Goal: Task Accomplishment & Management: Use online tool/utility

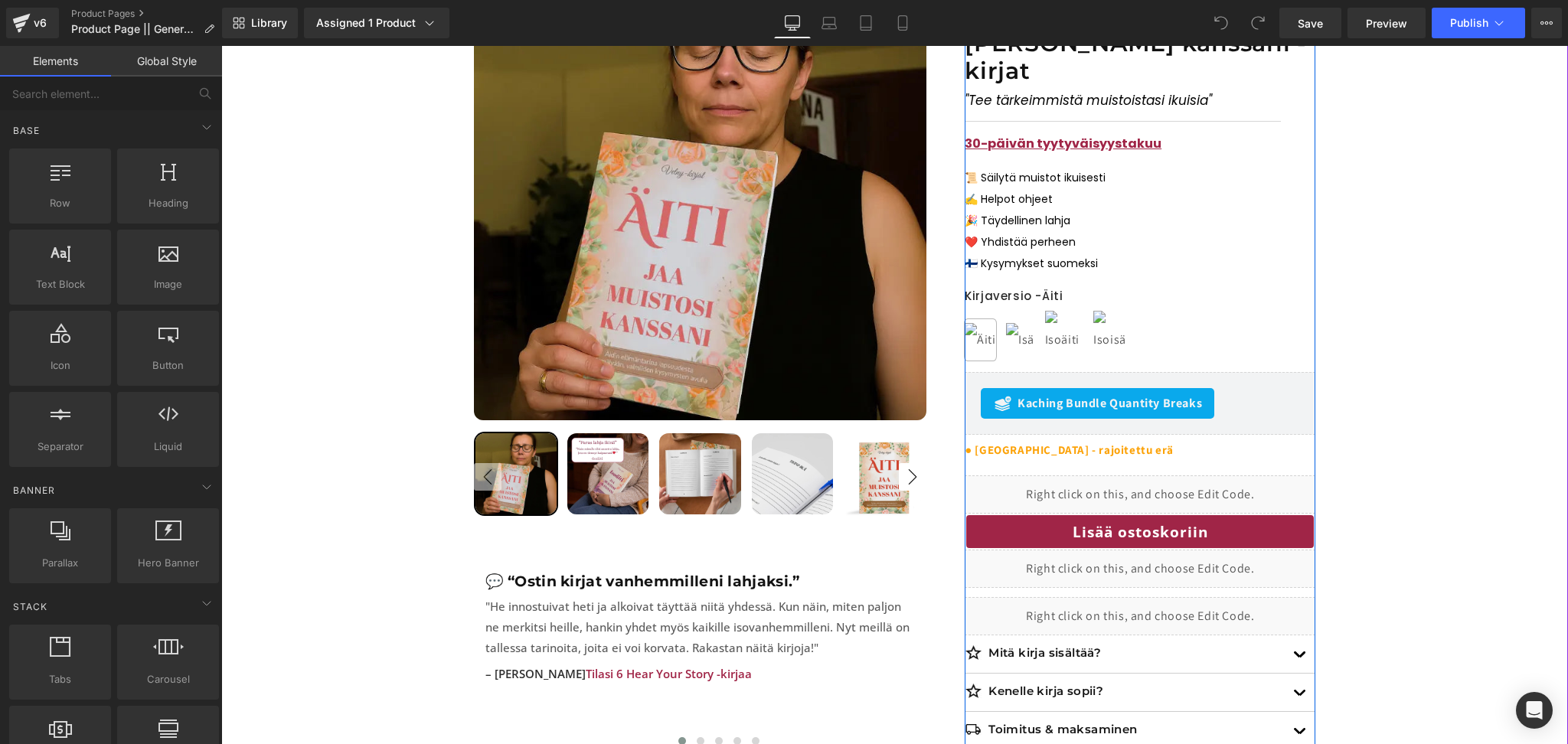
scroll to position [297, 0]
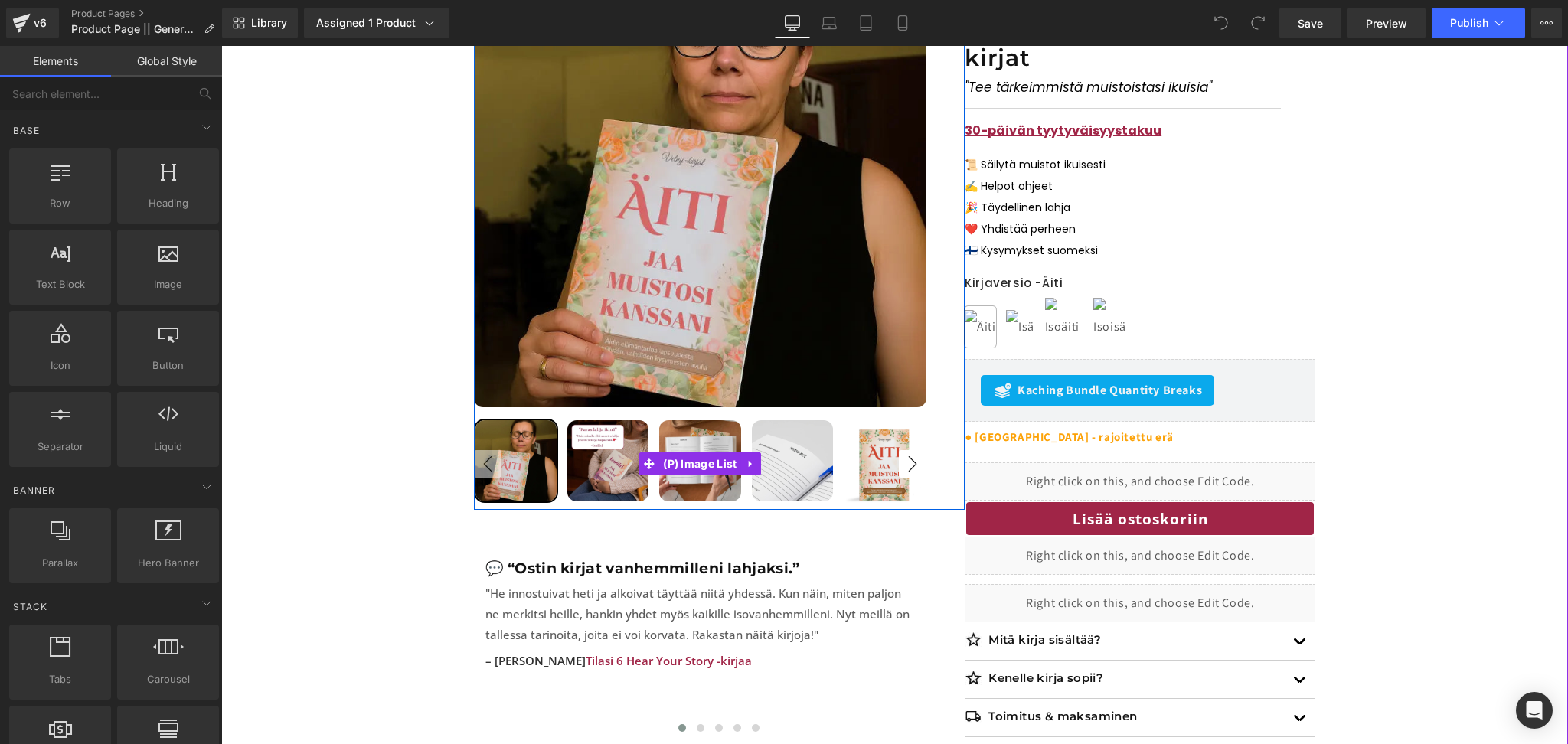
click at [784, 454] on img at bounding box center [792, 460] width 81 height 81
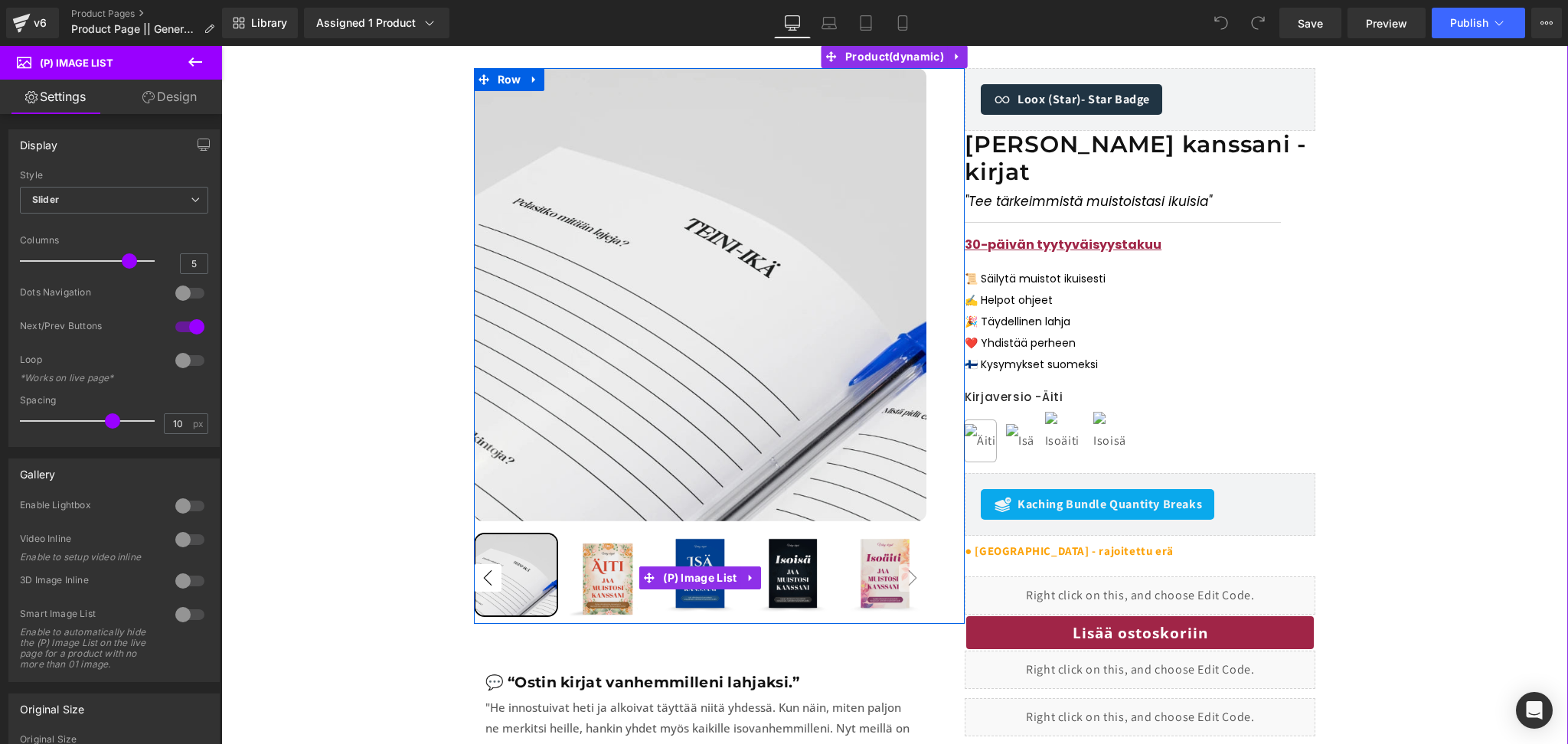
scroll to position [186, 0]
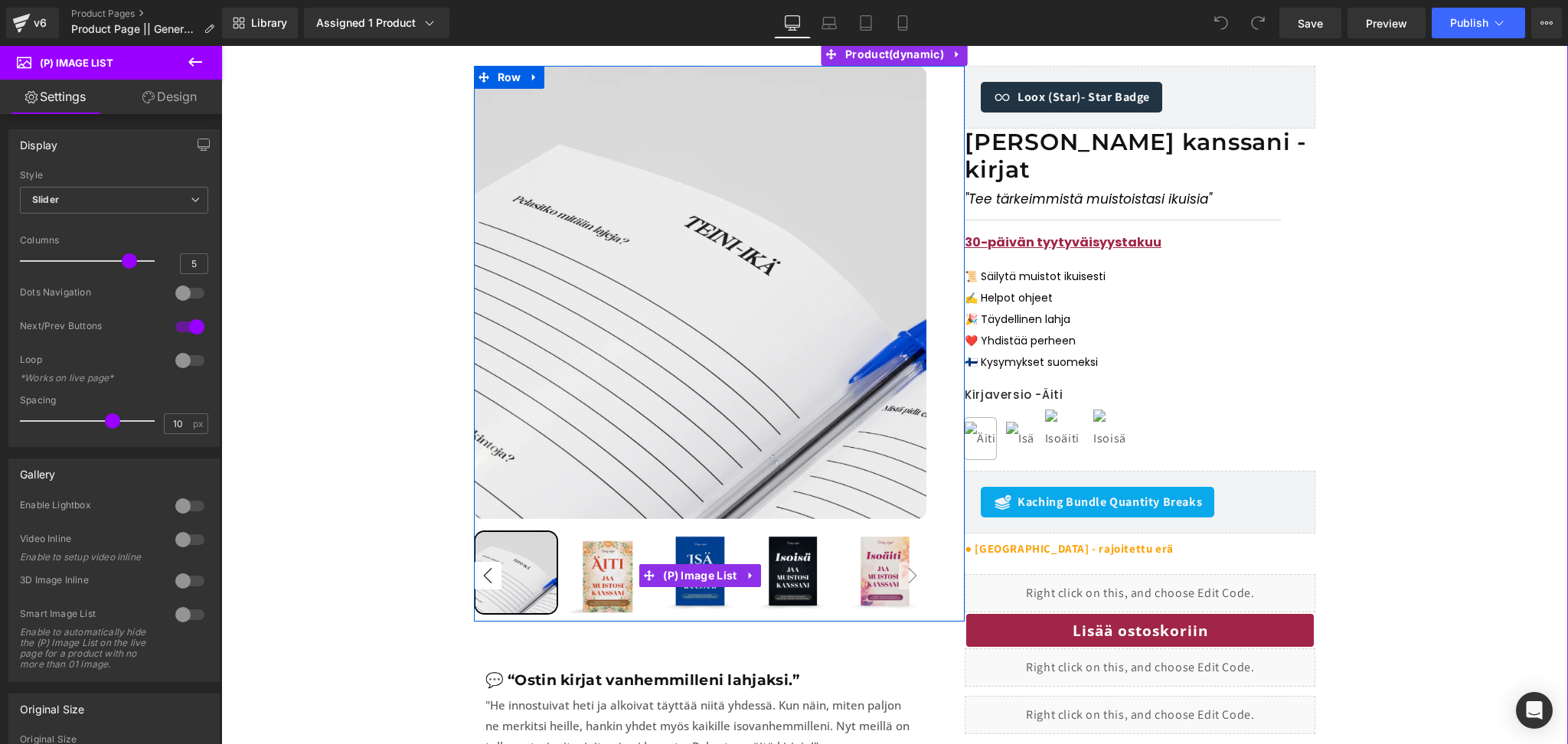
click at [484, 575] on button "‹" at bounding box center [488, 575] width 27 height 27
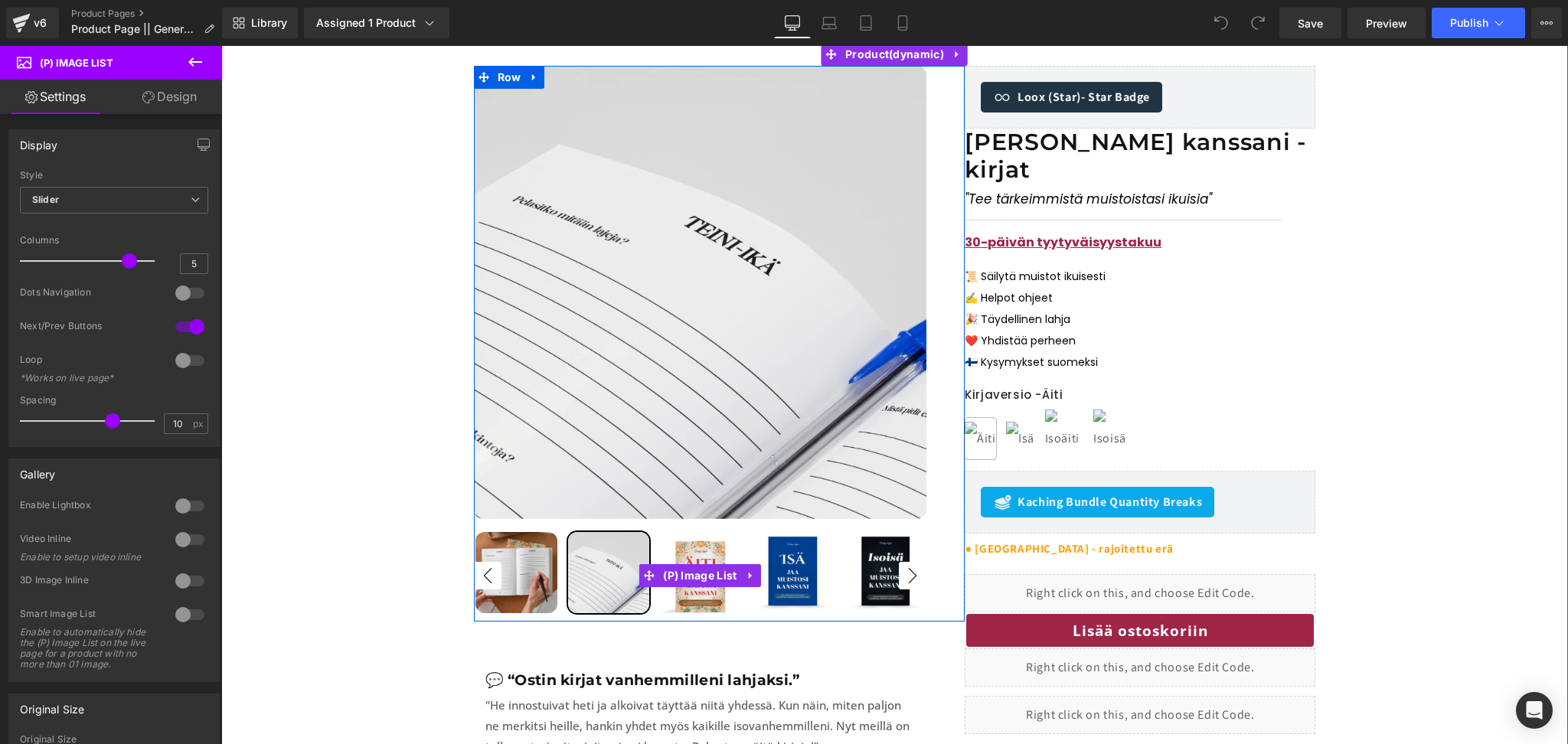
click at [484, 575] on button "‹" at bounding box center [488, 575] width 27 height 27
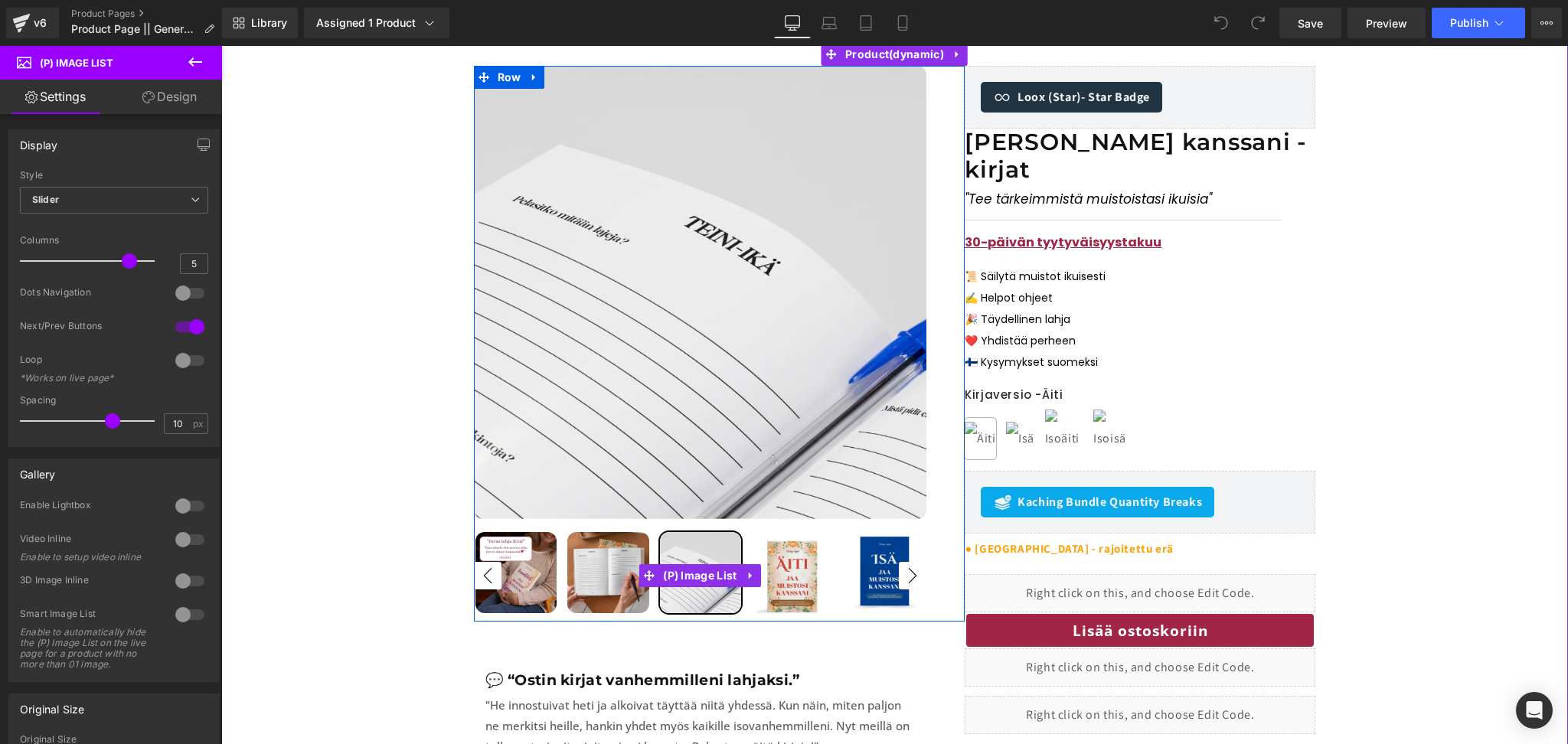
click at [484, 575] on button "‹" at bounding box center [488, 575] width 27 height 27
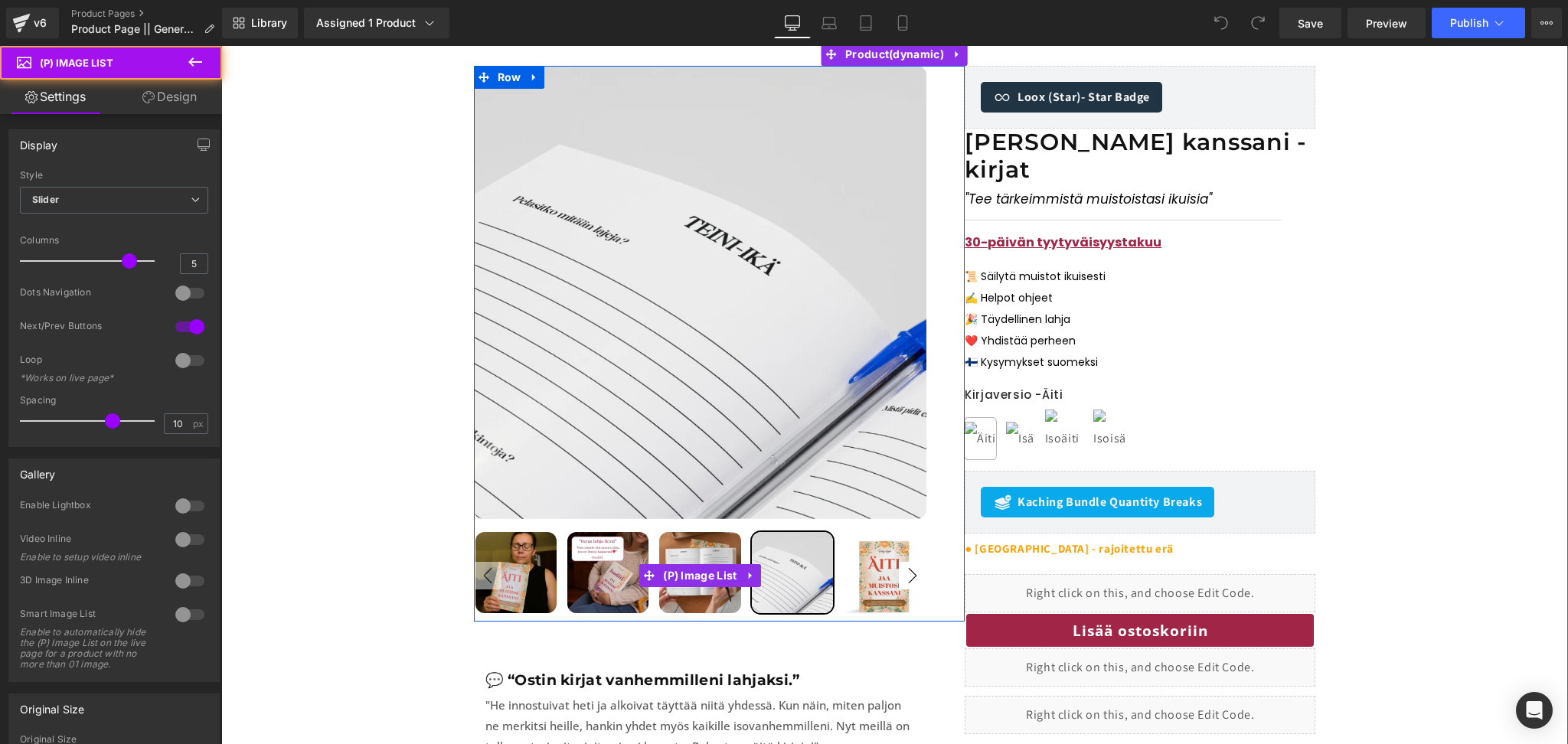
click at [608, 556] on img at bounding box center [608, 573] width 81 height 81
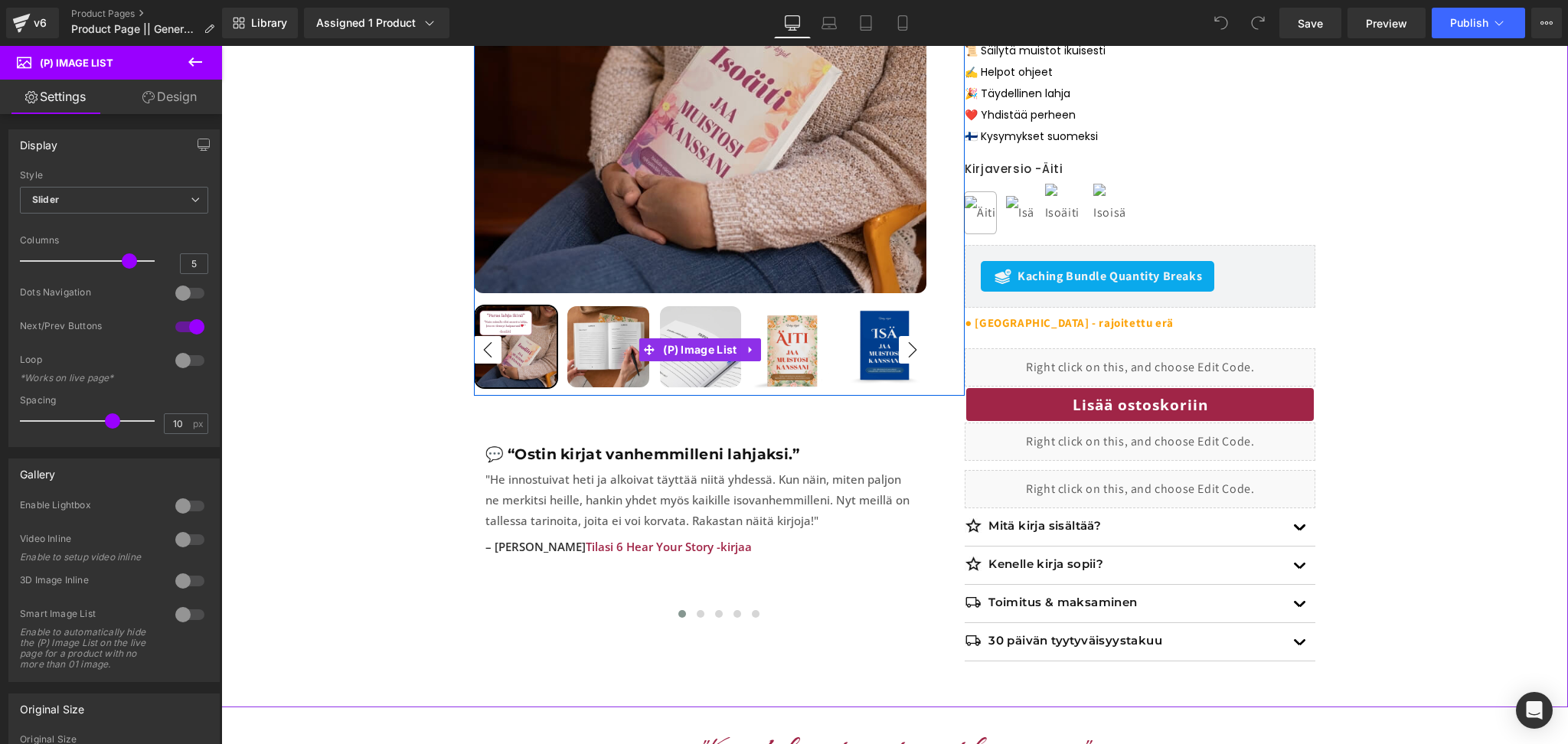
scroll to position [414, 0]
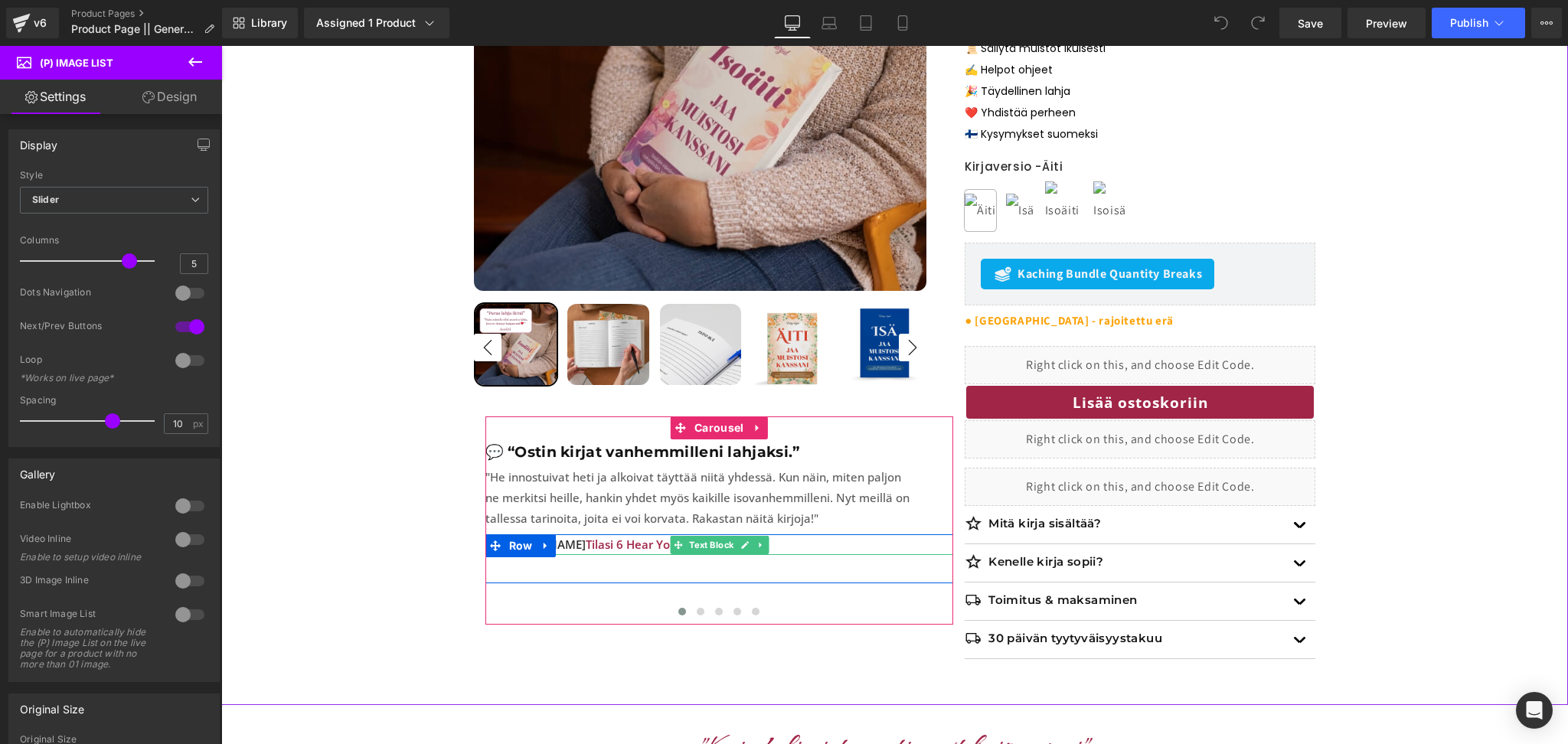
click at [640, 548] on span "Tilasi 6 Hear Your Story -kirjaa" at bounding box center [669, 544] width 166 height 15
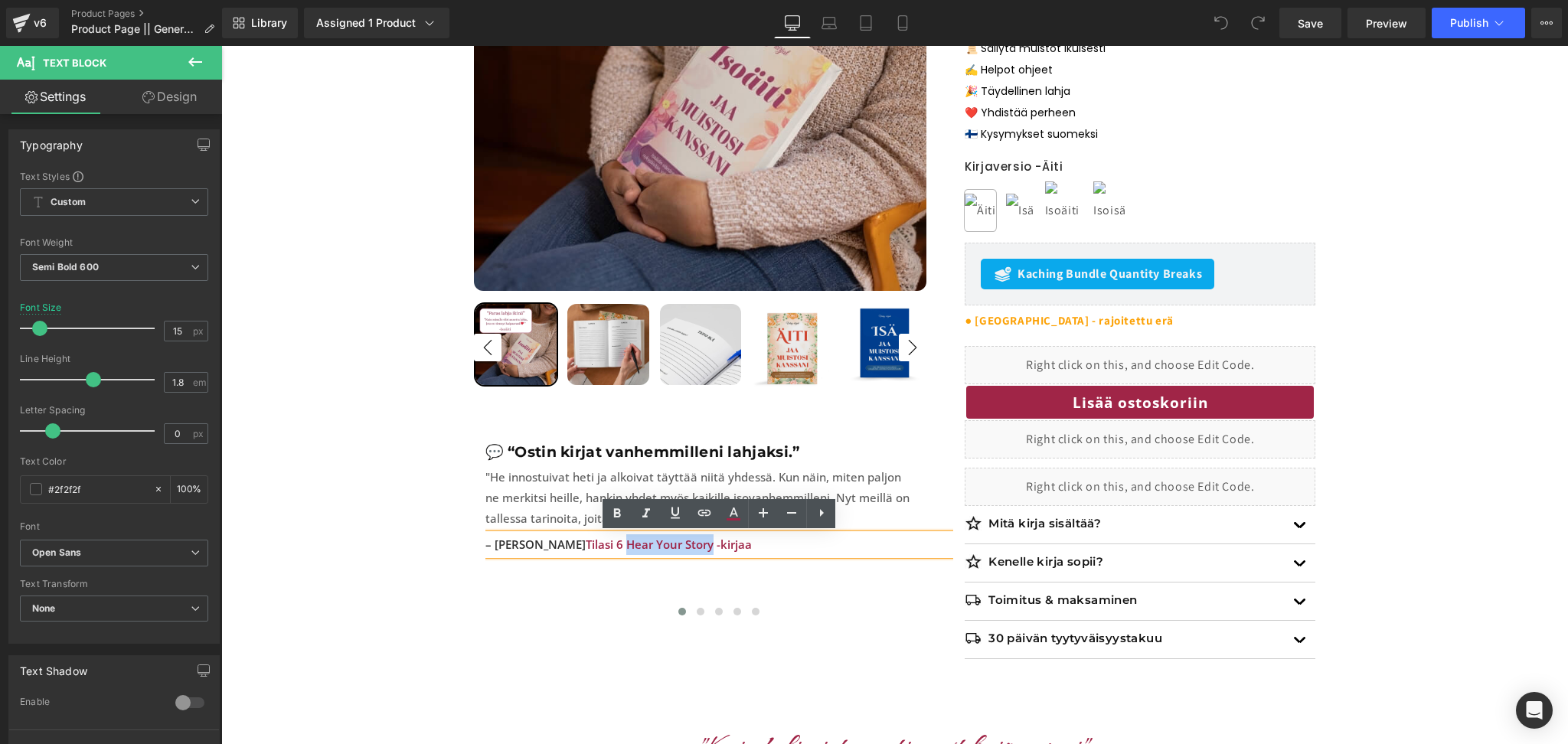
drag, startPoint x: 671, startPoint y: 548, endPoint x: 586, endPoint y: 547, distance: 85.0
click at [586, 547] on span "Tilasi 6 Hear Your Story -kirjaa" at bounding box center [669, 544] width 166 height 15
drag, startPoint x: 583, startPoint y: 546, endPoint x: 702, endPoint y: 536, distance: 119.4
click at [702, 537] on span "Tilasi 6 [PERSON_NAME] kanssani -kirjaa" at bounding box center [697, 544] width 223 height 15
copy span "Jaa muistosi kanssani"
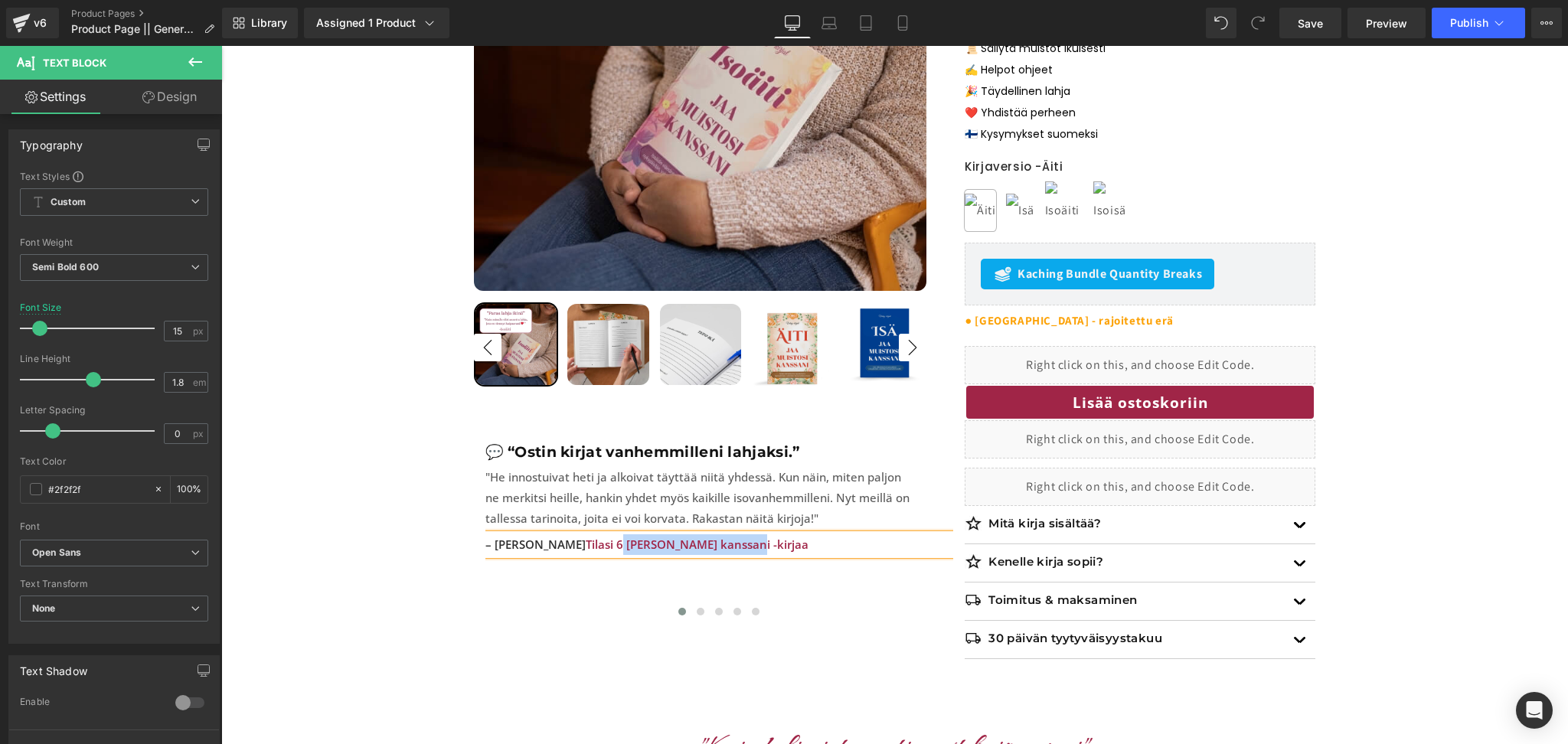
drag, startPoint x: 705, startPoint y: 596, endPoint x: 741, endPoint y: 645, distance: 60.8
click at [705, 604] on button at bounding box center [700, 612] width 18 height 15
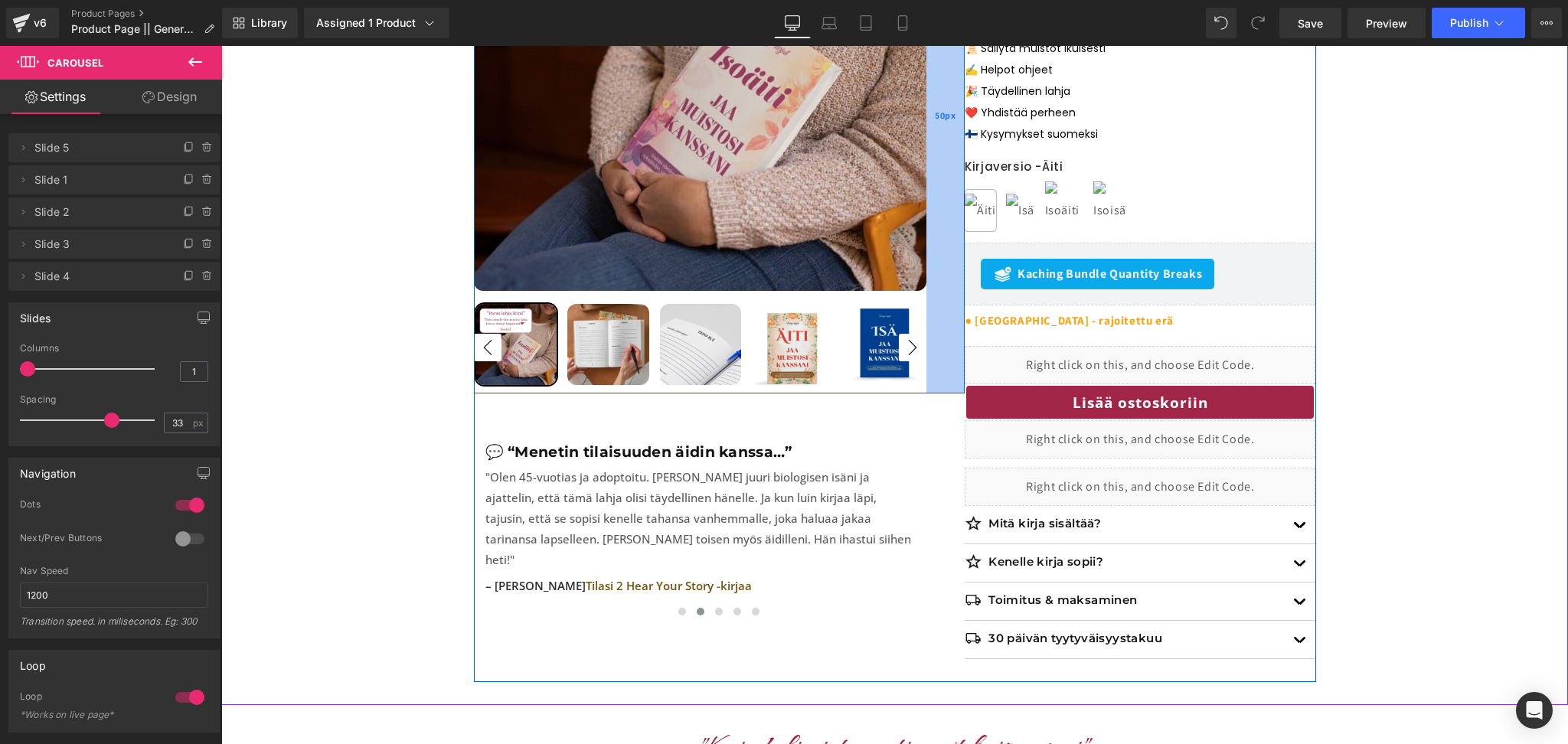
scroll to position [440, 0]
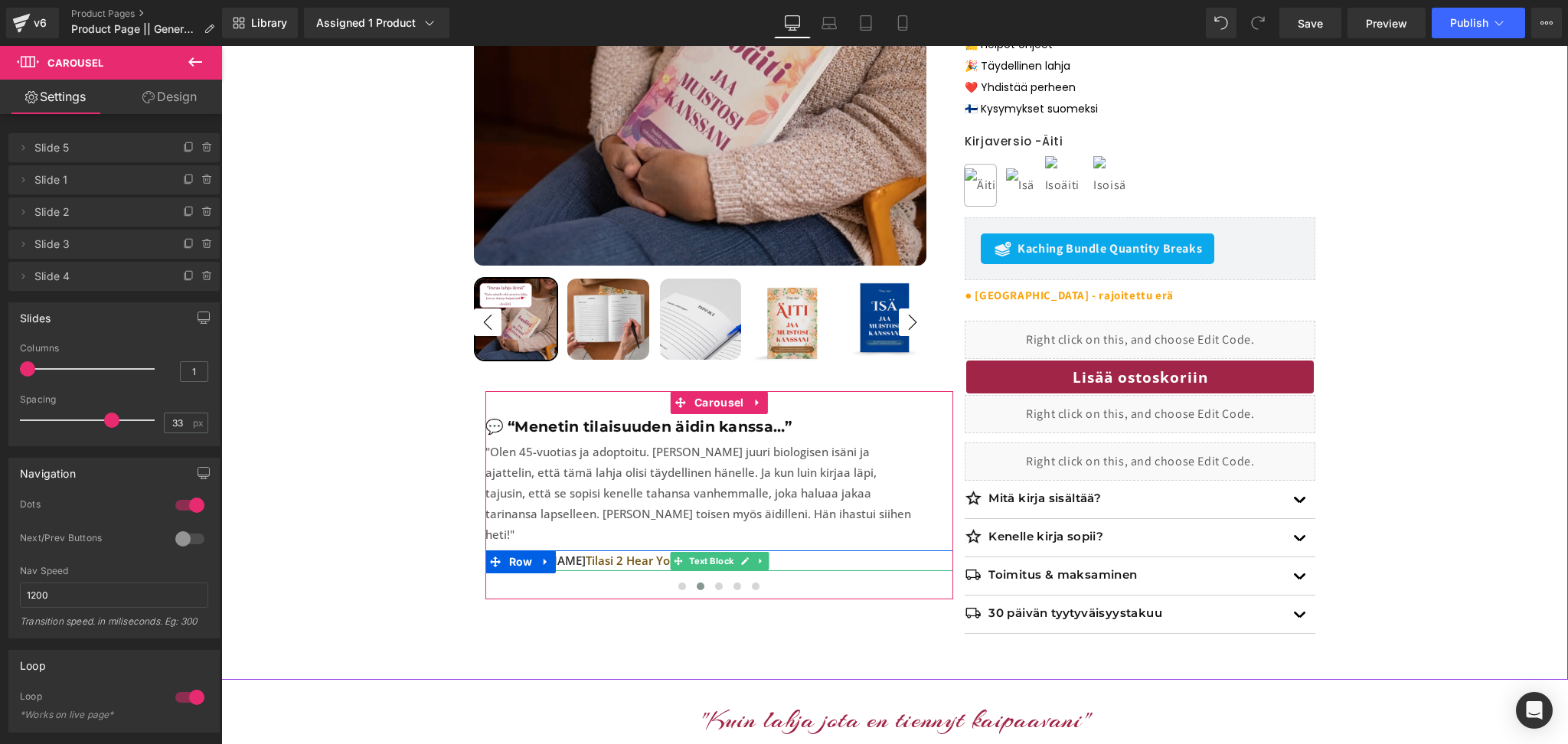
click at [662, 553] on span "Tilasi 2 Hear Your Story -kirjaa" at bounding box center [669, 561] width 166 height 15
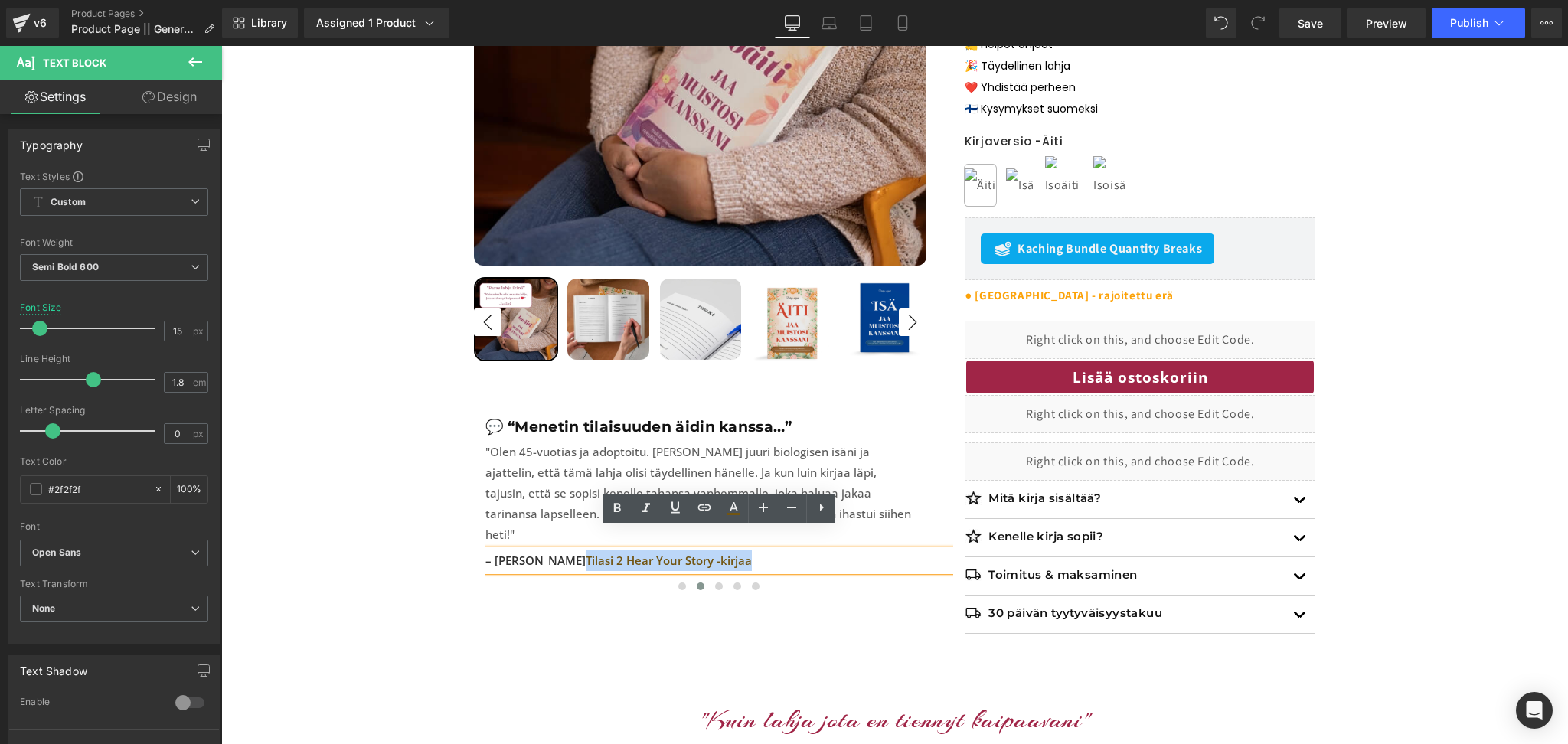
drag, startPoint x: 565, startPoint y: 540, endPoint x: 736, endPoint y: 529, distance: 171.4
click at [736, 550] on p "– [PERSON_NAME] Tilasi 2 Hear Your Story -kirjaa" at bounding box center [719, 561] width 468 height 21
click at [730, 510] on icon at bounding box center [734, 507] width 9 height 9
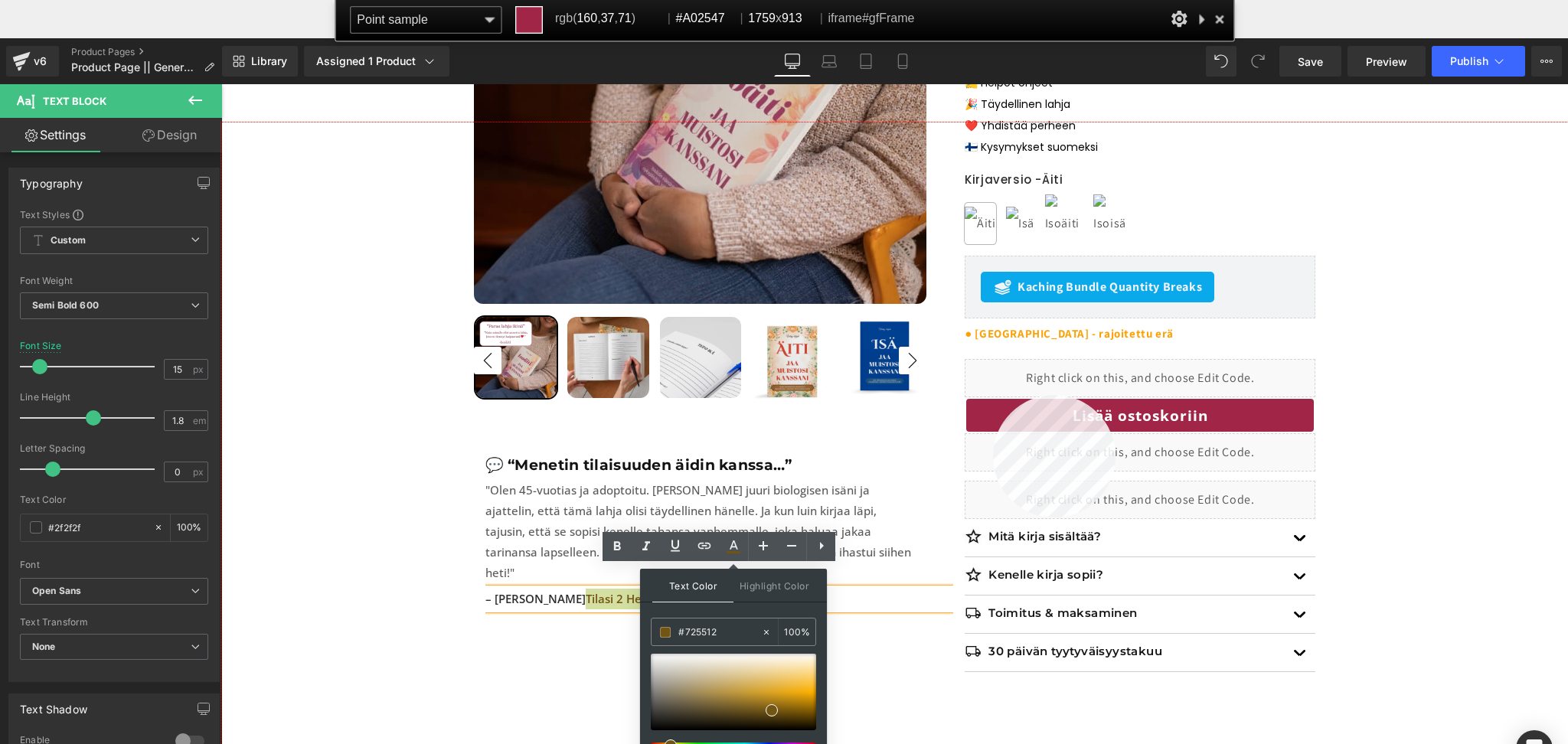
copy span "Tilasi 2 Hear Your Story -kirjaa"
click at [992, 395] on div at bounding box center [894, 471] width 1347 height 699
click at [720, 625] on input "#725512" at bounding box center [719, 633] width 82 height 17
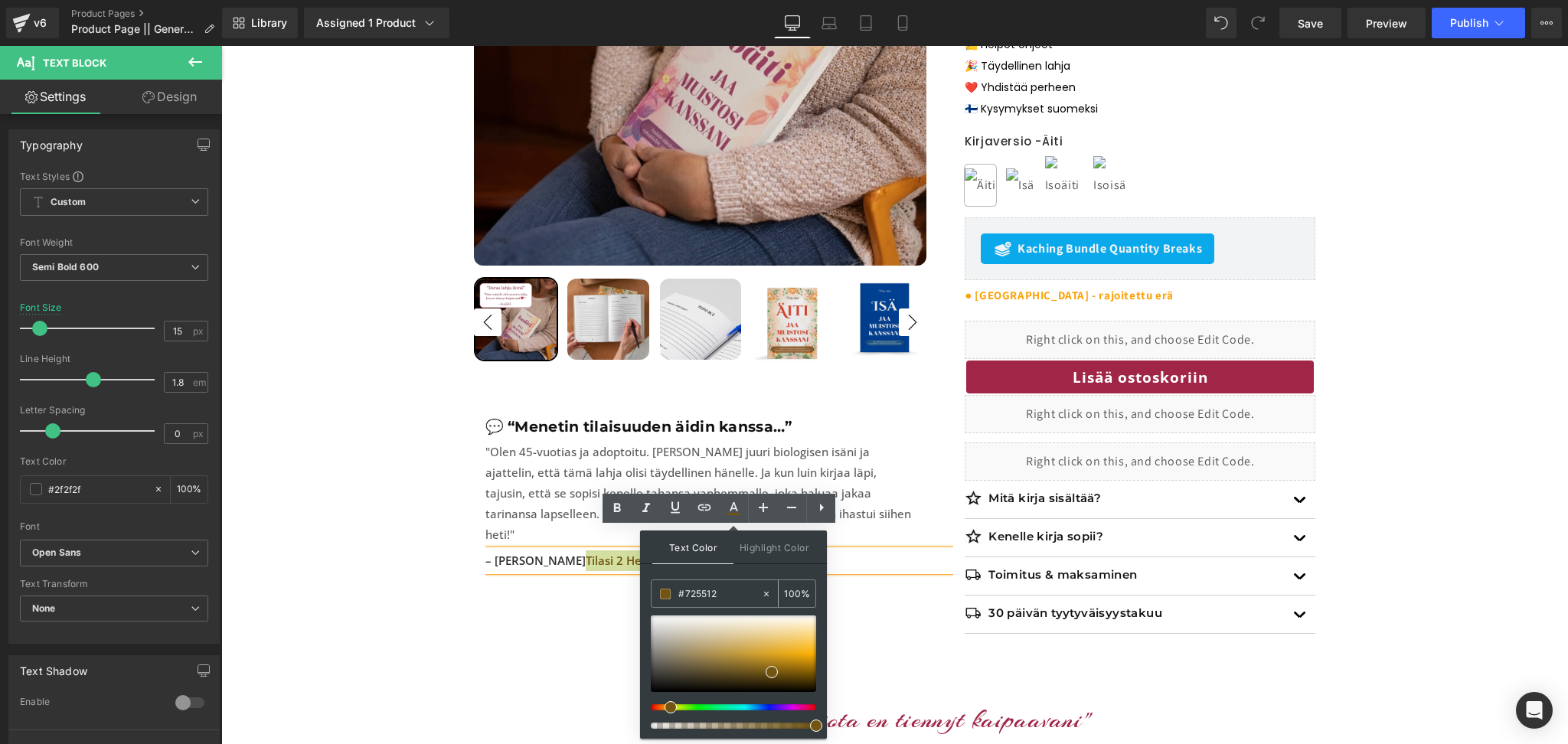
paste input "A02547"
type input "#A02547"
click at [755, 571] on div "Text Color Highlight Color #333333 #A02547 100 % #000000 0 %" at bounding box center [733, 634] width 187 height 208
click at [580, 622] on div "Sale Off 0 % (P) Image" at bounding box center [895, 234] width 842 height 844
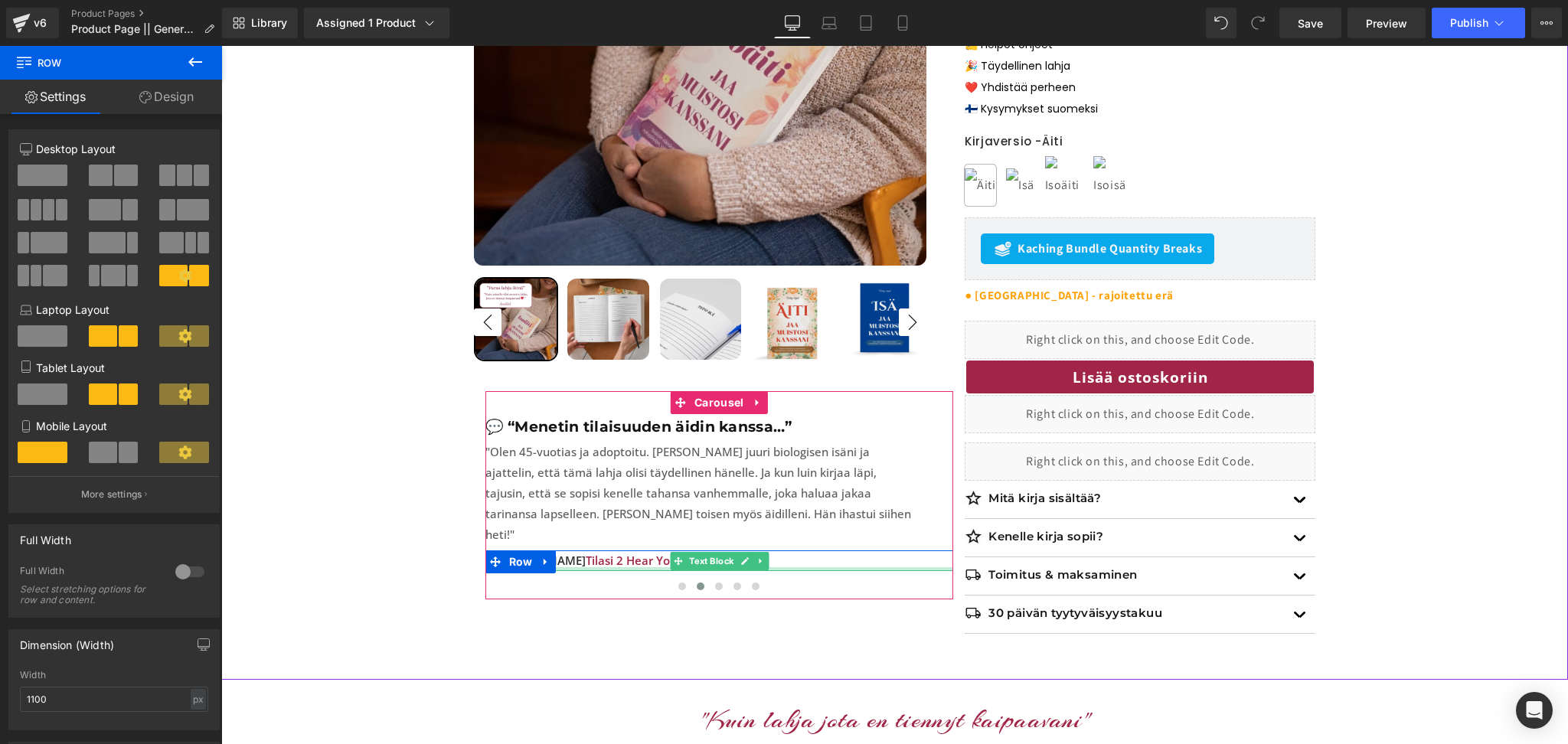
click at [634, 567] on div at bounding box center [719, 569] width 468 height 3
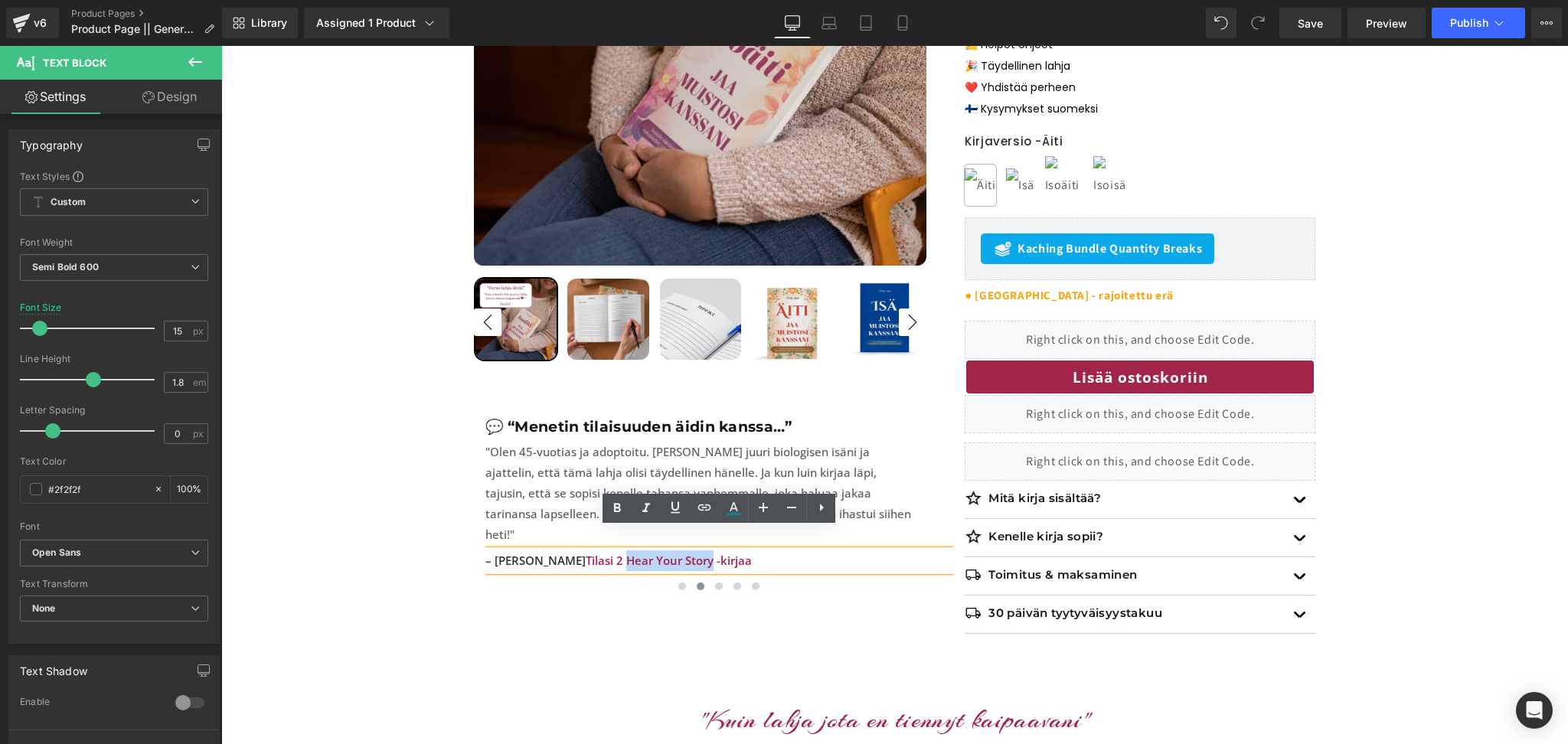
drag, startPoint x: 692, startPoint y: 541, endPoint x: 609, endPoint y: 547, distance: 83.2
click at [609, 553] on span "Tilasi 2 Hear Your Story -kirjaa" at bounding box center [669, 561] width 166 height 15
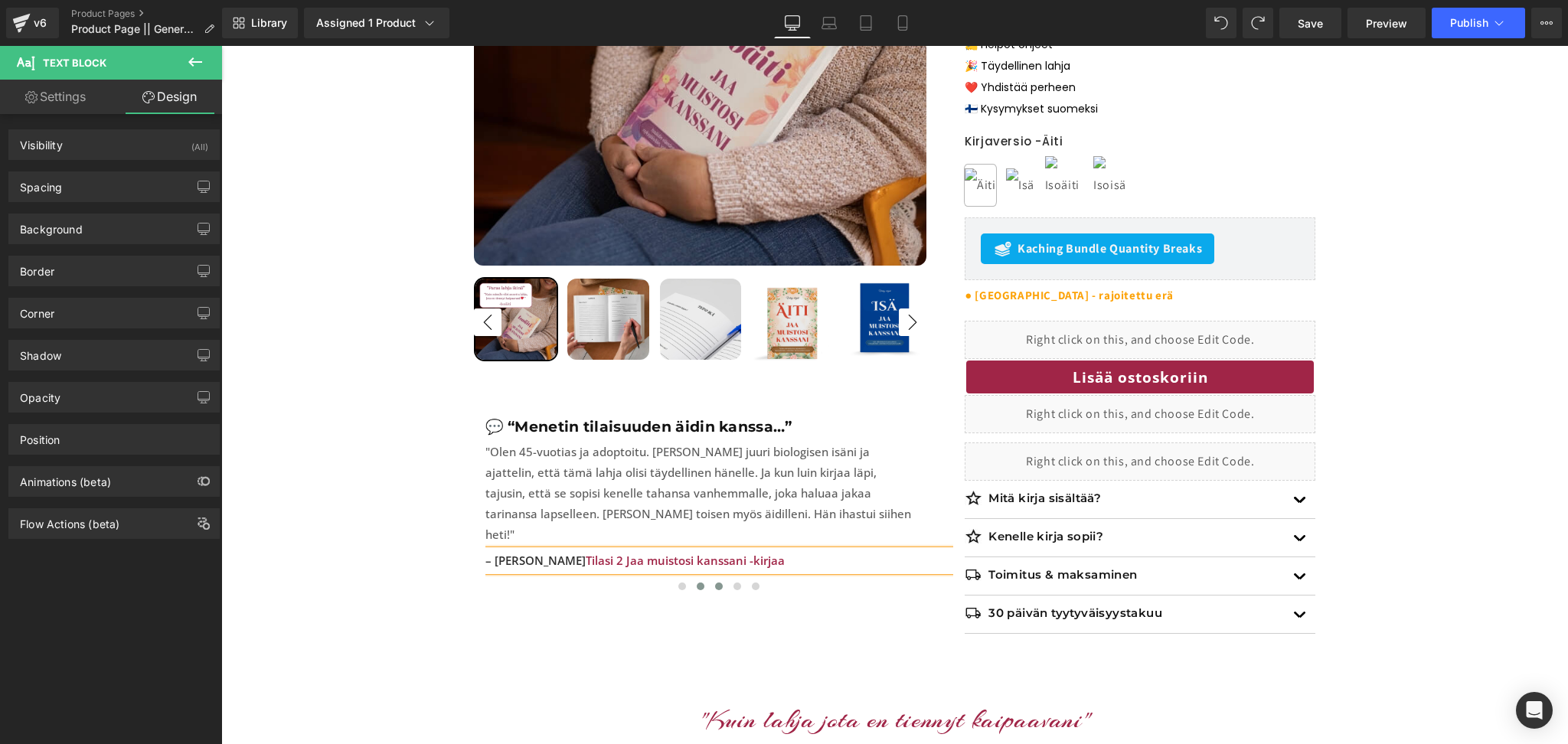
click at [724, 579] on button at bounding box center [718, 586] width 18 height 15
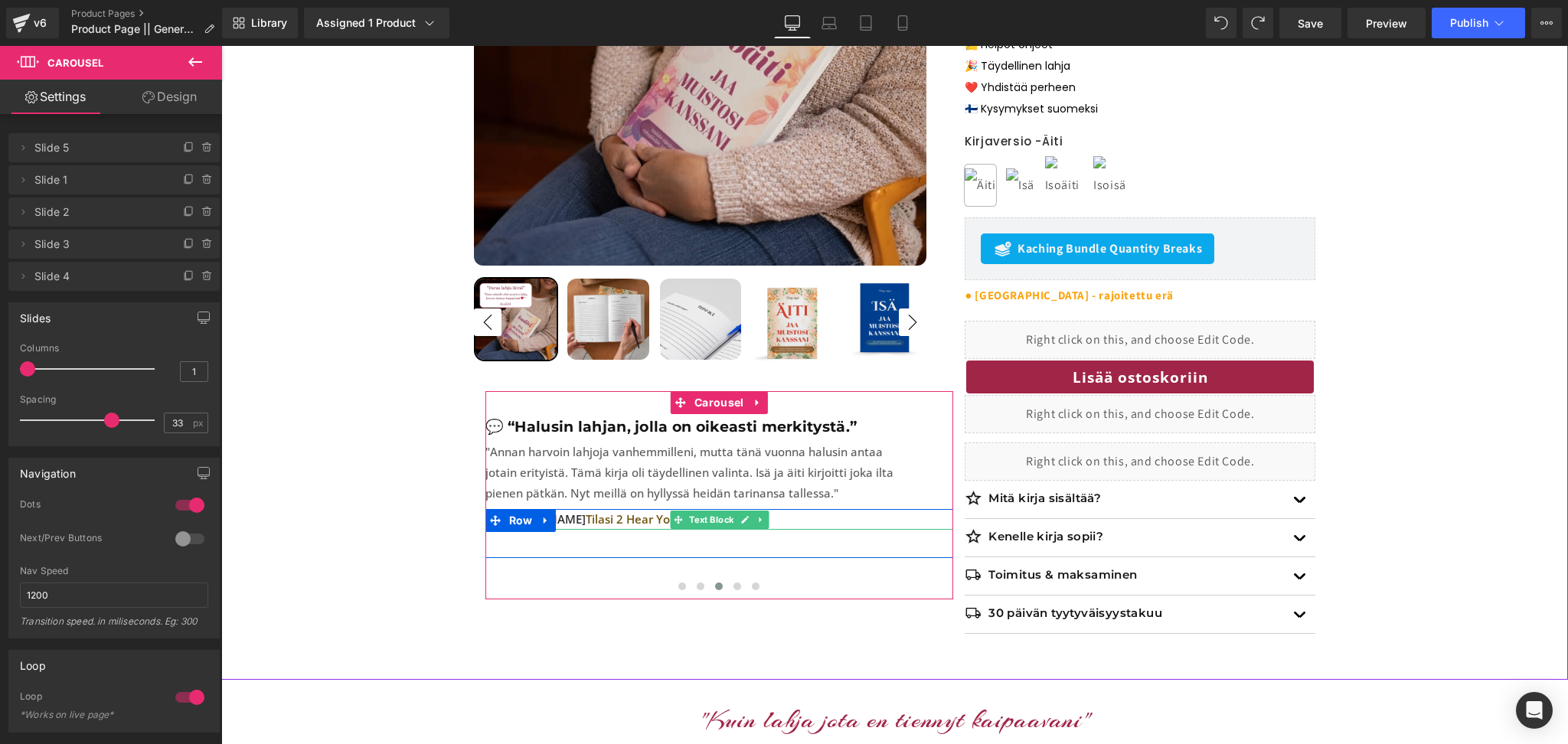
click at [623, 519] on span "Tilasi 2 Hear Your Story -kirjaa" at bounding box center [669, 519] width 166 height 15
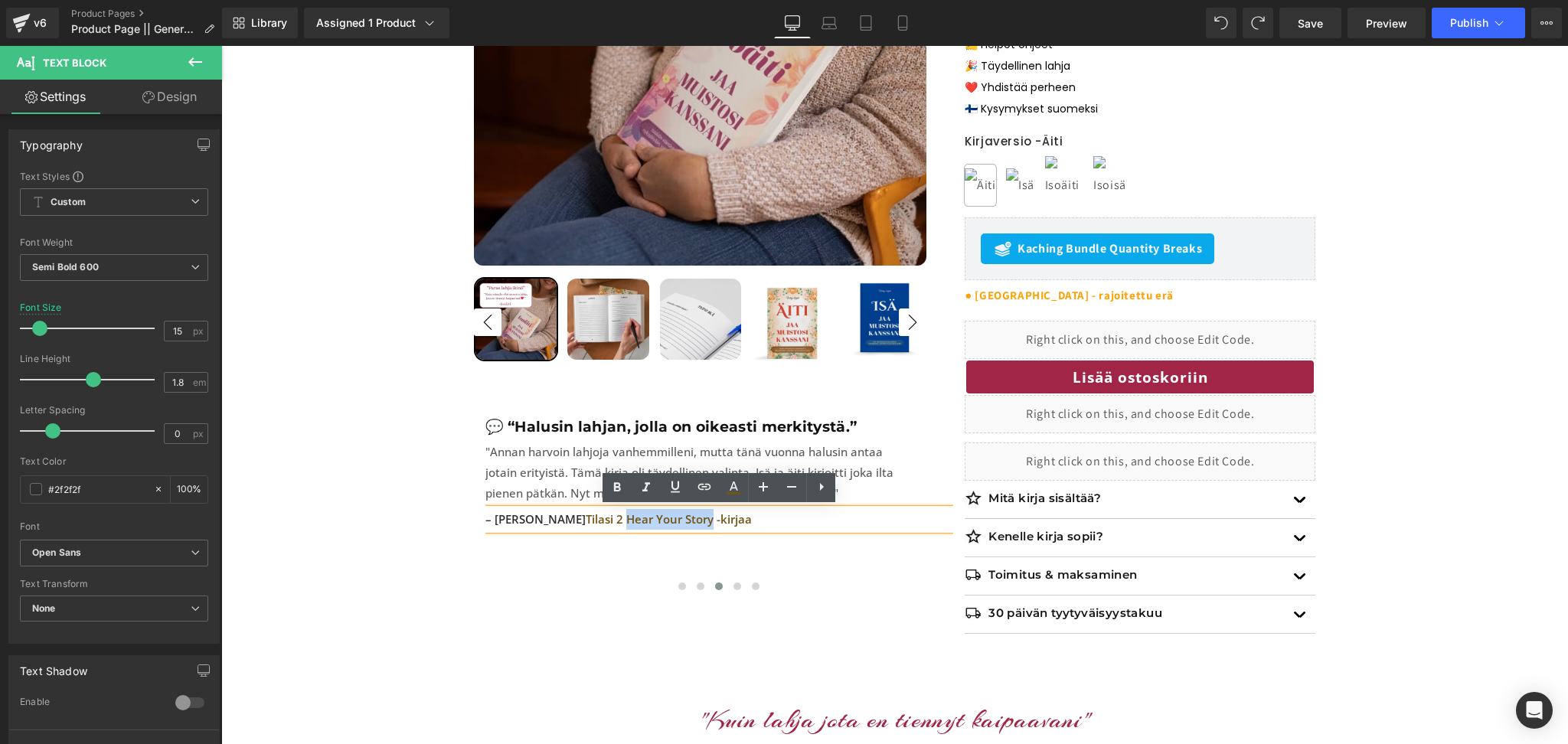
drag, startPoint x: 573, startPoint y: 519, endPoint x: 657, endPoint y: 519, distance: 84.0
click at [657, 519] on span "Tilasi 2 Hear Your Story -kirjaa" at bounding box center [669, 519] width 166 height 15
drag, startPoint x: 735, startPoint y: 520, endPoint x: 532, endPoint y: 522, distance: 203.0
click at [532, 522] on p "– Jussi J. Tilasi 2 Jaa muistosi kanssani -kirjaa" at bounding box center [719, 519] width 468 height 21
click at [736, 490] on icon at bounding box center [733, 487] width 18 height 18
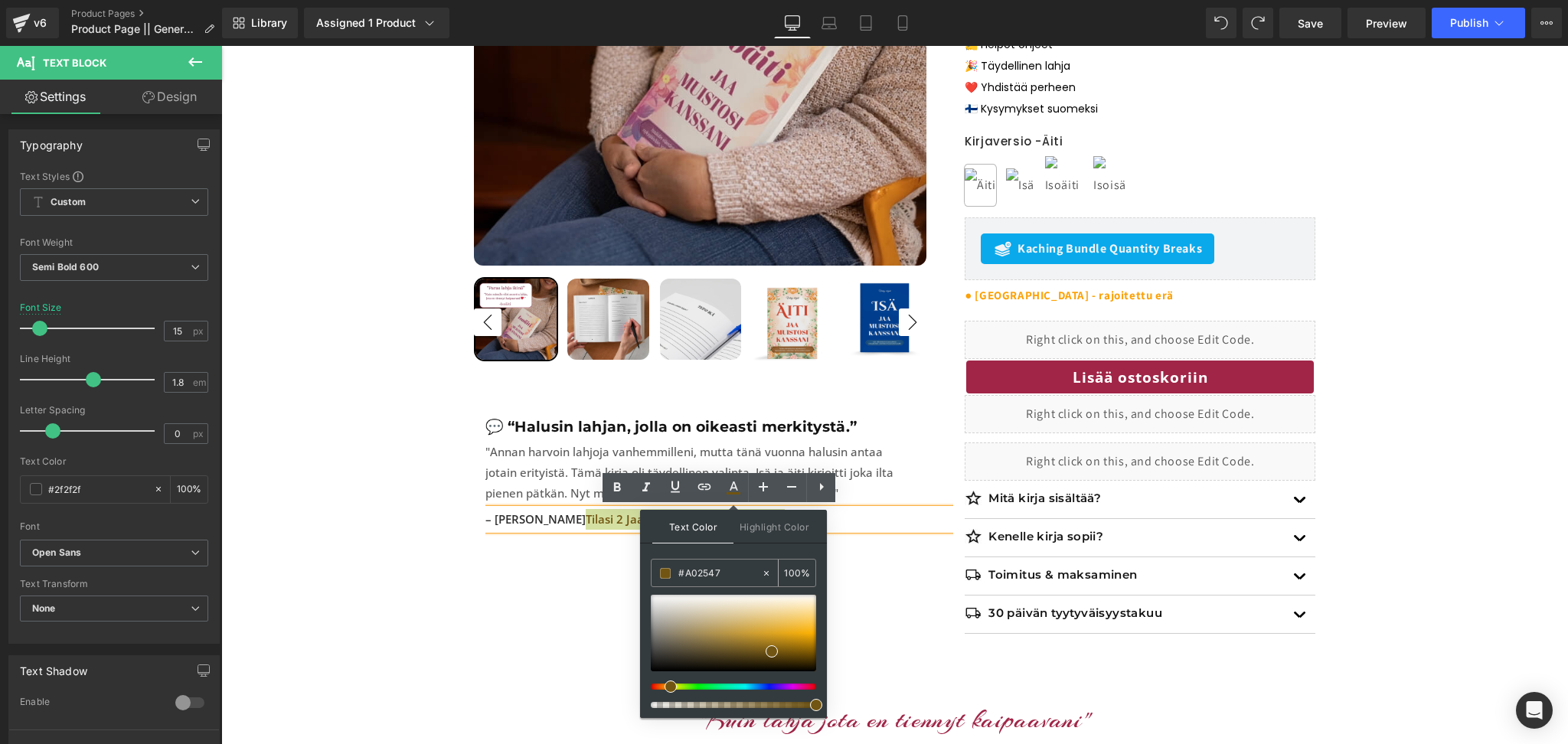
click at [690, 574] on input "#A02547" at bounding box center [719, 573] width 82 height 17
paste input "A02547"
type input "#A02547"
click at [754, 555] on div "Text Color Highlight Color #333333 #A02547 100 % #000000 0 %" at bounding box center [733, 614] width 187 height 208
click at [576, 610] on div "Sale Off 0 % (P) Image" at bounding box center [895, 234] width 842 height 844
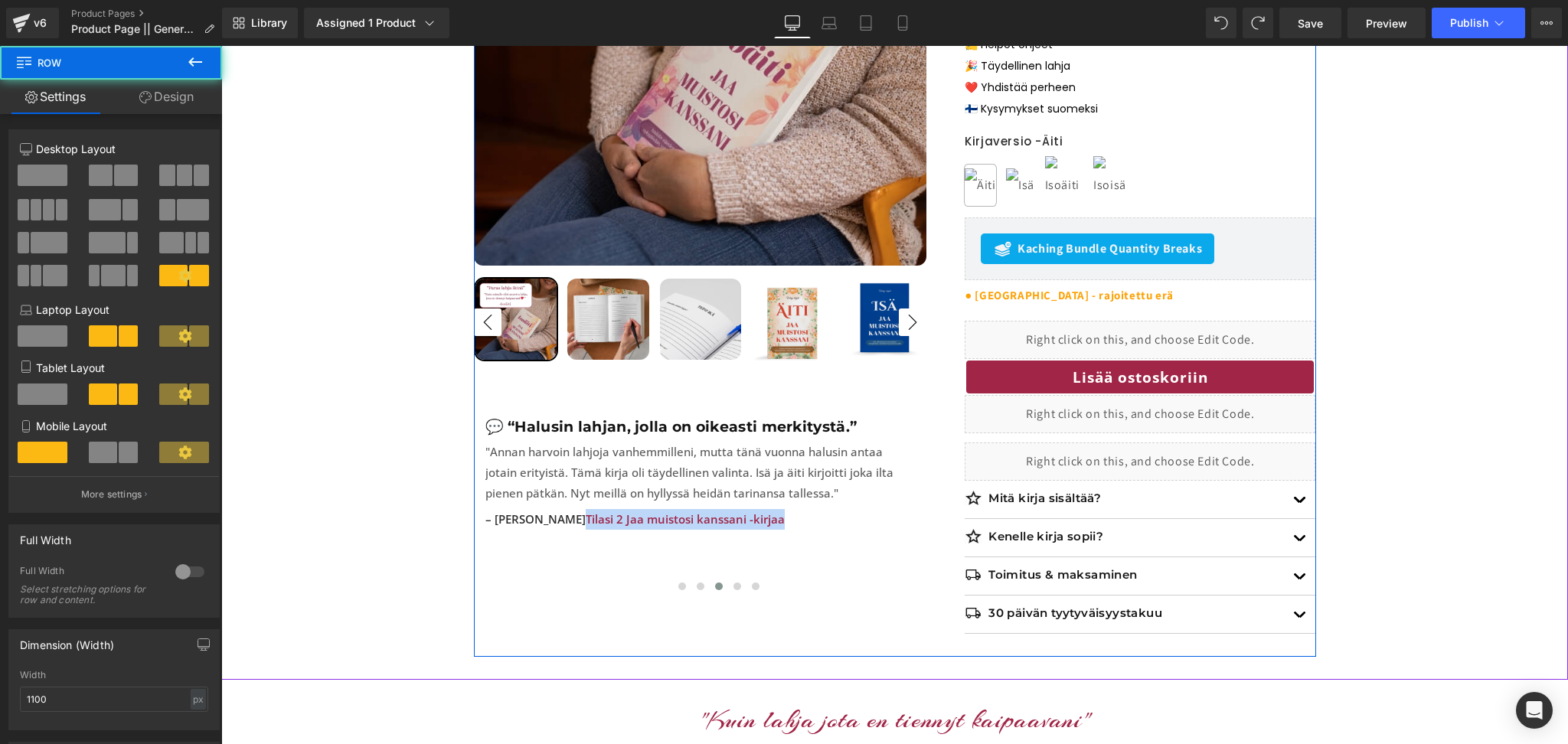
click at [576, 610] on div "Sale Off 0 % (P) Image" at bounding box center [895, 234] width 842 height 844
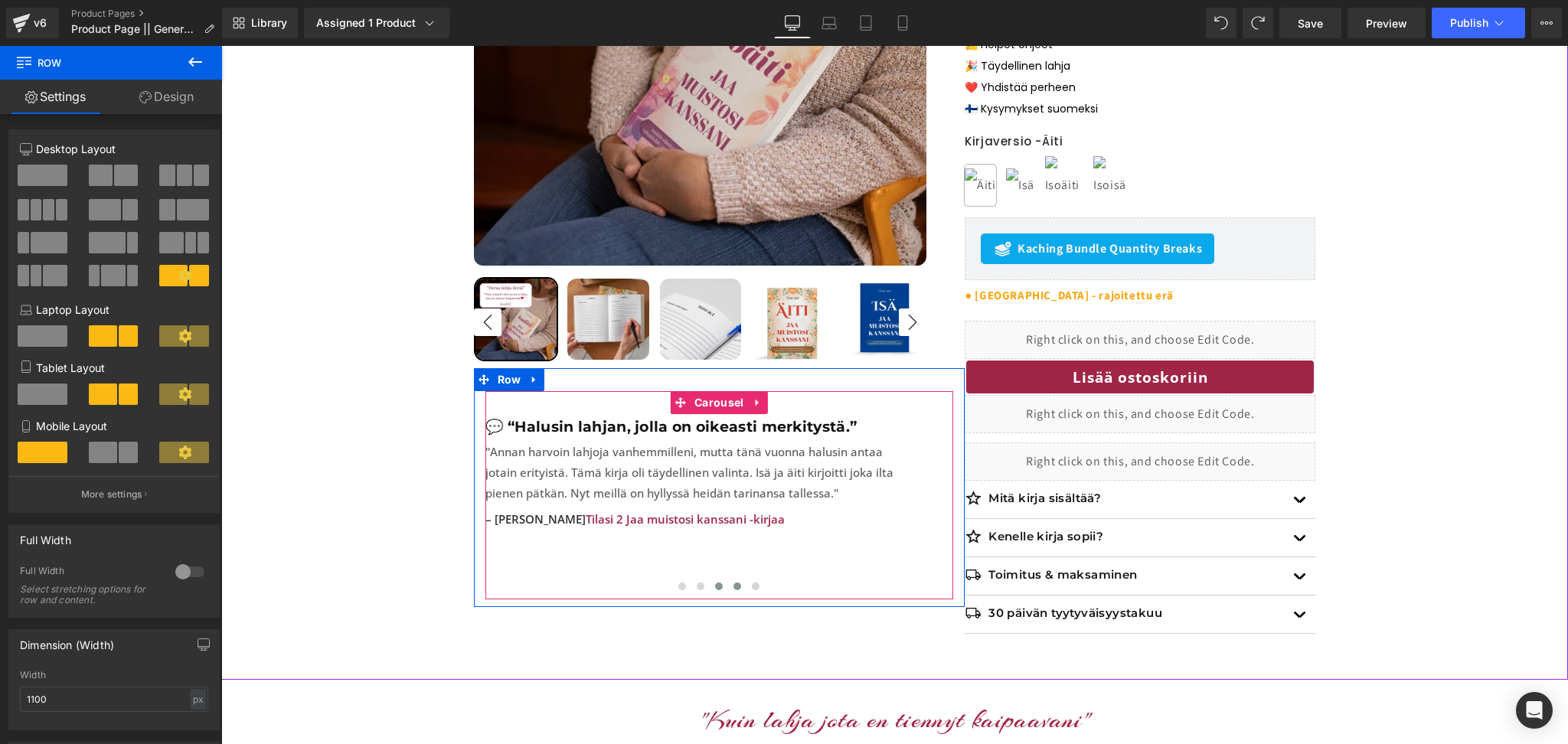
click at [736, 583] on span at bounding box center [736, 586] width 8 height 8
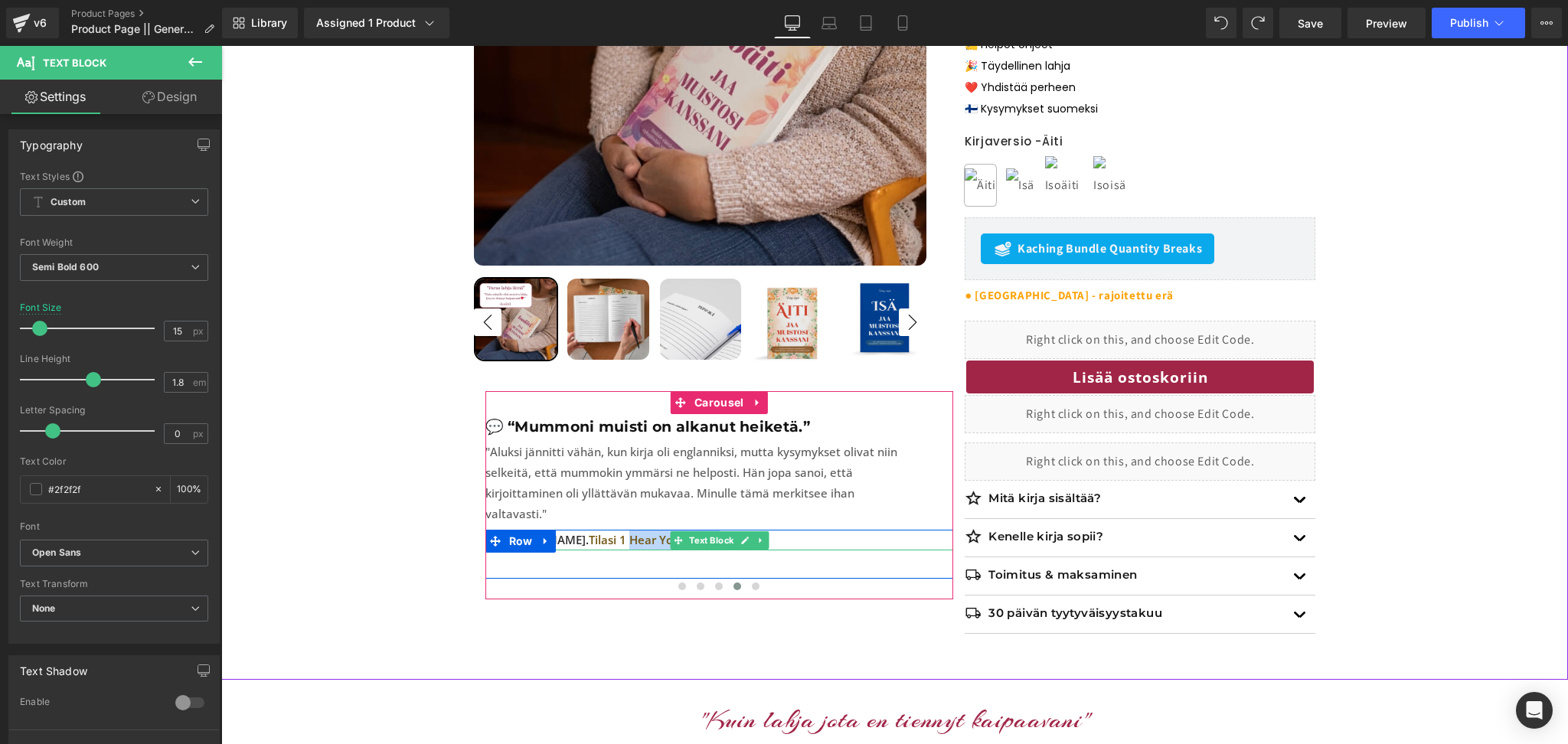
drag, startPoint x: 662, startPoint y: 521, endPoint x: 570, endPoint y: 522, distance: 92.0
click at [589, 532] on span "Tilasi 1 Hear Your Story -kirjan" at bounding box center [672, 540] width 167 height 15
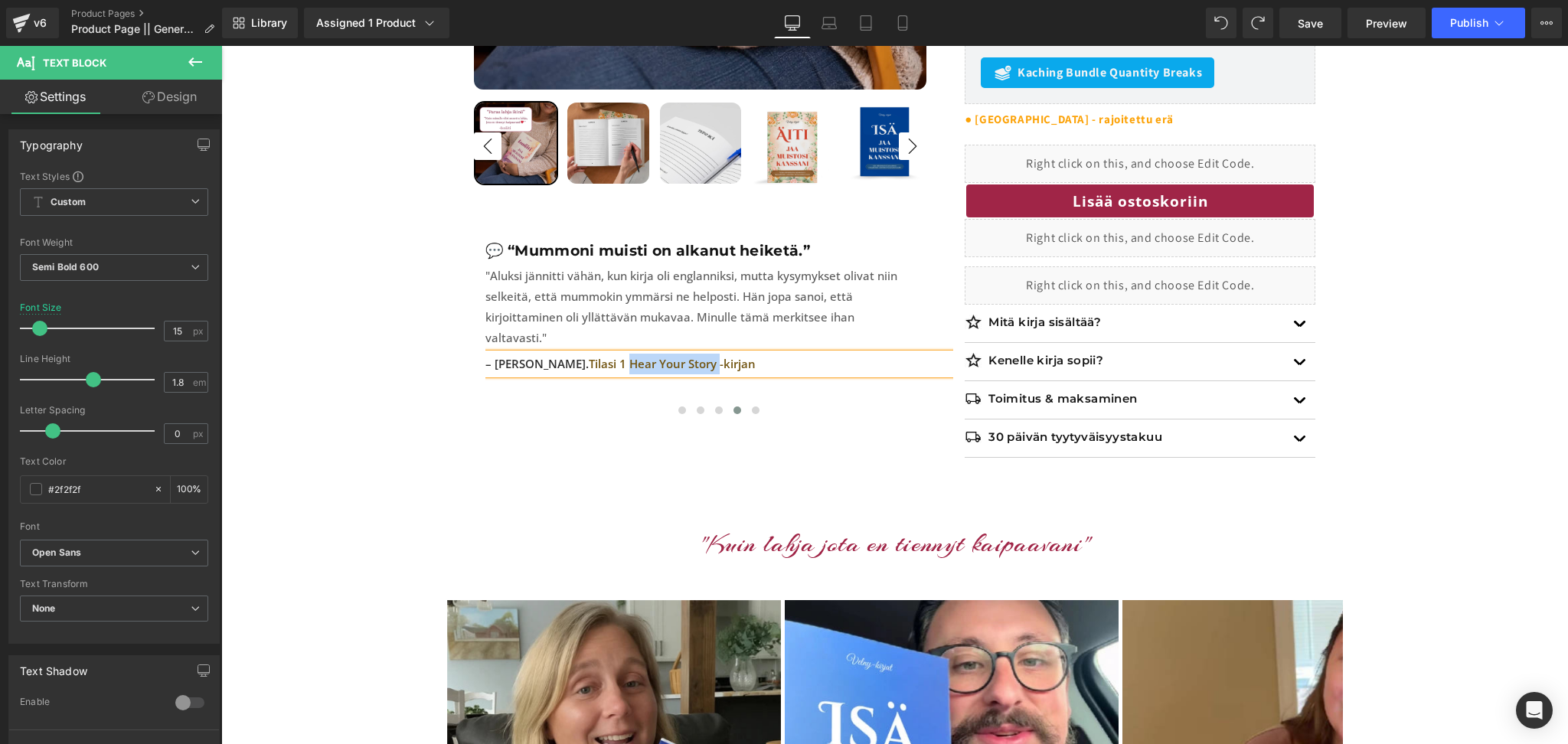
scroll to position [615, 0]
click at [662, 357] on span "Tilasi 1 Hear Your Story -kirjan" at bounding box center [672, 364] width 167 height 15
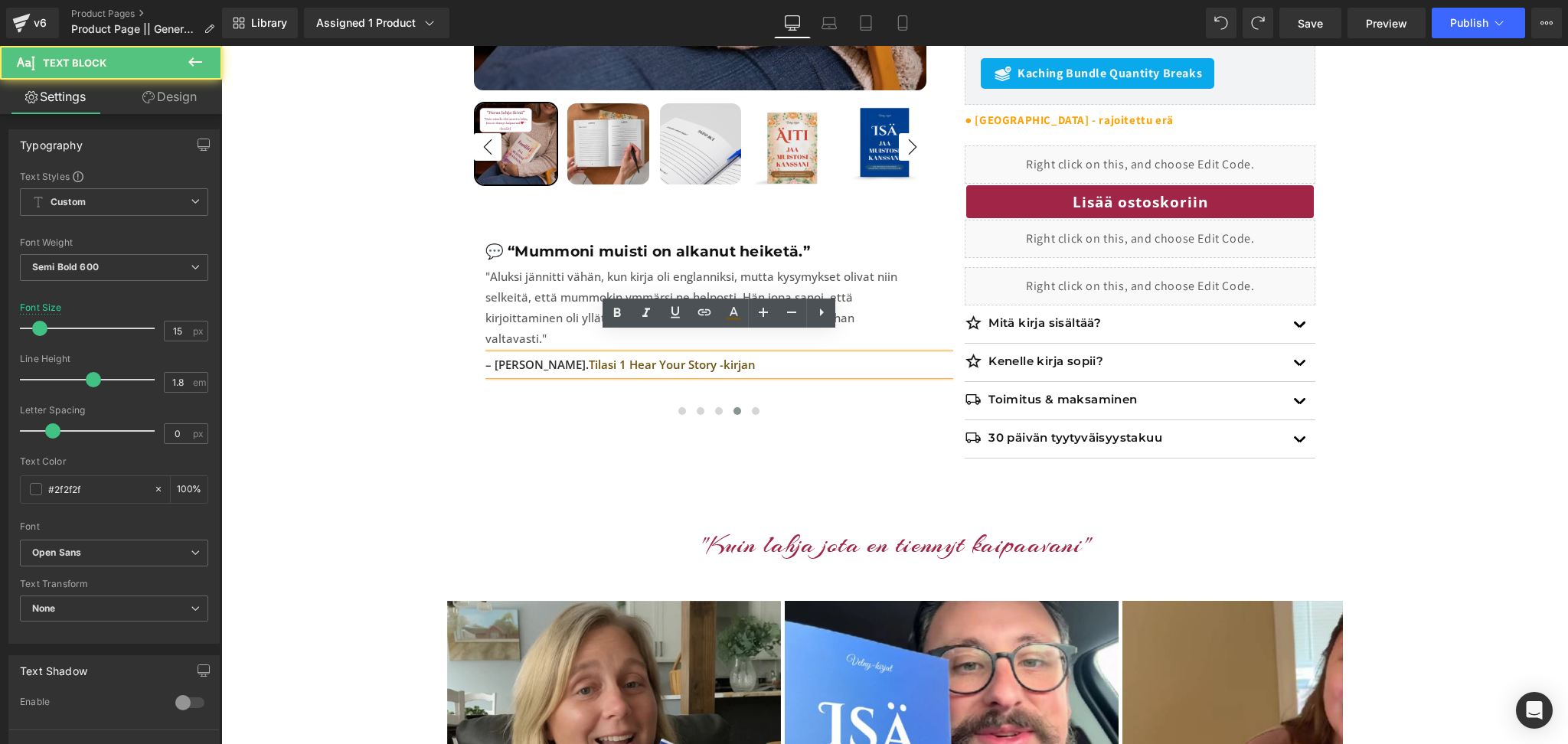
click at [662, 357] on span "Tilasi 1 Hear Your Story -kirjan" at bounding box center [672, 364] width 167 height 15
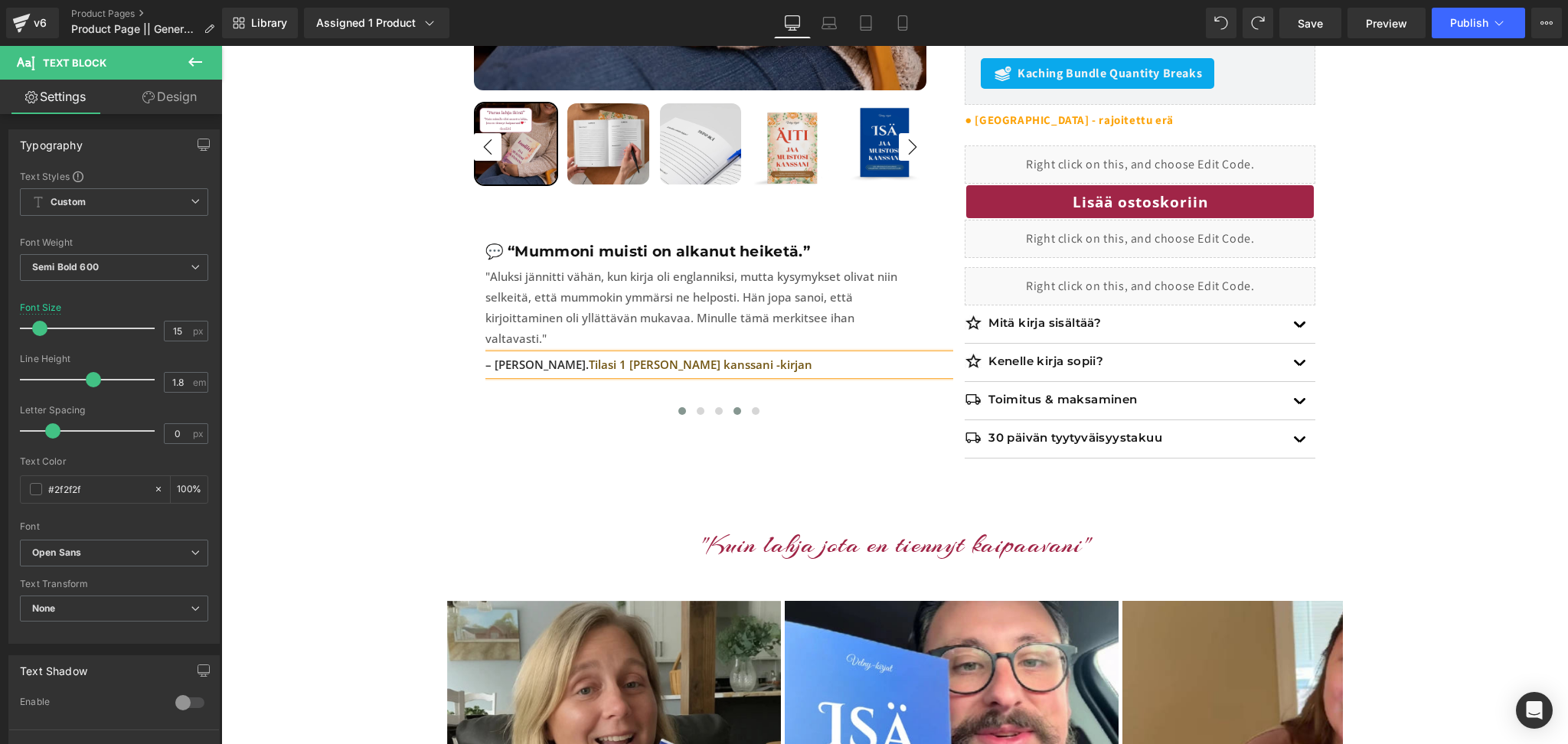
click at [681, 407] on span at bounding box center [682, 411] width 8 height 8
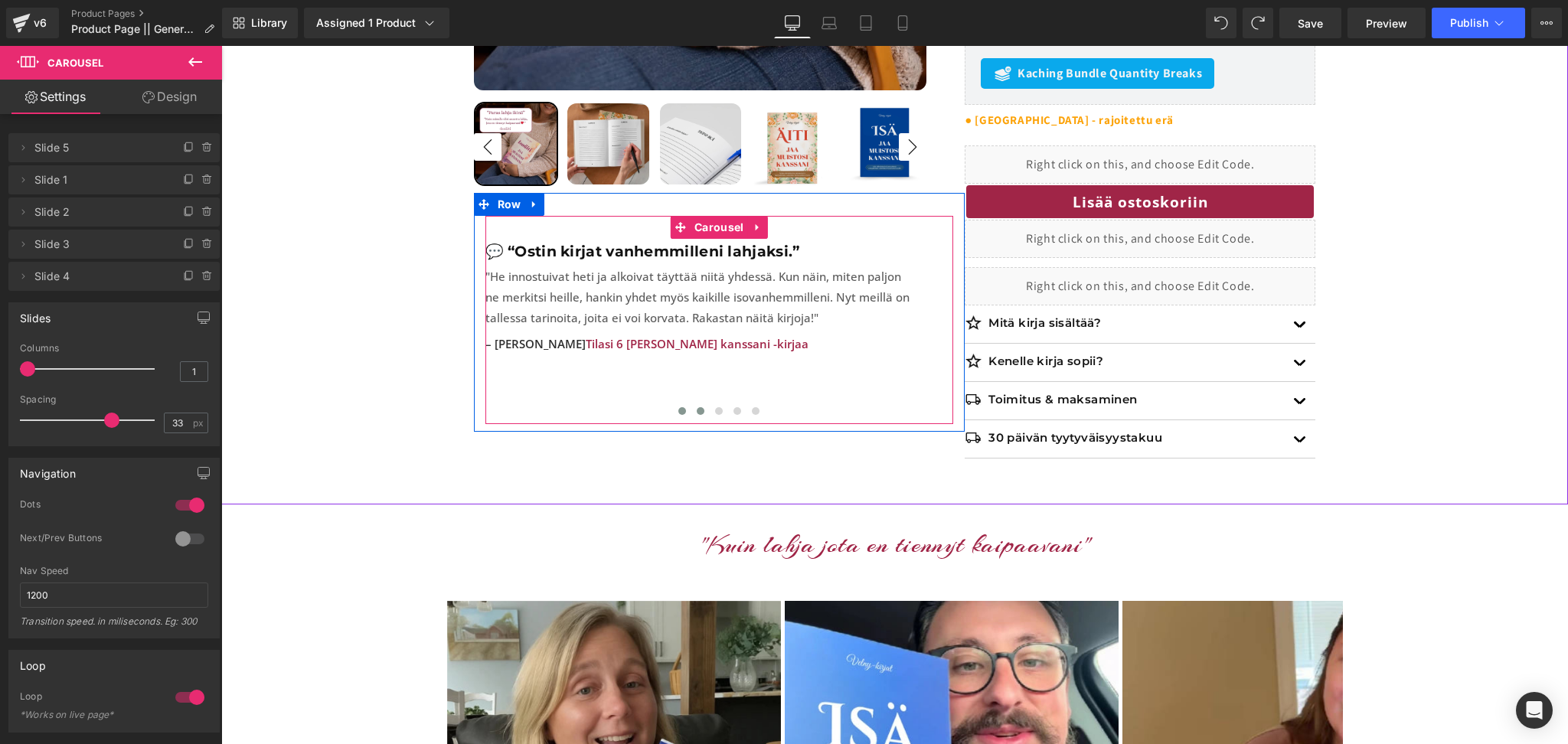
click at [704, 407] on span at bounding box center [700, 411] width 8 height 8
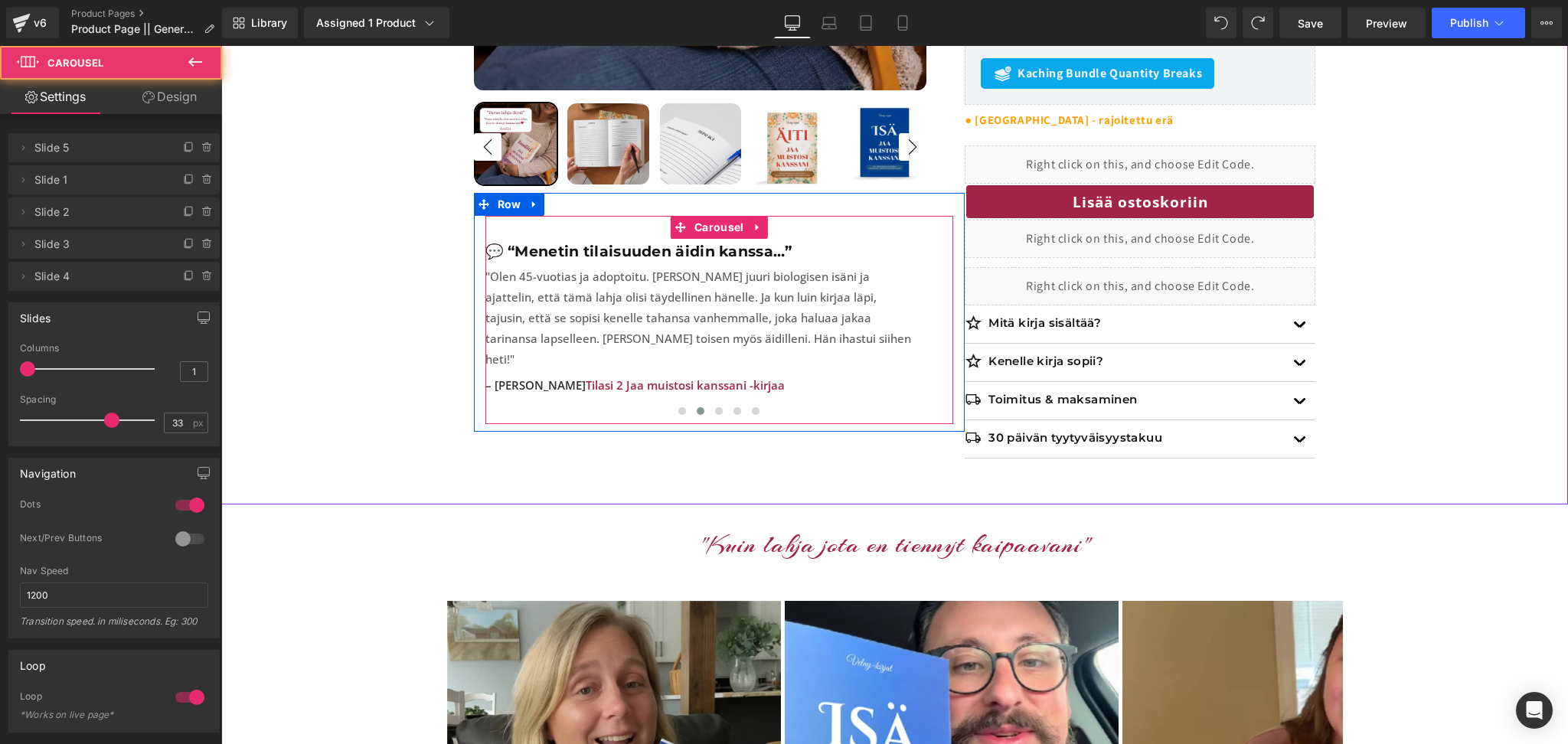
click at [677, 404] on div at bounding box center [719, 415] width 468 height 23
click at [678, 407] on span at bounding box center [682, 411] width 8 height 8
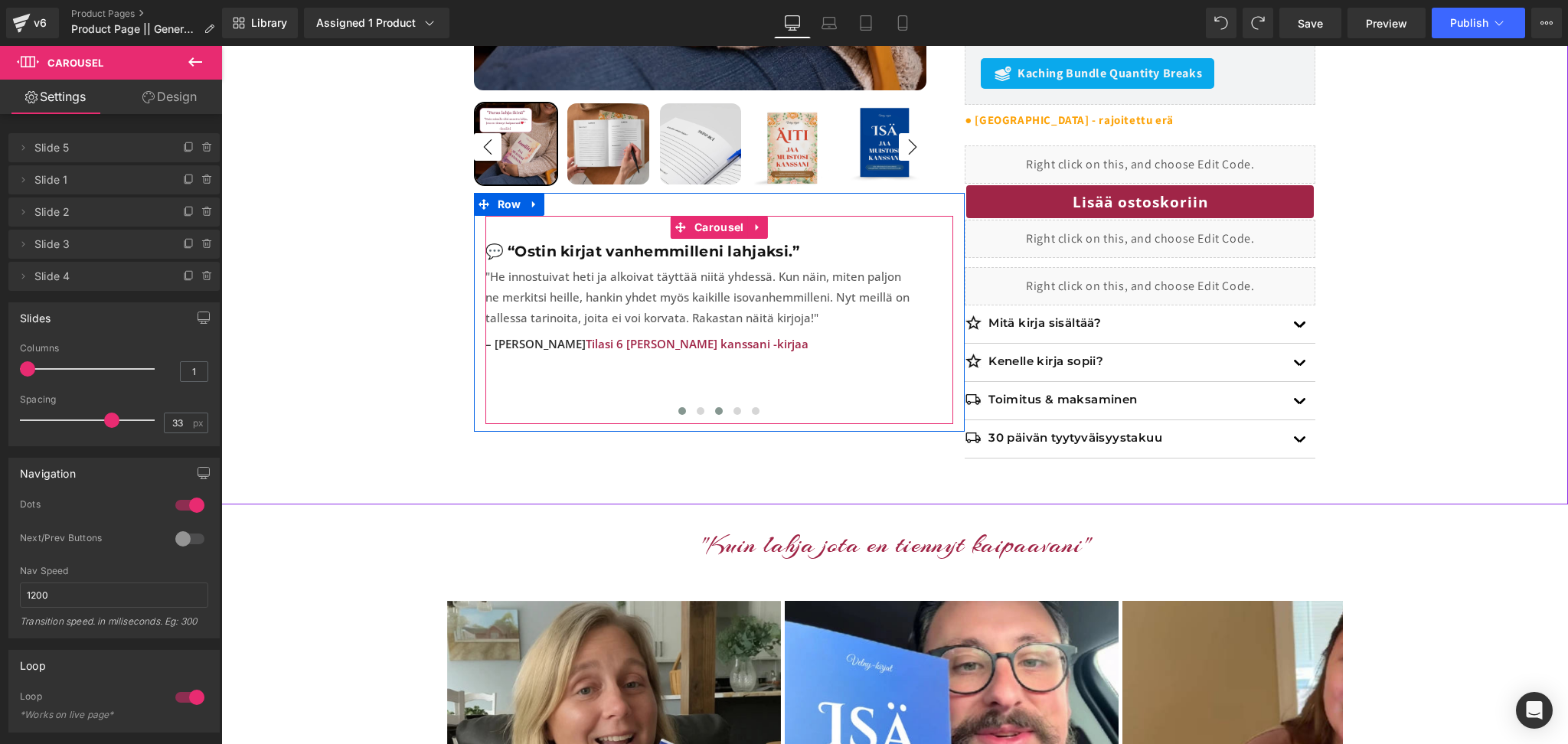
click at [712, 404] on button at bounding box center [718, 411] width 18 height 15
click at [738, 407] on span at bounding box center [736, 411] width 8 height 8
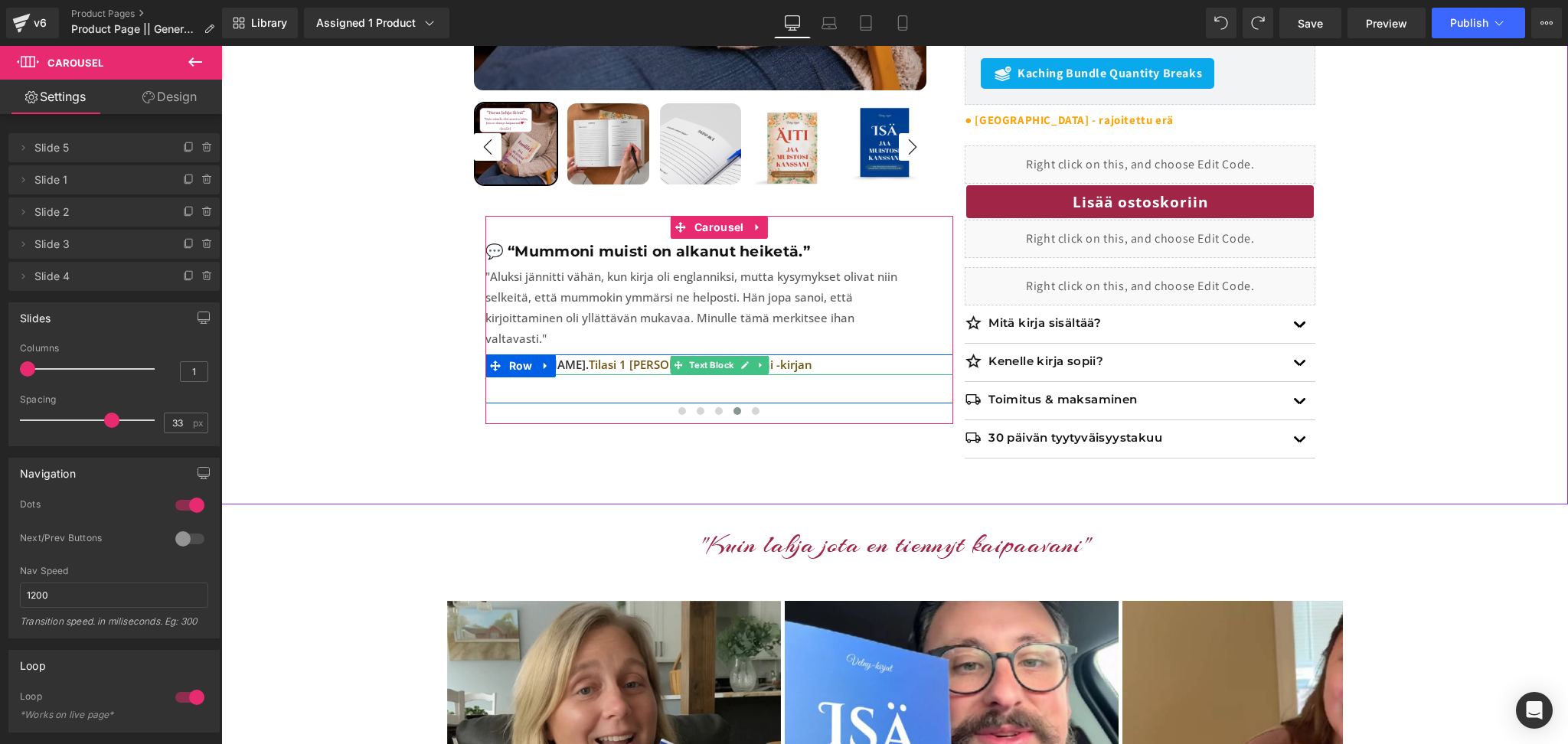
click at [784, 354] on p "– Essi V. Tilasi 1 Jaa muistosi kanssani -kirjan" at bounding box center [719, 364] width 468 height 21
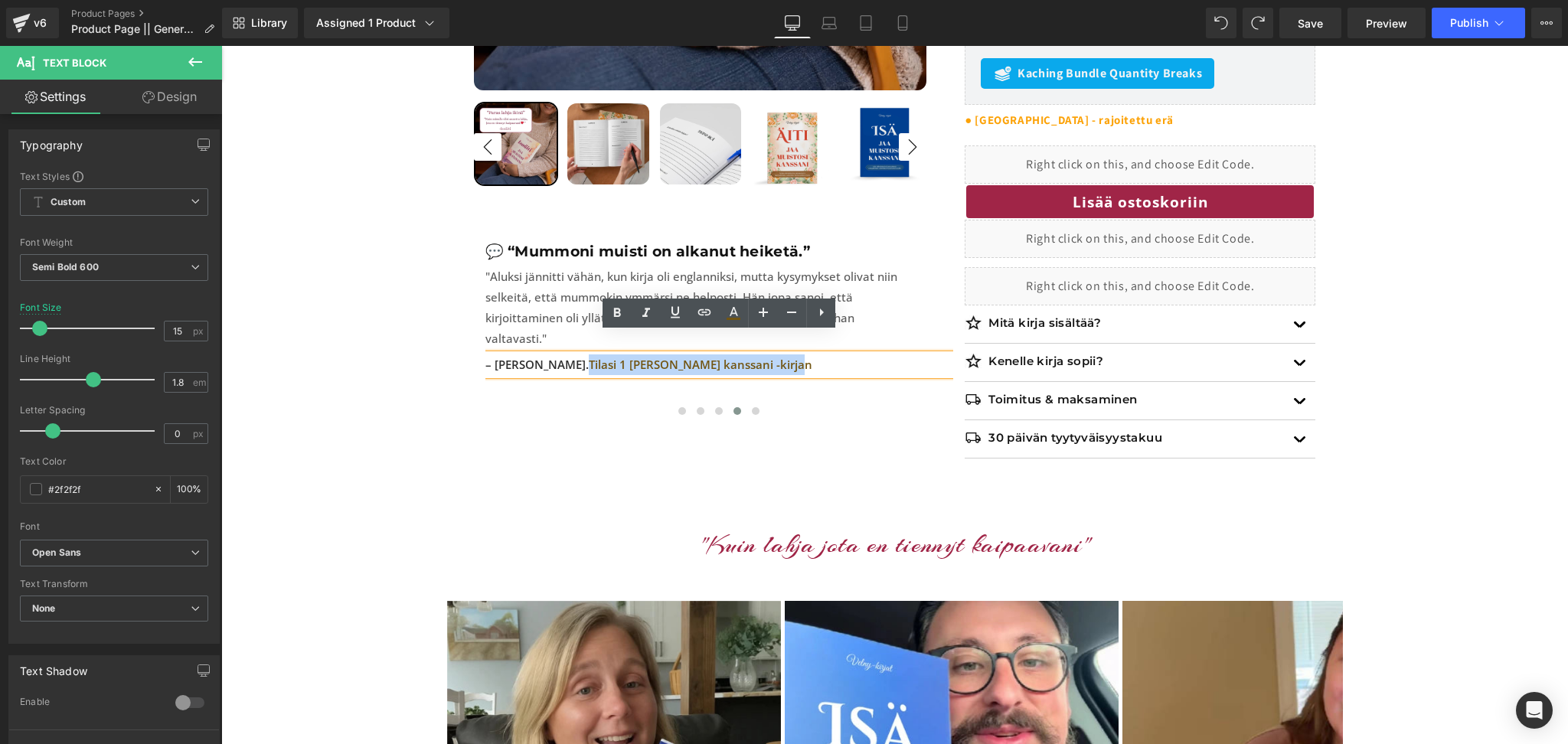
drag, startPoint x: 784, startPoint y: 345, endPoint x: 532, endPoint y: 354, distance: 252.2
click at [532, 354] on p "– Essi V. Tilasi 1 Jaa muistosi kanssani -kirjan" at bounding box center [719, 364] width 468 height 21
drag, startPoint x: 745, startPoint y: 316, endPoint x: 358, endPoint y: 295, distance: 387.6
click at [745, 316] on link at bounding box center [733, 313] width 29 height 29
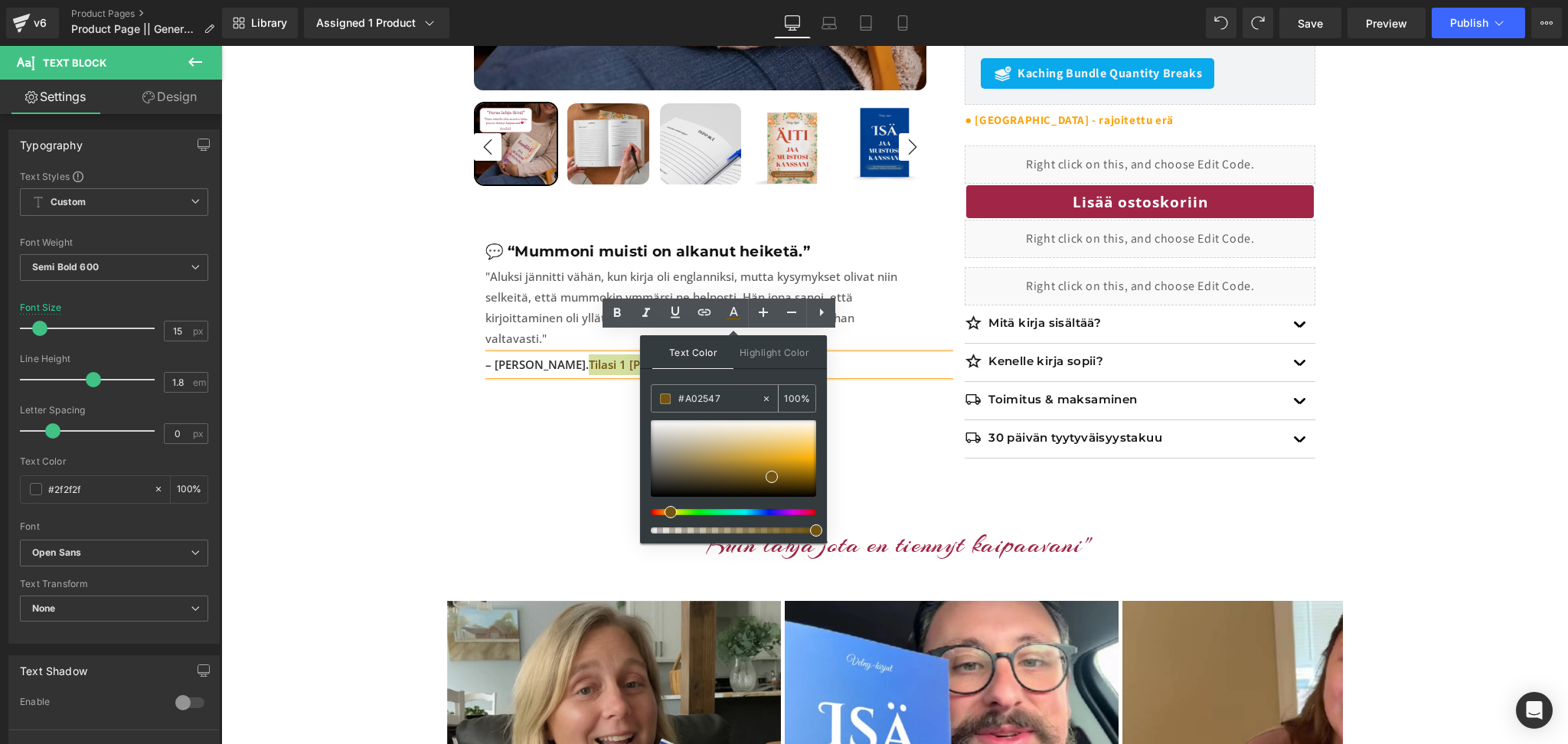
click at [704, 405] on input "#A02547" at bounding box center [719, 399] width 82 height 17
paste input "A02547"
type input "#A02547"
click at [767, 378] on div "Text Color Highlight Color #333333 #A02547 100 % #000000 0 %" at bounding box center [733, 439] width 187 height 208
click at [578, 404] on div at bounding box center [719, 415] width 468 height 23
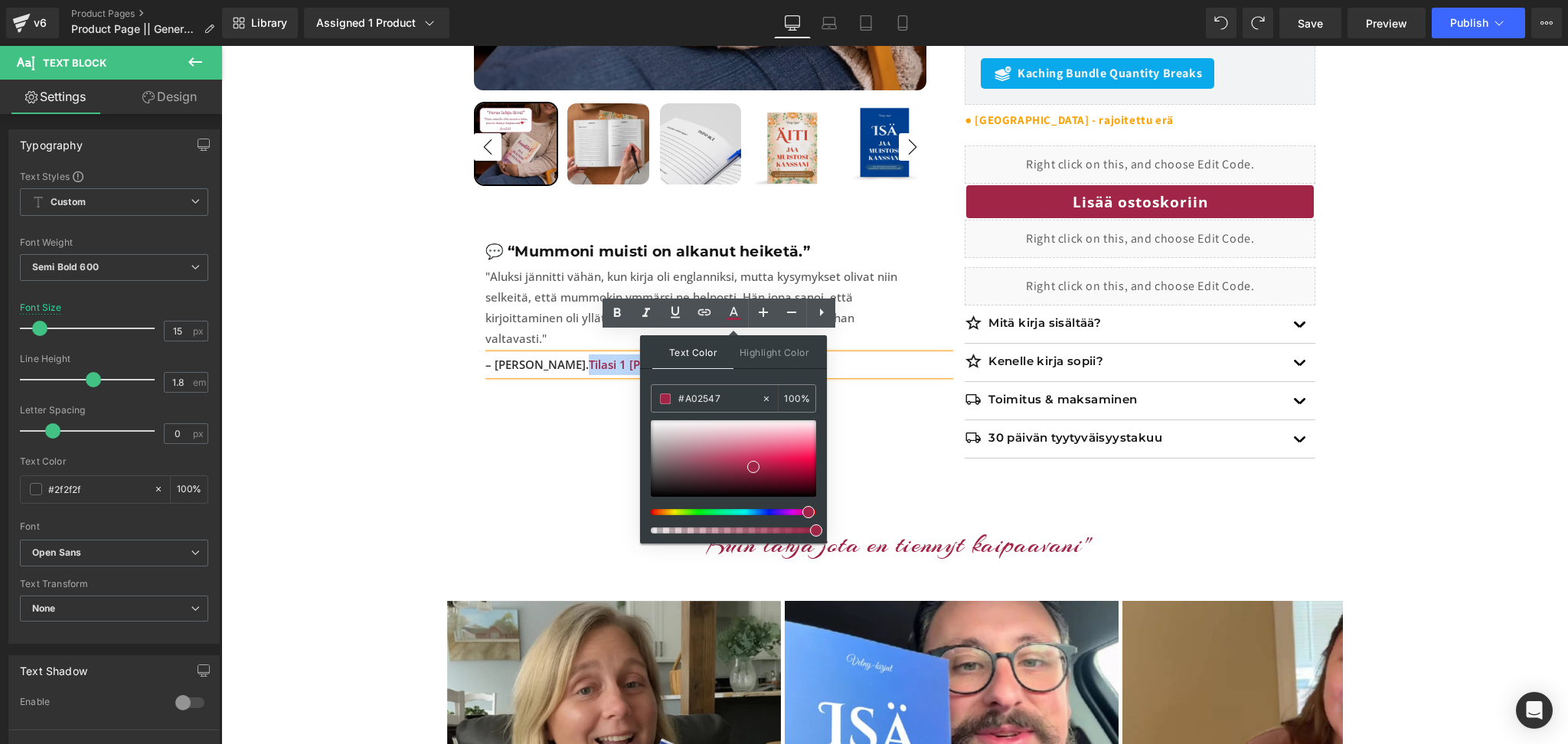
click at [567, 433] on div "Sale Off 0 % (P) Image" at bounding box center [895, 59] width 842 height 844
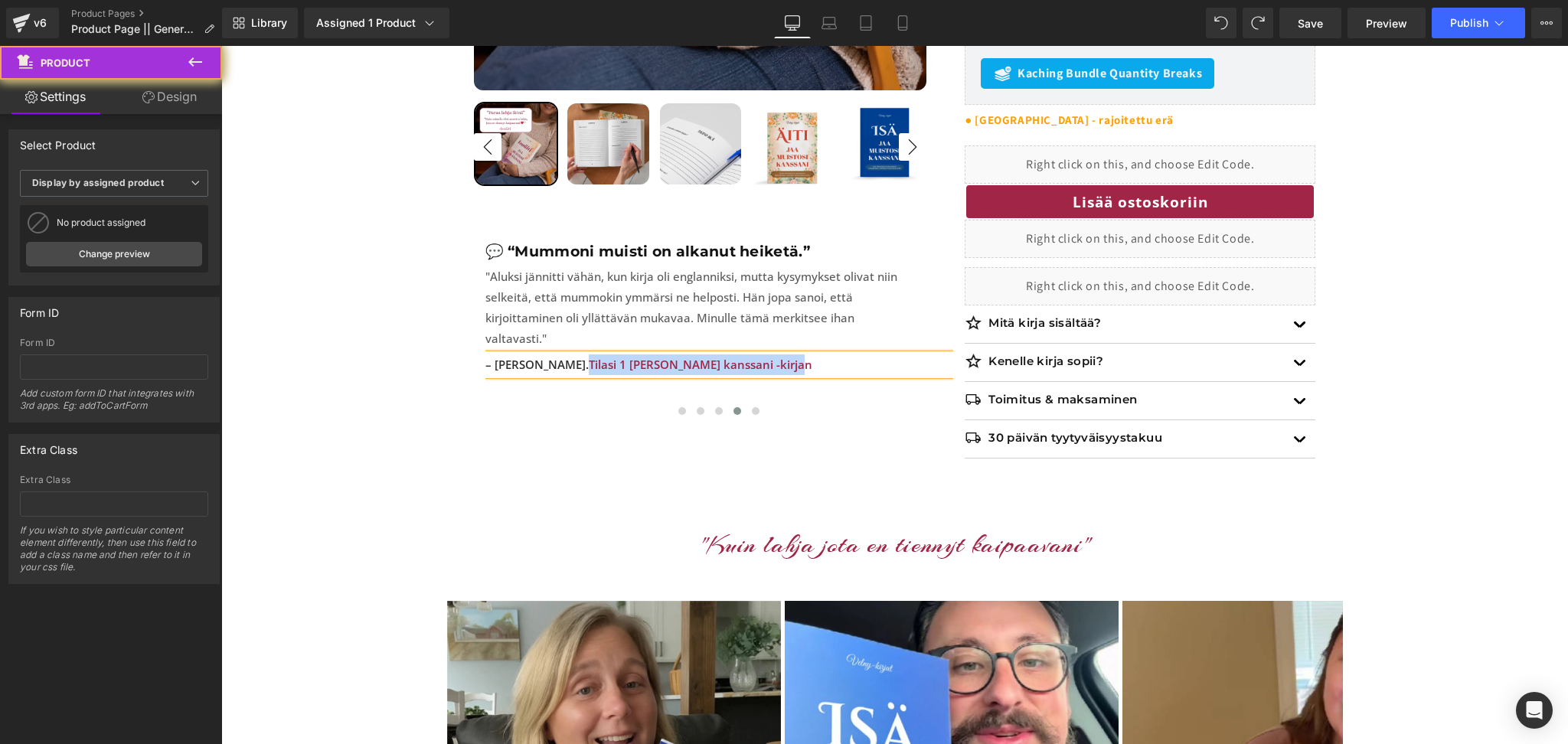
click at [936, 463] on div "Sale Off 0 % (P) Image ‹ ›" at bounding box center [894, 59] width 1347 height 890
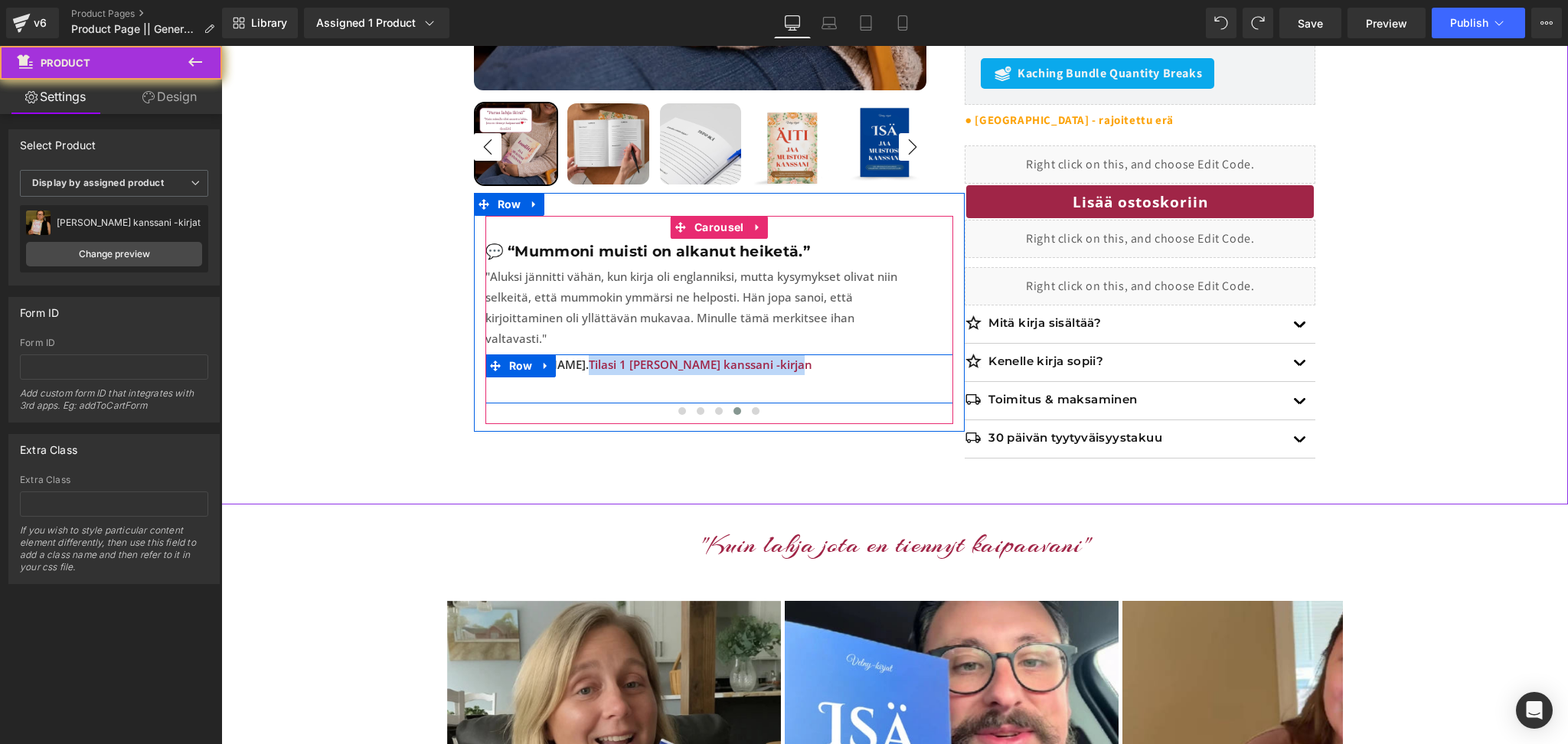
click at [782, 377] on div "– Essi V. Tilasi 1 Jaa muistosi kanssani -kirjan Text Block Text Block Row" at bounding box center [719, 378] width 468 height 49
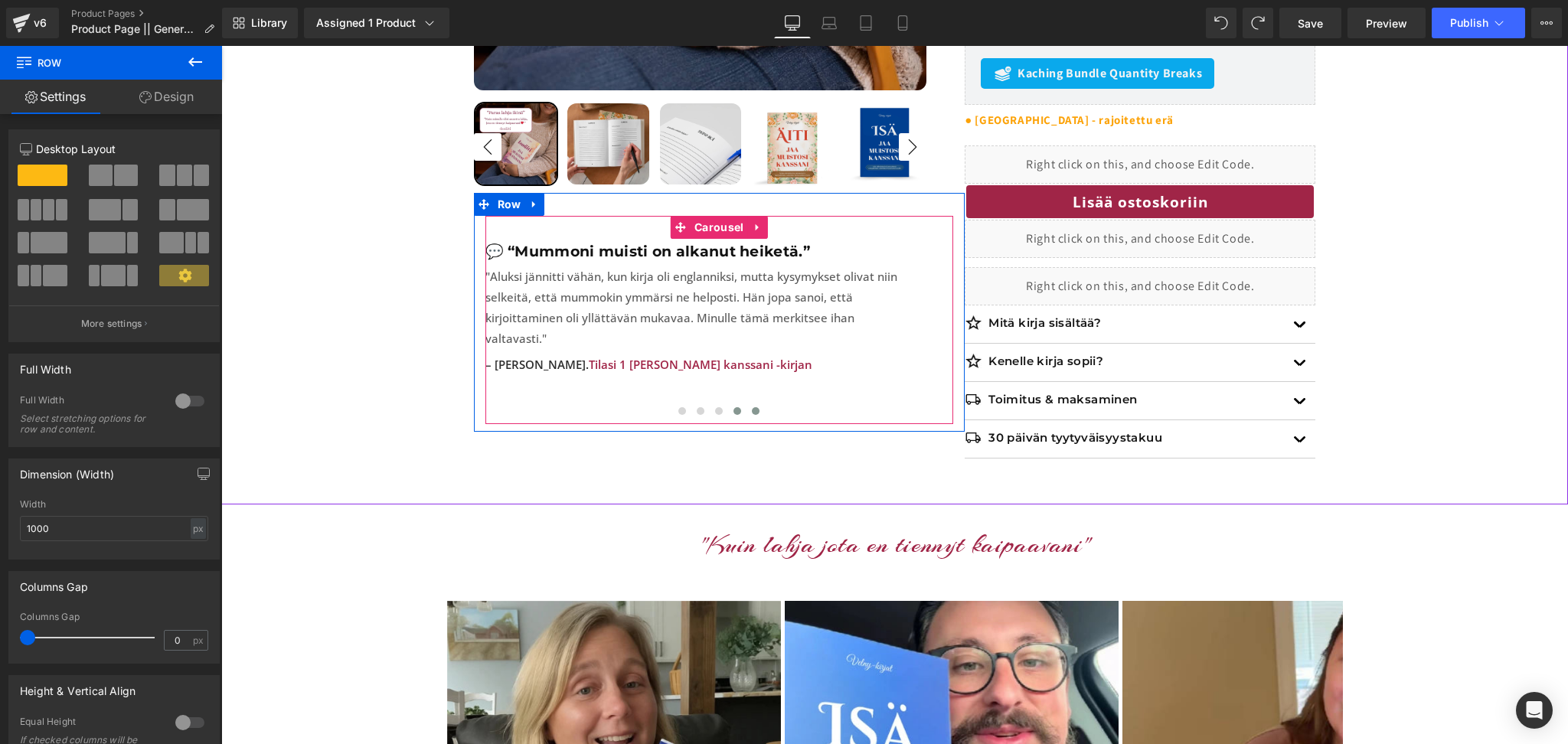
click at [751, 404] on button at bounding box center [755, 411] width 18 height 15
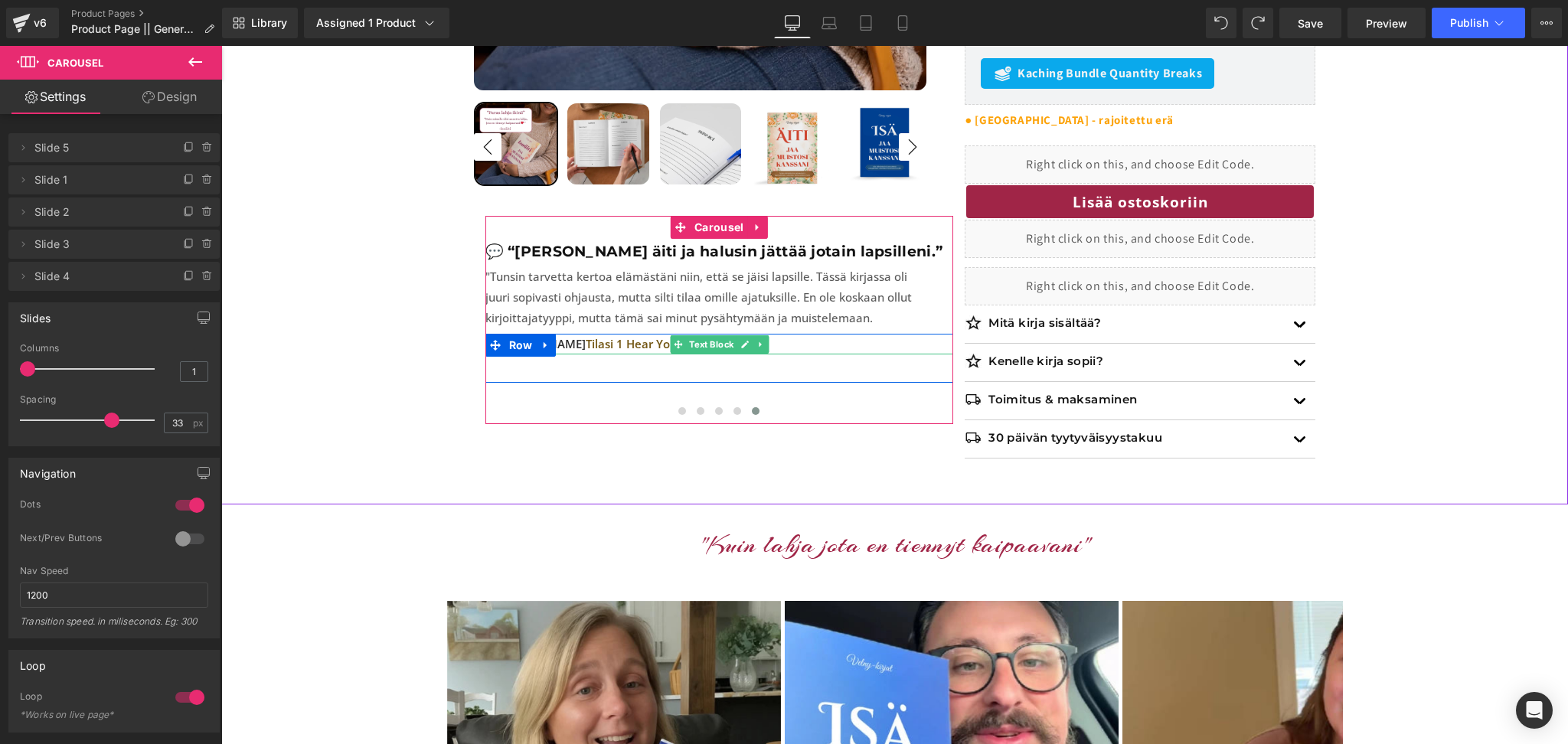
click at [664, 346] on span "Tilasi 1 Hear Your Story -kirjan" at bounding box center [669, 344] width 167 height 15
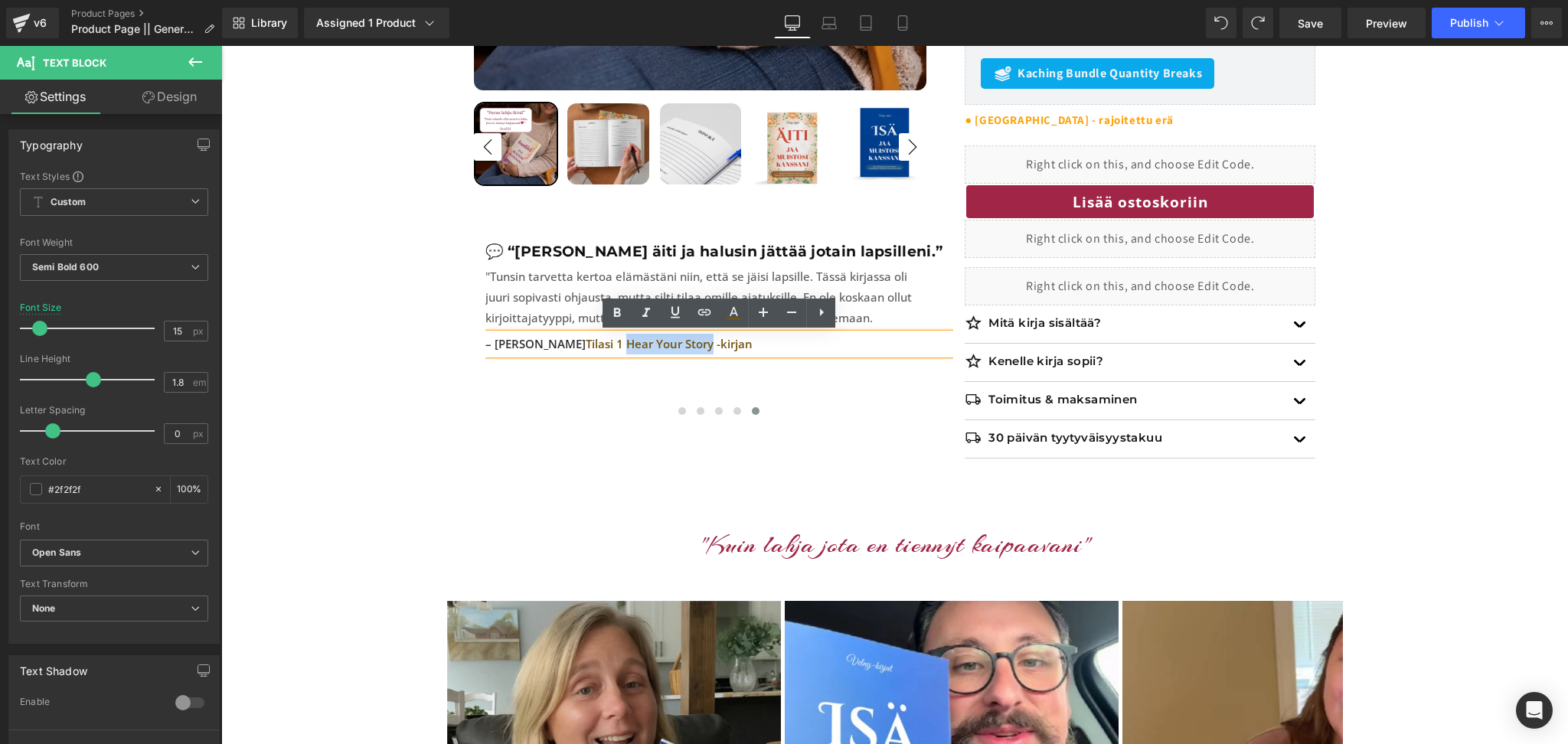
drag, startPoint x: 665, startPoint y: 346, endPoint x: 581, endPoint y: 352, distance: 84.2
click at [581, 352] on p "– [PERSON_NAME] Tilasi 1 Hear Your Story -kirjan" at bounding box center [719, 344] width 468 height 21
drag, startPoint x: 742, startPoint y: 341, endPoint x: 540, endPoint y: 337, distance: 202.0
click at [540, 337] on p "– Elina R. Tilasi 1 Jaa muistosi kanssani -kirjan" at bounding box center [719, 344] width 468 height 21
drag, startPoint x: 735, startPoint y: 324, endPoint x: 561, endPoint y: 310, distance: 174.6
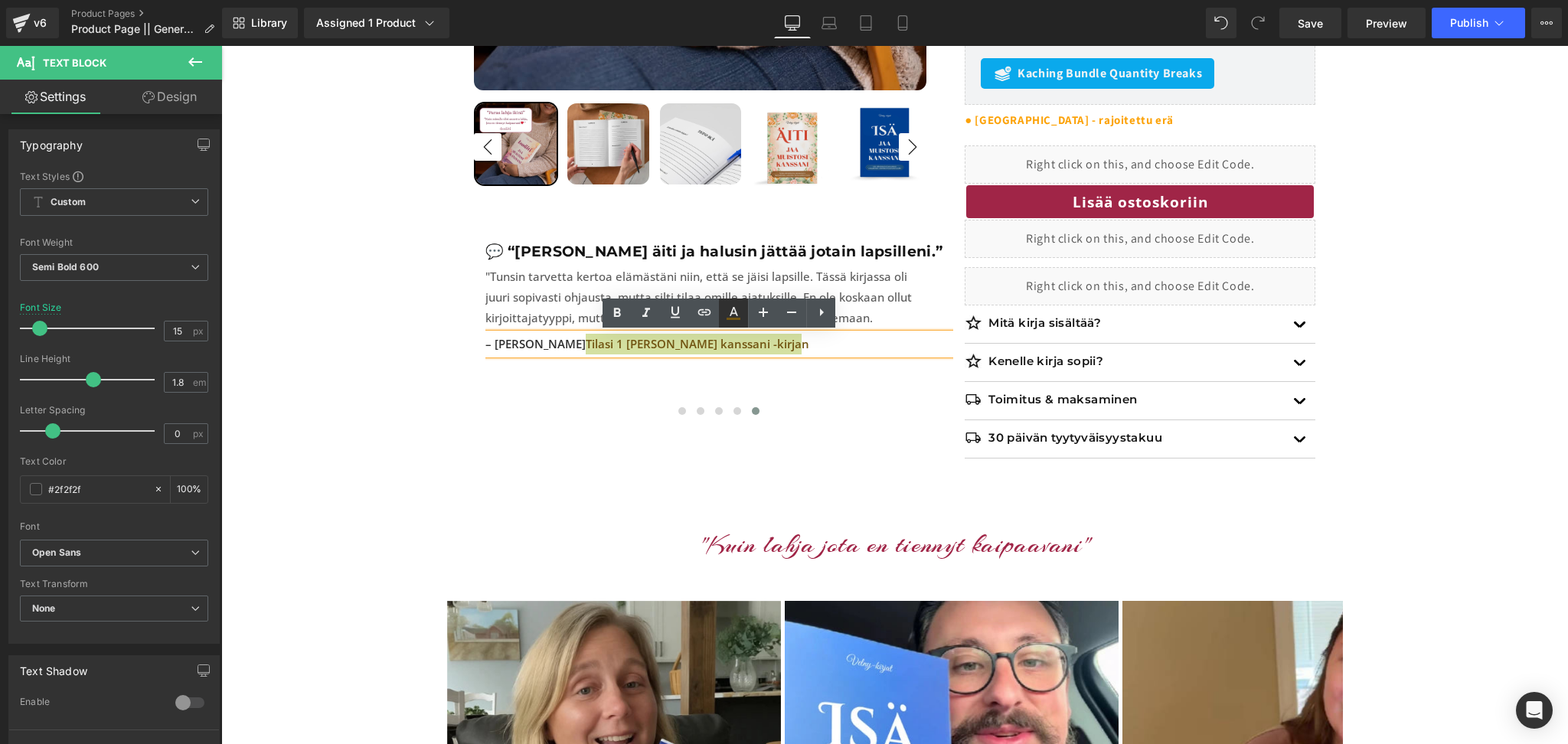
click at [735, 324] on link at bounding box center [733, 313] width 29 height 29
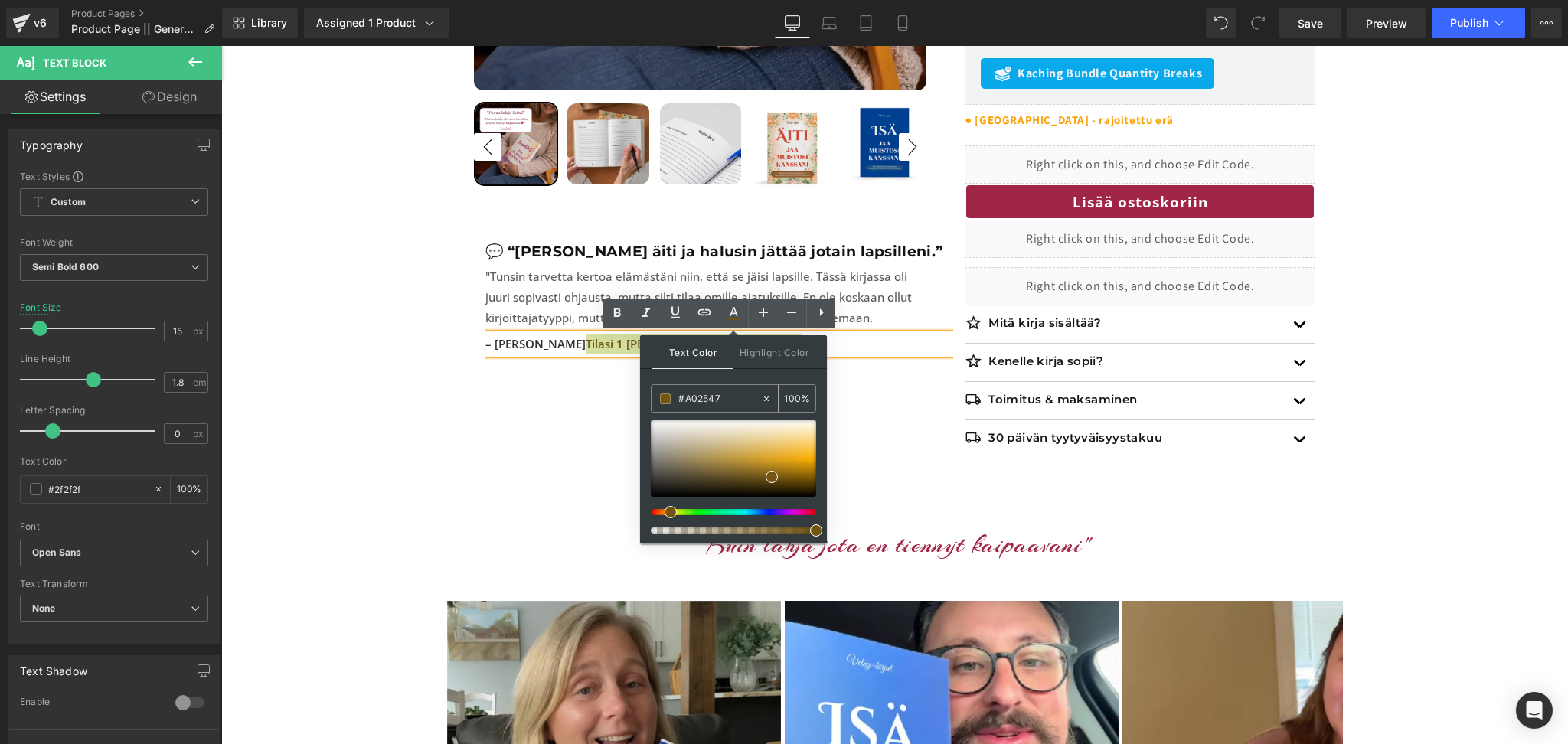
click at [696, 403] on input "#A02547" at bounding box center [719, 399] width 82 height 17
click at [708, 398] on input "#A02547" at bounding box center [719, 399] width 82 height 17
paste input "A02547"
type input "#A02547"
click at [766, 376] on div "Text Color Highlight Color #333333 #A02547 100 % #000000 0 %" at bounding box center [733, 439] width 187 height 208
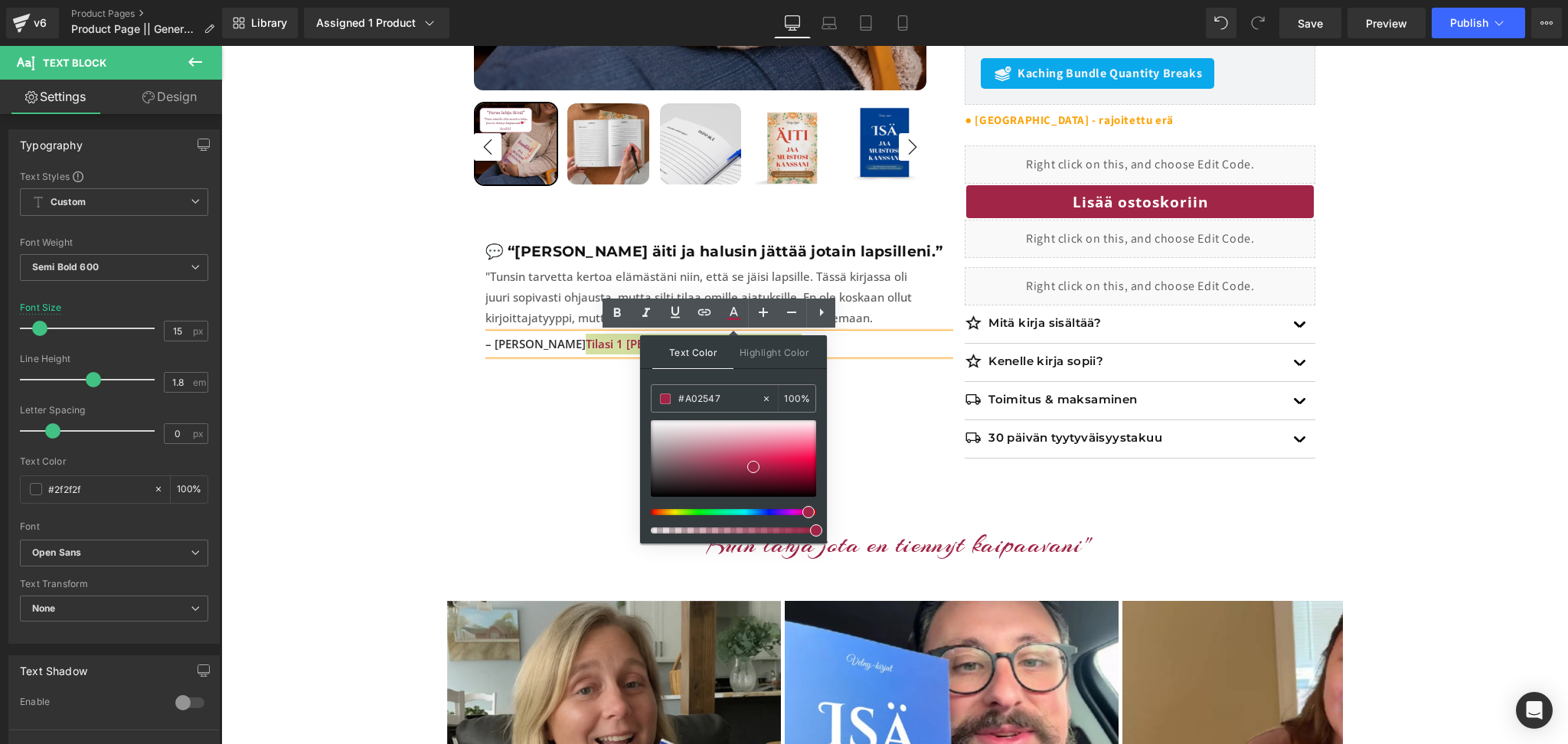
click at [766, 376] on div "Text Color Highlight Color #333333 #A02547 100 % #000000 0 %" at bounding box center [733, 439] width 187 height 208
click at [510, 428] on div "Sale Off 0 % (P) Image" at bounding box center [895, 59] width 842 height 844
click at [870, 414] on div "Sale Off 0 % (P) Image" at bounding box center [895, 59] width 842 height 844
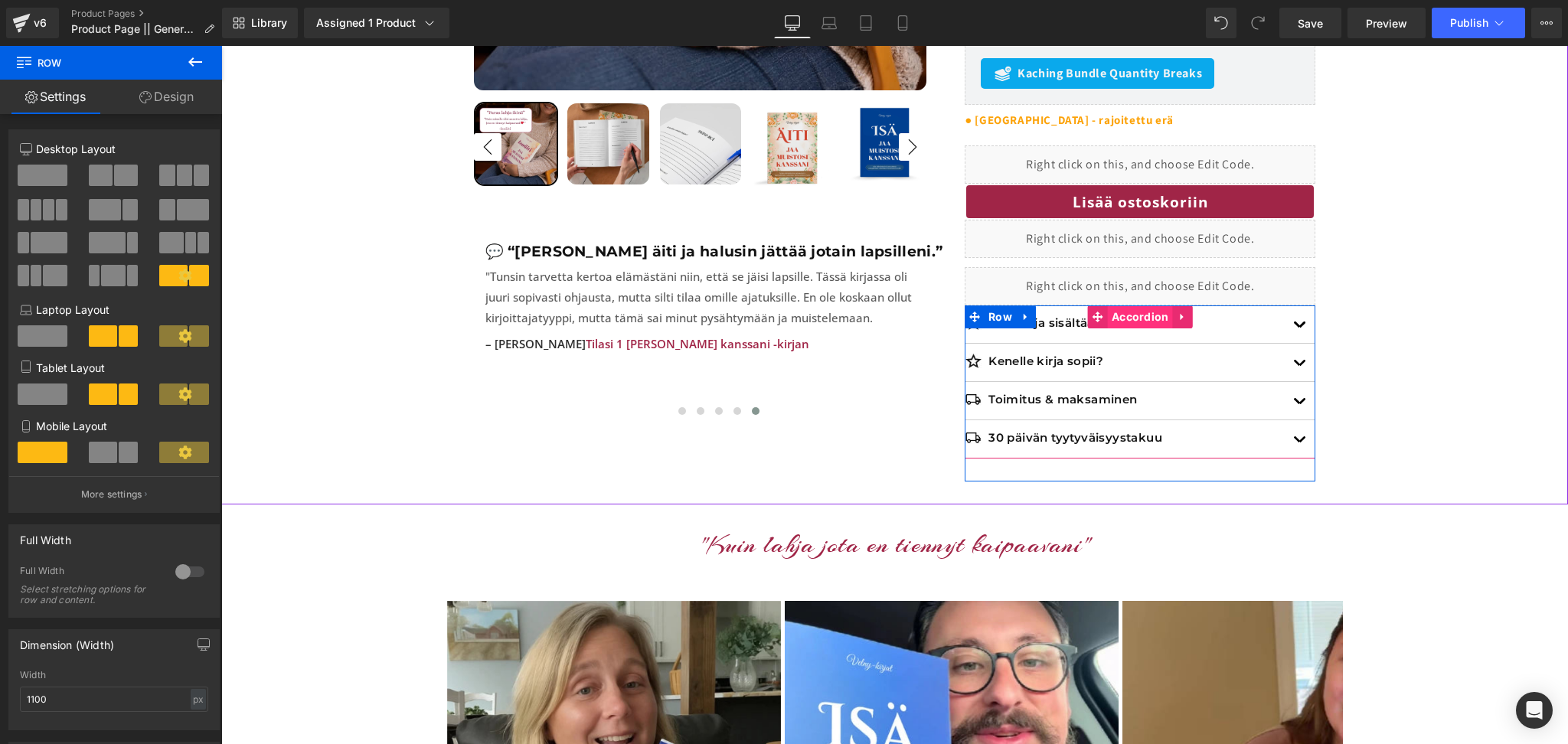
click at [1123, 305] on span "Accordion" at bounding box center [1140, 316] width 65 height 23
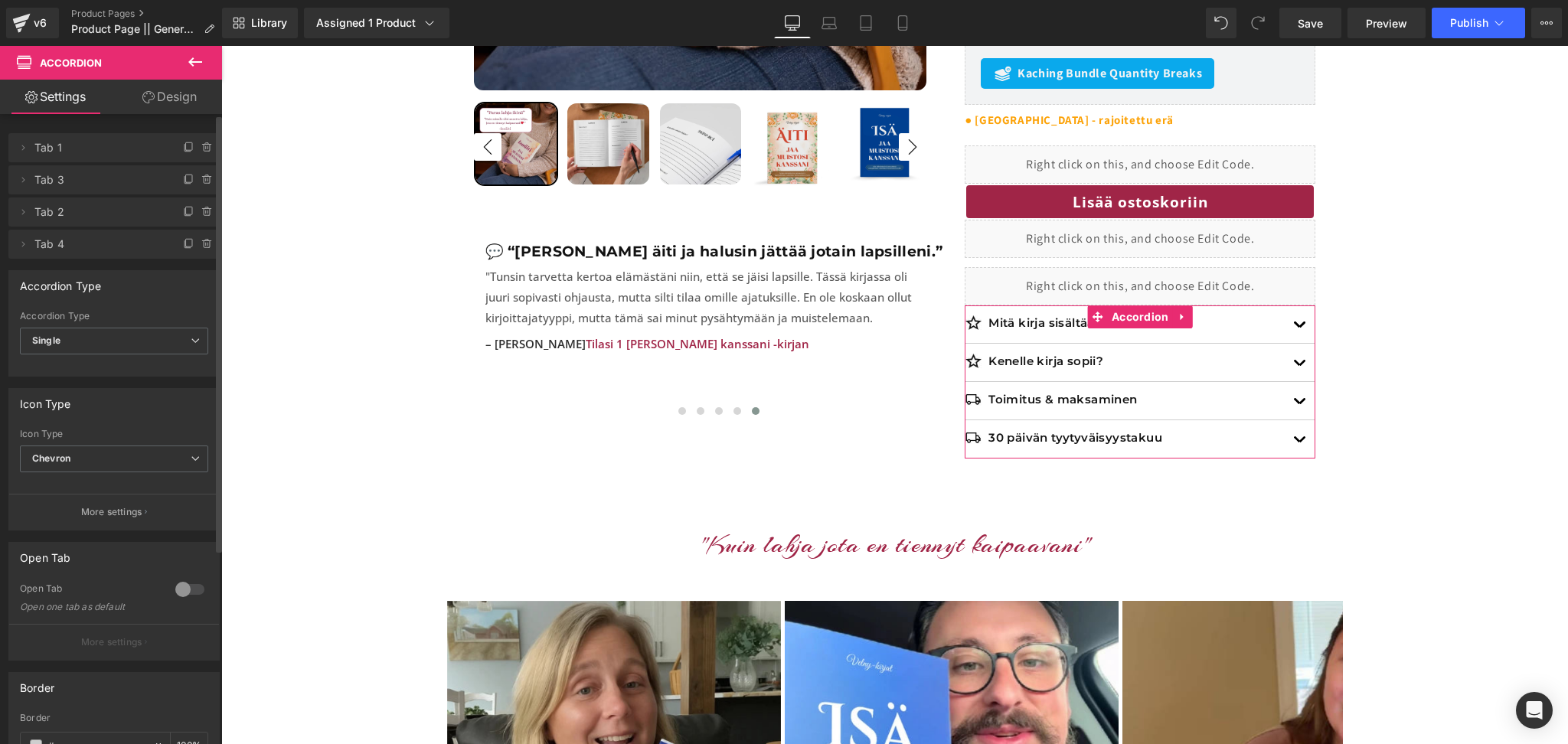
click at [187, 591] on div at bounding box center [189, 589] width 37 height 25
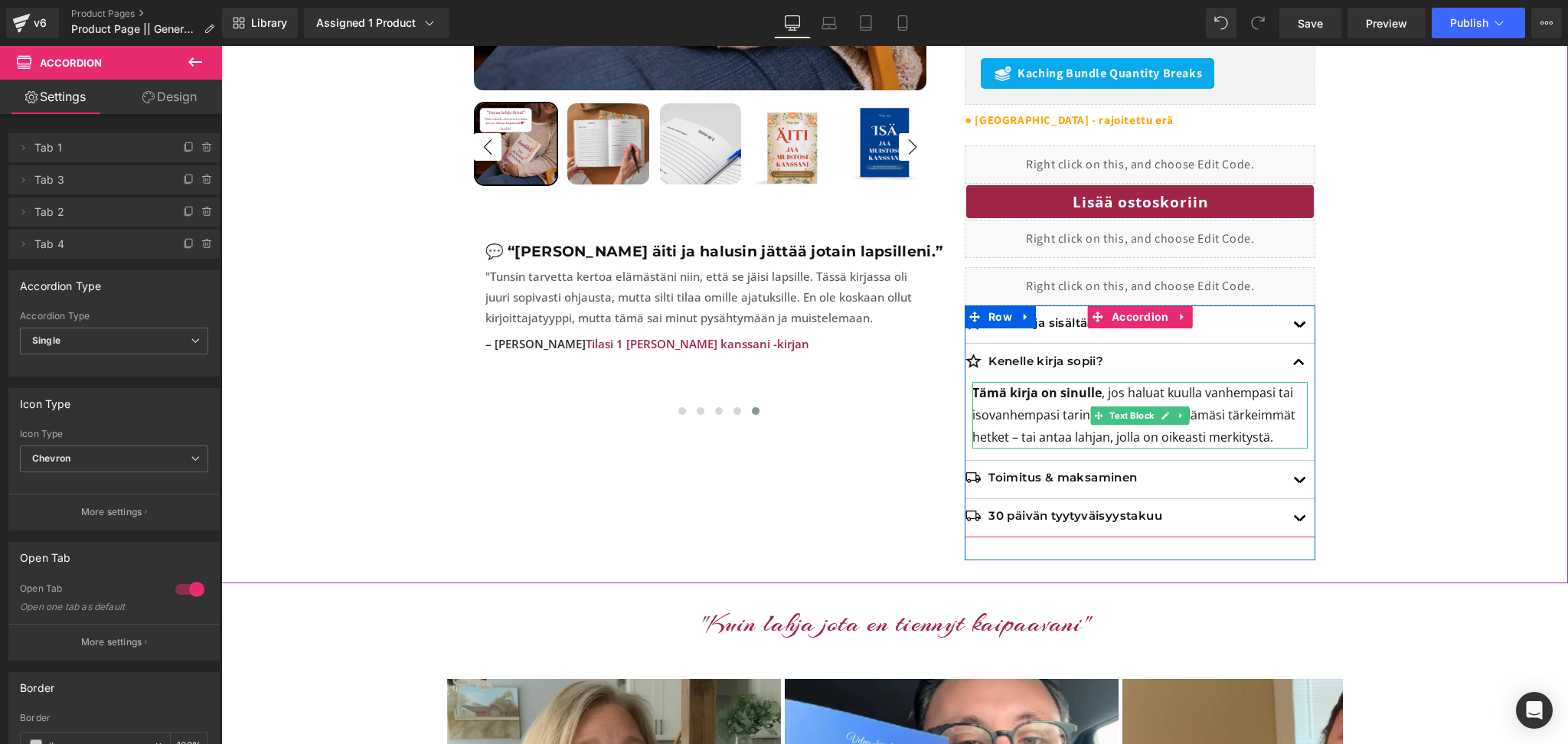
click at [1024, 414] on p "Tämä kirja on sinulle , jos haluat kuulla vanhempasi tai isovanhempasi tarinan,…" at bounding box center [1139, 415] width 335 height 66
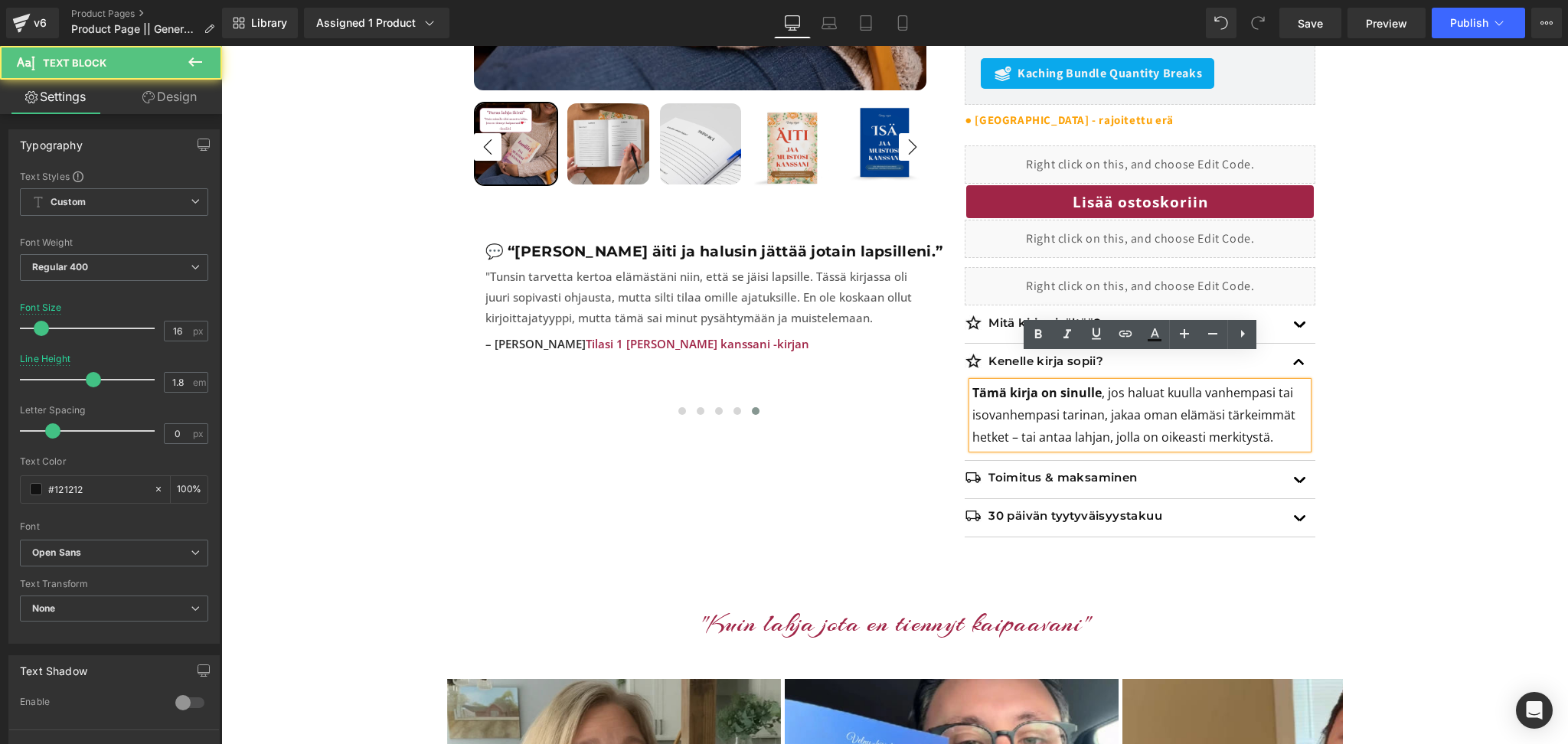
click at [1020, 411] on p "Tämä kirja on sinulle , jos haluat kuulla vanhempasi tai isovanhempasi tarinan,…" at bounding box center [1139, 415] width 335 height 66
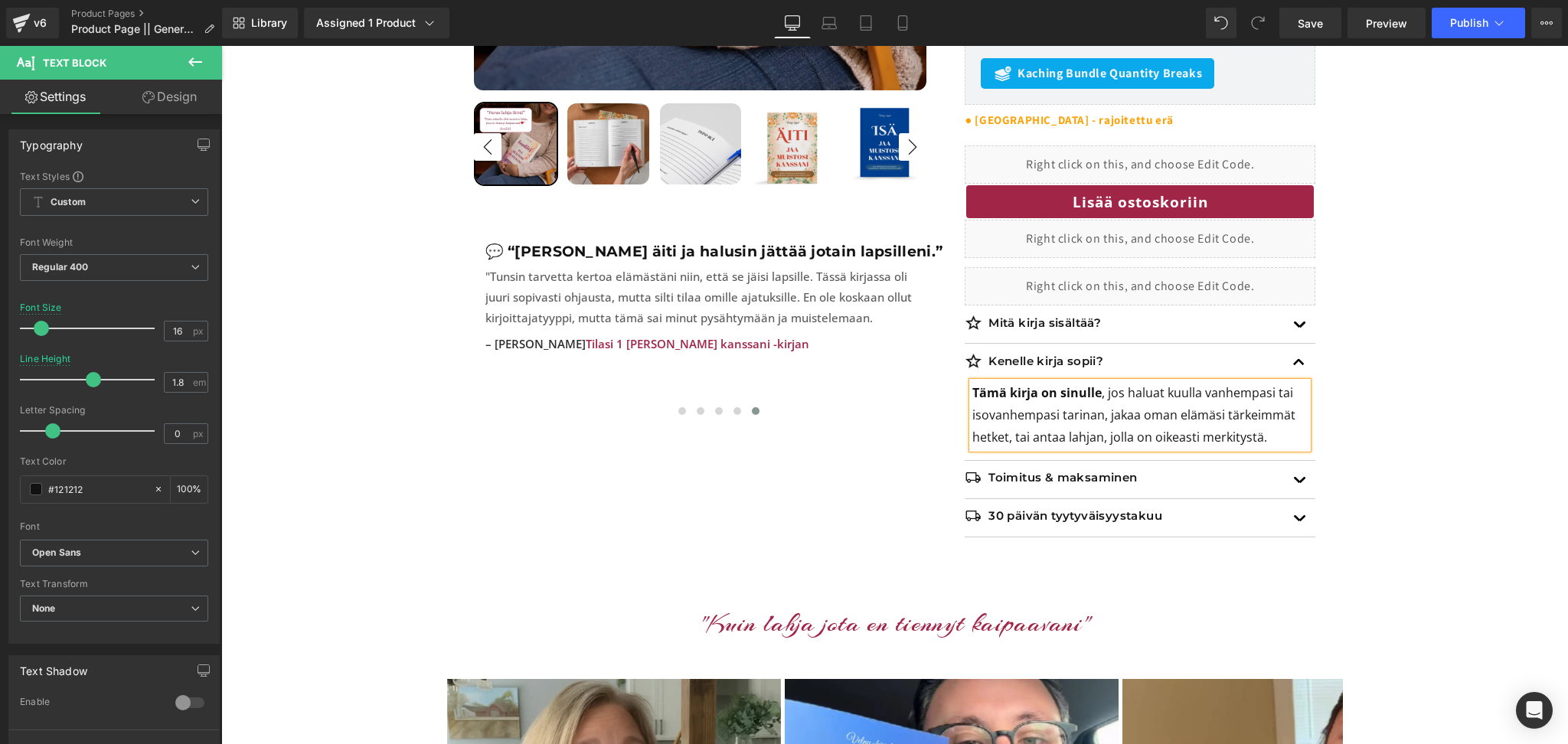
click at [1143, 344] on div "Kenelle kirja sopii? Text Block" at bounding box center [1139, 363] width 351 height 39
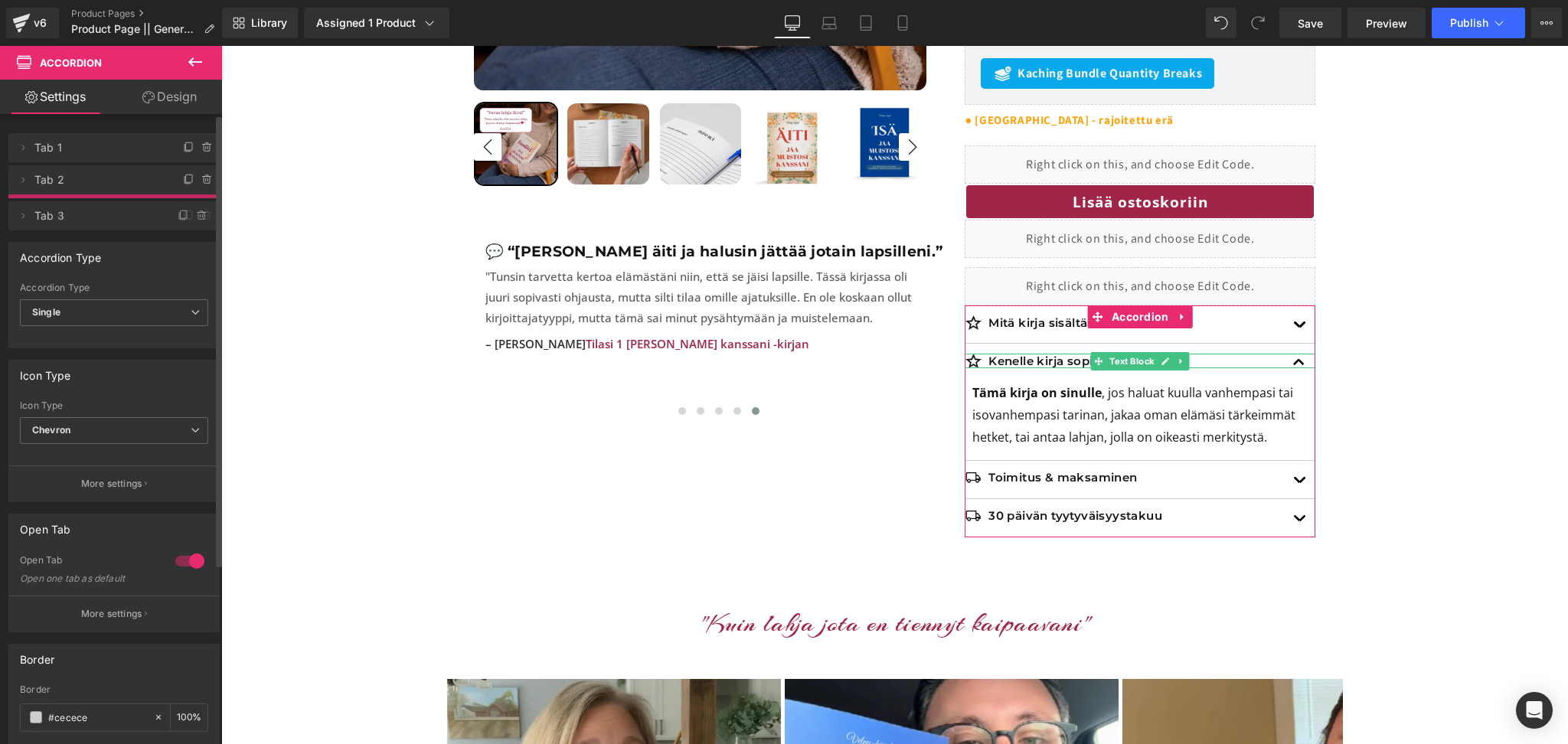
drag, startPoint x: 67, startPoint y: 179, endPoint x: 68, endPoint y: 215, distance: 36.0
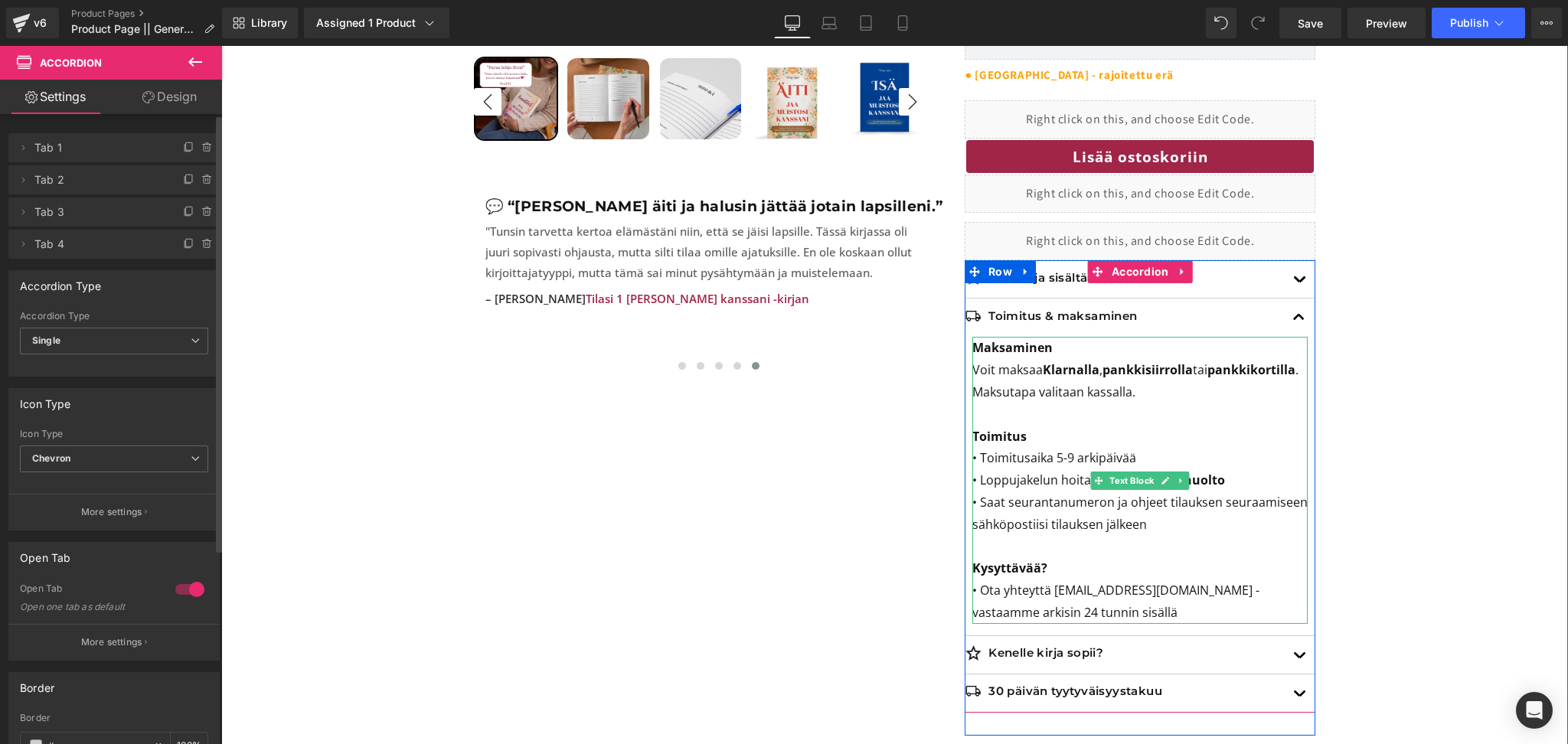
scroll to position [662, 0]
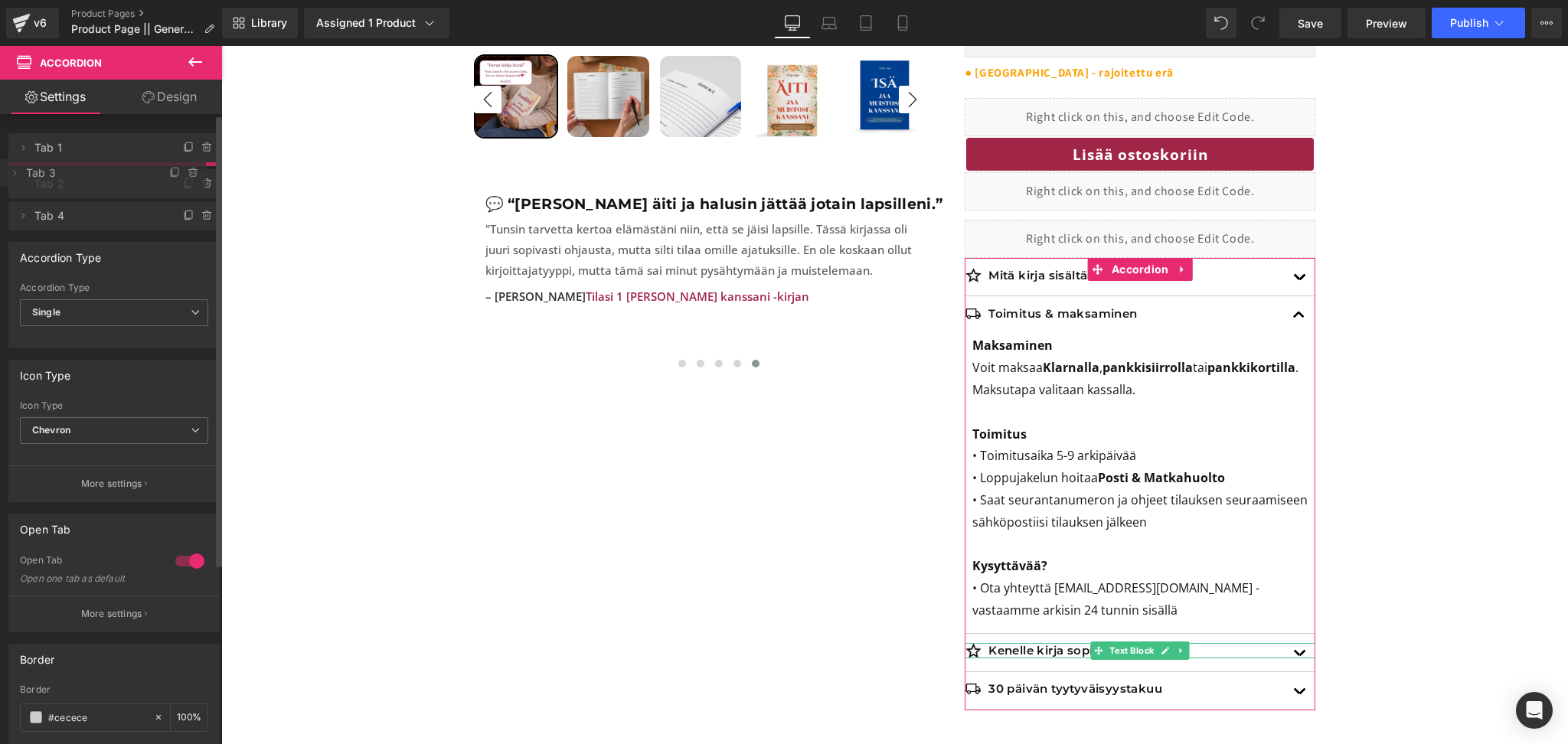
drag, startPoint x: 39, startPoint y: 211, endPoint x: 33, endPoint y: 172, distance: 39.5
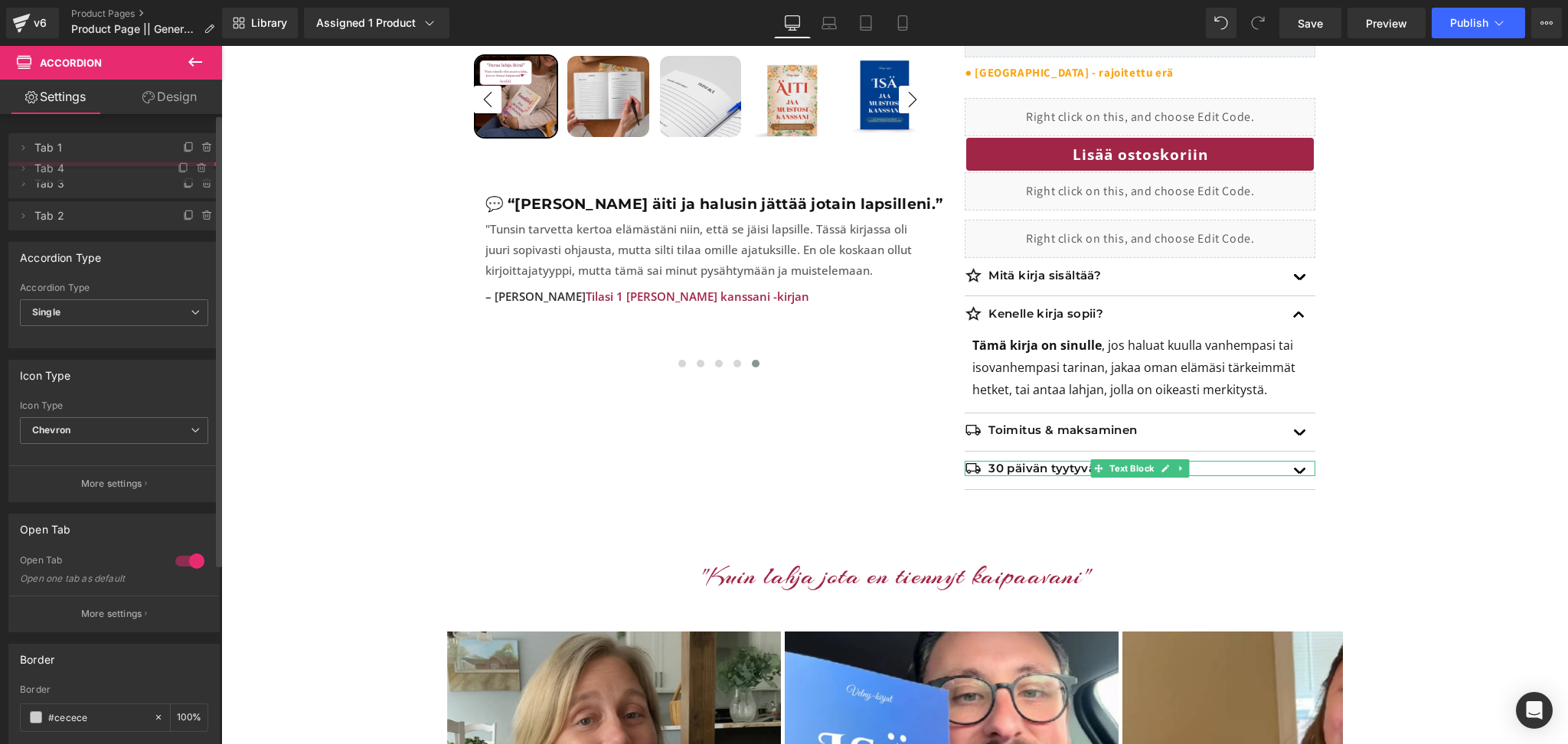
drag, startPoint x: 53, startPoint y: 252, endPoint x: 45, endPoint y: 176, distance: 76.4
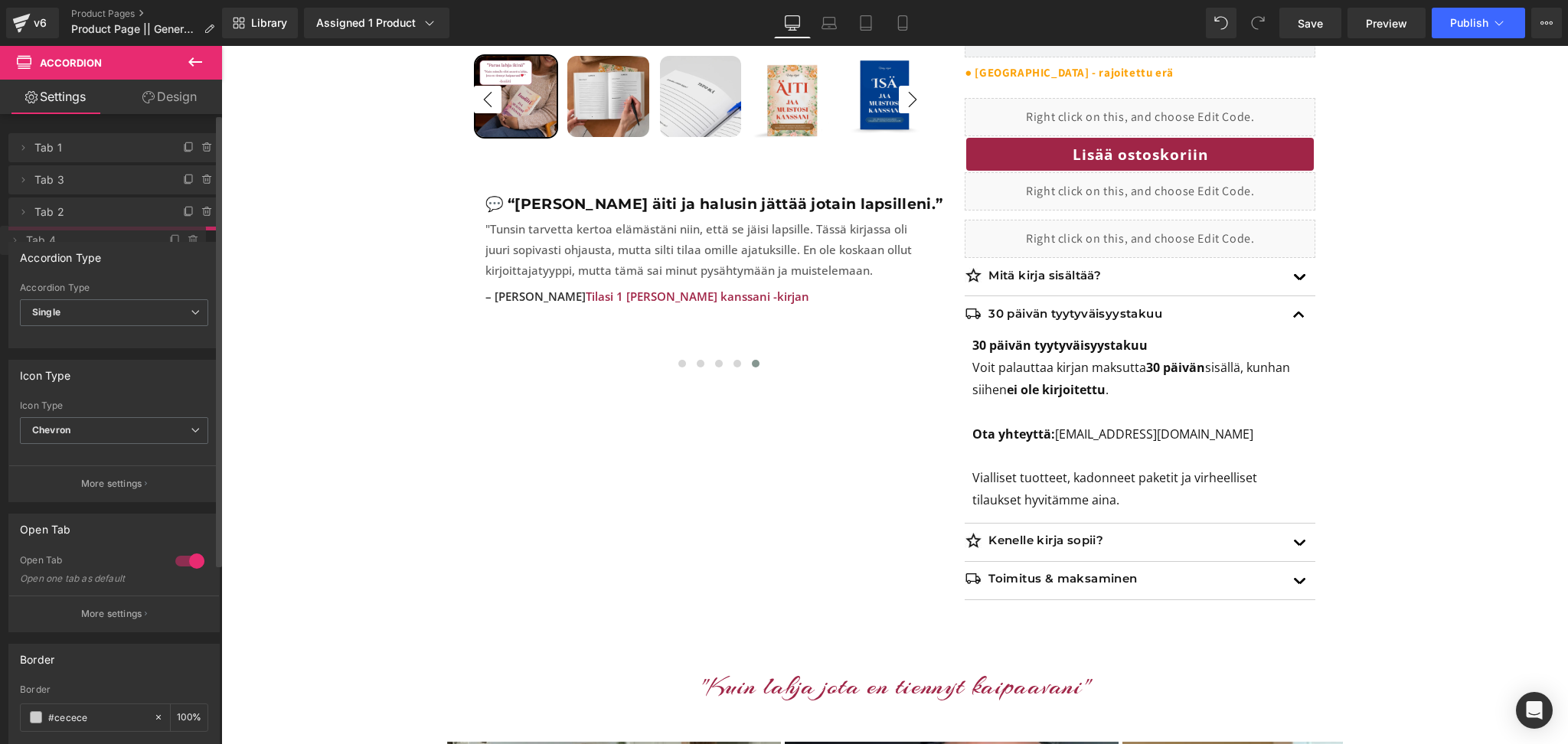
drag, startPoint x: 63, startPoint y: 176, endPoint x: 68, endPoint y: 237, distance: 61.2
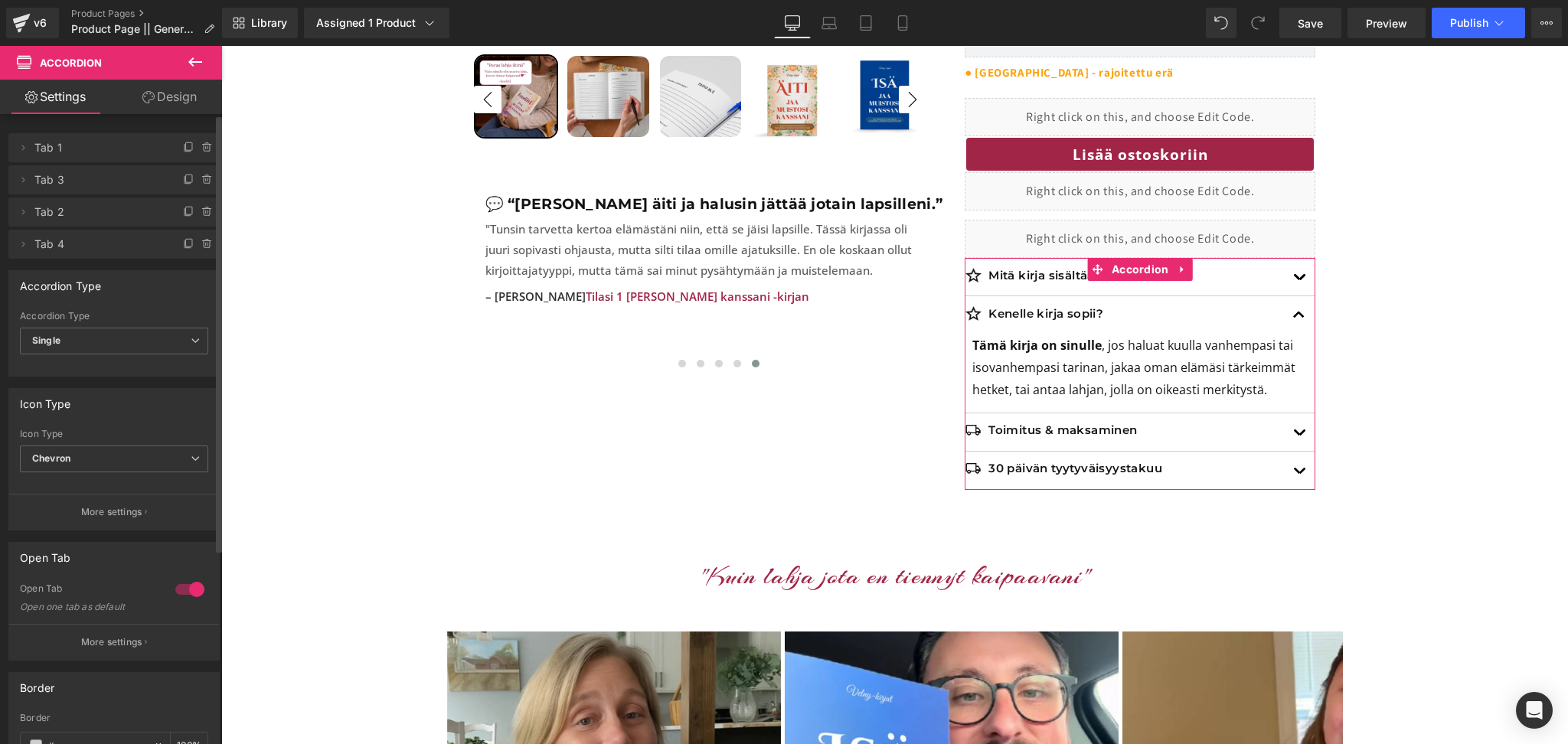
click at [189, 586] on div at bounding box center [189, 589] width 37 height 25
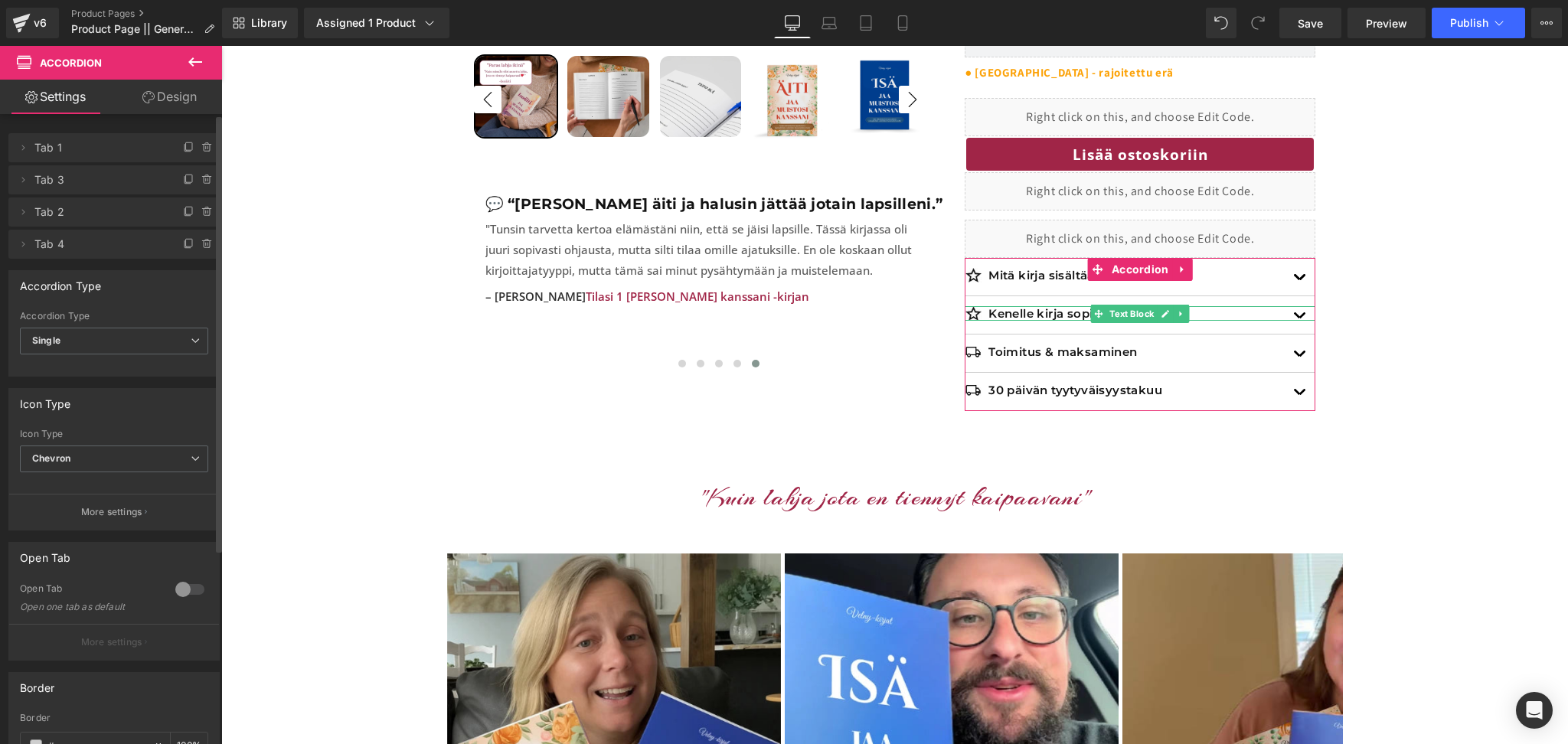
drag, startPoint x: 33, startPoint y: 145, endPoint x: 33, endPoint y: 167, distance: 22.0
click at [33, 130] on ul "Delete Cancel Tab 1 Tab 1 Name Tab 1 #FFFFFF Background #ffffff 100 % Delete Ca…" at bounding box center [114, 130] width 211 height 0
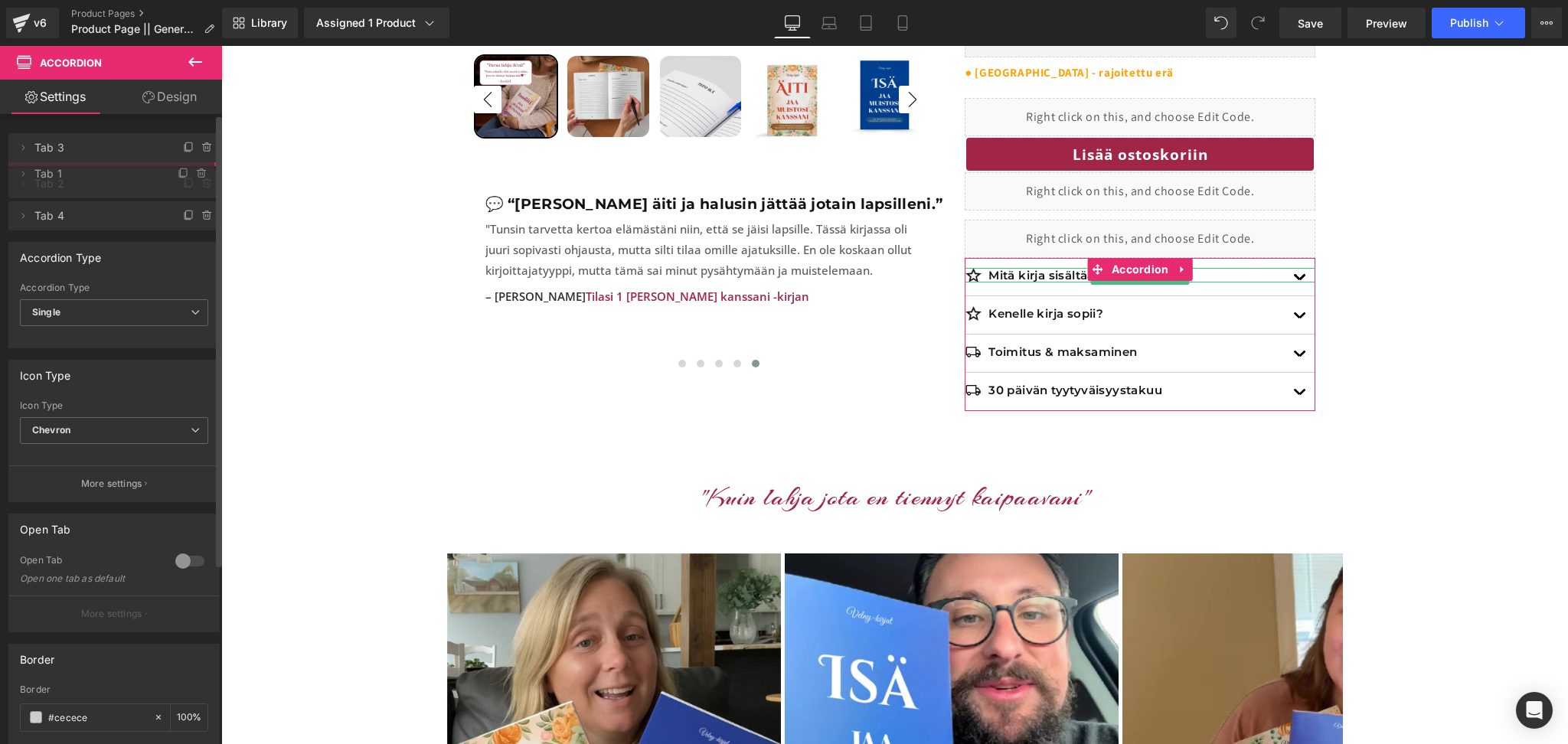
drag, startPoint x: 49, startPoint y: 146, endPoint x: 50, endPoint y: 172, distance: 26.0
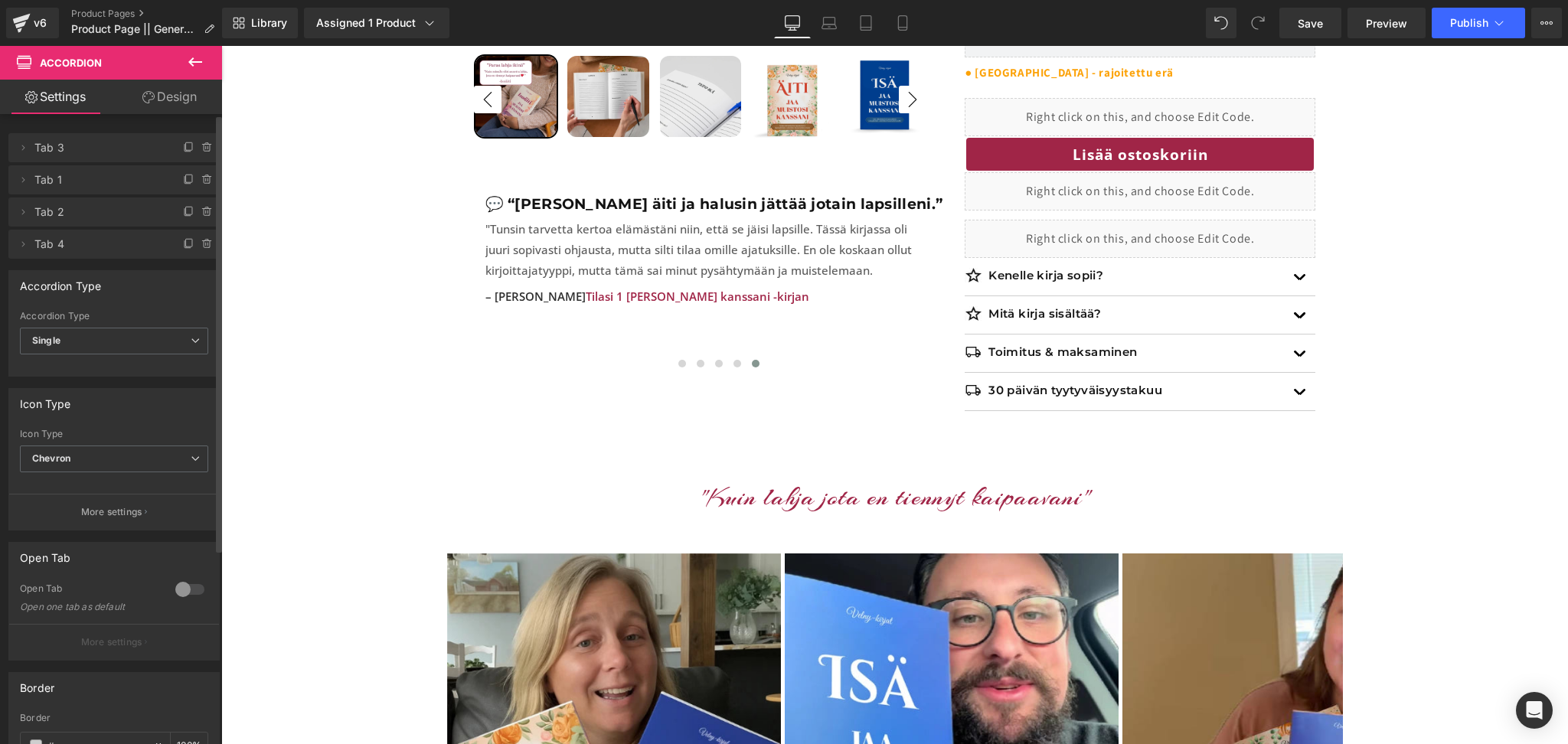
click at [186, 583] on div at bounding box center [189, 589] width 37 height 25
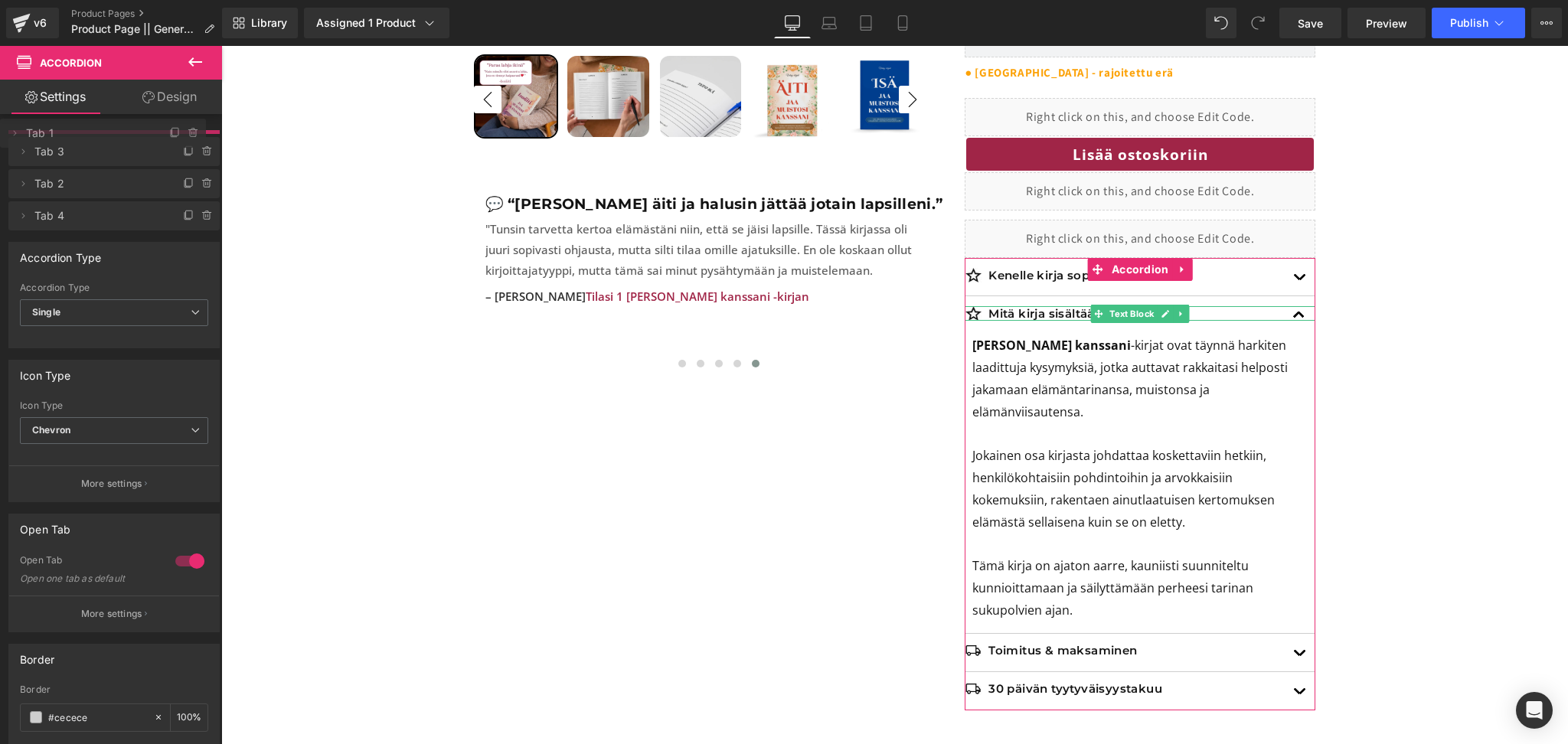
drag, startPoint x: 46, startPoint y: 172, endPoint x: 51, endPoint y: 127, distance: 45.3
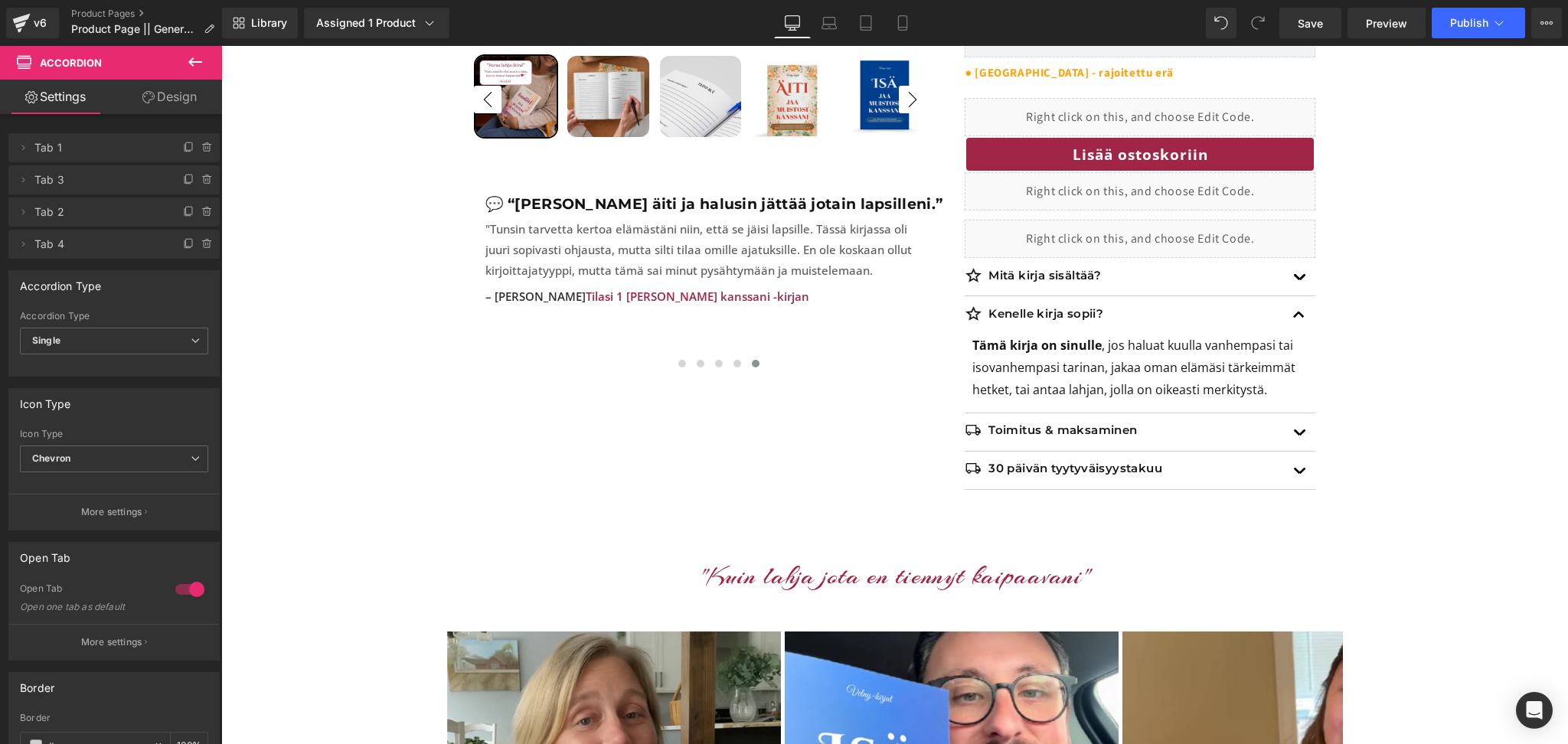
click at [189, 593] on div at bounding box center [189, 589] width 37 height 25
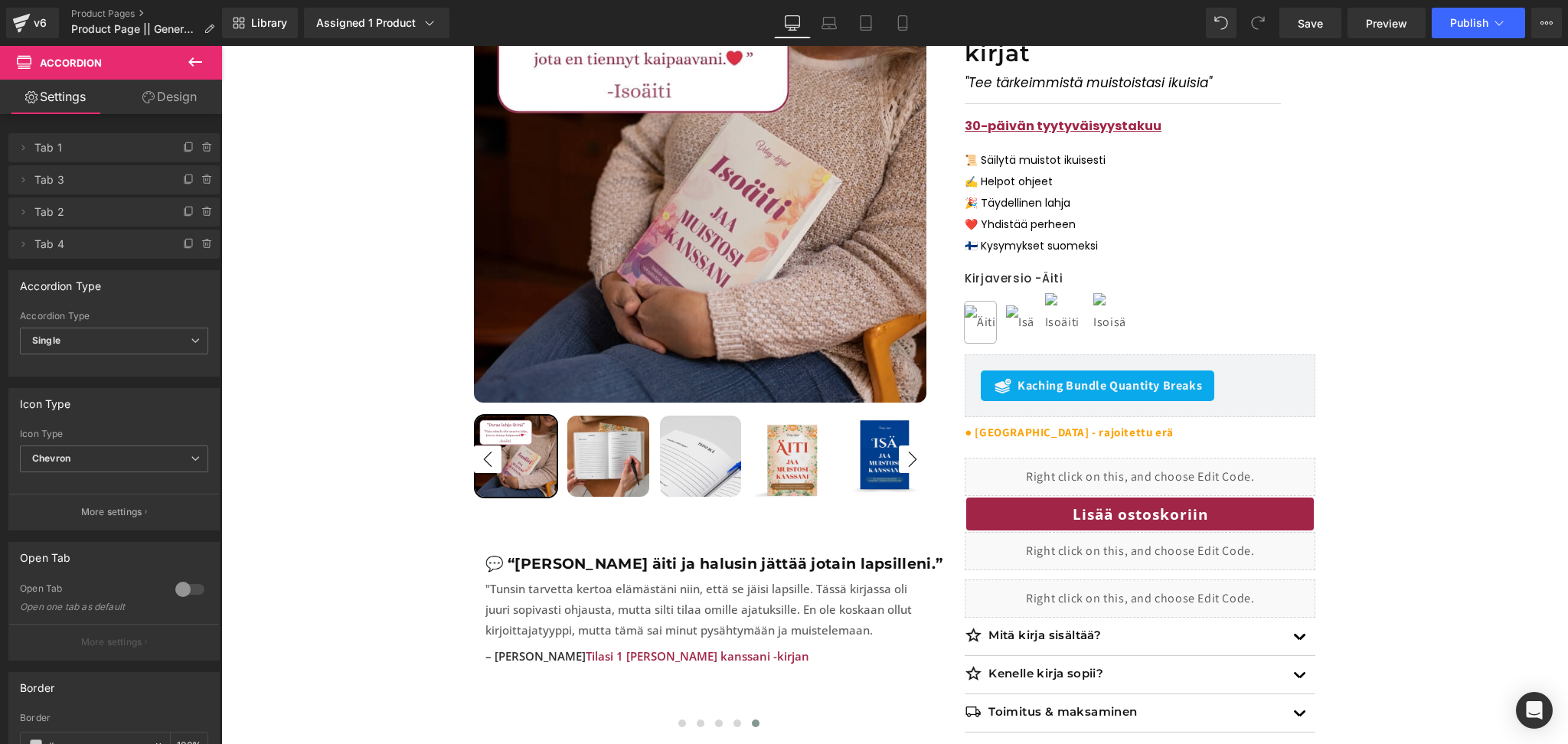
scroll to position [304, 0]
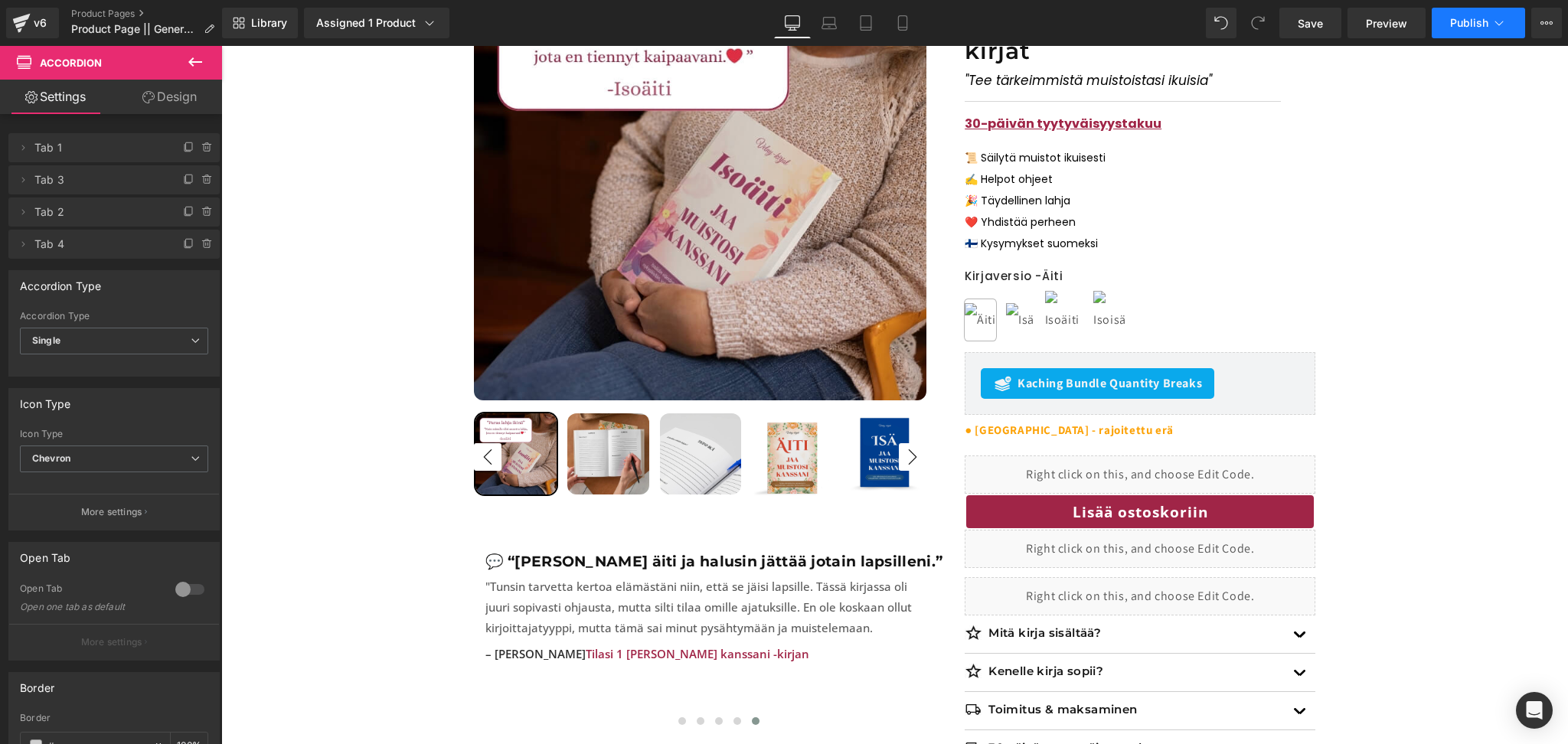
click at [1484, 29] on button "Publish" at bounding box center [1478, 23] width 93 height 31
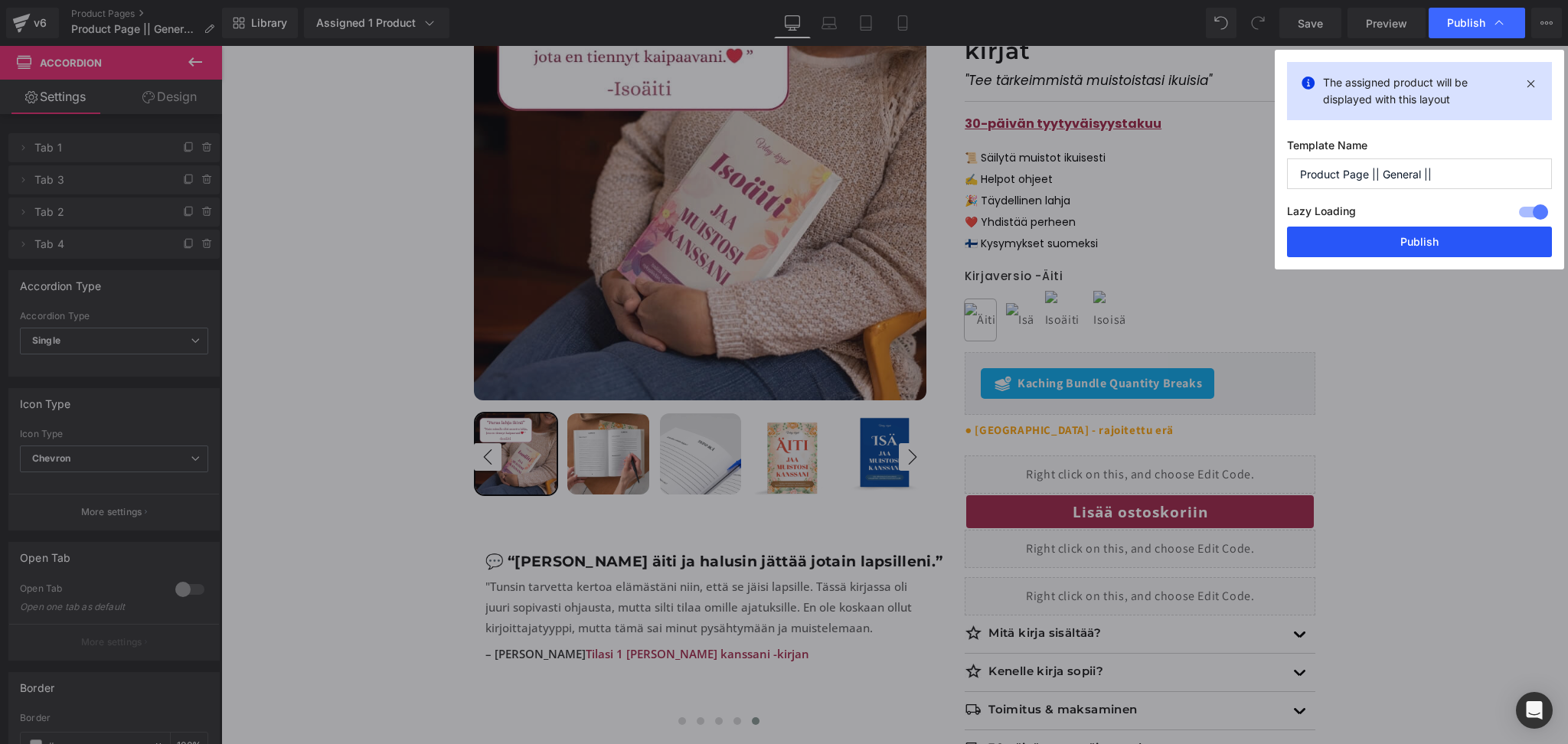
click at [1428, 243] on button "Publish" at bounding box center [1419, 242] width 265 height 31
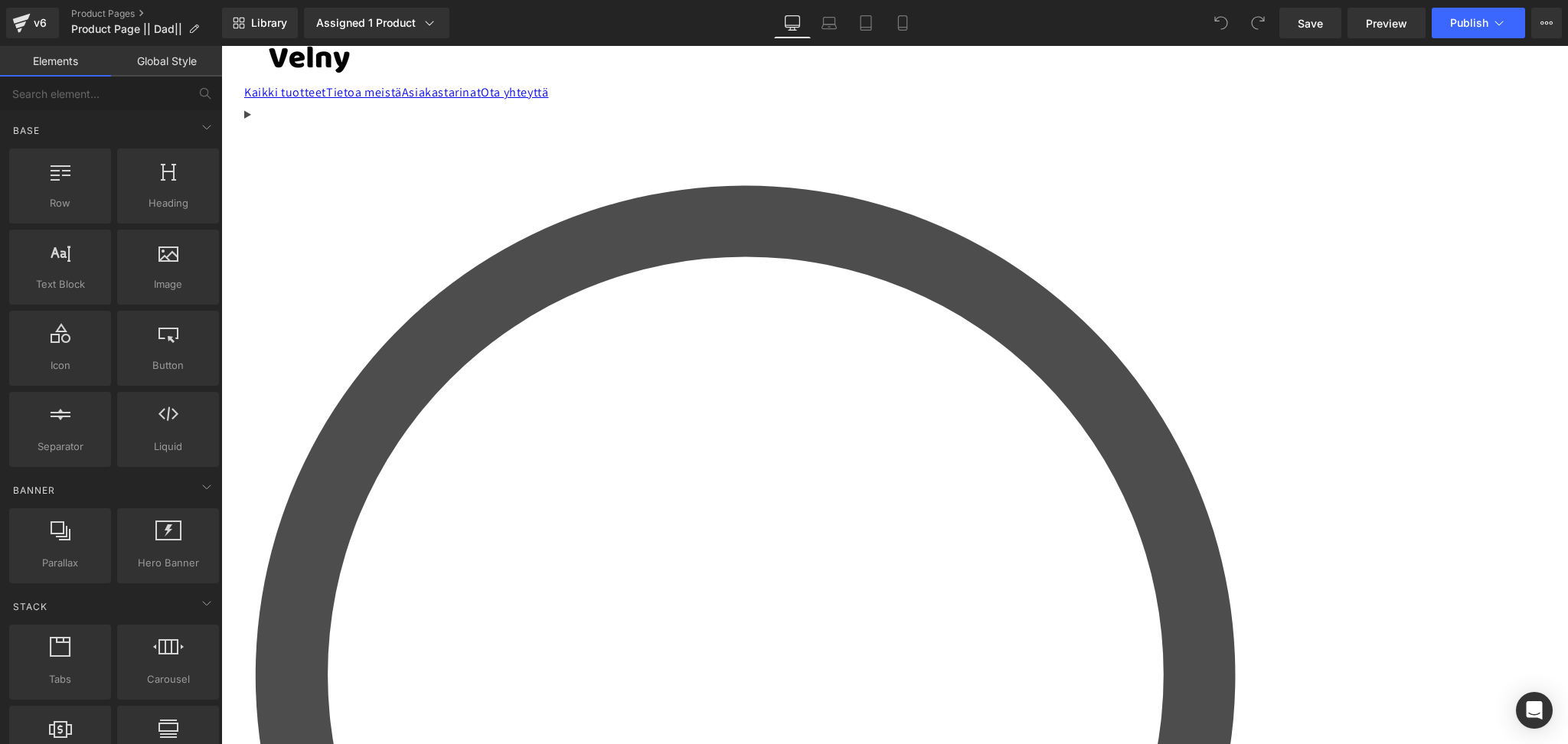
scroll to position [492, 0]
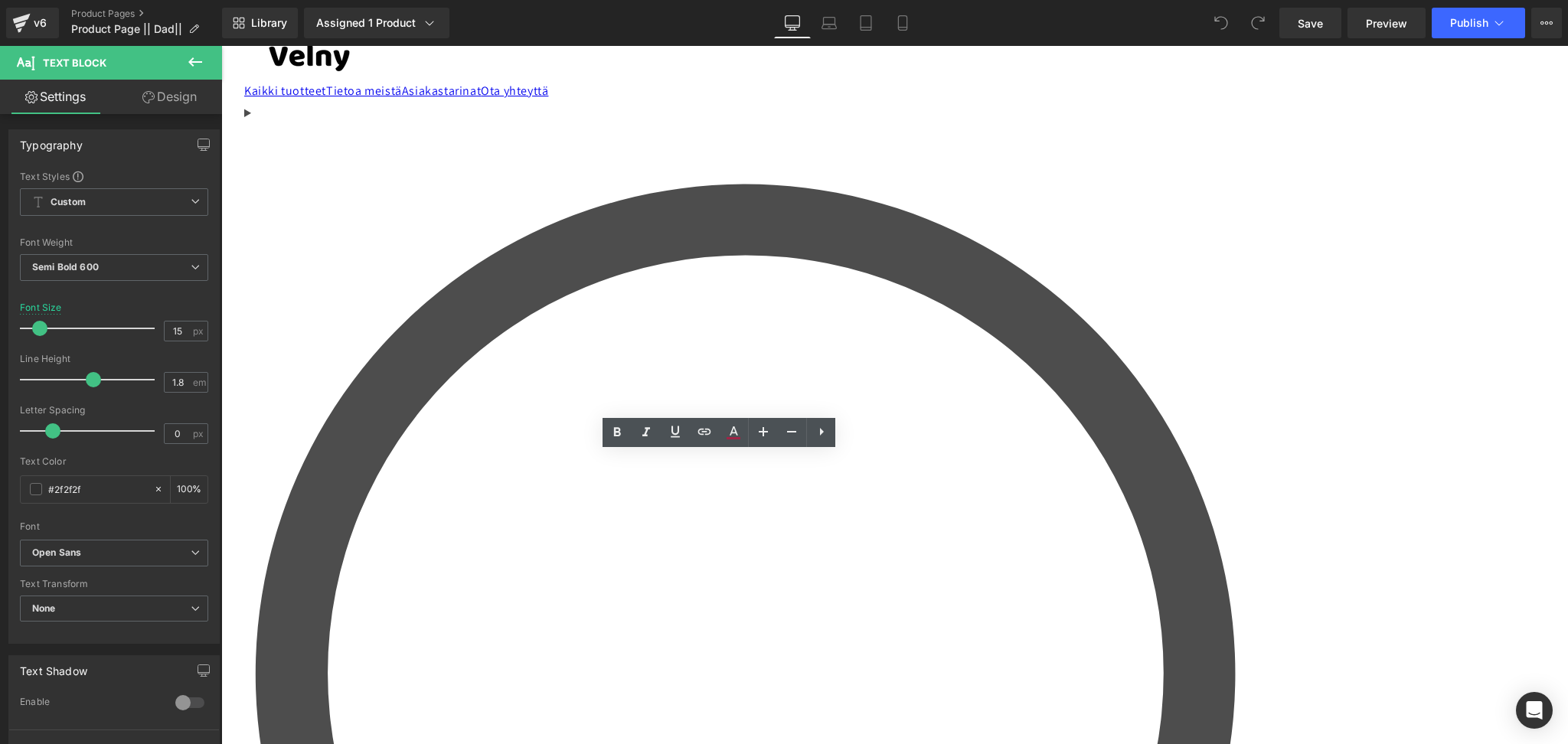
drag, startPoint x: 672, startPoint y: 465, endPoint x: 584, endPoint y: 461, distance: 88.1
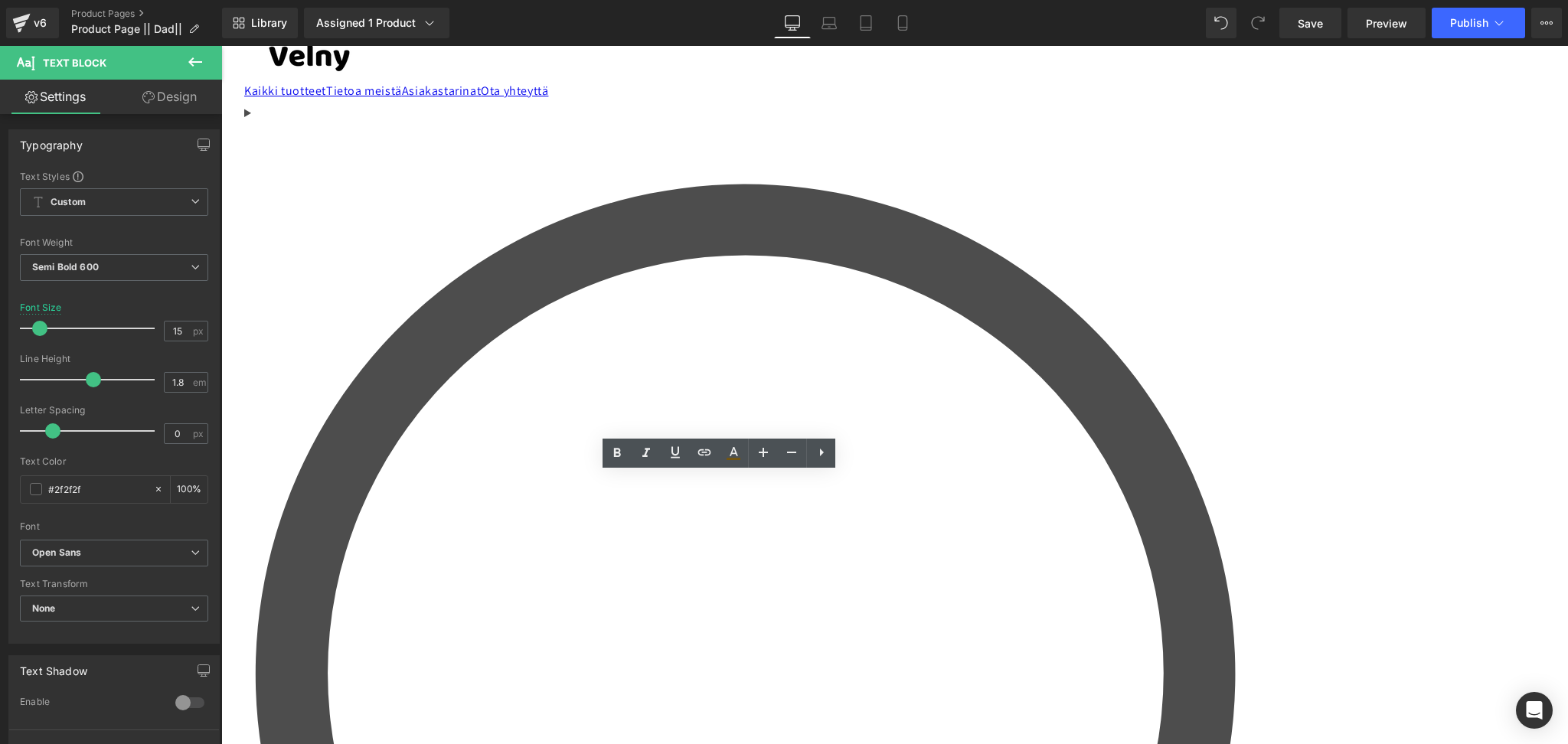
drag, startPoint x: 691, startPoint y: 488, endPoint x: 606, endPoint y: 488, distance: 85.0
drag, startPoint x: 768, startPoint y: 489, endPoint x: 567, endPoint y: 487, distance: 201.0
click at [739, 463] on link at bounding box center [733, 453] width 29 height 29
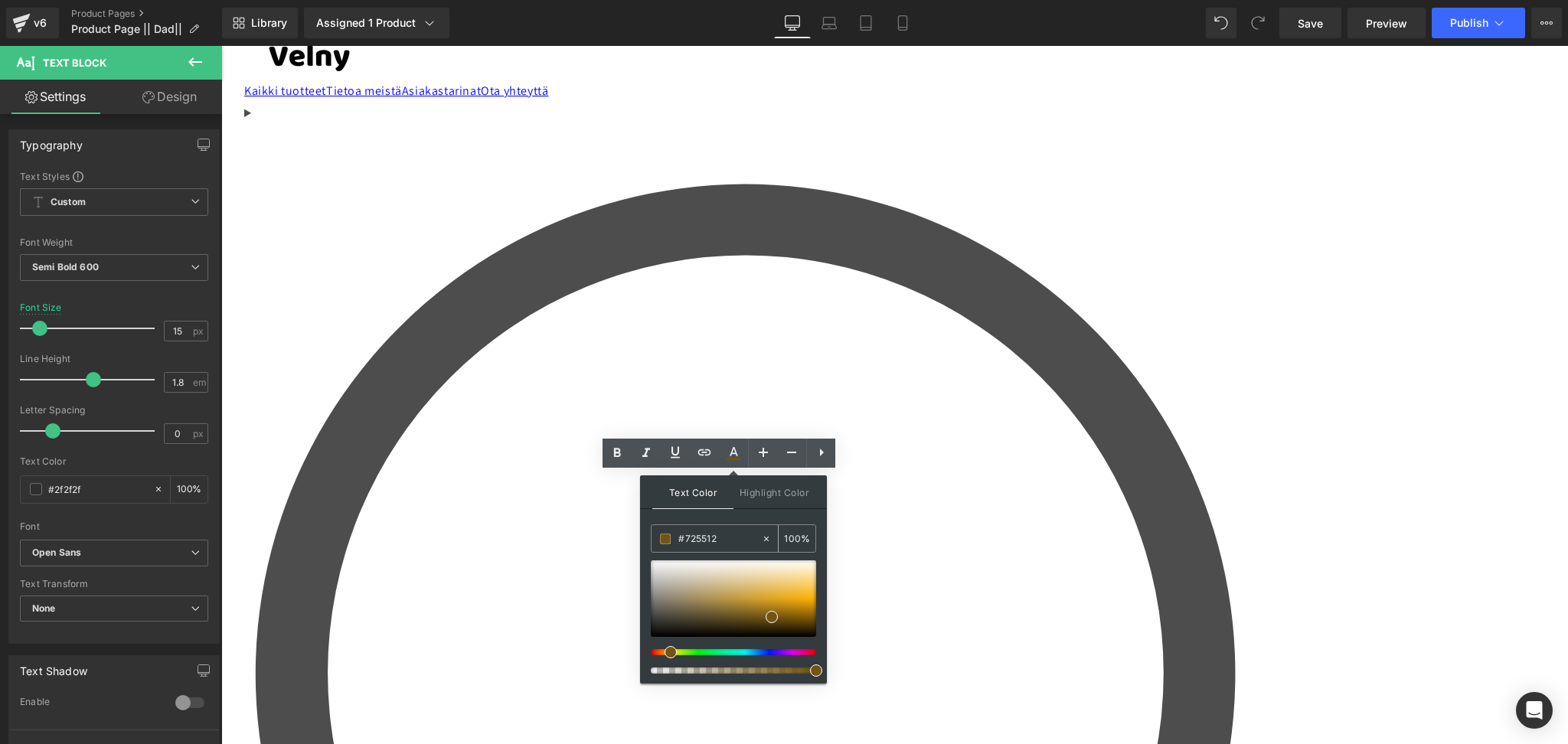
click at [712, 539] on input "#725512" at bounding box center [719, 539] width 82 height 17
paste input "a02547"
type input "a02547"
click at [733, 517] on div "Text Color Highlight Color #333333 a02547 100 % #000000 0 %" at bounding box center [733, 579] width 187 height 208
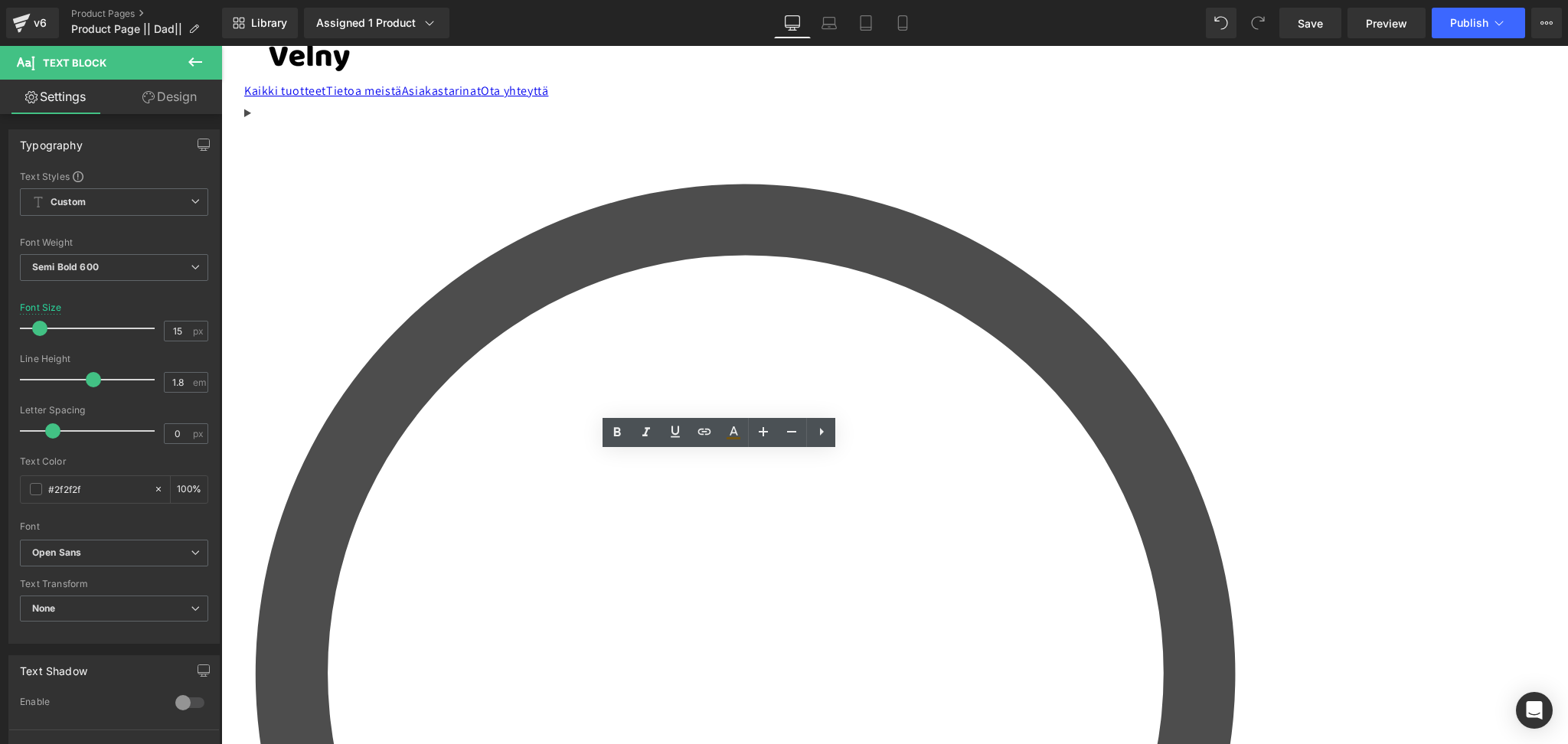
drag, startPoint x: 730, startPoint y: 459, endPoint x: 532, endPoint y: 469, distance: 198.3
click at [736, 427] on icon at bounding box center [733, 432] width 18 height 18
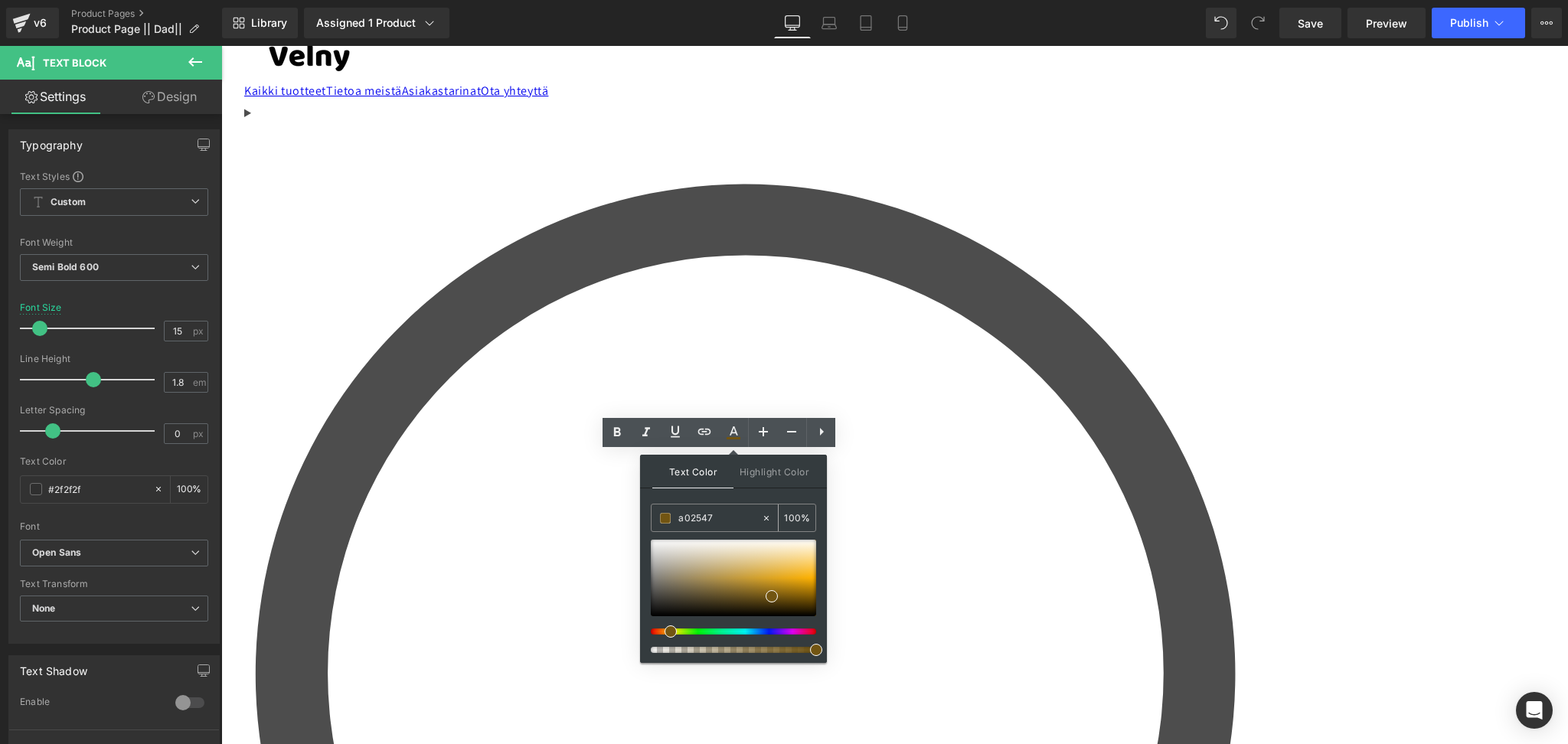
click at [705, 514] on input "a02547" at bounding box center [719, 519] width 82 height 17
paste input "a02547"
type input "a02547"
click at [754, 495] on div "Text Color Highlight Color #333333 a02547 100 % #000000 0 %" at bounding box center [733, 558] width 187 height 208
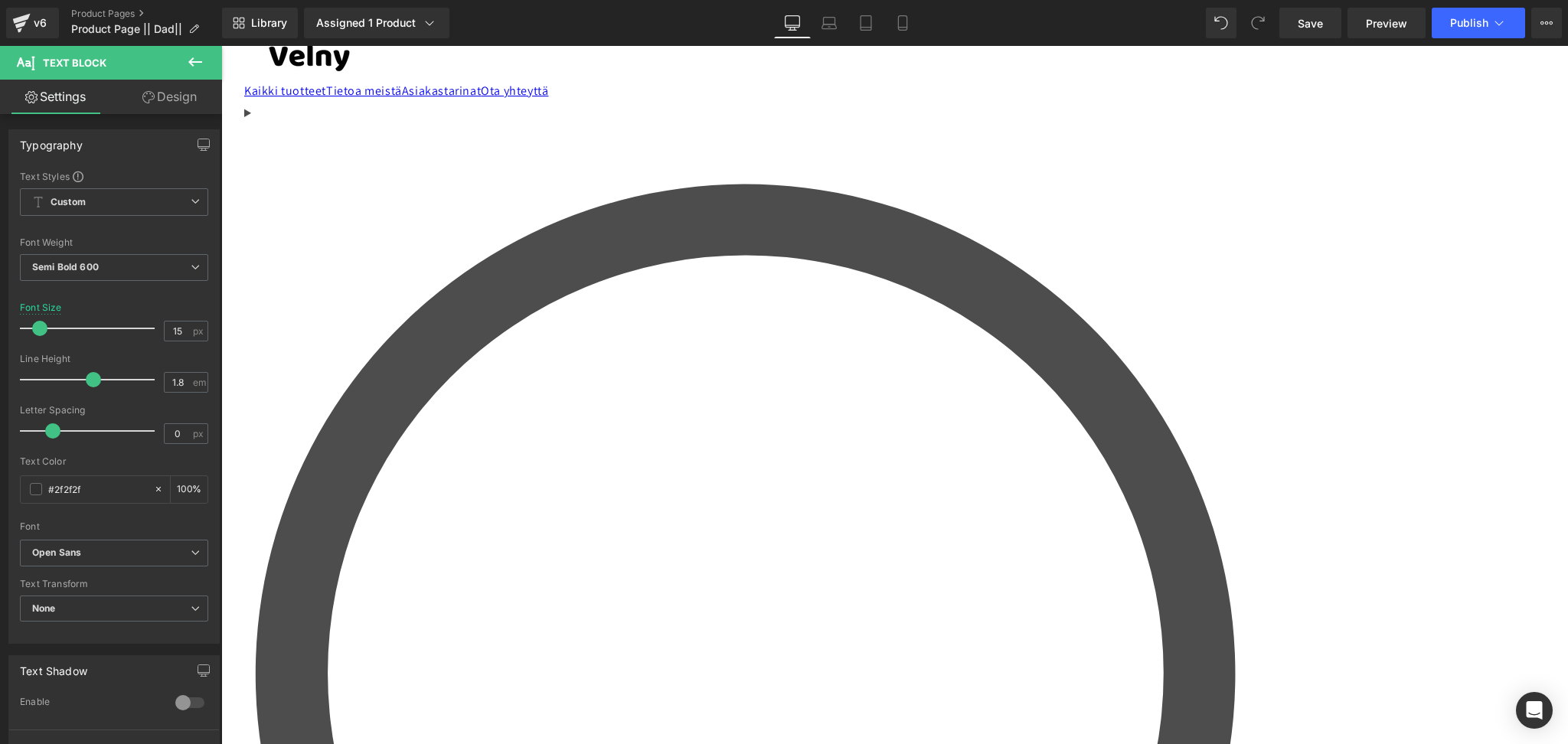
drag, startPoint x: 659, startPoint y: 464, endPoint x: 574, endPoint y: 469, distance: 85.1
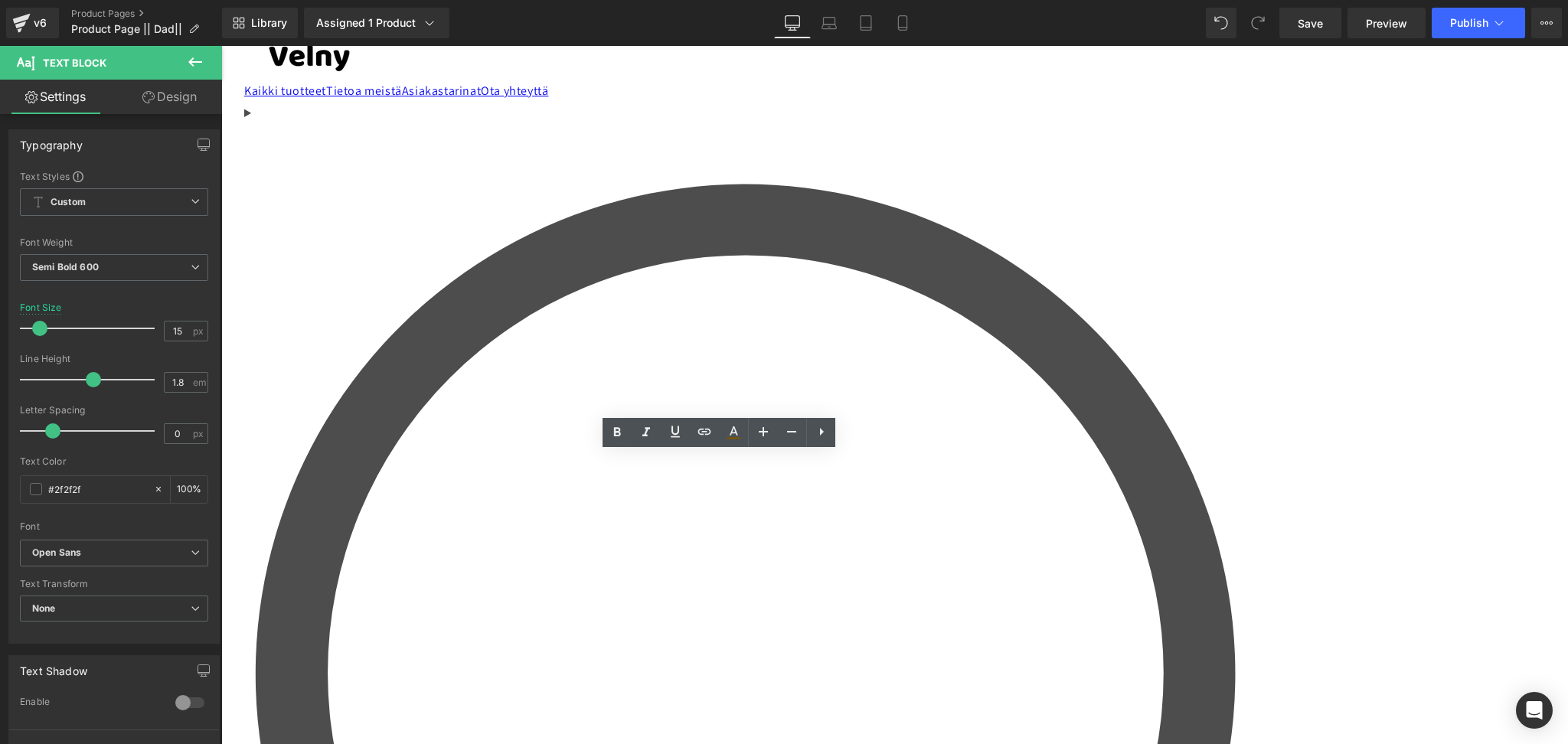
drag, startPoint x: 706, startPoint y: 468, endPoint x: 531, endPoint y: 471, distance: 175.0
click at [737, 444] on link at bounding box center [733, 433] width 29 height 29
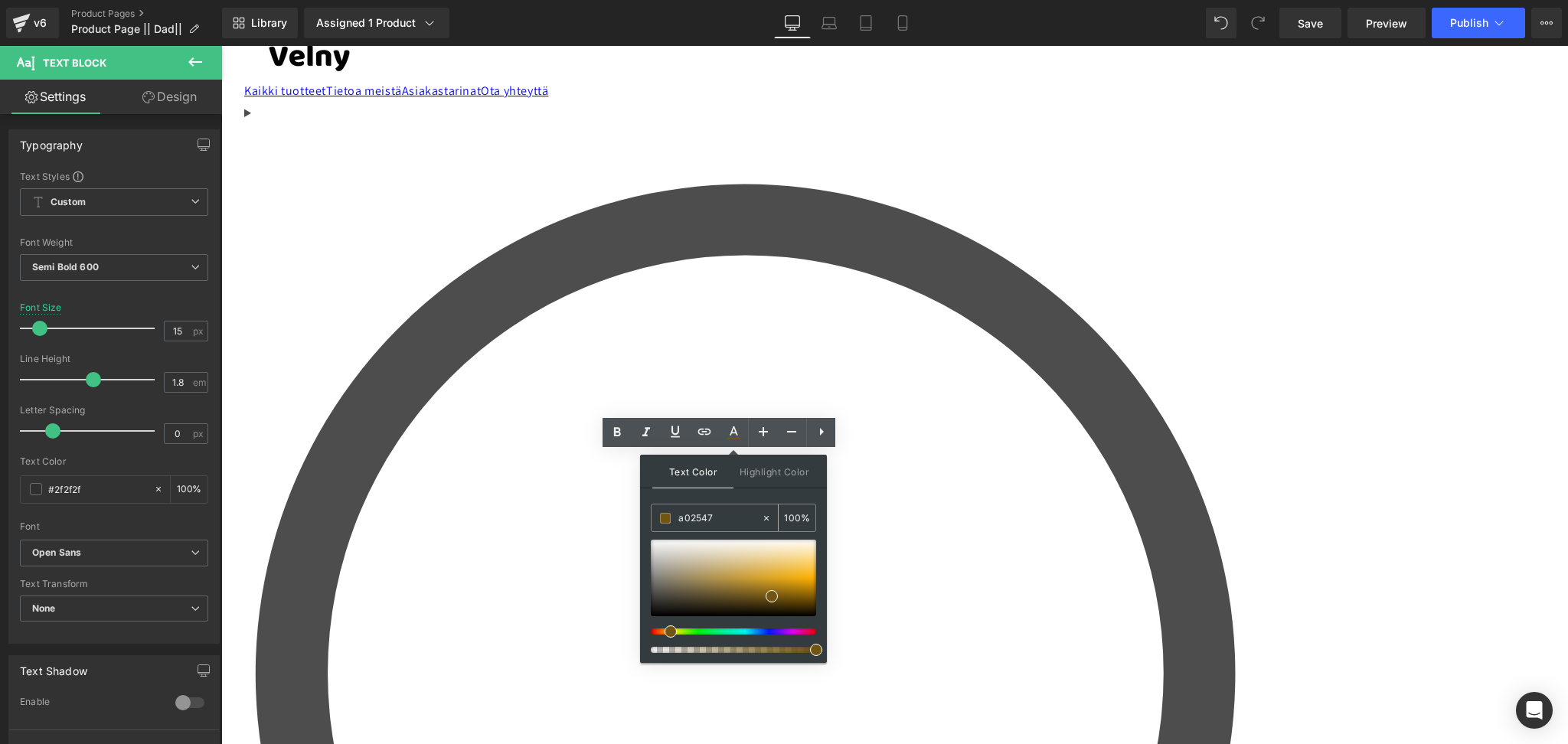
click at [713, 507] on div "a02547" at bounding box center [706, 517] width 110 height 27
click at [713, 514] on input "a02547" at bounding box center [719, 519] width 82 height 17
paste input "a02547"
type input "a02547"
click at [762, 495] on div "Text Color Highlight Color #333333 a02547 100 % #000000 0 %" at bounding box center [733, 558] width 187 height 208
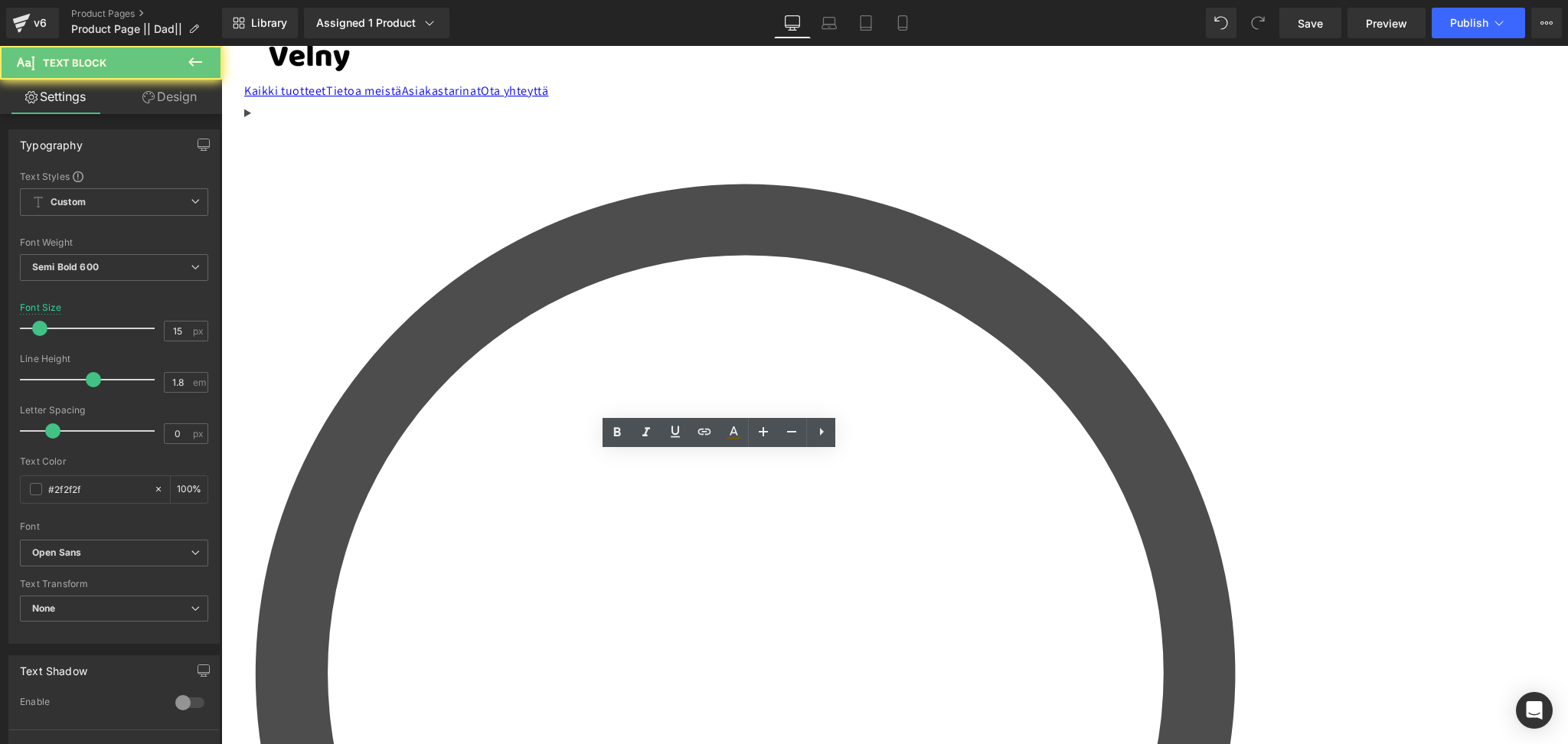
drag, startPoint x: 660, startPoint y: 465, endPoint x: 674, endPoint y: 457, distance: 16.1
drag, startPoint x: 664, startPoint y: 463, endPoint x: 577, endPoint y: 464, distance: 87.0
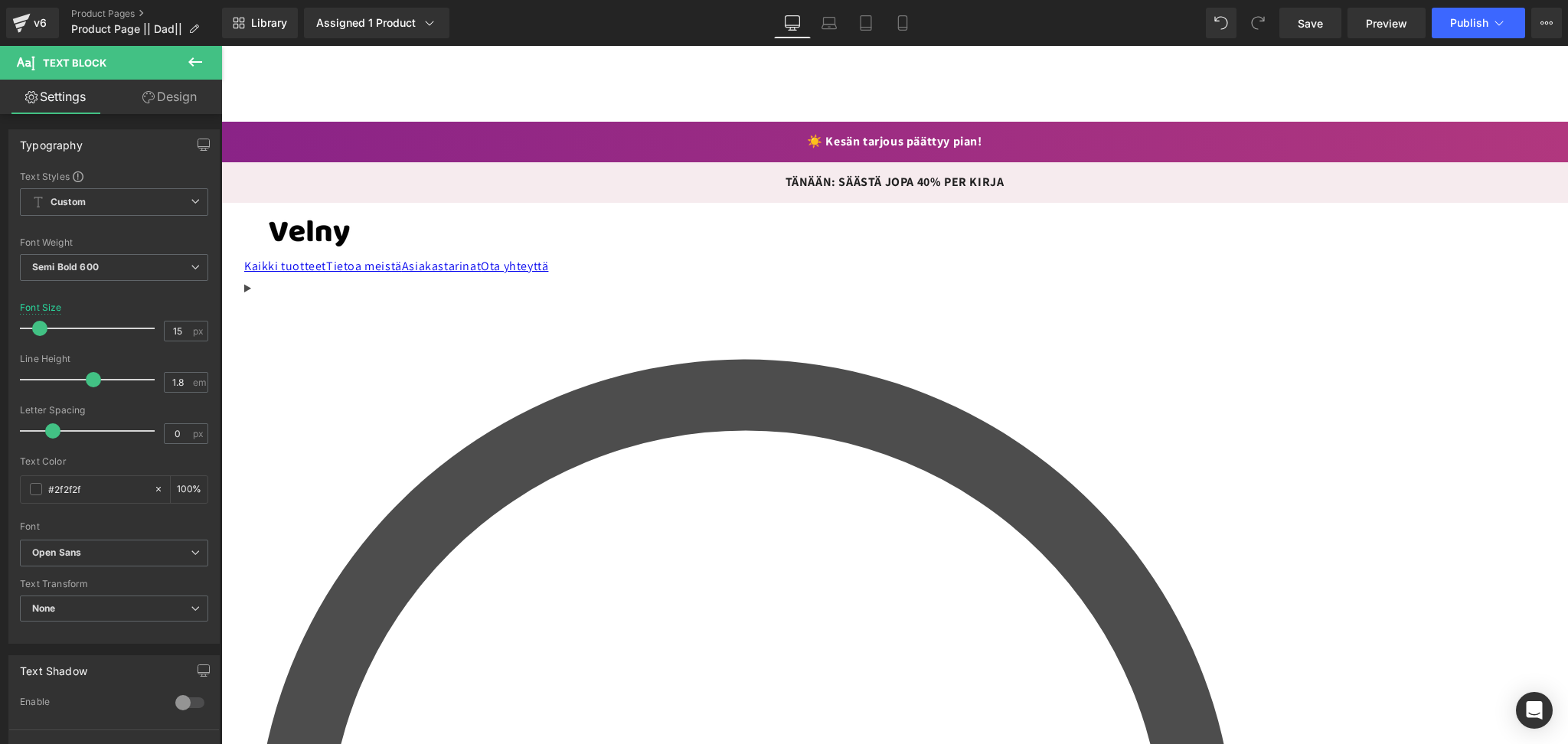
scroll to position [349, 0]
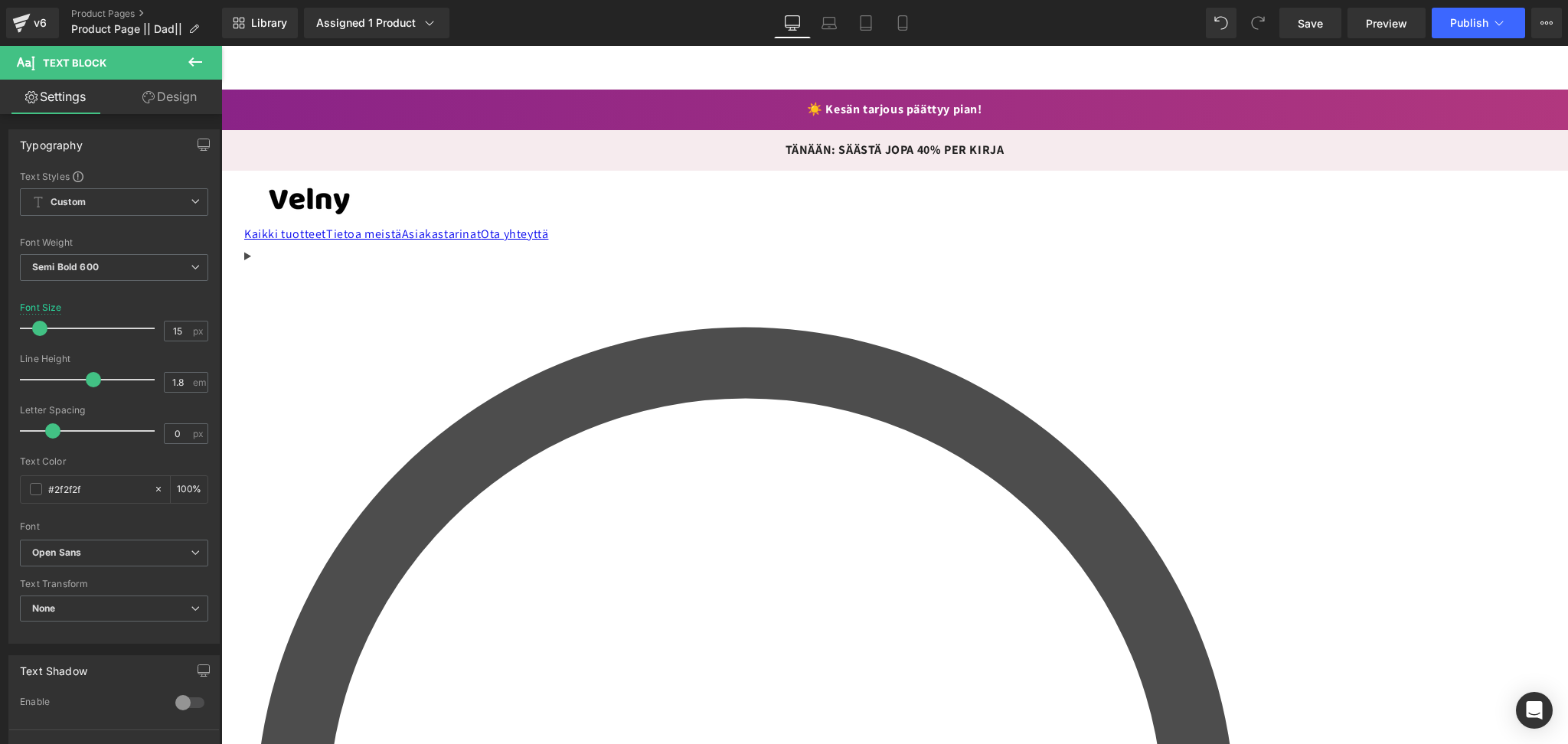
drag, startPoint x: 630, startPoint y: 618, endPoint x: 537, endPoint y: 605, distance: 93.9
click at [730, 579] on icon at bounding box center [733, 575] width 18 height 18
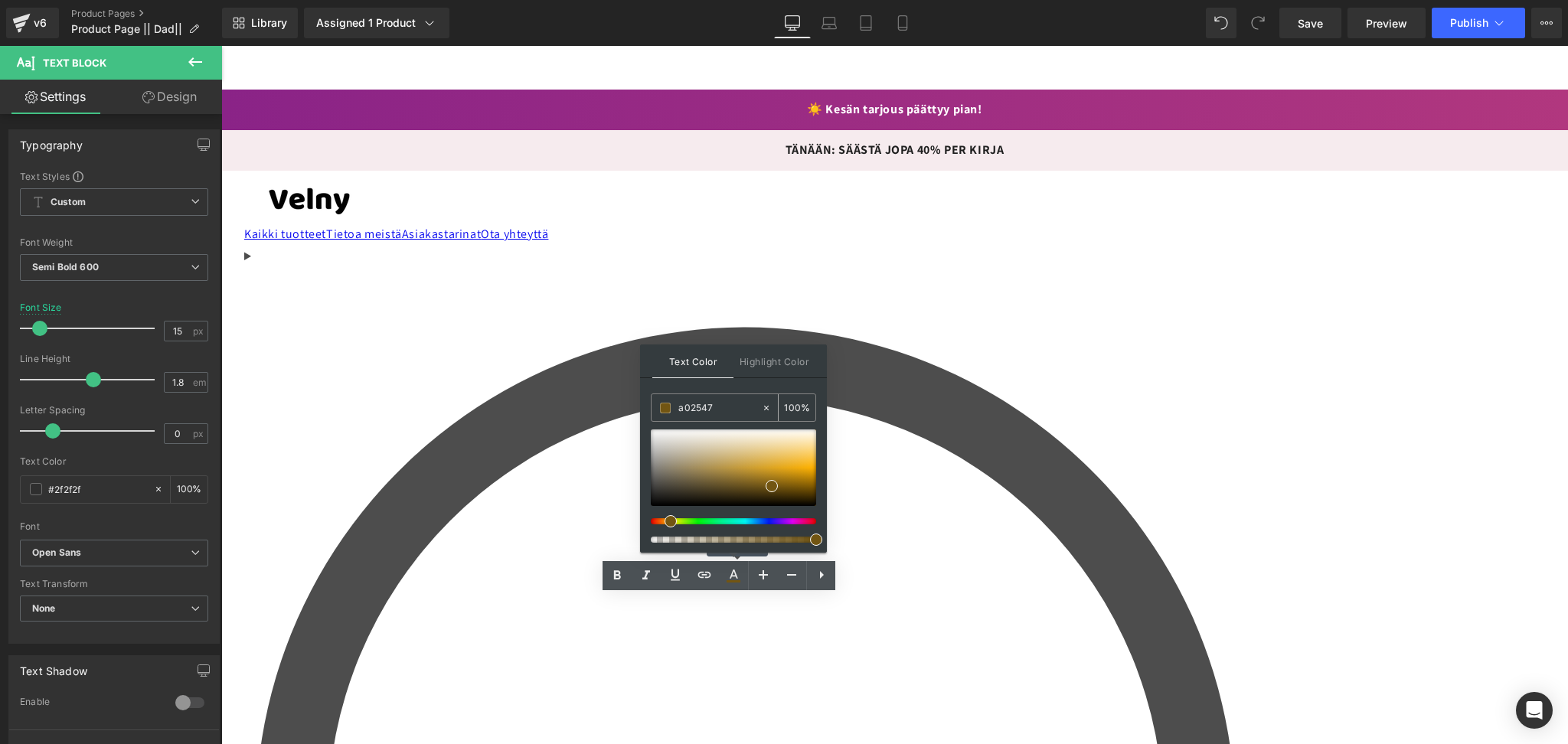
click at [698, 408] on input "a02547" at bounding box center [719, 408] width 82 height 17
paste input "a02547"
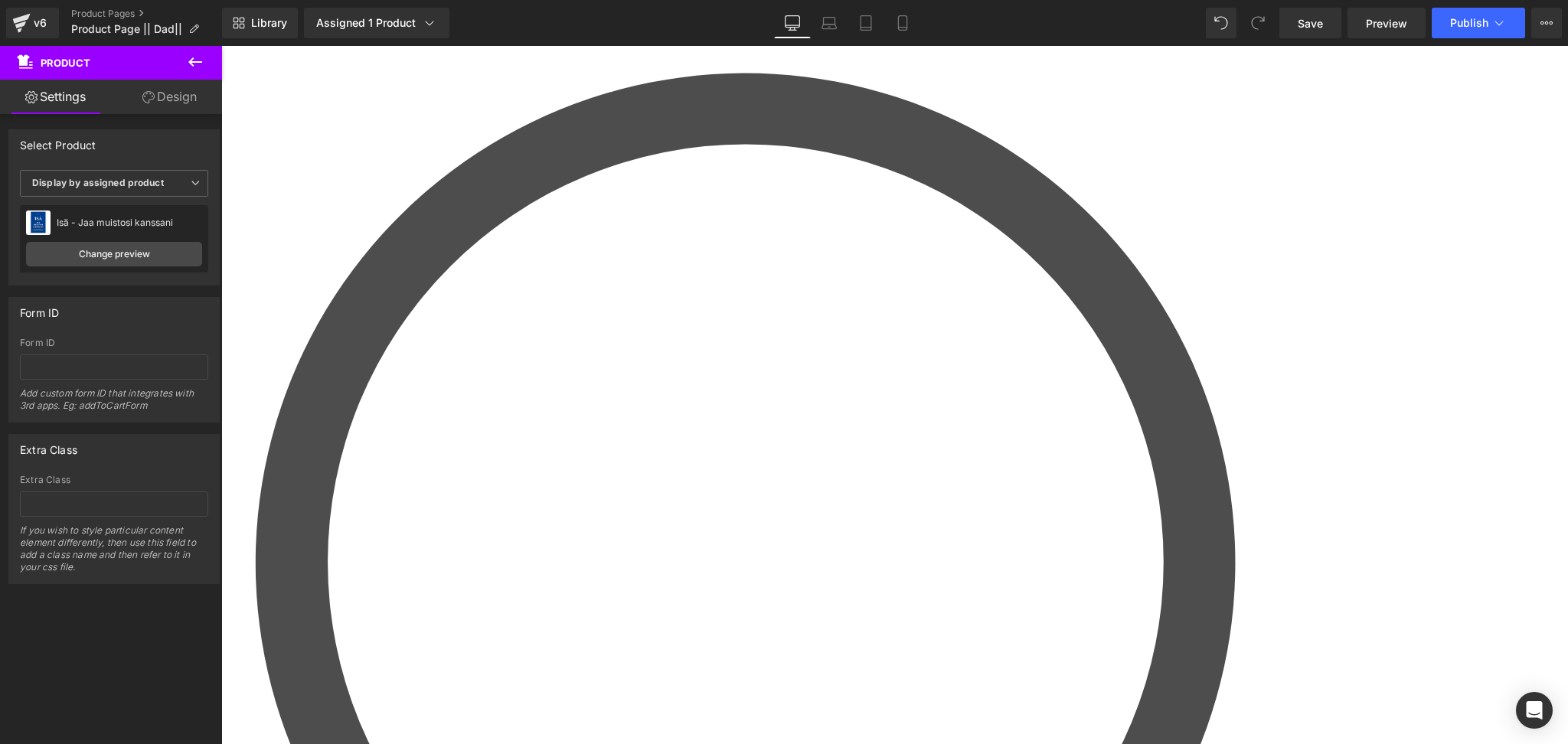
scroll to position [598, 0]
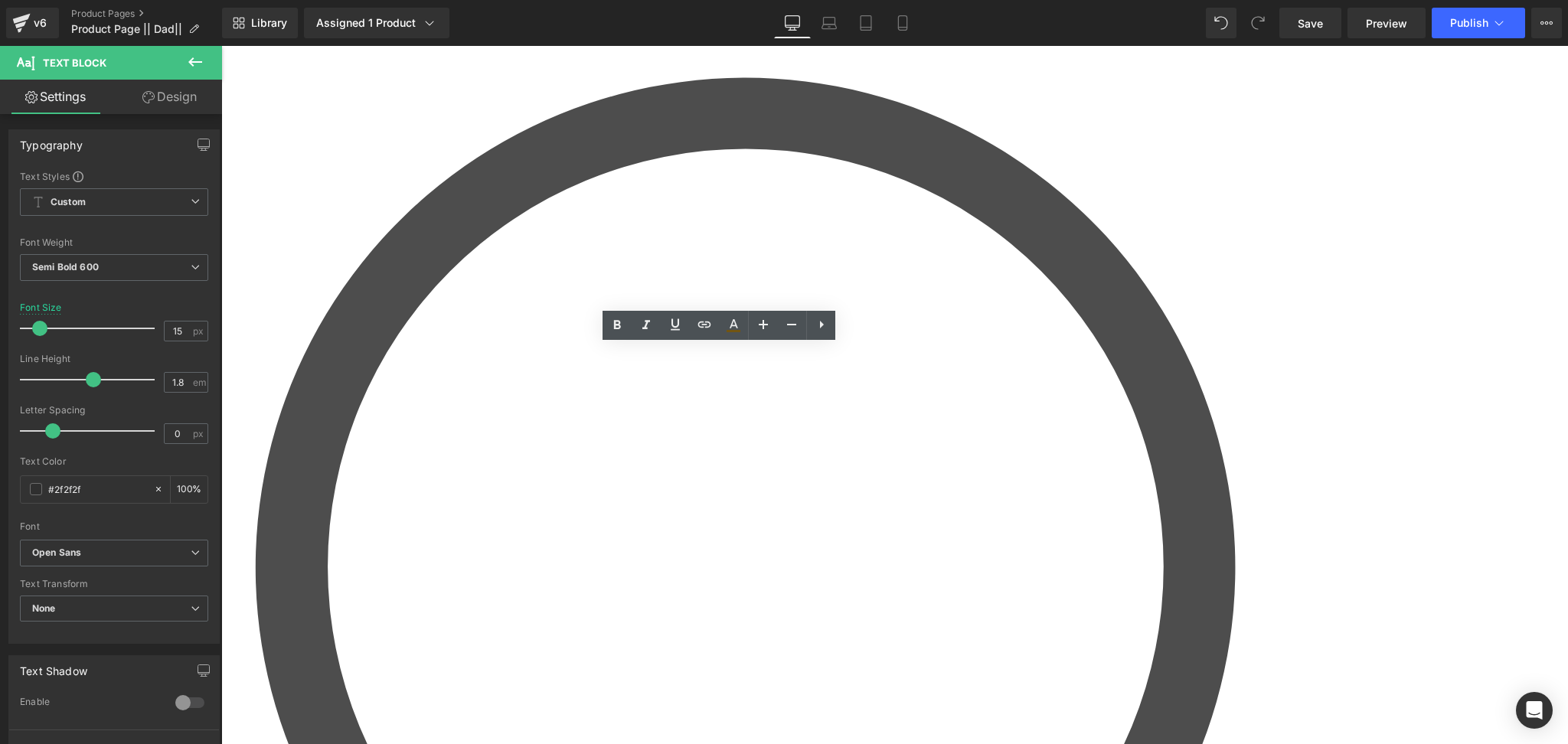
drag, startPoint x: 775, startPoint y: 357, endPoint x: 540, endPoint y: 358, distance: 235.0
drag, startPoint x: 748, startPoint y: 357, endPoint x: 566, endPoint y: 360, distance: 182.0
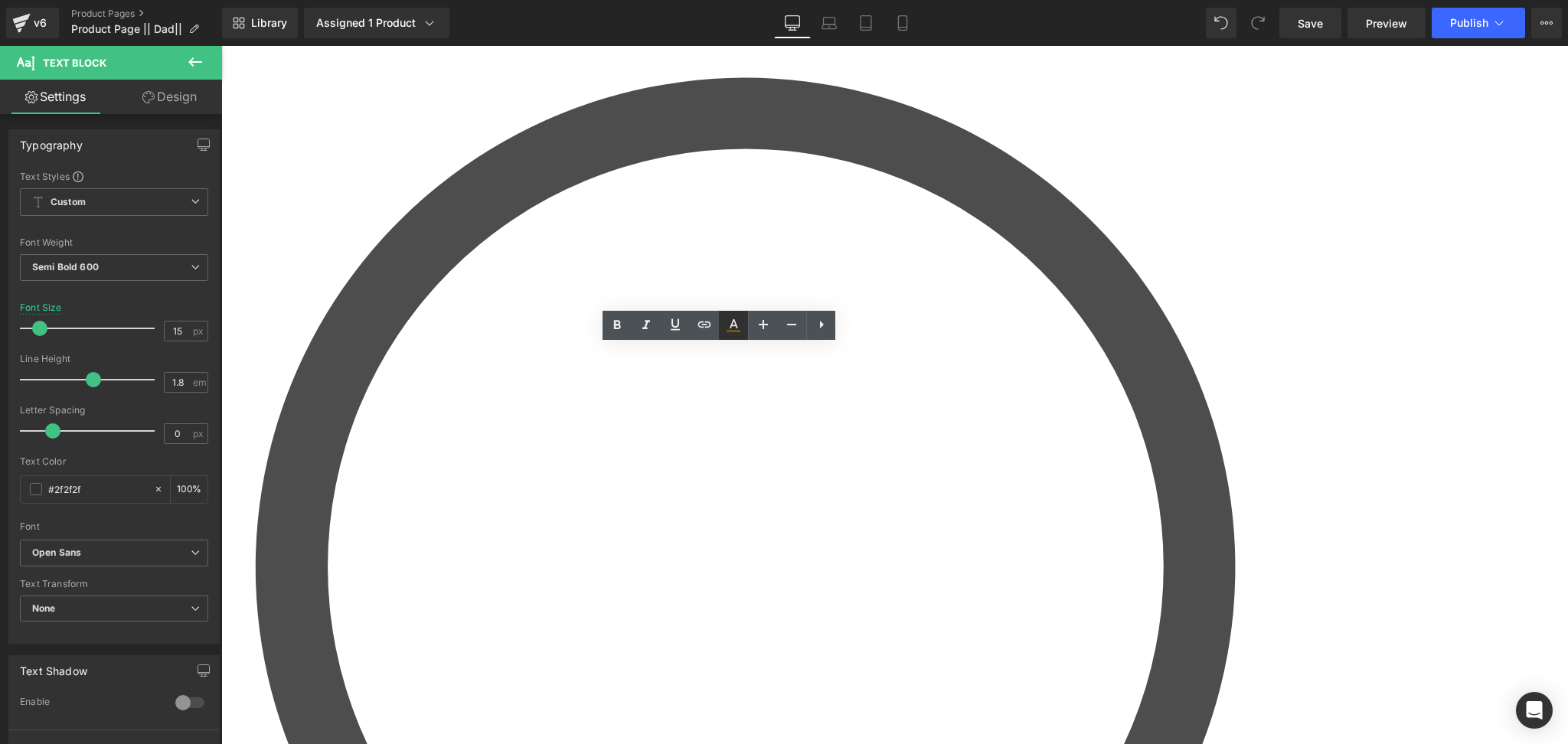
click at [724, 325] on icon at bounding box center [733, 325] width 18 height 18
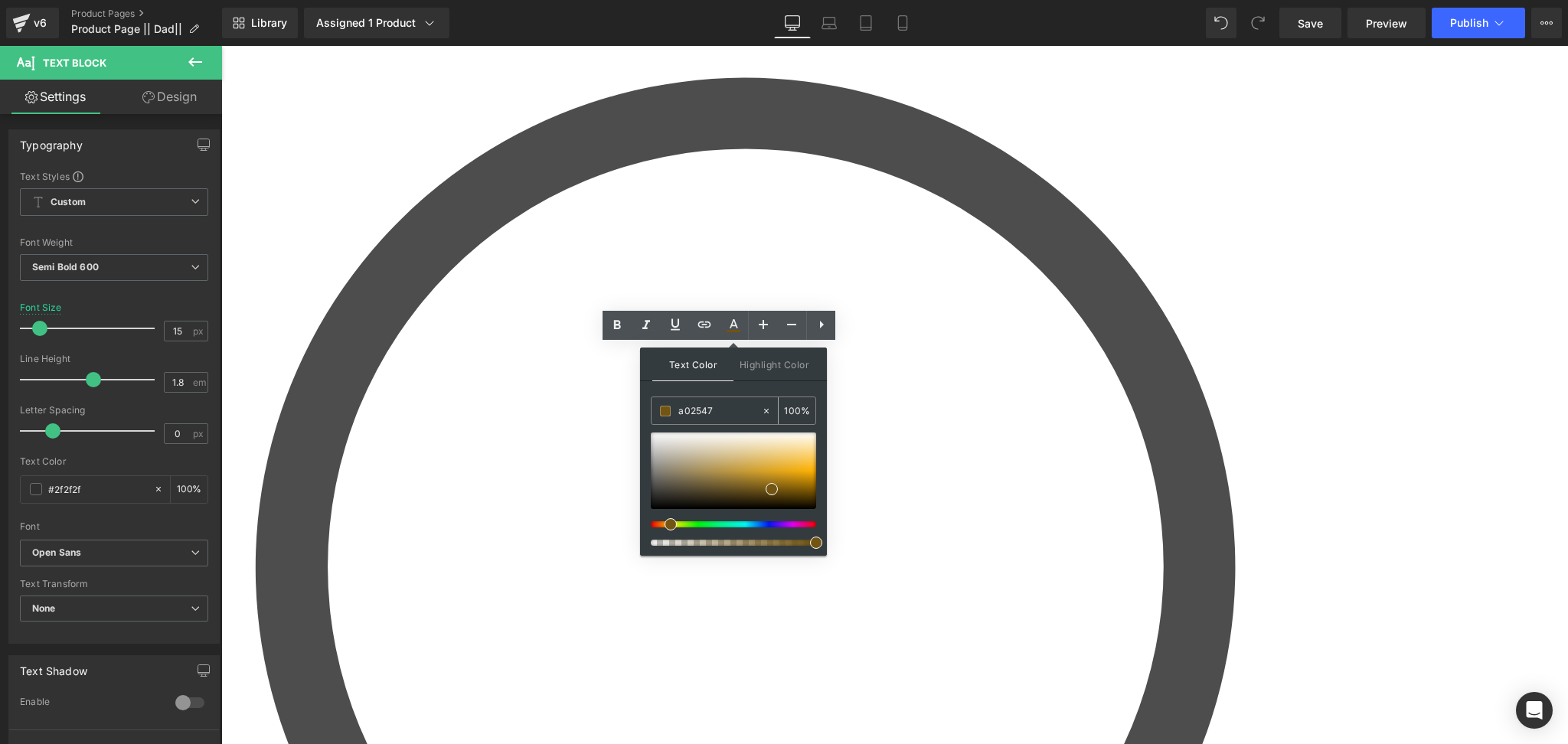
click at [695, 406] on input "a02547" at bounding box center [719, 411] width 82 height 17
paste input "a02547"
type input "a02547"
click at [760, 383] on div "Text Color Highlight Color #333333 a02547 100 % #000000 0 %" at bounding box center [733, 451] width 187 height 208
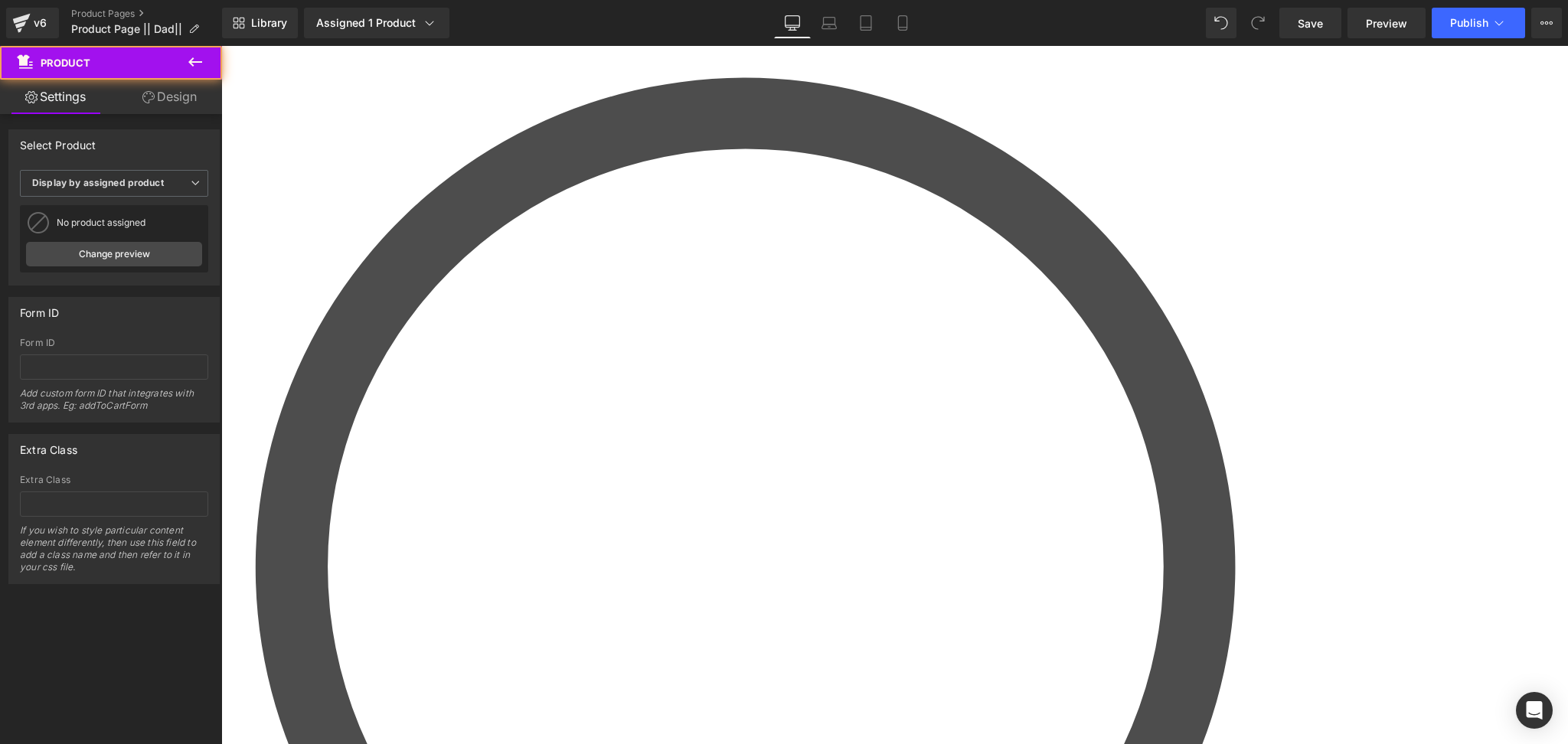
click at [221, 46] on span "Accordion" at bounding box center [221, 46] width 0 height 0
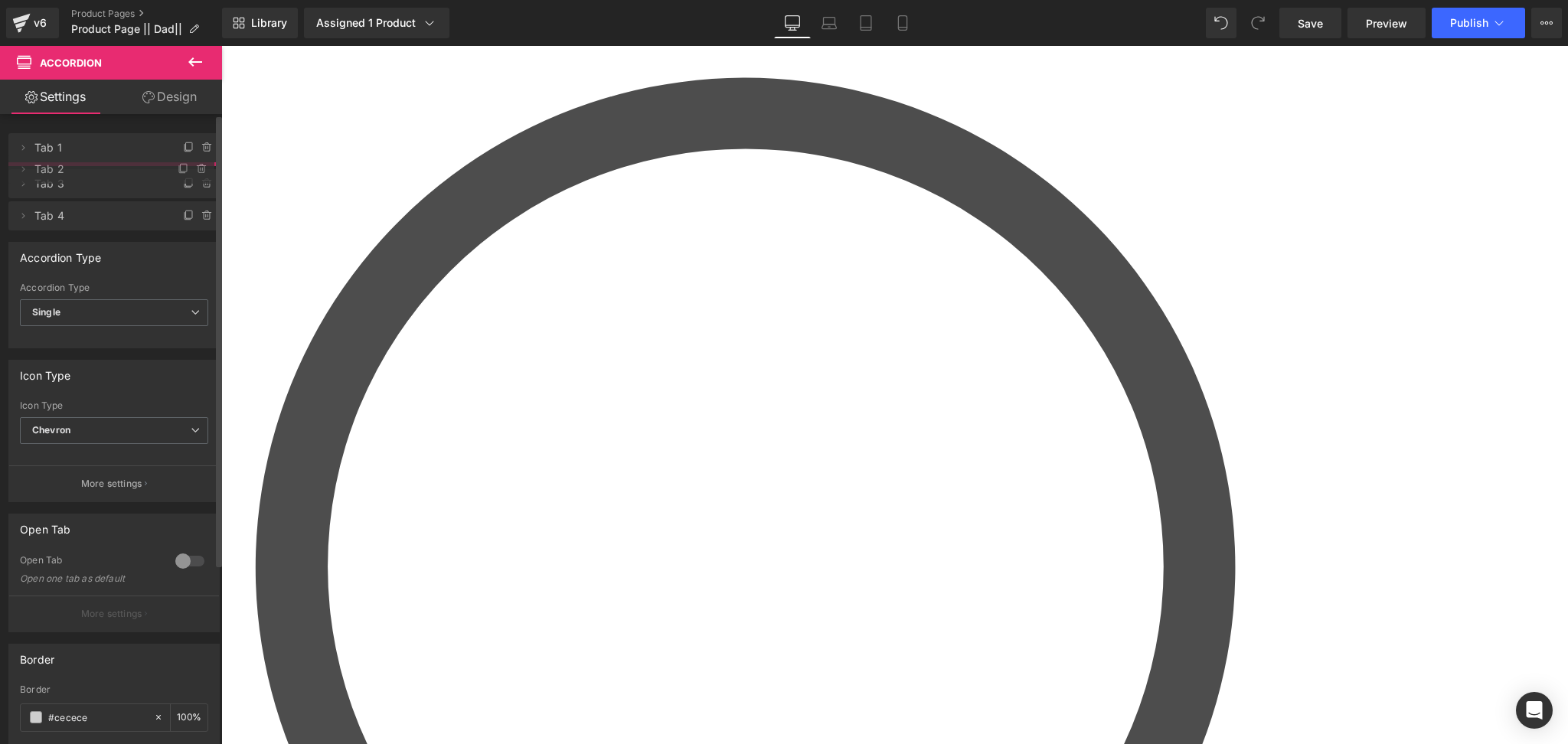
drag, startPoint x: 54, startPoint y: 213, endPoint x: 59, endPoint y: 170, distance: 43.3
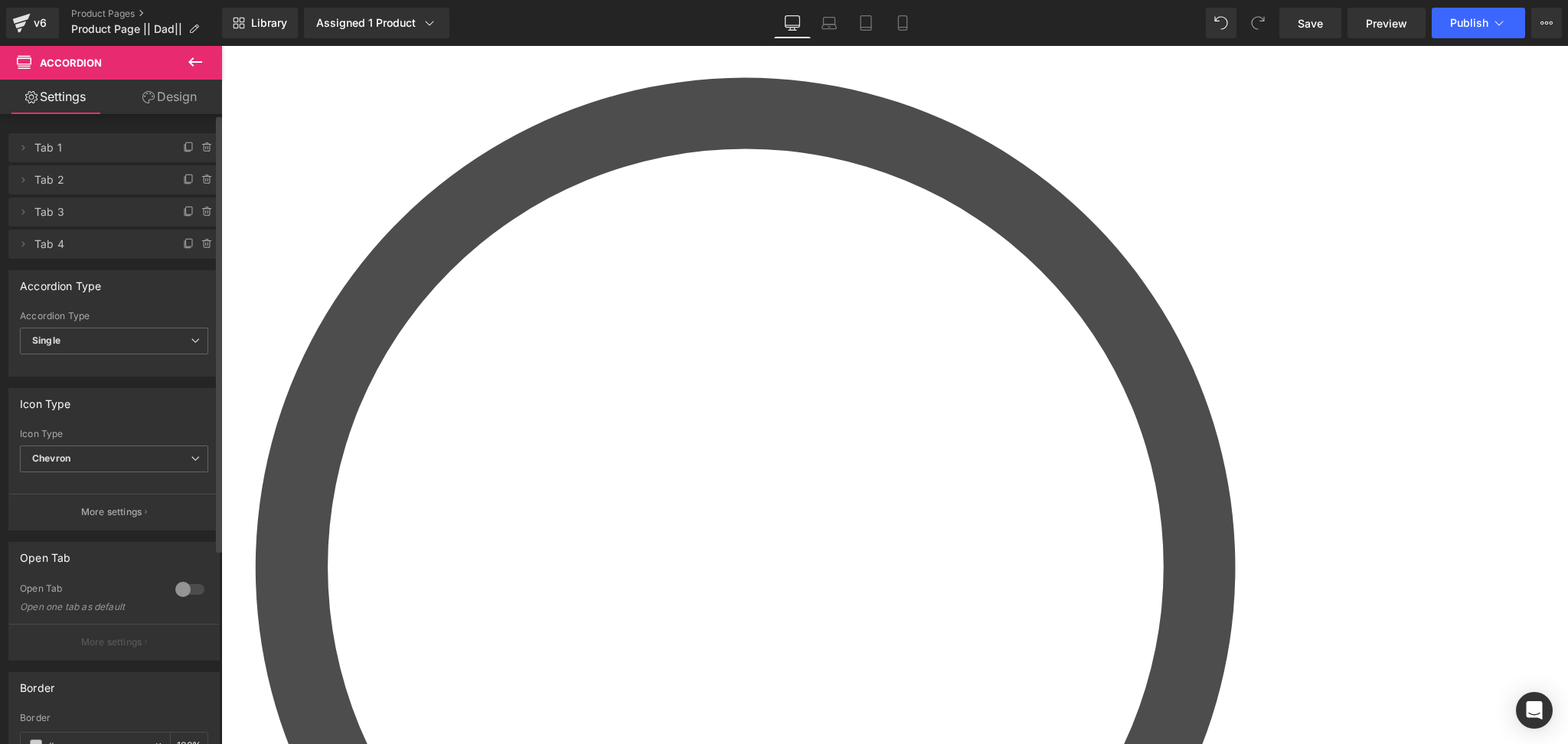
click at [189, 581] on div at bounding box center [189, 589] width 37 height 25
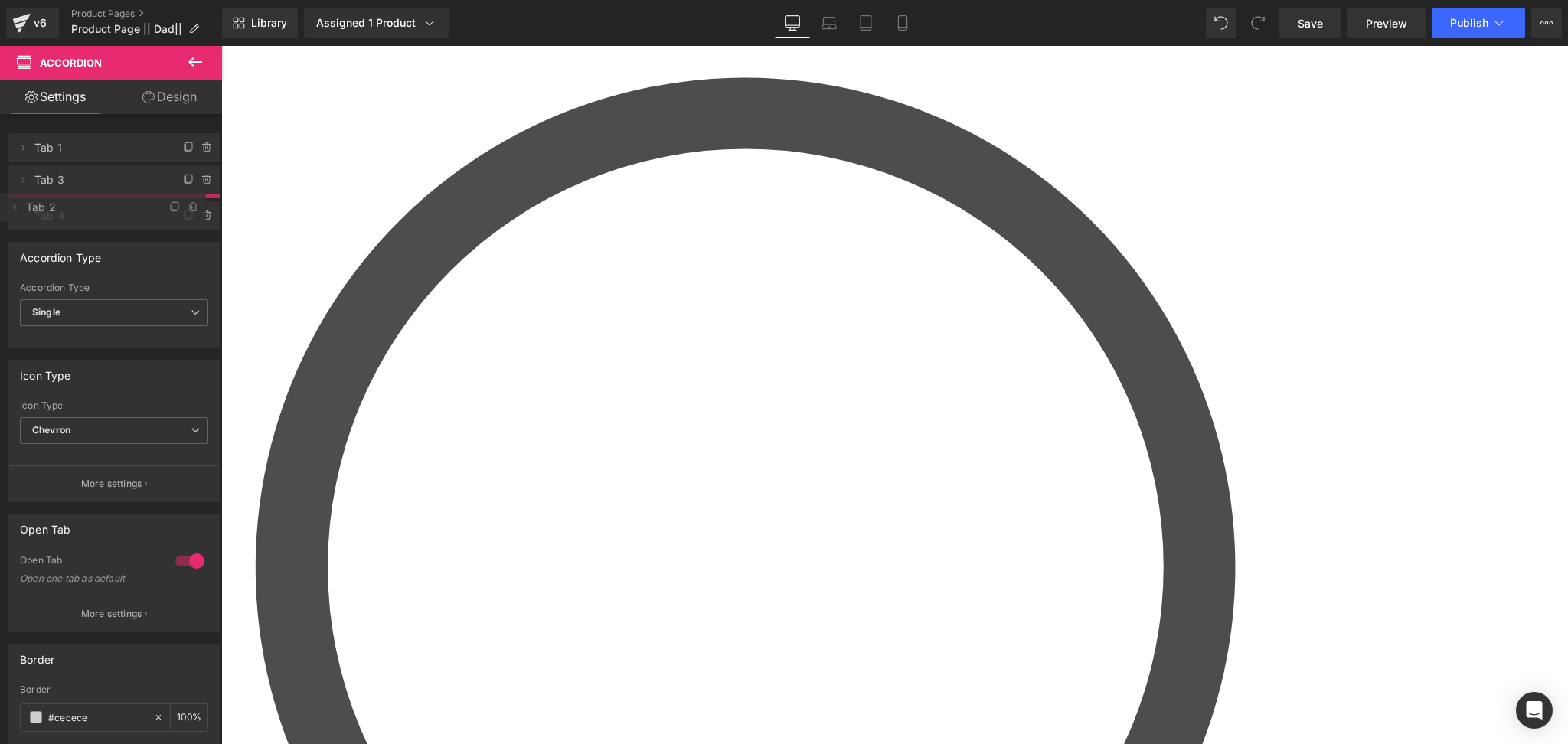
drag, startPoint x: 59, startPoint y: 183, endPoint x: 62, endPoint y: 211, distance: 28.2
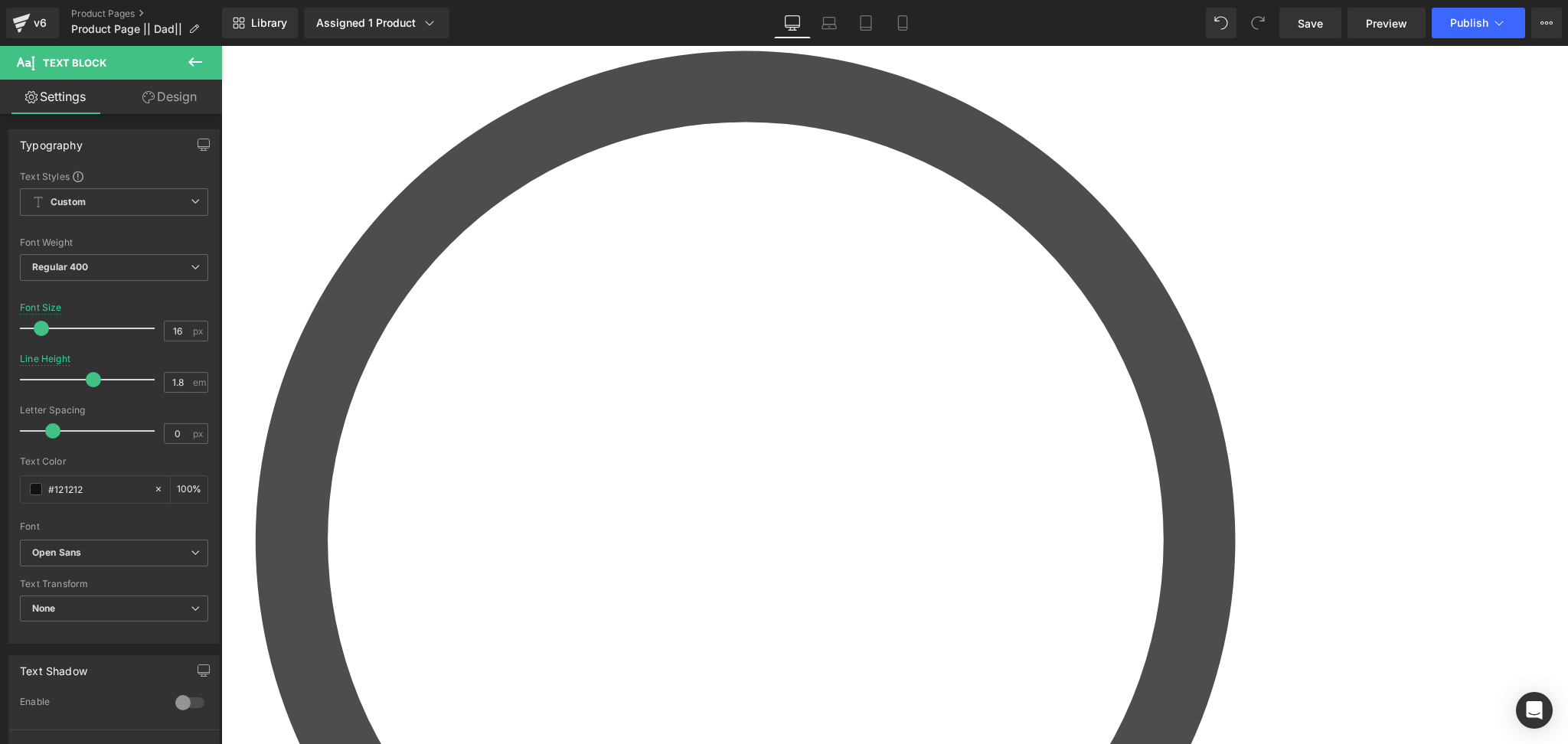
scroll to position [611, 0]
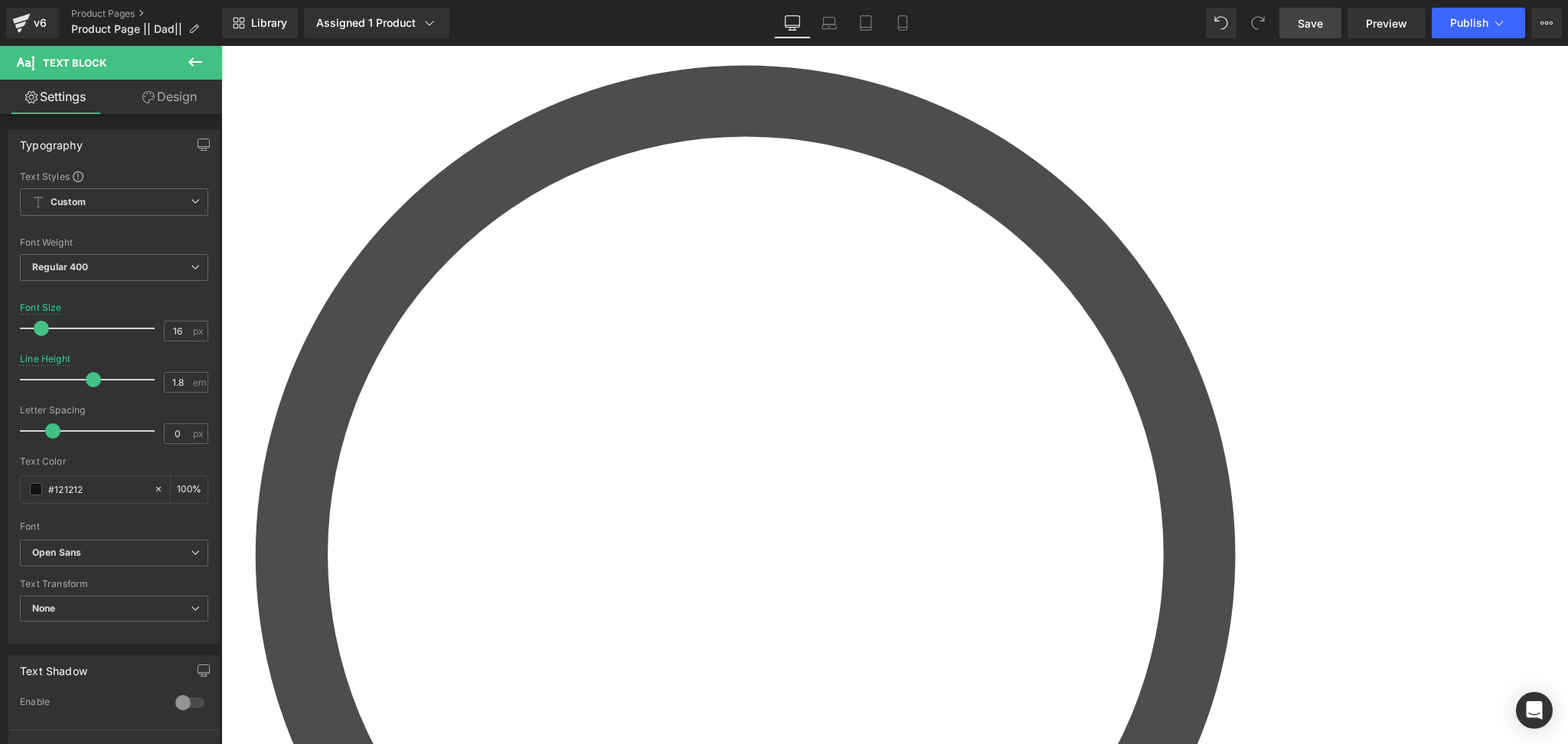
click at [1312, 22] on span "Save" at bounding box center [1310, 23] width 25 height 16
click at [221, 46] on span "Accordion" at bounding box center [221, 46] width 0 height 0
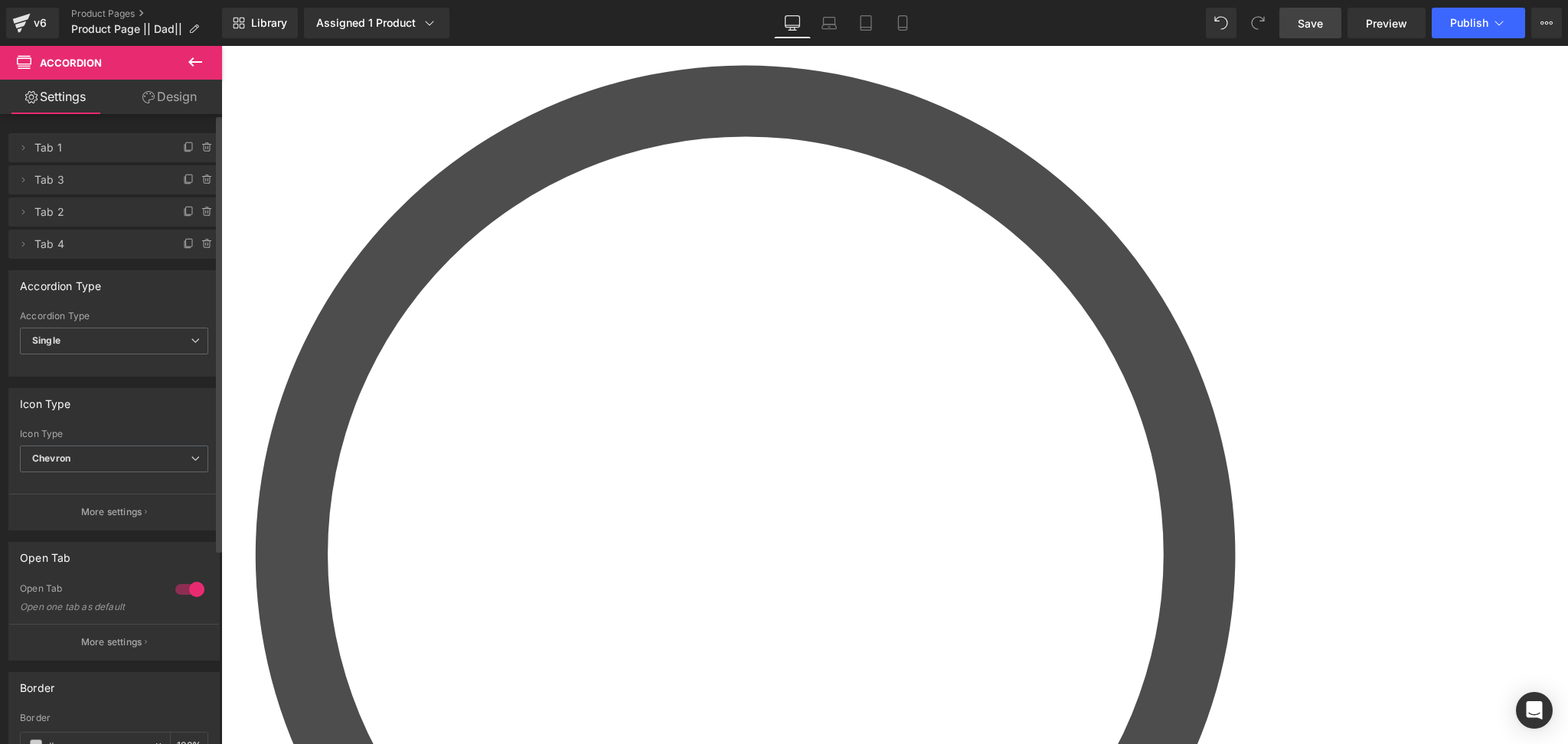
click at [200, 583] on div at bounding box center [189, 589] width 37 height 25
click at [1485, 33] on button "Publish" at bounding box center [1478, 23] width 93 height 31
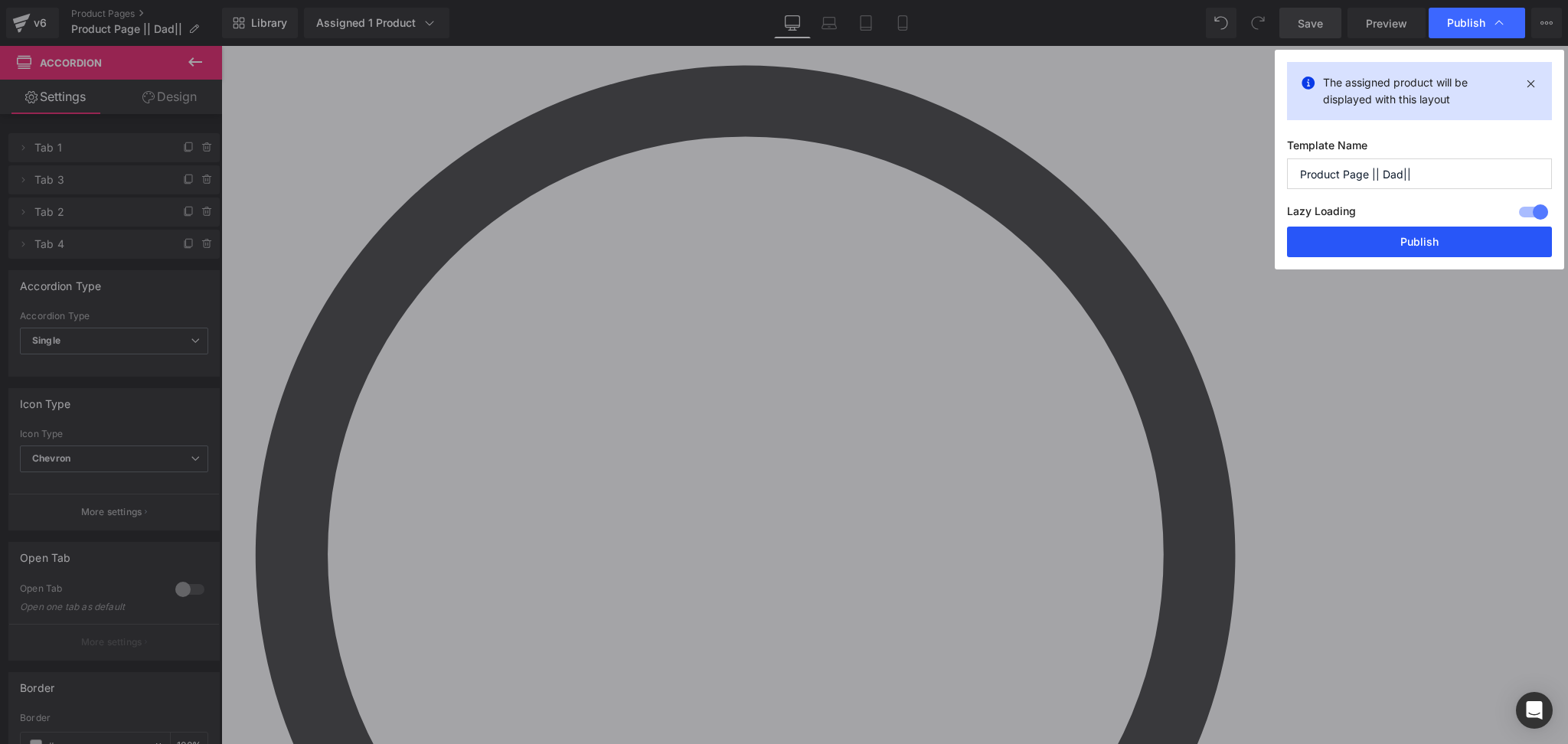
click at [1413, 249] on button "Publish" at bounding box center [1419, 242] width 265 height 31
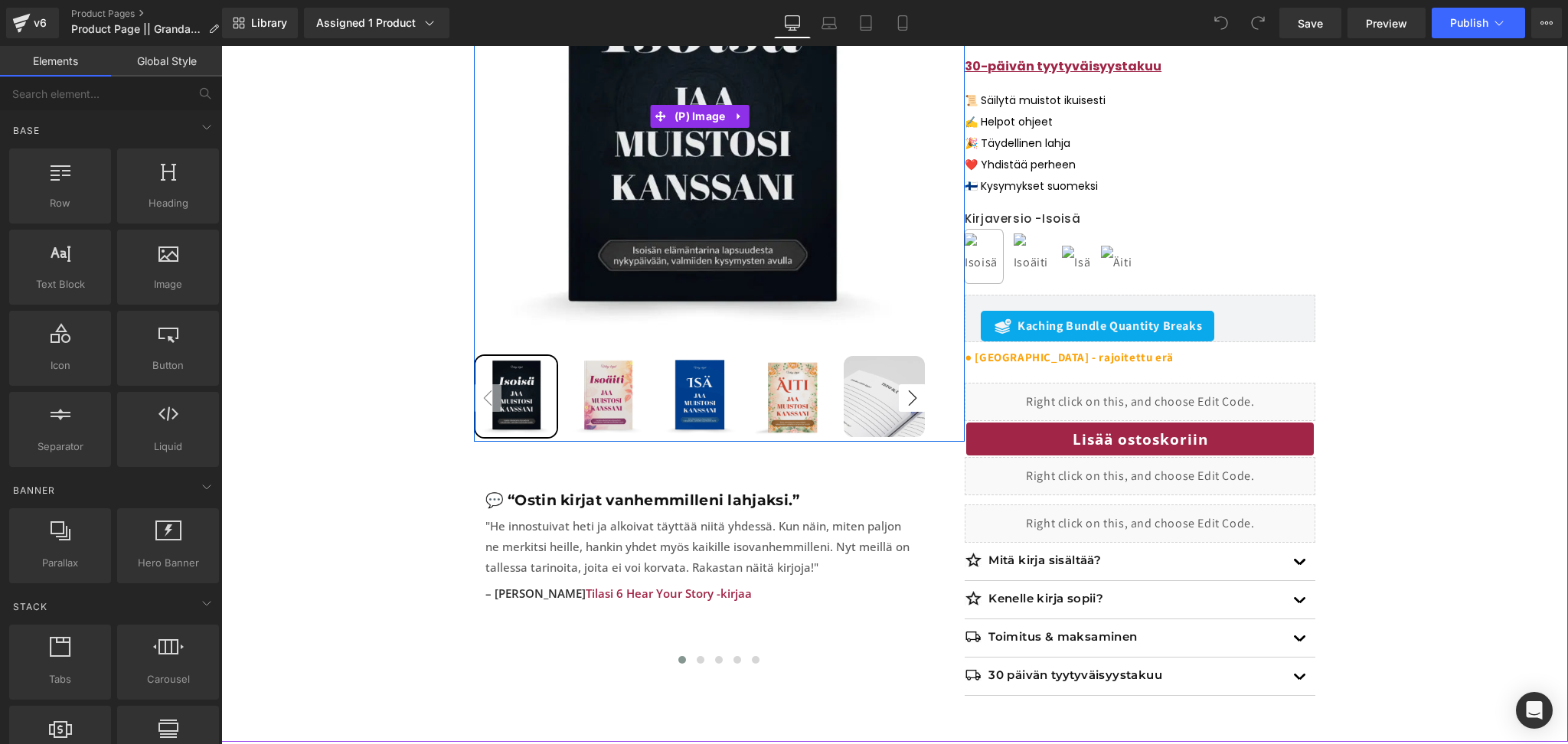
scroll to position [363, 0]
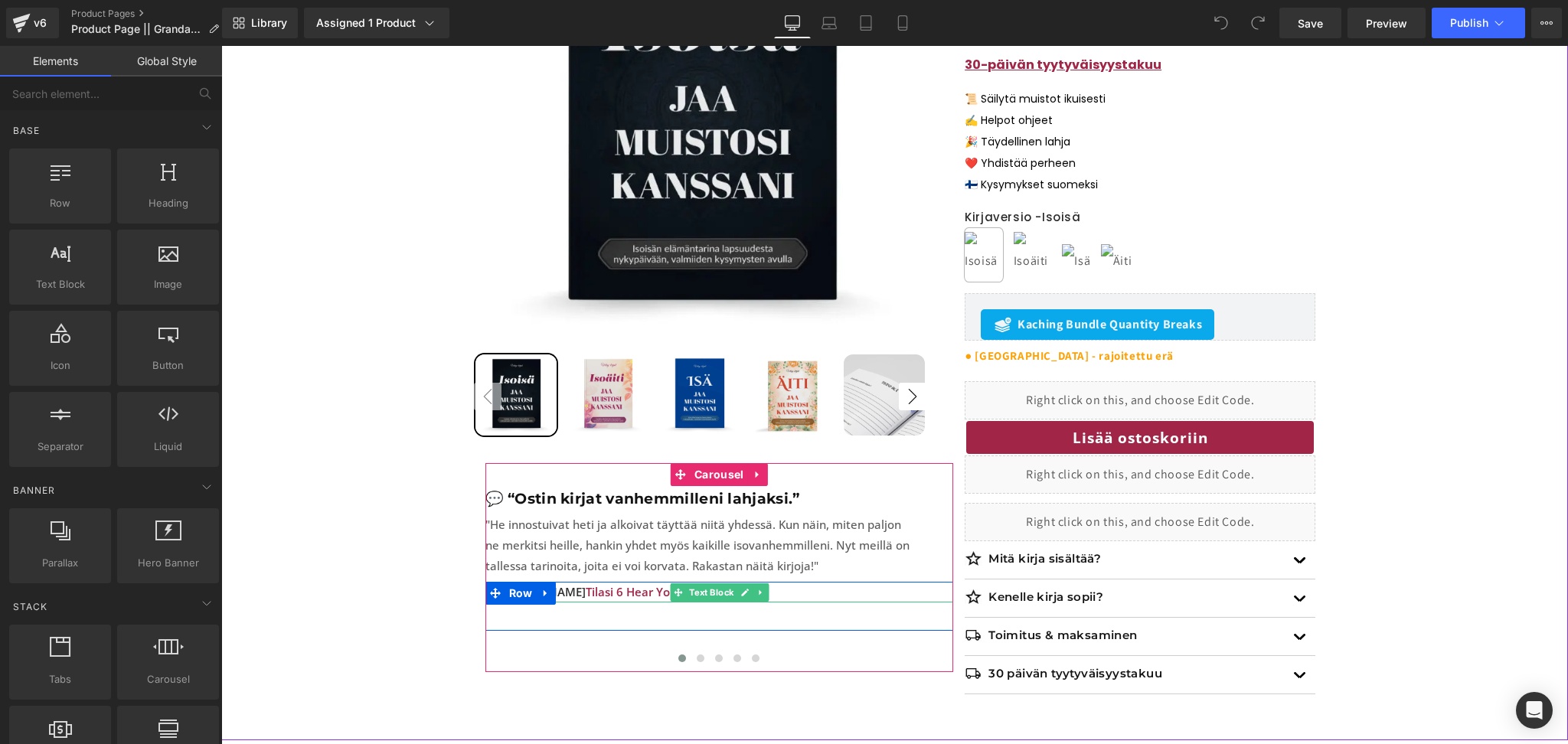
click at [643, 594] on span "Tilasi 6 Hear Your Story -kirjaa" at bounding box center [669, 591] width 166 height 15
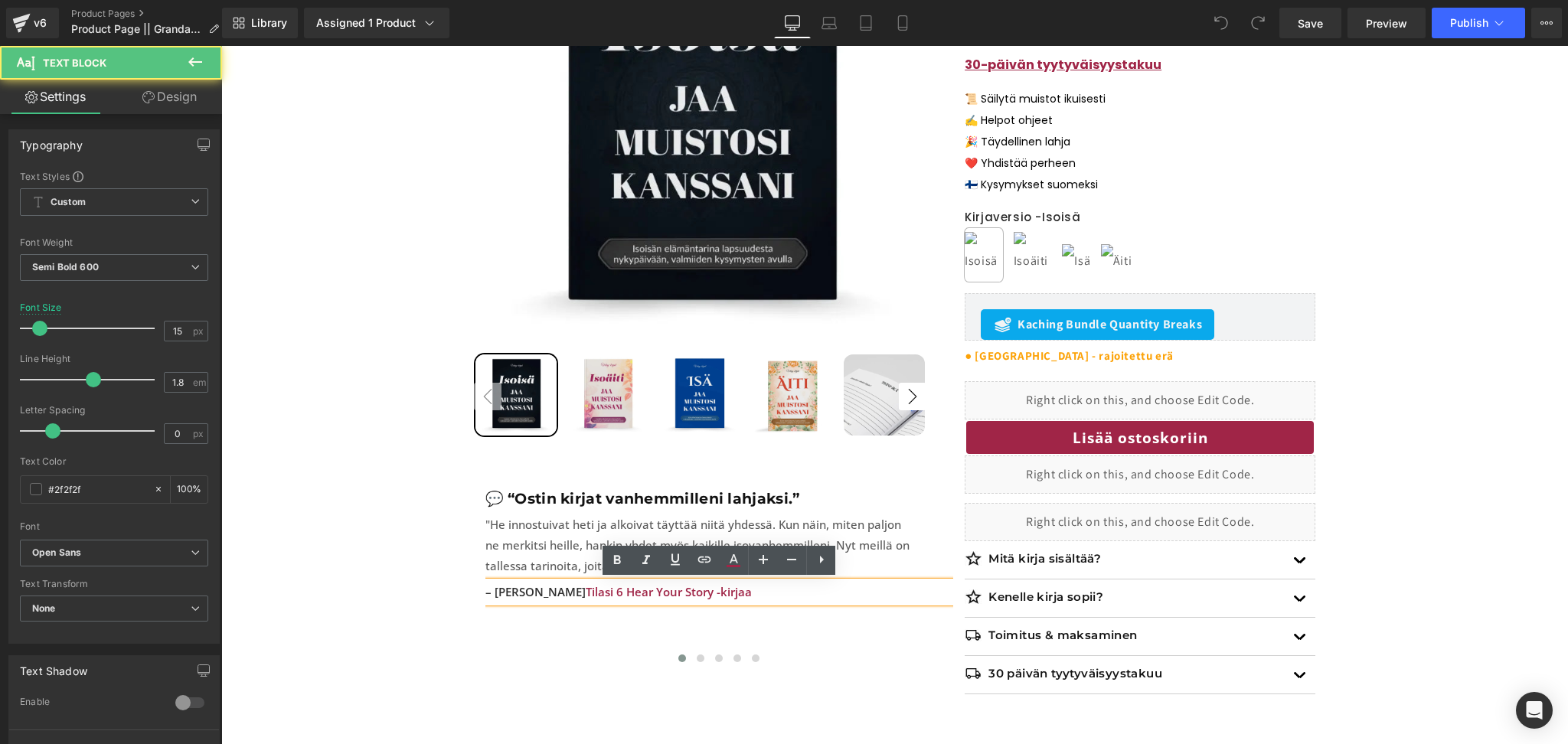
click at [669, 592] on span "Tilasi 6 Hear Your Story -kirjaa" at bounding box center [669, 591] width 166 height 15
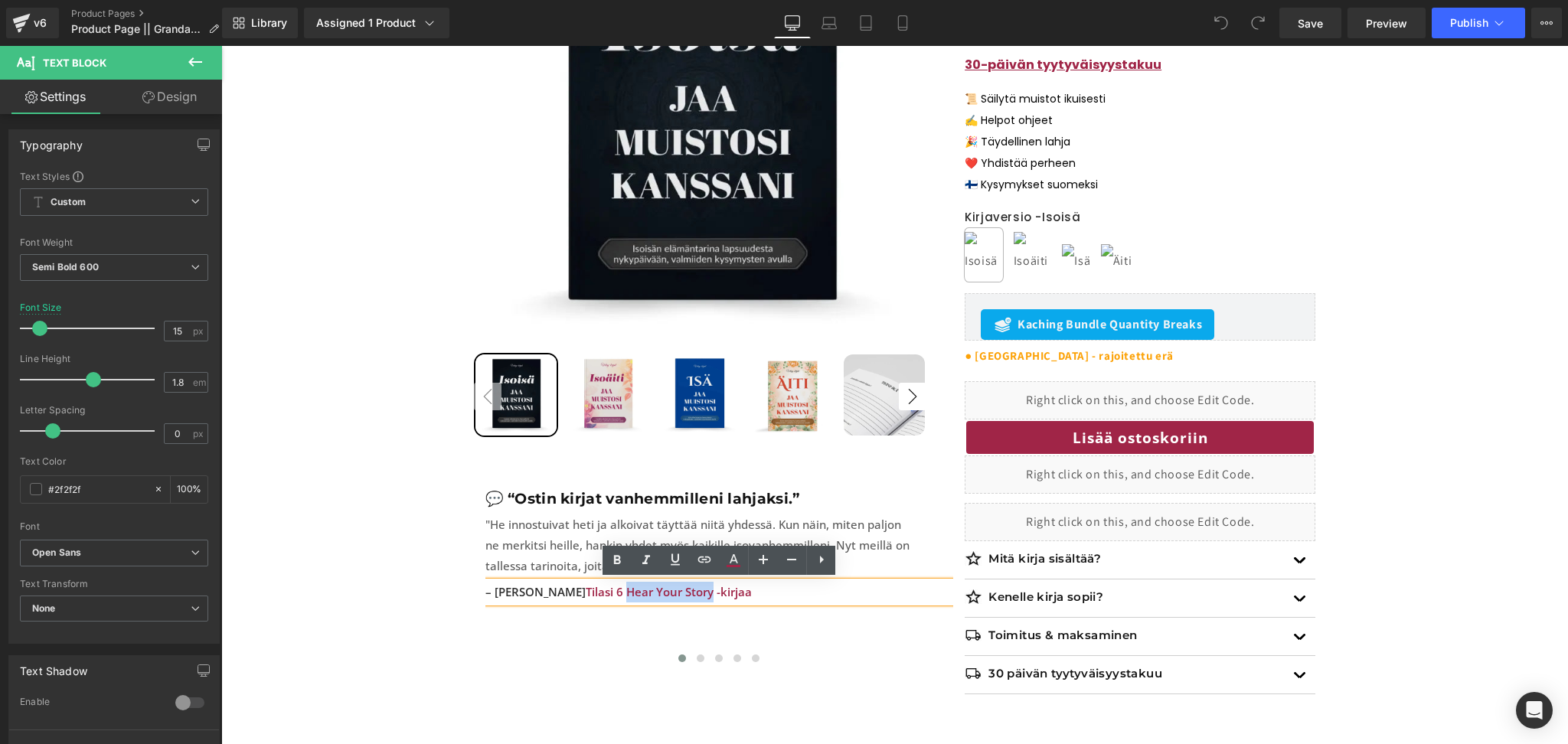
drag, startPoint x: 674, startPoint y: 594, endPoint x: 586, endPoint y: 598, distance: 88.1
click at [586, 598] on span "Tilasi 6 Hear Your Story -kirjaa" at bounding box center [669, 591] width 166 height 15
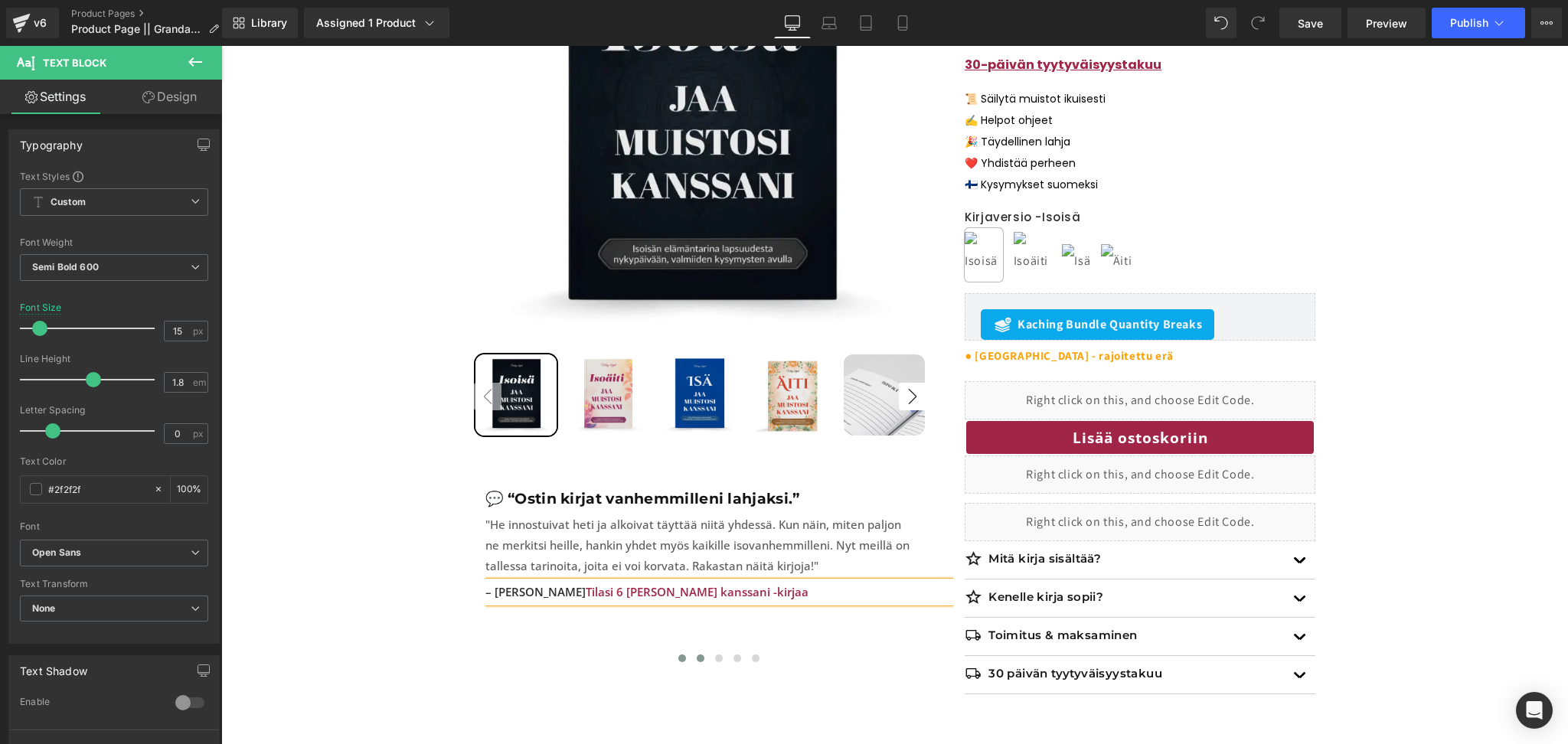
click at [700, 651] on button at bounding box center [700, 658] width 18 height 15
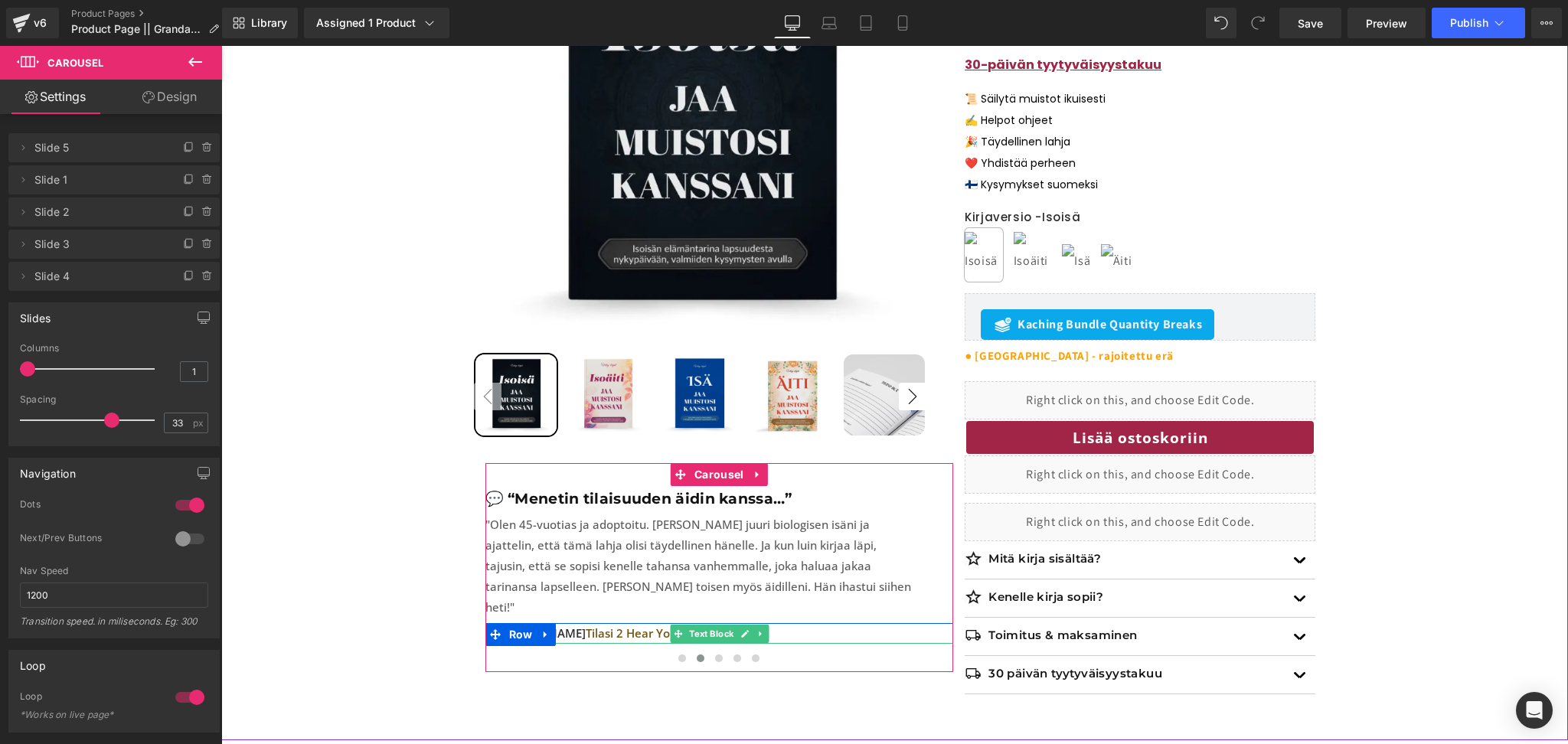
click at [634, 626] on span "Tilasi 2 Hear Your Story -kirjaa" at bounding box center [669, 633] width 166 height 15
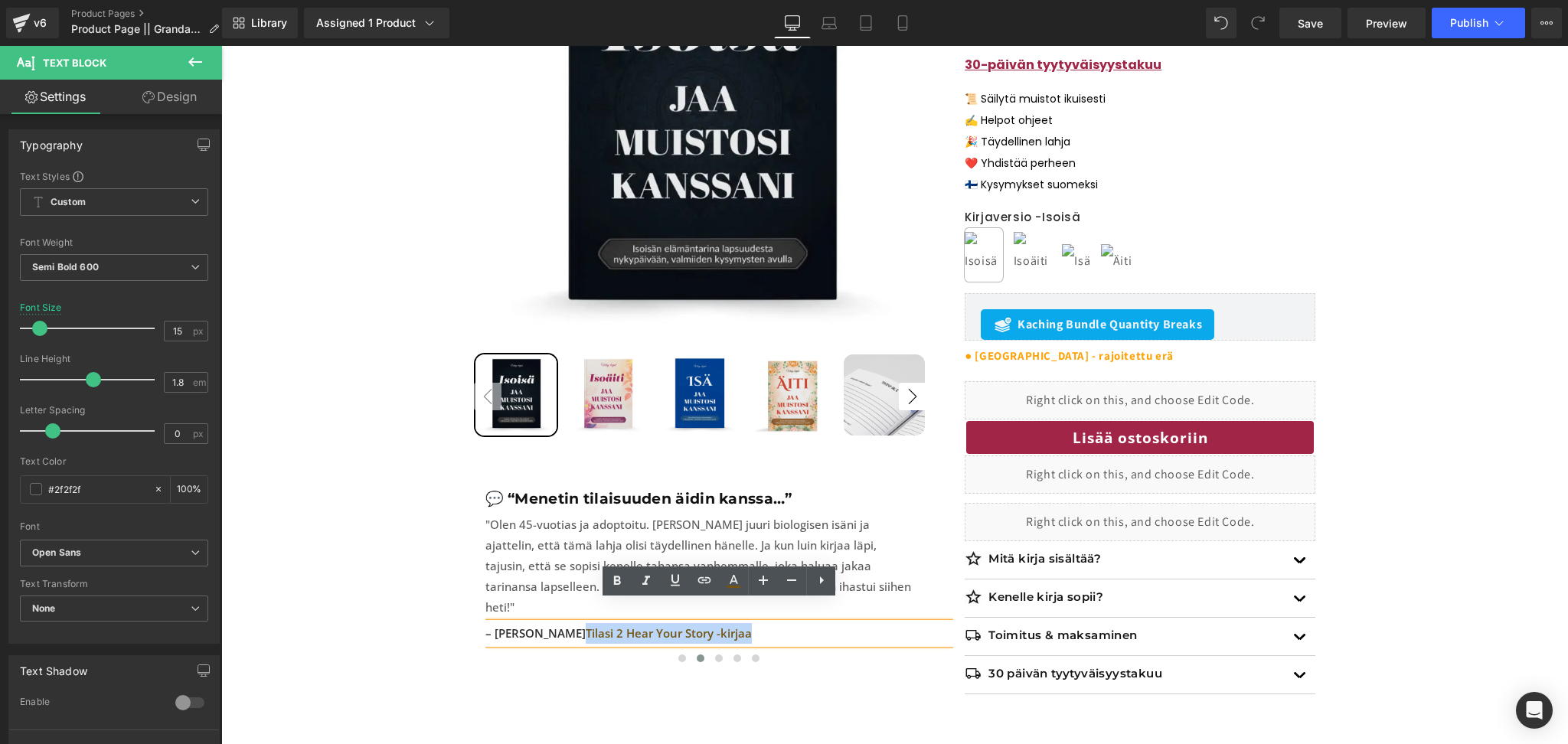
drag, startPoint x: 735, startPoint y: 613, endPoint x: 563, endPoint y: 616, distance: 172.0
click at [563, 623] on p "– [PERSON_NAME] Tilasi 2 Hear Your Story -kirjaa" at bounding box center [719, 633] width 468 height 21
click at [736, 581] on icon at bounding box center [734, 579] width 9 height 9
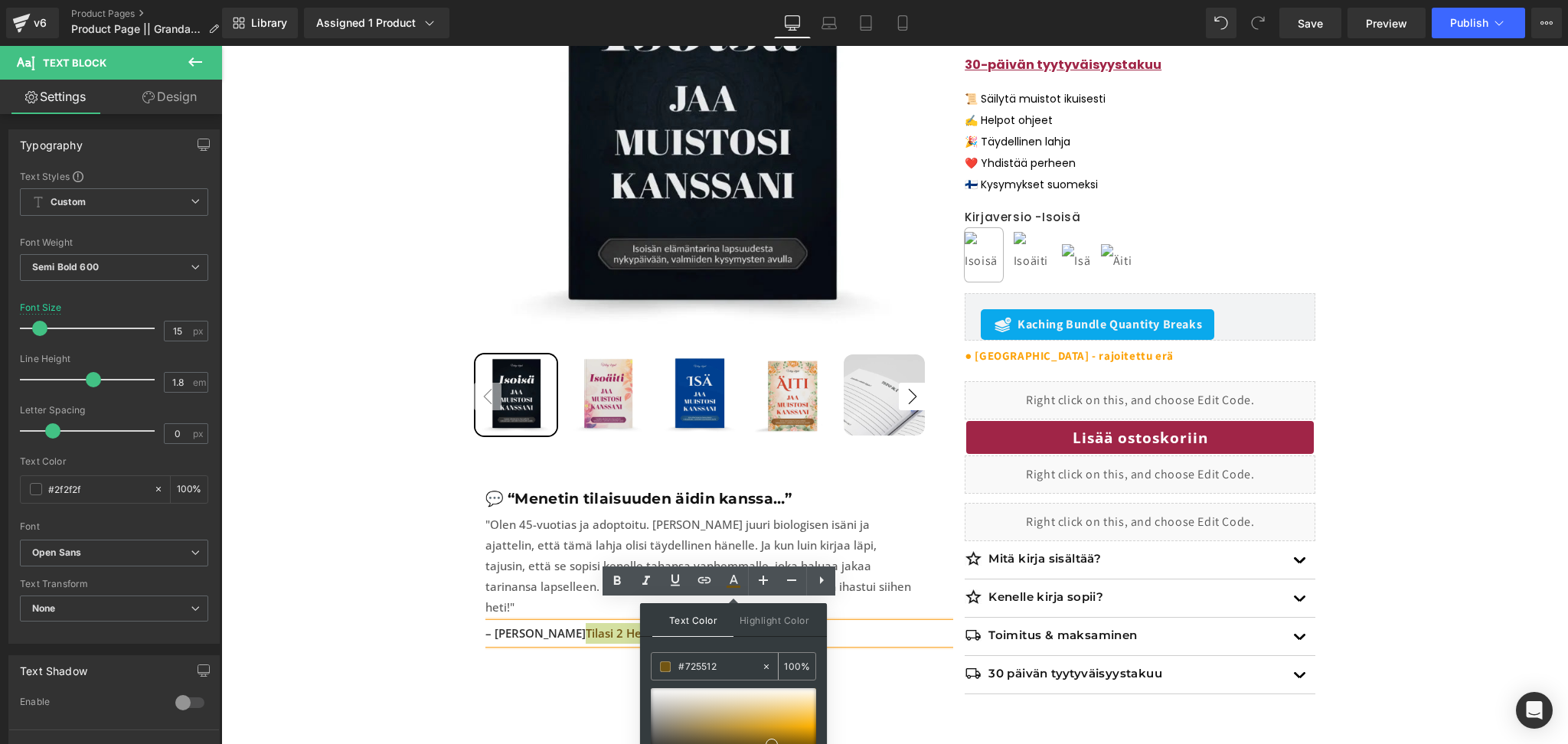
click at [726, 667] on input "#725512" at bounding box center [719, 667] width 82 height 17
drag, startPoint x: 726, startPoint y: 666, endPoint x: 657, endPoint y: 657, distance: 69.6
click at [657, 657] on div "#725512" at bounding box center [706, 666] width 110 height 27
paste input "a02547"
type input "a02547"
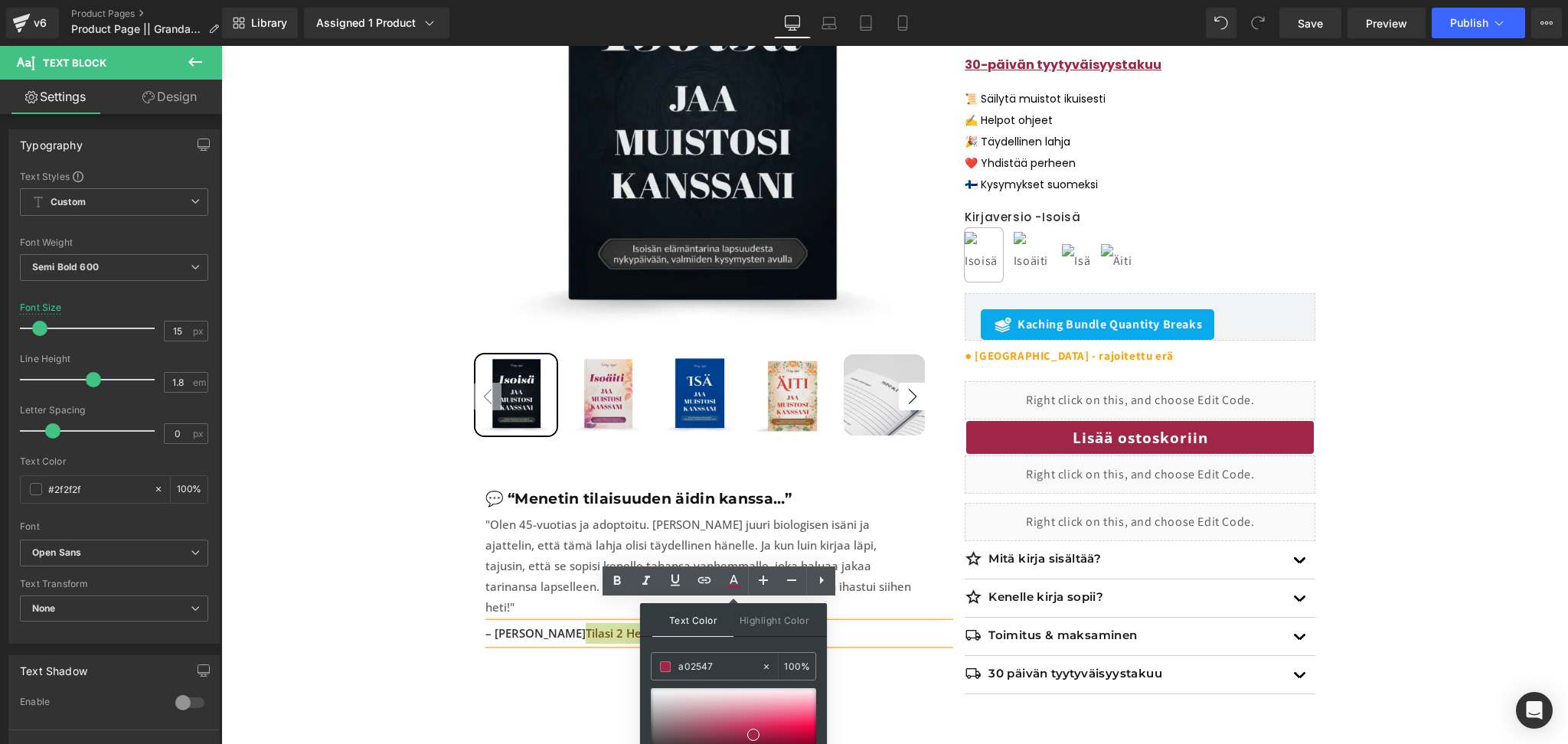
click at [776, 647] on div "Text Color Highlight Color #333333 a02547 100 % #000000 0 %" at bounding box center [733, 707] width 187 height 208
click at [626, 626] on span "Tilasi 2 Hear Your Story -kirjaa" at bounding box center [669, 633] width 166 height 15
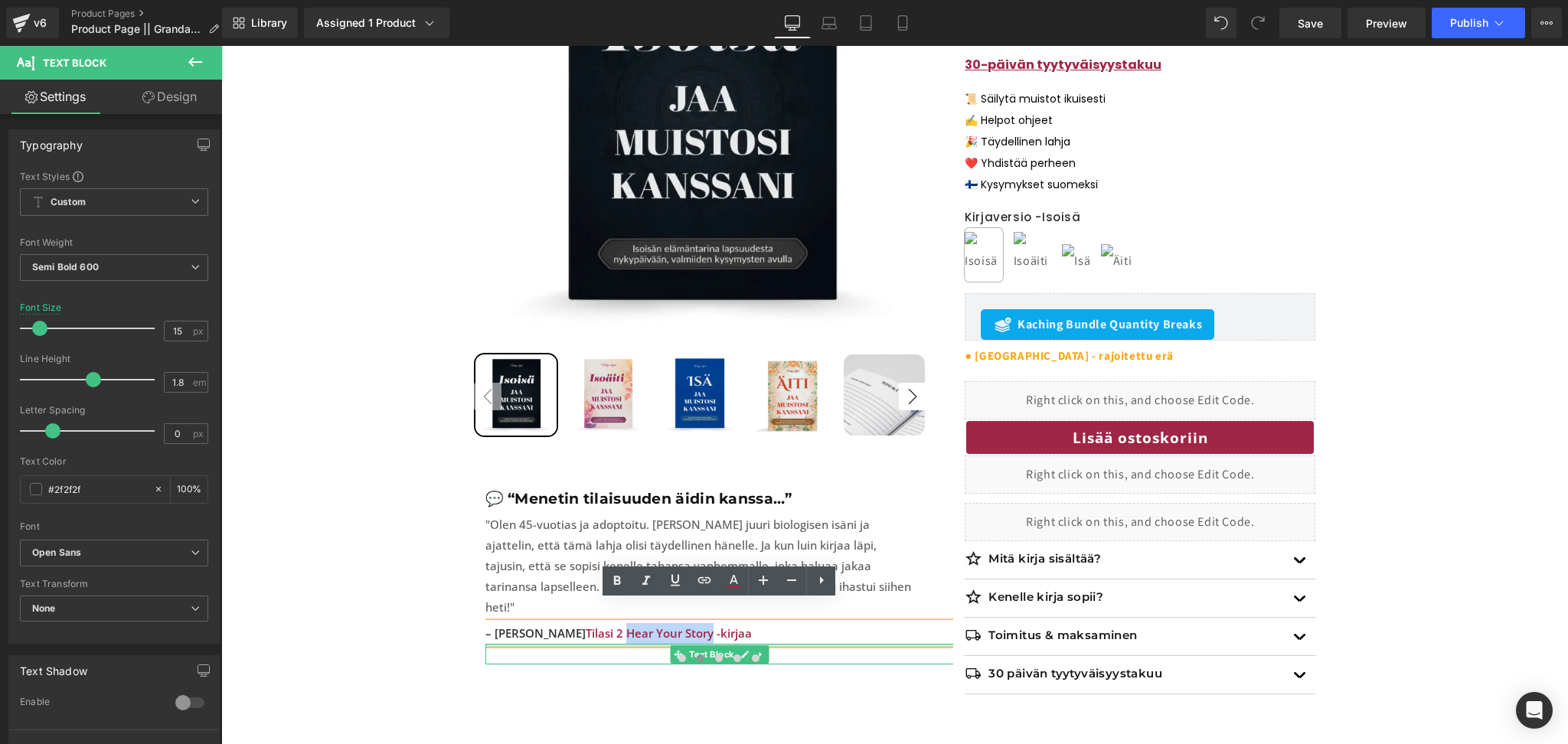
drag, startPoint x: 694, startPoint y: 611, endPoint x: 605, endPoint y: 626, distance: 90.3
click at [605, 626] on div "– Henriikka A. Tilasi 2 Hear Your Story -kirjaa Text Block Text Block" at bounding box center [719, 644] width 468 height 41
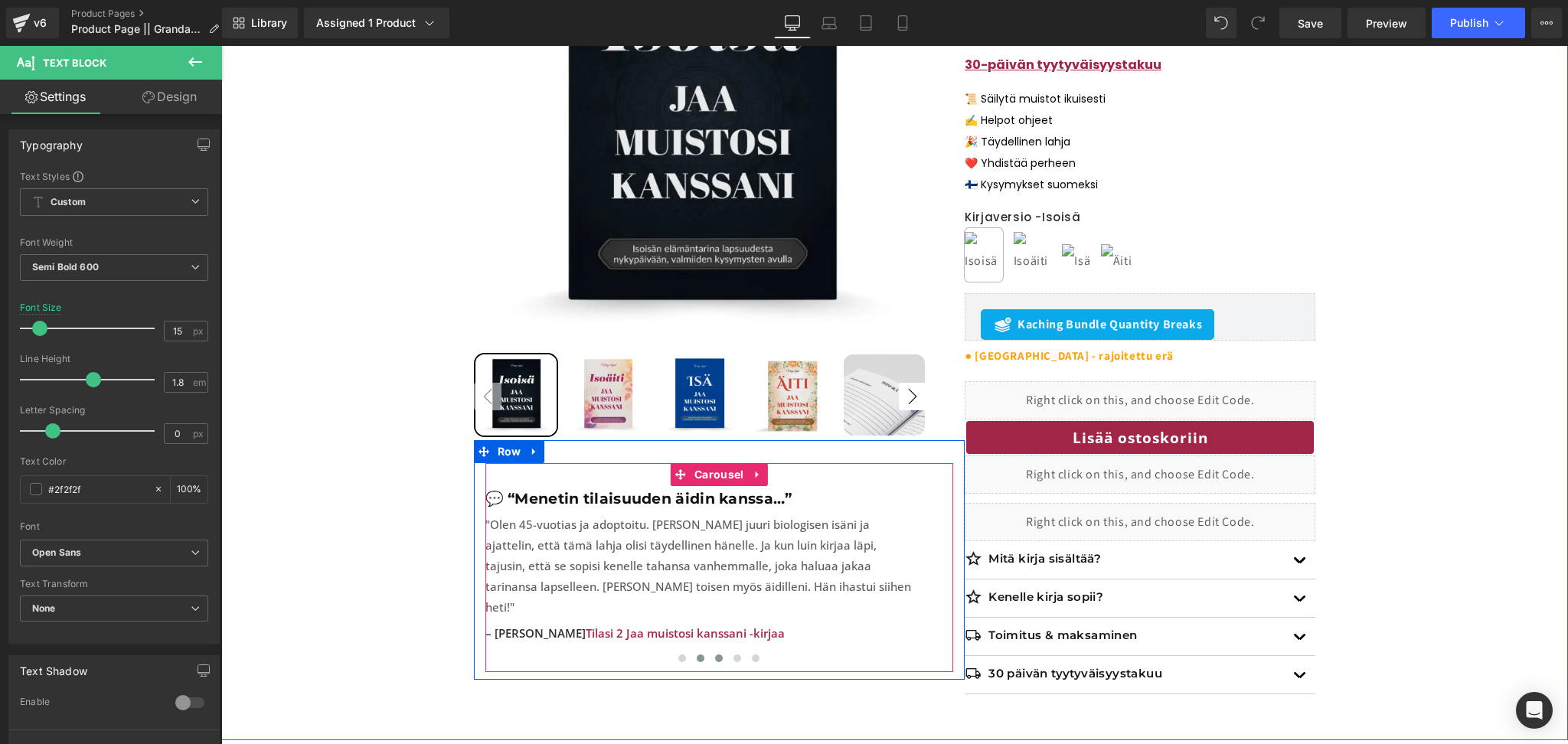
click at [718, 651] on button at bounding box center [718, 658] width 18 height 15
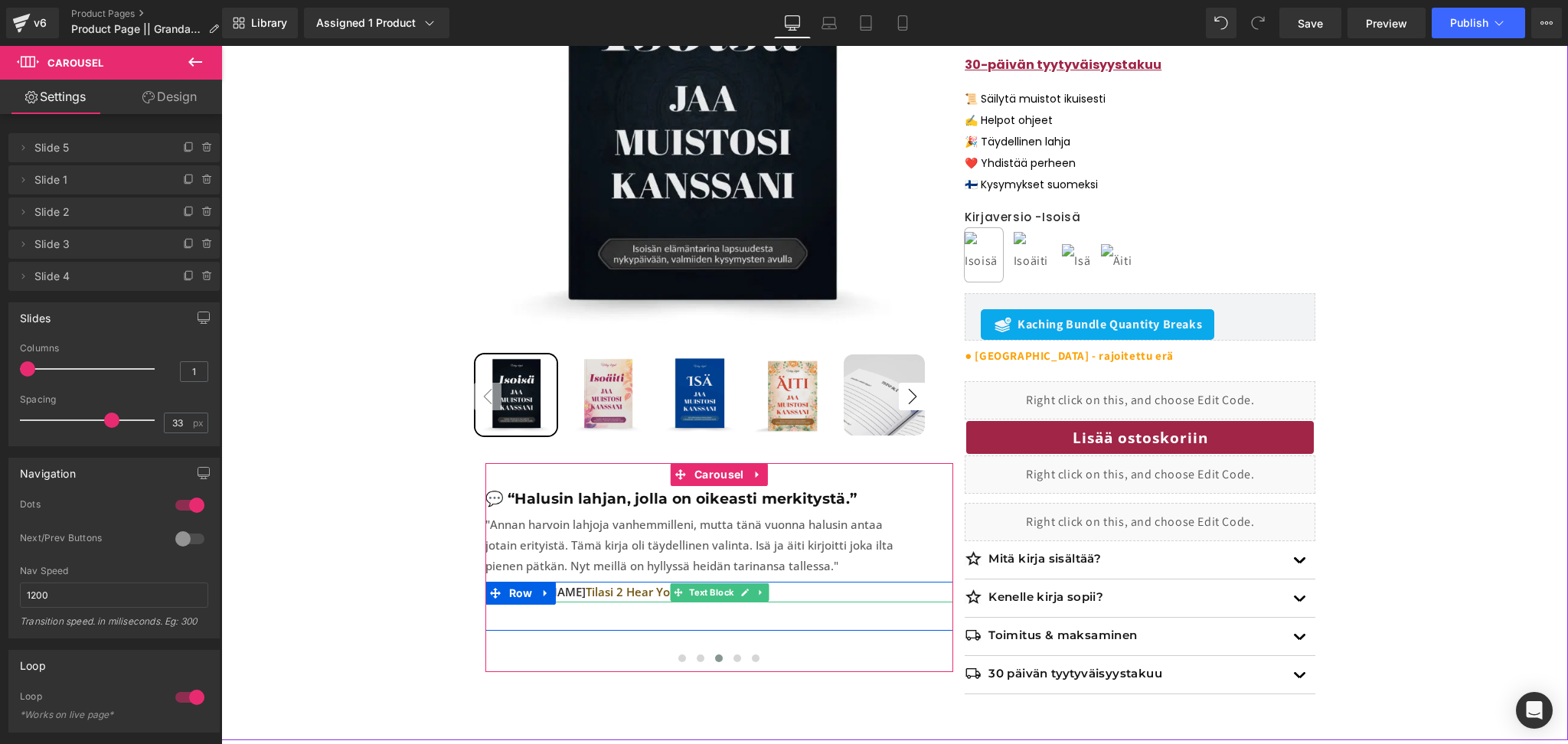
drag, startPoint x: 783, startPoint y: 588, endPoint x: 706, endPoint y: 585, distance: 77.1
click at [783, 588] on p "– [PERSON_NAME] Tilasi 2 Hear Your Story -kirjaa" at bounding box center [719, 592] width 468 height 21
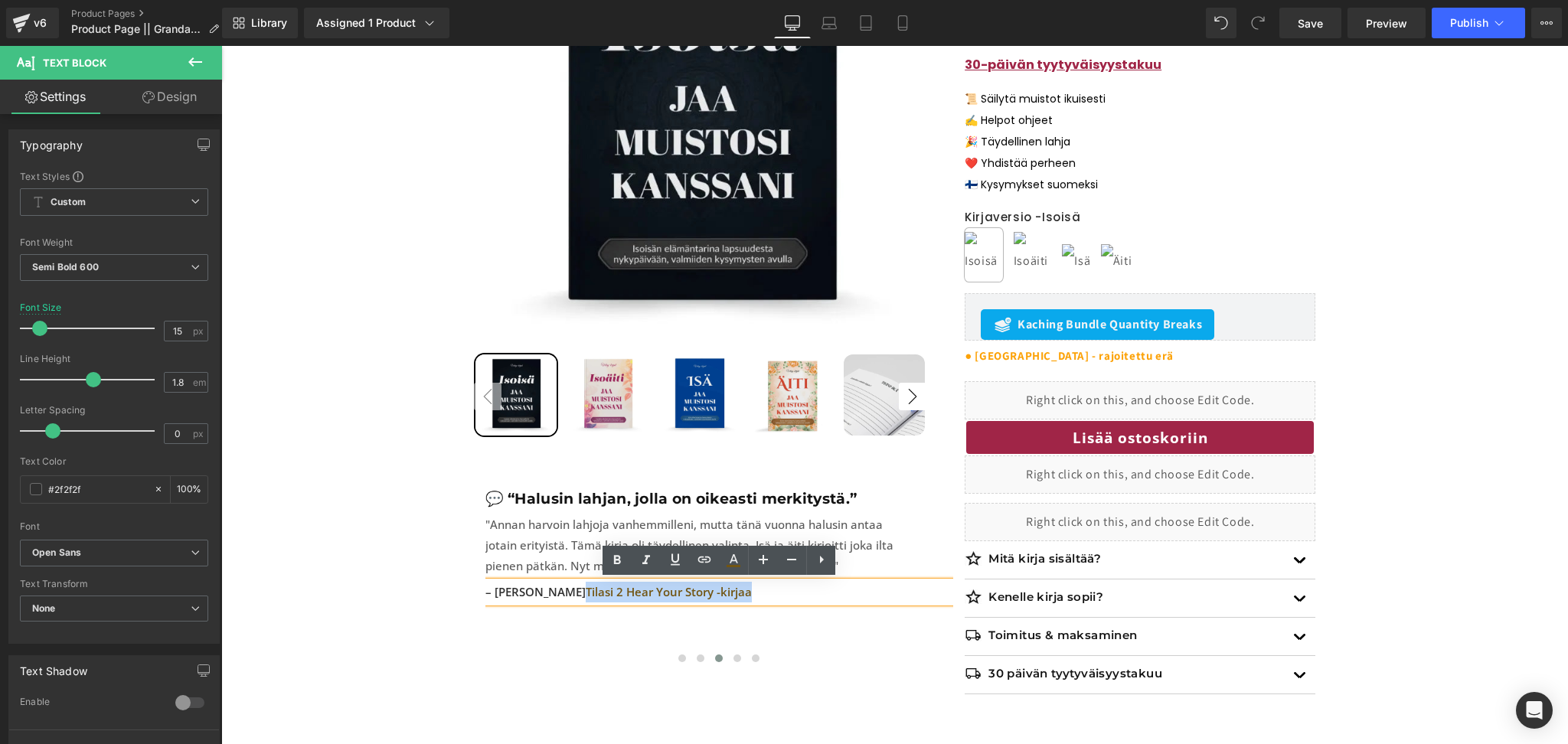
drag, startPoint x: 714, startPoint y: 595, endPoint x: 533, endPoint y: 595, distance: 181.0
click at [533, 595] on p "– [PERSON_NAME] Tilasi 2 Hear Your Story -kirjaa" at bounding box center [719, 592] width 468 height 21
click at [730, 561] on icon at bounding box center [733, 560] width 18 height 18
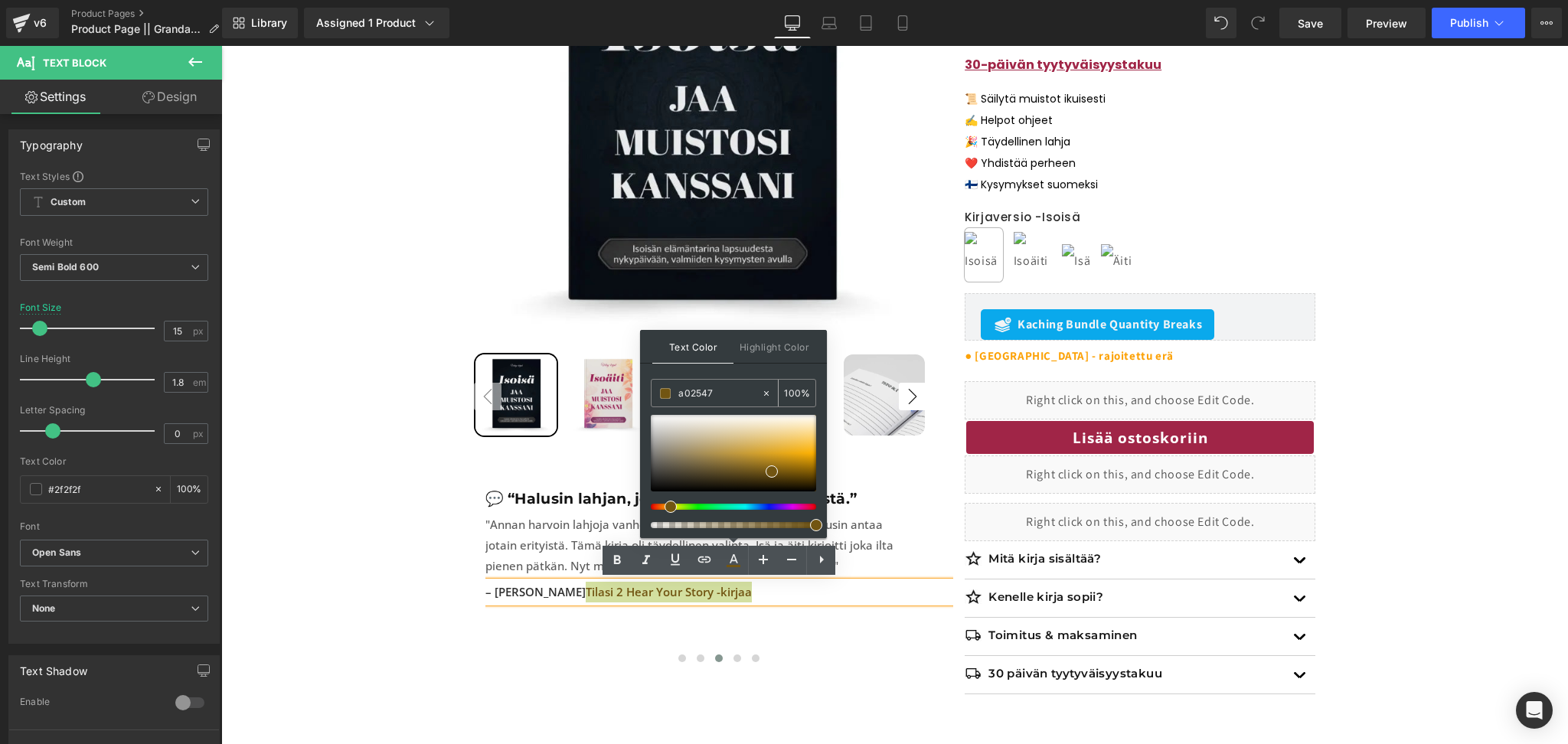
click at [684, 396] on input "a02547" at bounding box center [719, 393] width 82 height 17
drag, startPoint x: 720, startPoint y: 397, endPoint x: 678, endPoint y: 395, distance: 42.0
click at [678, 395] on input "a02547" at bounding box center [719, 393] width 82 height 17
paste input "a02547"
type input "a02547"
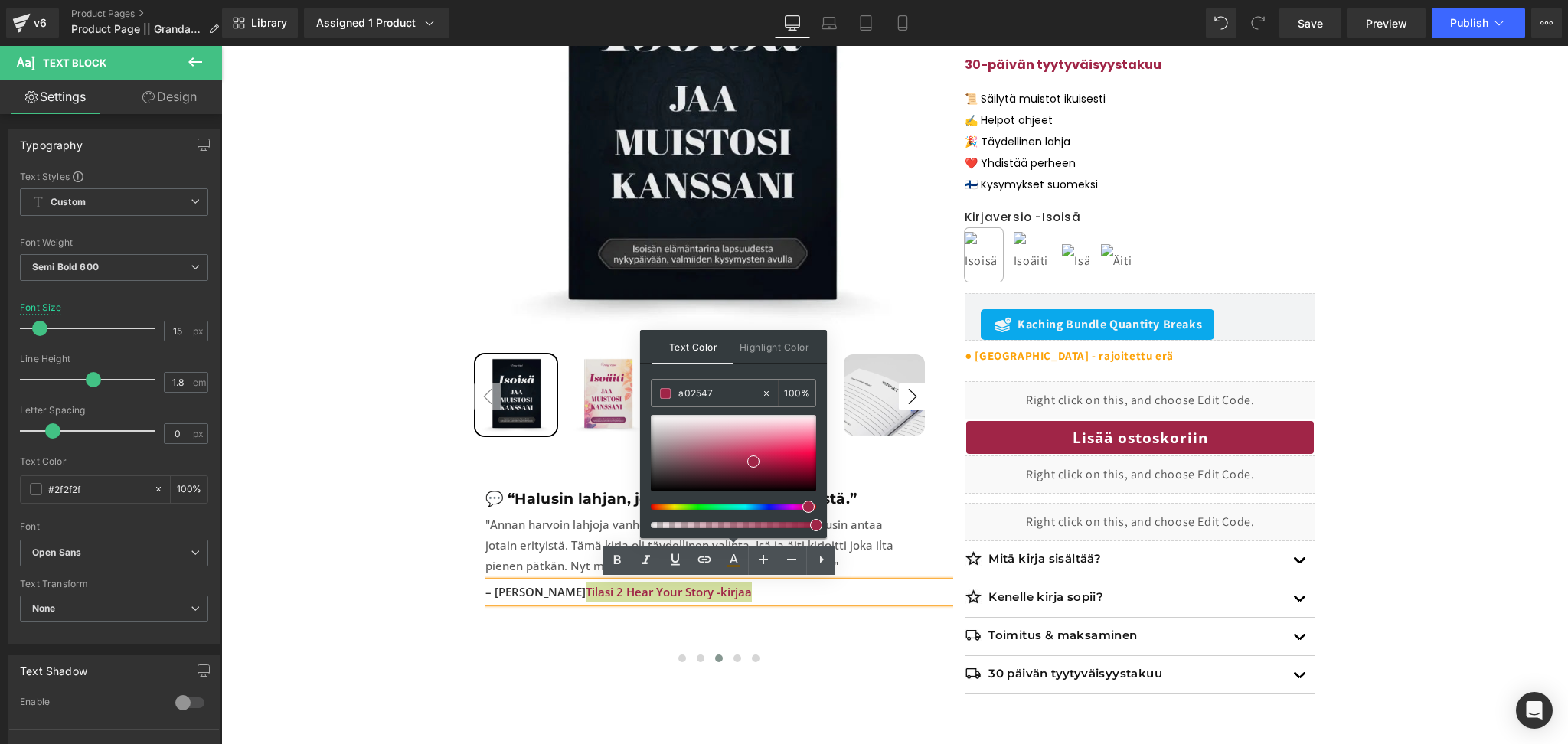
click at [750, 374] on div "Text Color Highlight Color #333333 a02547 100 % #000000 0 %" at bounding box center [733, 434] width 187 height 208
click at [659, 591] on span "Tilasi 2 Hear Your Story -kirjaa" at bounding box center [669, 591] width 166 height 15
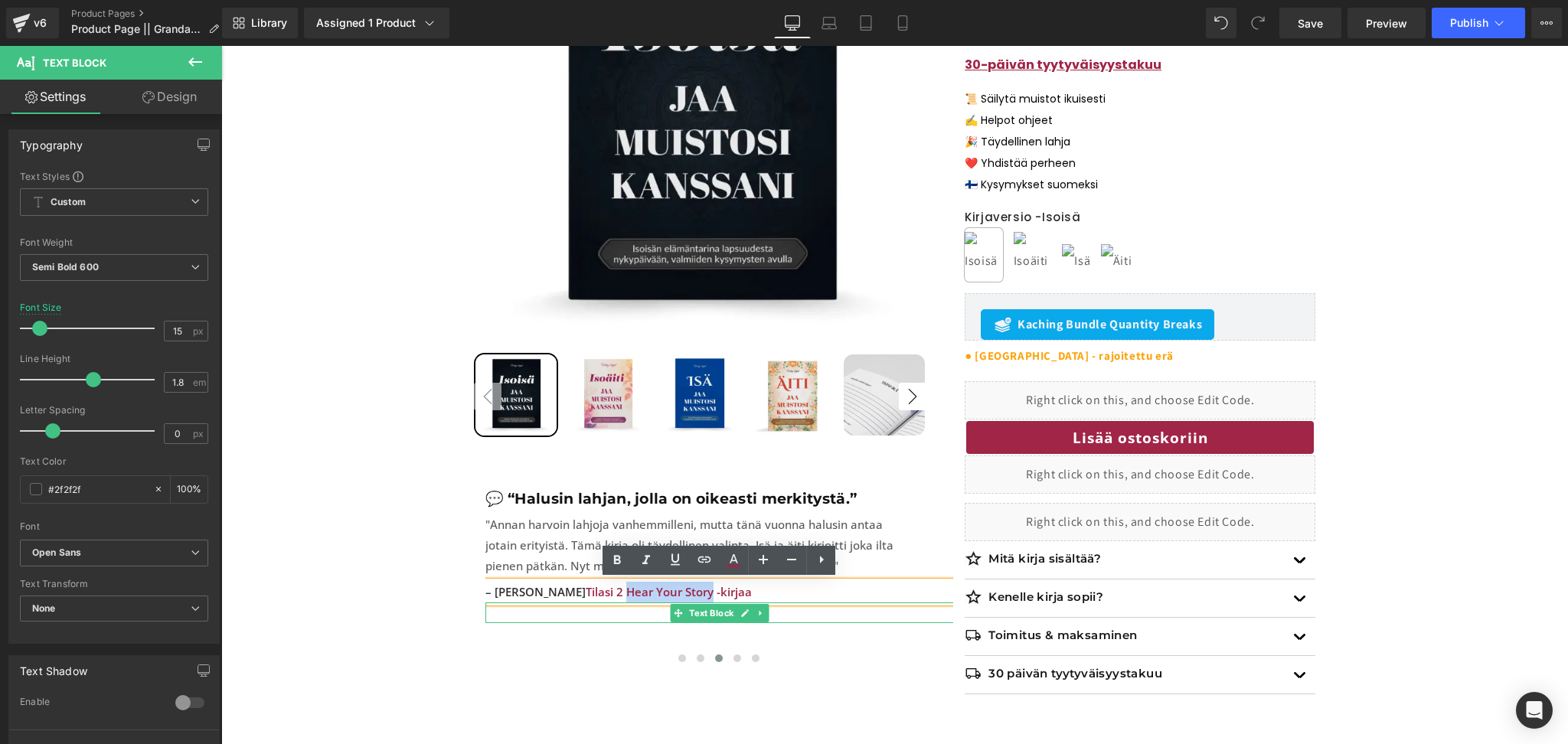
drag, startPoint x: 659, startPoint y: 591, endPoint x: 575, endPoint y: 605, distance: 85.2
click at [575, 605] on div "– Jussi J. Tilasi 2 Hear Your Story -kirjaa Text Block Text Block" at bounding box center [719, 603] width 468 height 41
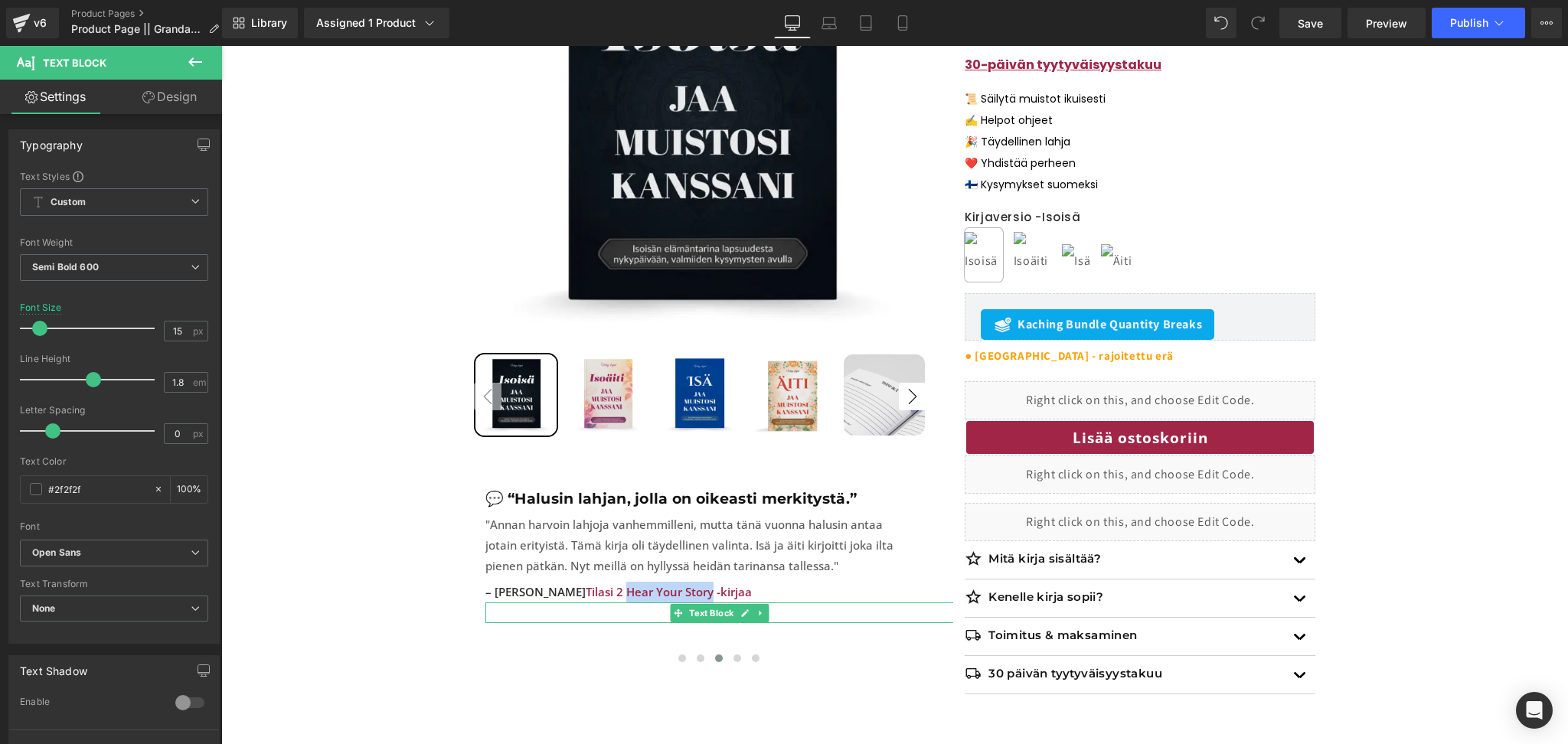
click at [575, 605] on p at bounding box center [719, 613] width 468 height 21
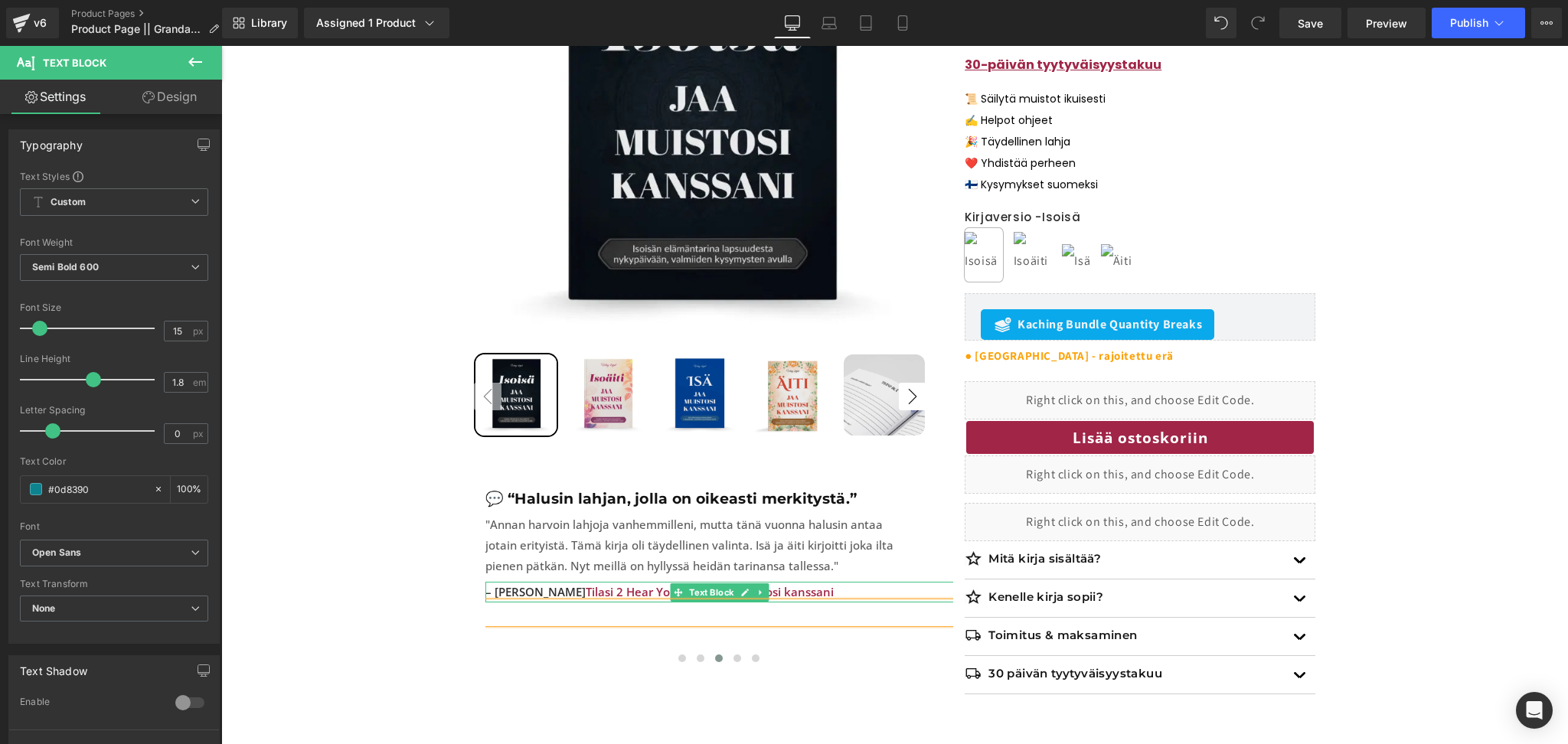
click at [658, 595] on span "Tilasi 2 Hear Your StoryJaa muistosi kanssani" at bounding box center [709, 591] width 248 height 15
click at [658, 590] on span "Tilasi 2 Hear Your StoryJaa muistosi kanssani" at bounding box center [709, 591] width 248 height 15
click at [656, 593] on span "Tilasi 2 Hear Your StoryJaa muistosi kanssani" at bounding box center [709, 591] width 248 height 15
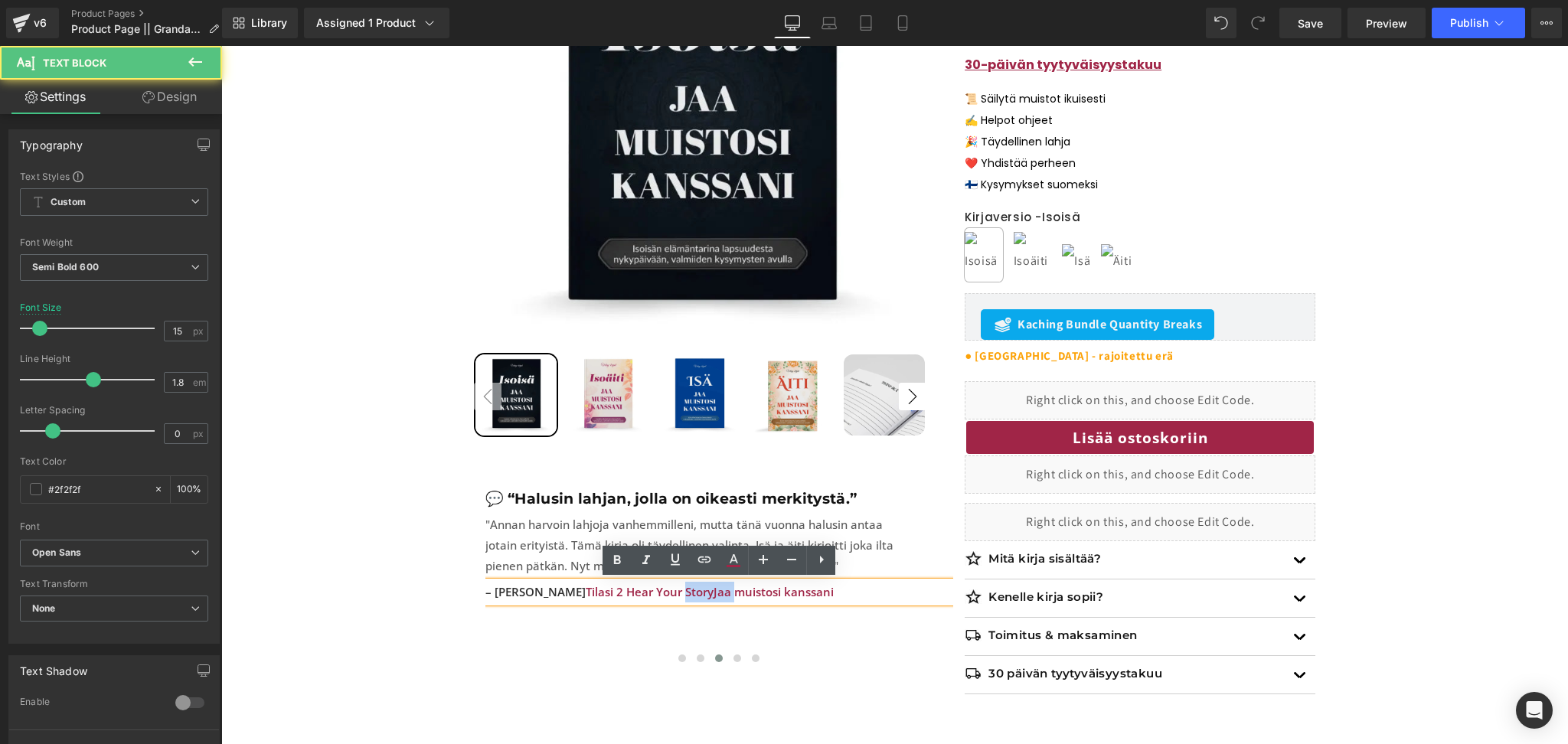
click at [662, 593] on span "Tilasi 2 Hear Your StoryJaa muistosi kanssani" at bounding box center [709, 591] width 248 height 15
click at [658, 591] on span "Tilasi 2 Hear Your StoryJaa muistosi kanssani" at bounding box center [709, 591] width 248 height 15
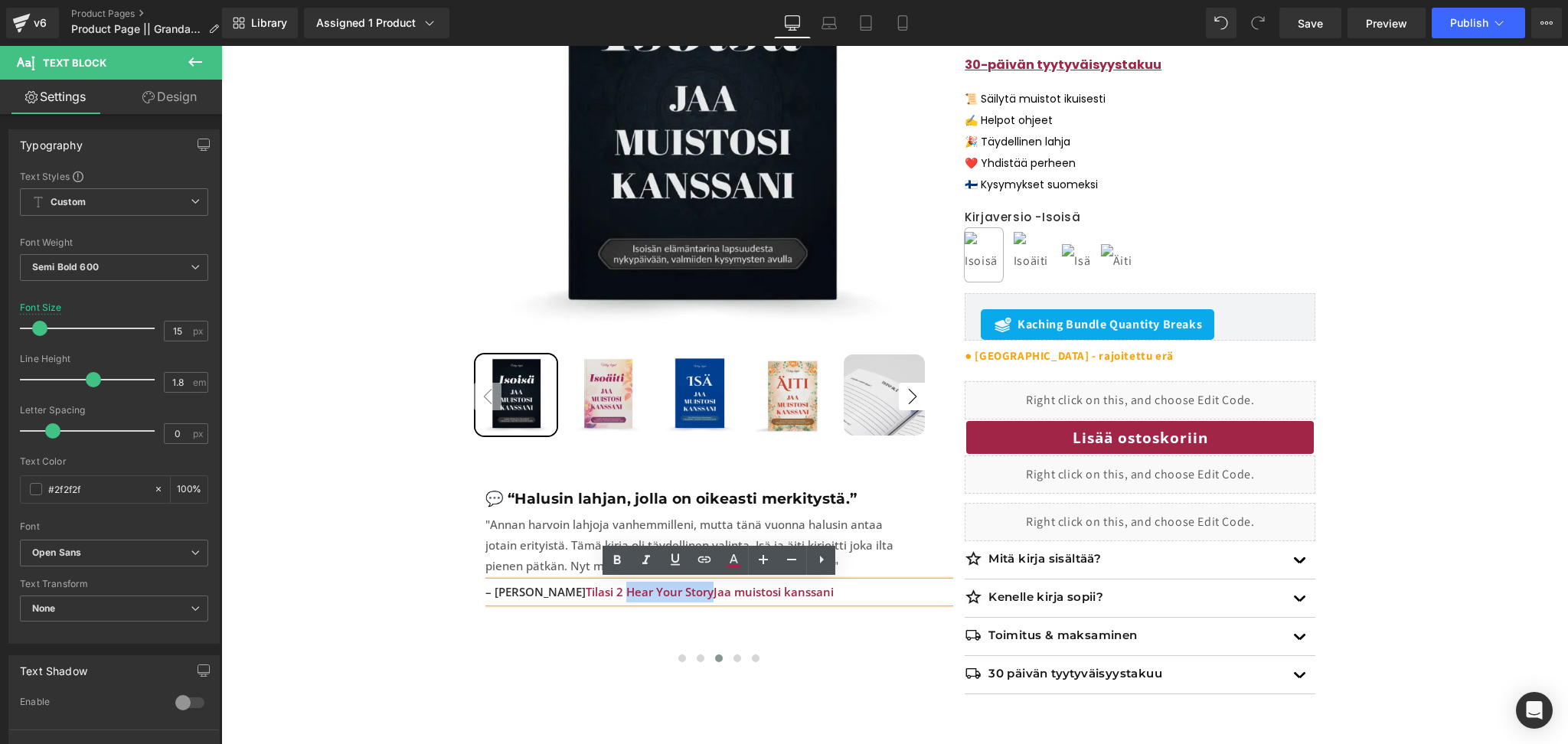
drag, startPoint x: 658, startPoint y: 591, endPoint x: 573, endPoint y: 601, distance: 85.6
click at [573, 601] on p "– Jussi J. Tilasi 2 Hear Your StoryJaa muistosi kanssani" at bounding box center [719, 592] width 468 height 21
click at [726, 590] on p "– Jussi J. Tilasi 2 Jaa muistosi kanssani" at bounding box center [719, 592] width 468 height 21
click at [737, 654] on span at bounding box center [736, 657] width 8 height 8
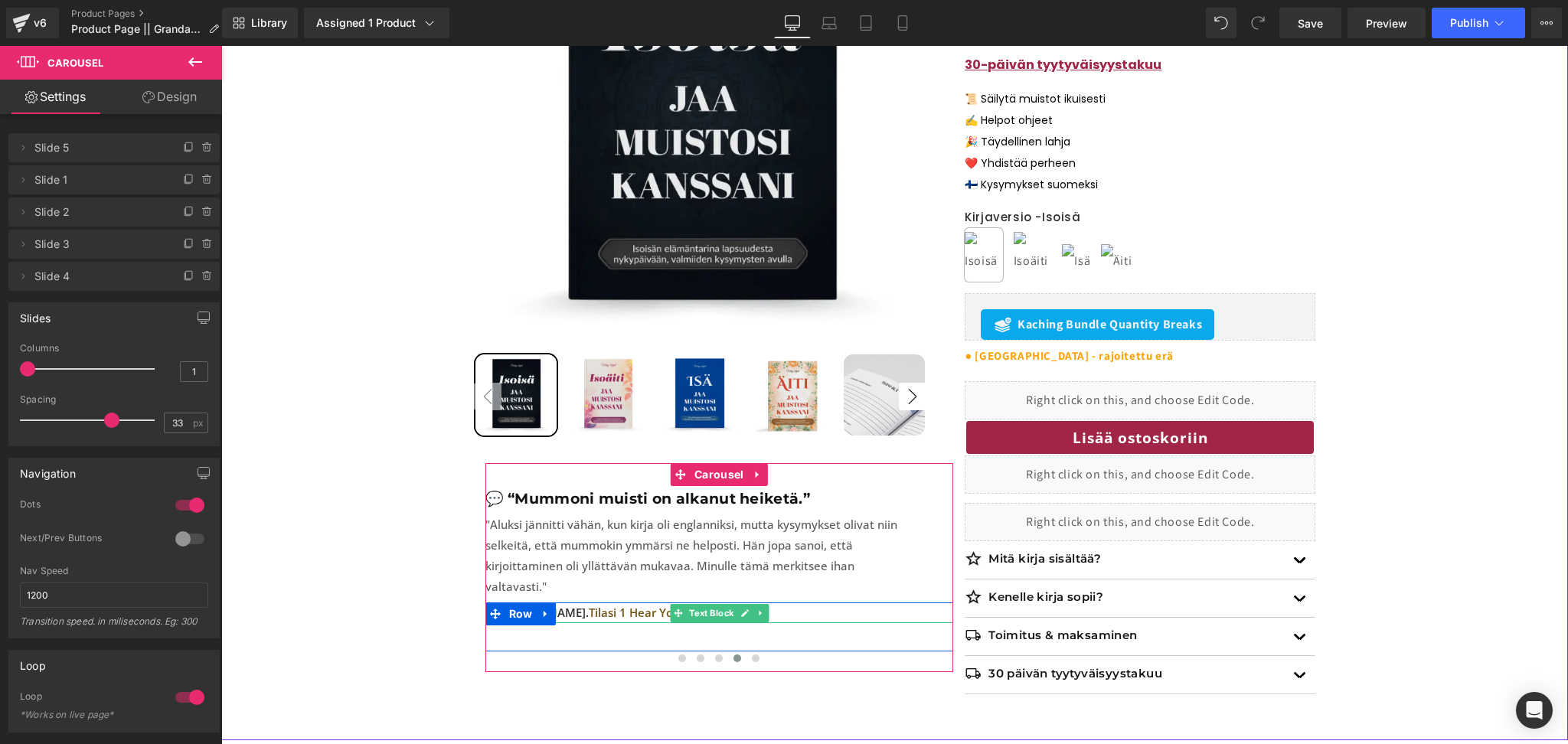
click at [646, 604] on span "Tilasi 1 Hear Your Story -kirjan" at bounding box center [672, 612] width 167 height 15
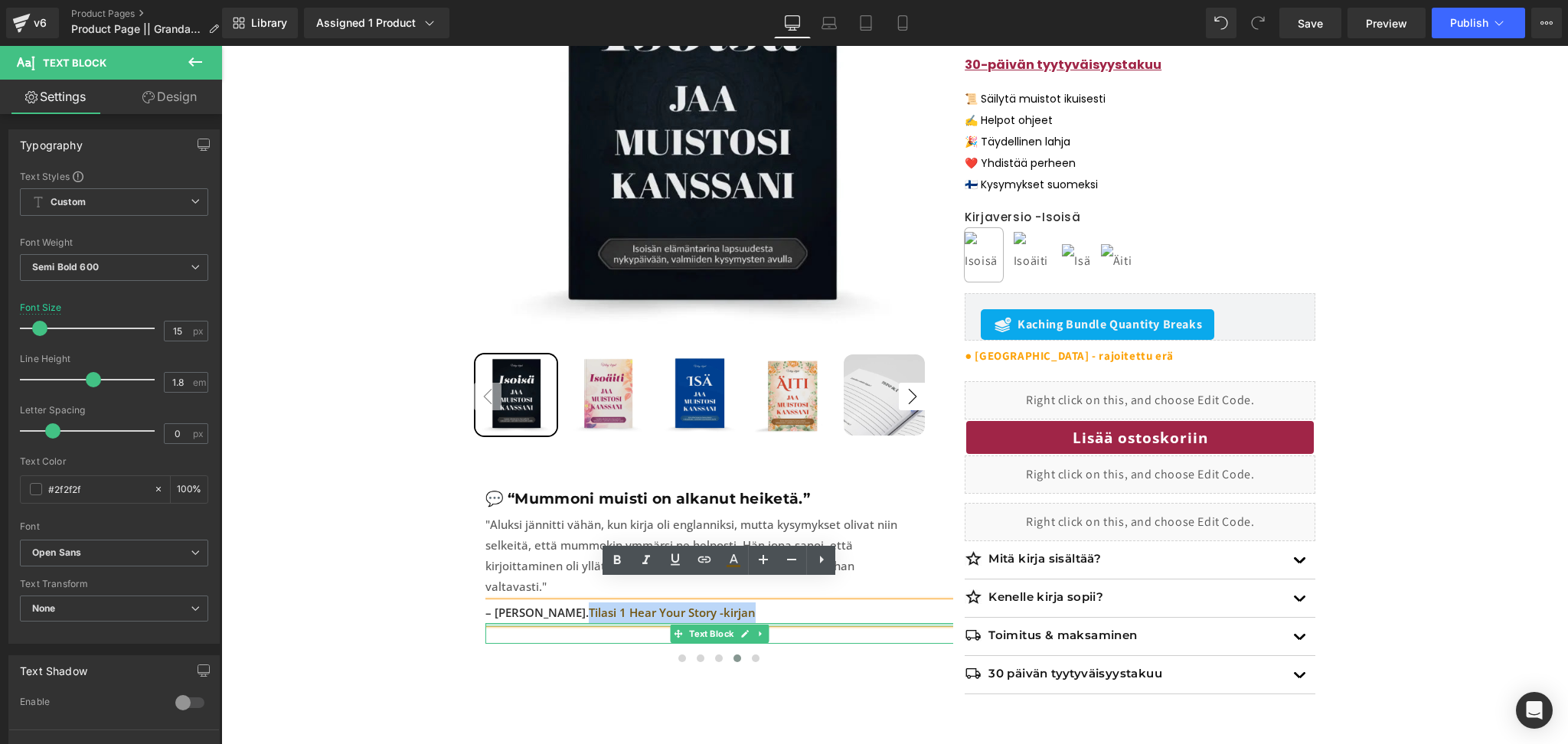
drag, startPoint x: 702, startPoint y: 597, endPoint x: 532, endPoint y: 604, distance: 170.1
click at [532, 604] on div "– Essi V. Tilasi 1 Hear Your Story -kirjan Text Block Text Block" at bounding box center [719, 623] width 468 height 41
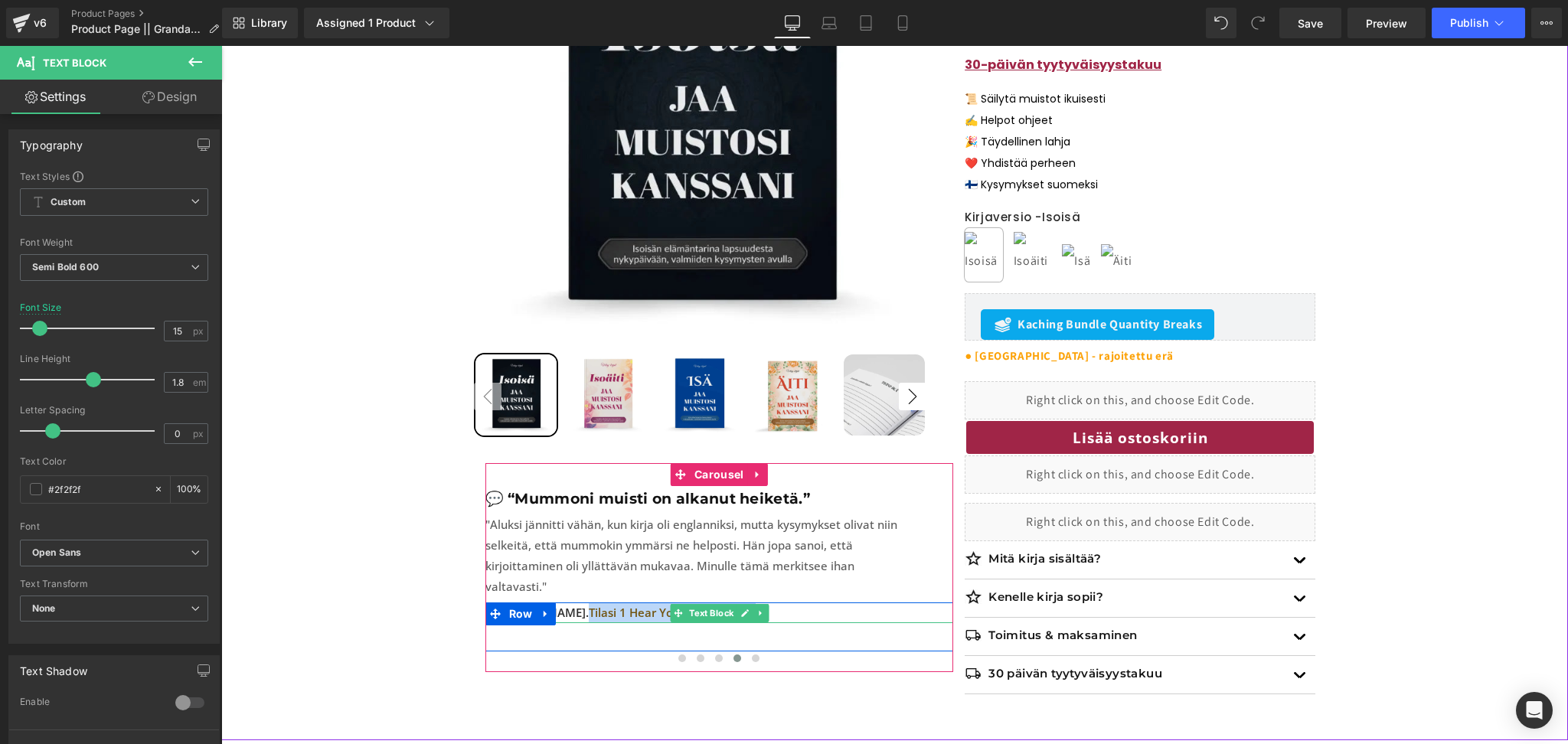
click at [641, 604] on span "Tilasi 1 Hear Your Story -kirjan" at bounding box center [672, 612] width 167 height 15
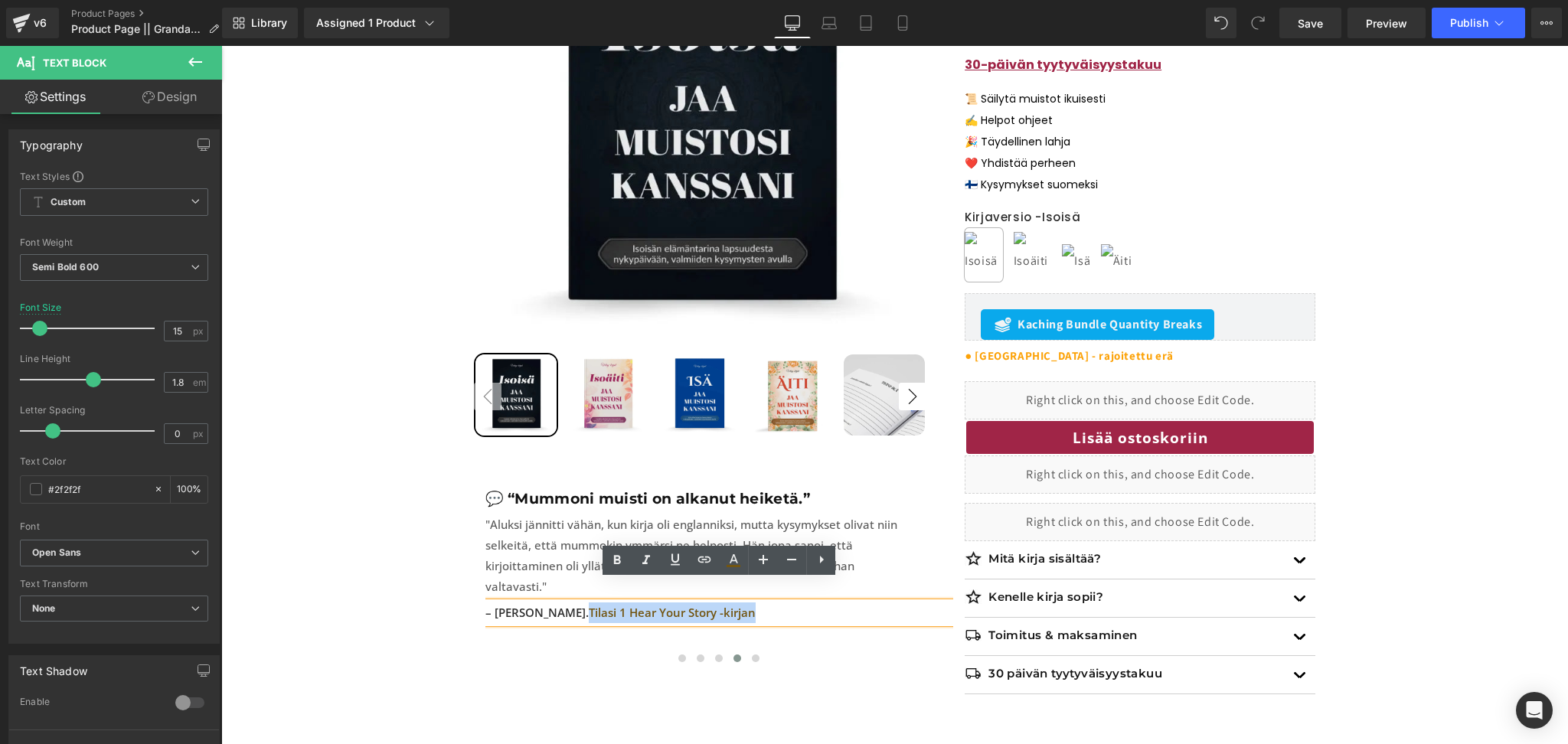
drag, startPoint x: 700, startPoint y: 592, endPoint x: 532, endPoint y: 587, distance: 168.1
click at [532, 603] on p "– [PERSON_NAME]. Tilasi 1 Hear Your Story -kirjan" at bounding box center [719, 613] width 468 height 21
click at [730, 556] on icon at bounding box center [733, 560] width 18 height 18
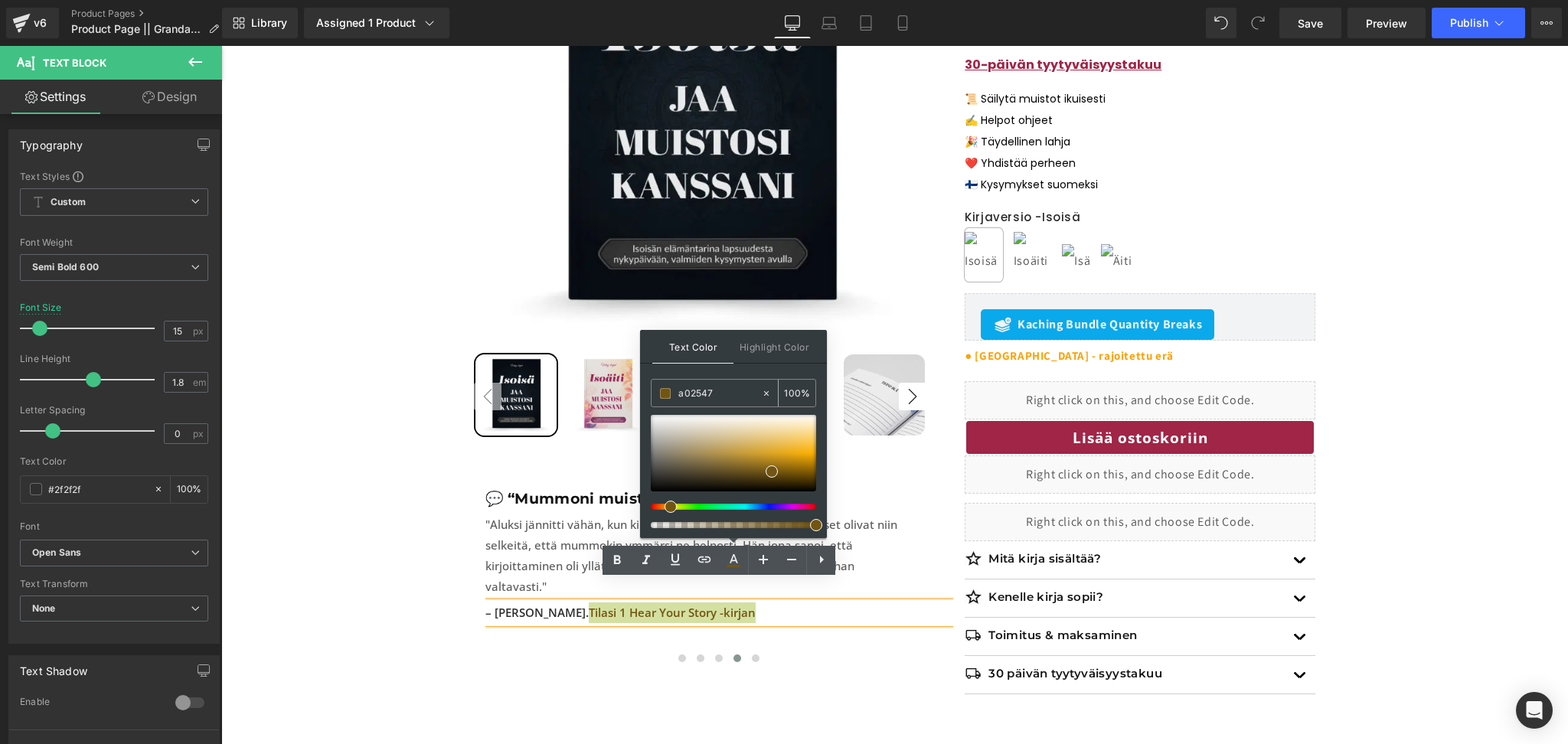
click at [708, 389] on input "a02547" at bounding box center [719, 393] width 82 height 17
paste input "a02547"
type input "a02547"
click at [763, 371] on div "Text Color Highlight Color #333333 a02547 100 % #000000 0 %" at bounding box center [733, 434] width 187 height 208
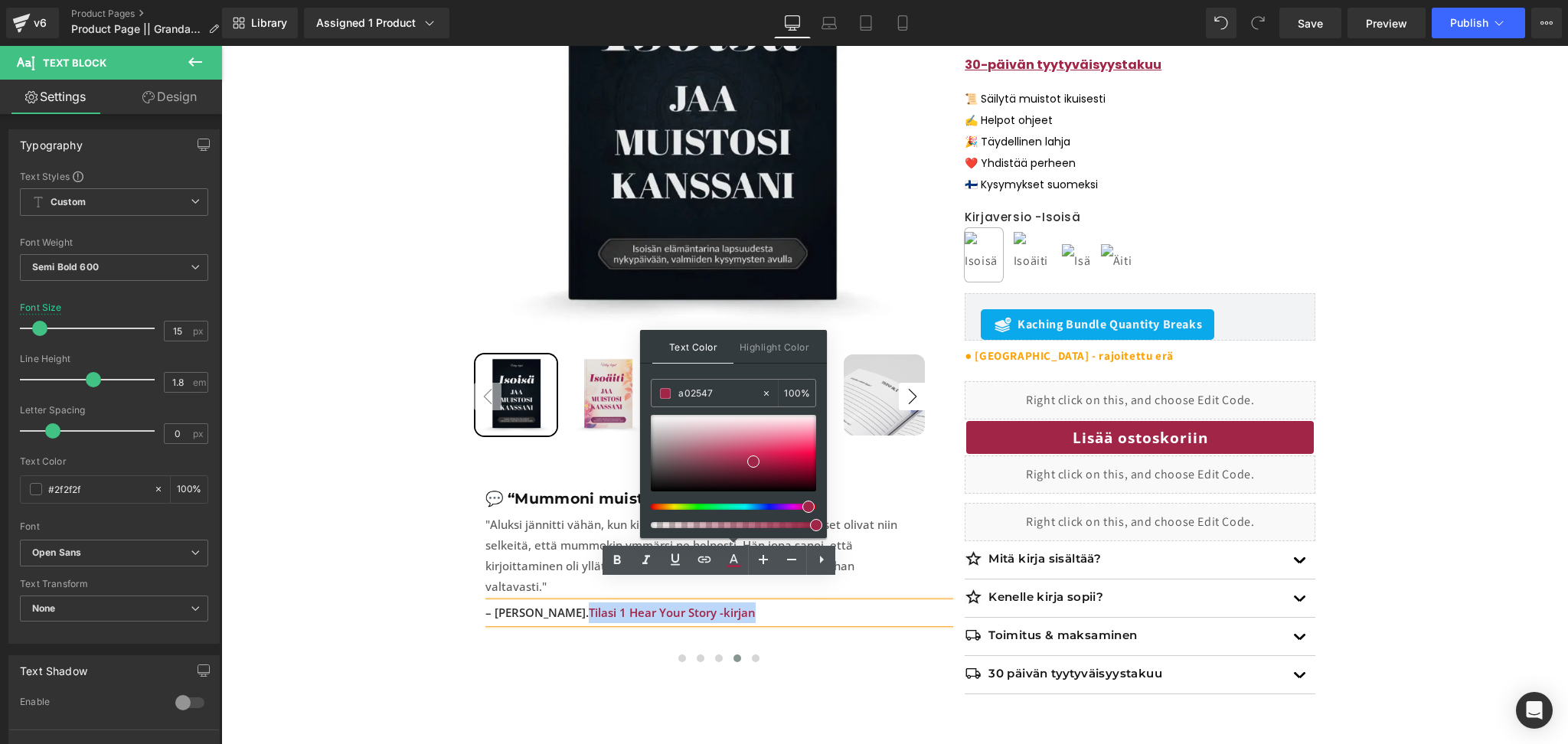
click at [512, 661] on div "Sale Off 17 % (P) Image" at bounding box center [895, 303] width 842 height 829
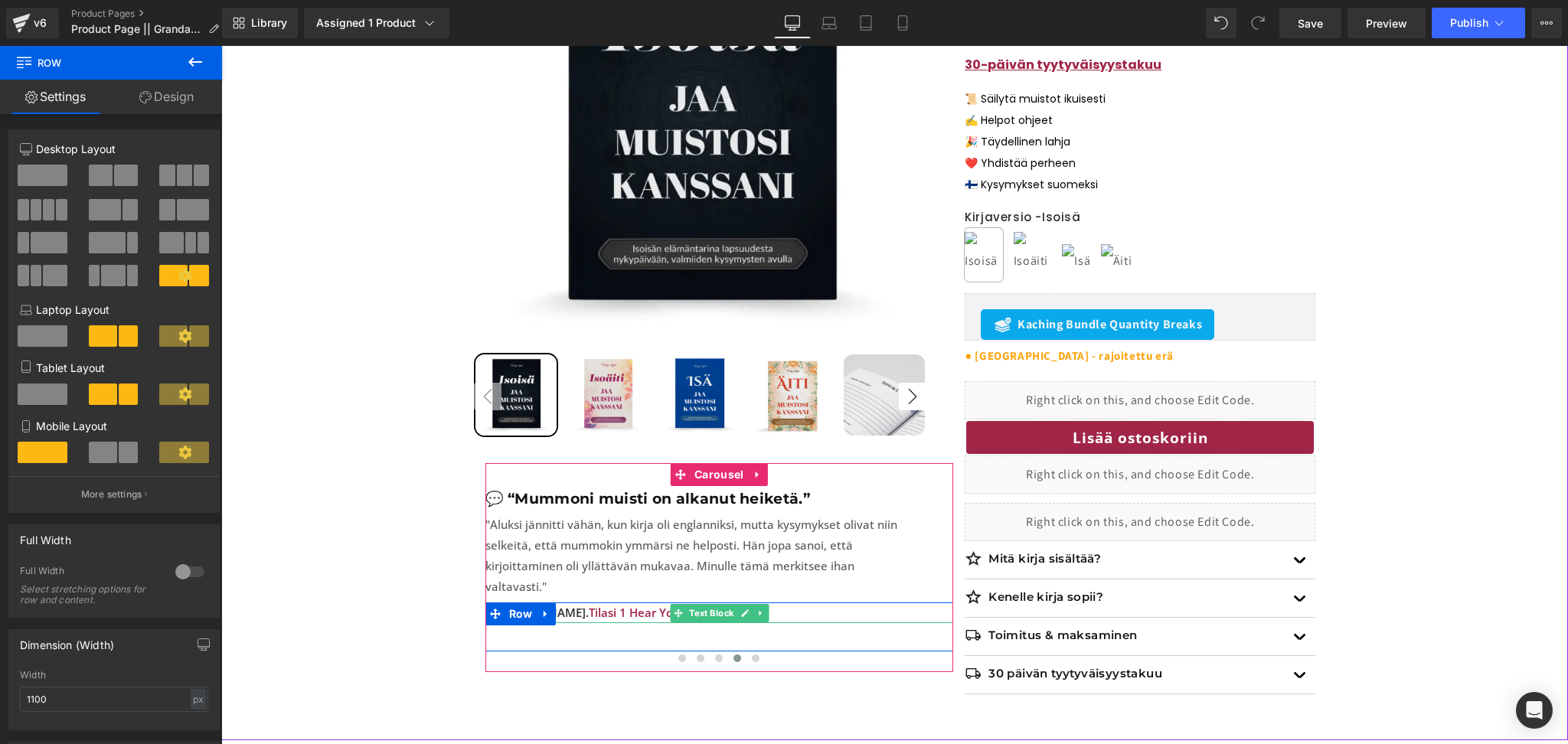
click at [654, 604] on span "Tilasi 1 Hear Your Story -kirjan" at bounding box center [672, 612] width 167 height 15
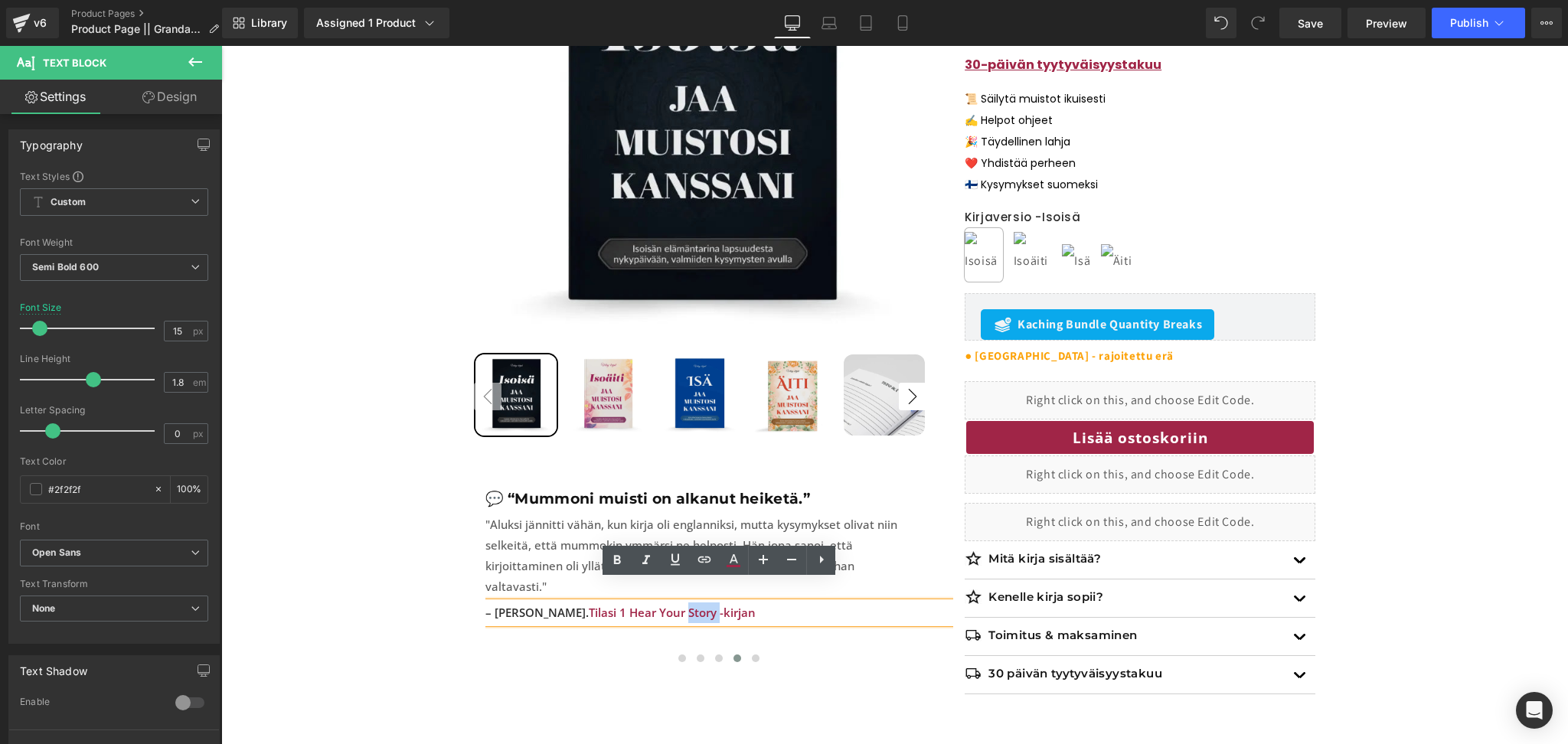
click at [589, 604] on span "Tilasi 1 Hear Your Story -kirjan" at bounding box center [672, 612] width 167 height 15
click at [757, 654] on span at bounding box center [755, 657] width 8 height 8
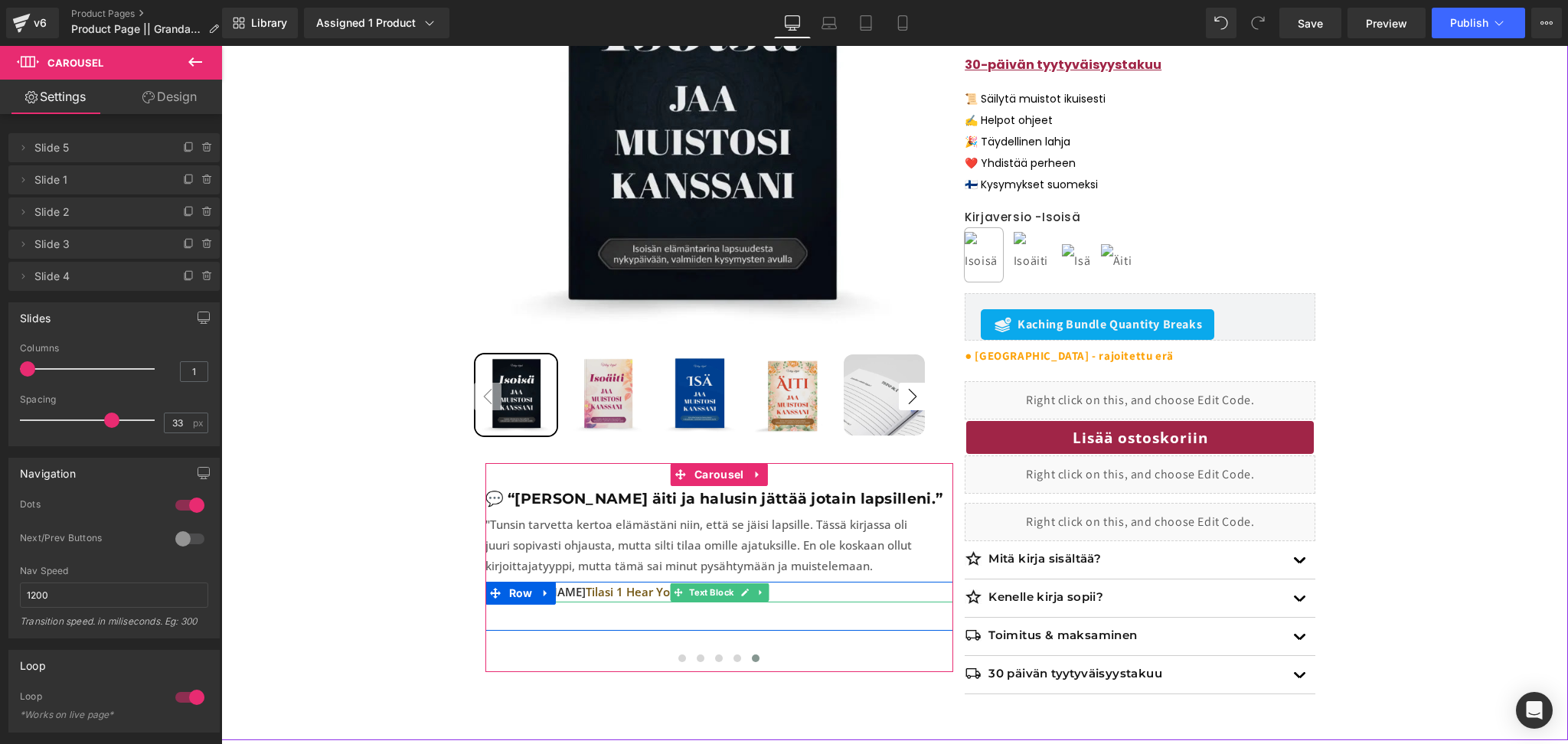
click at [664, 592] on span "Tilasi 1 Hear Your Story -kirjan" at bounding box center [669, 591] width 167 height 15
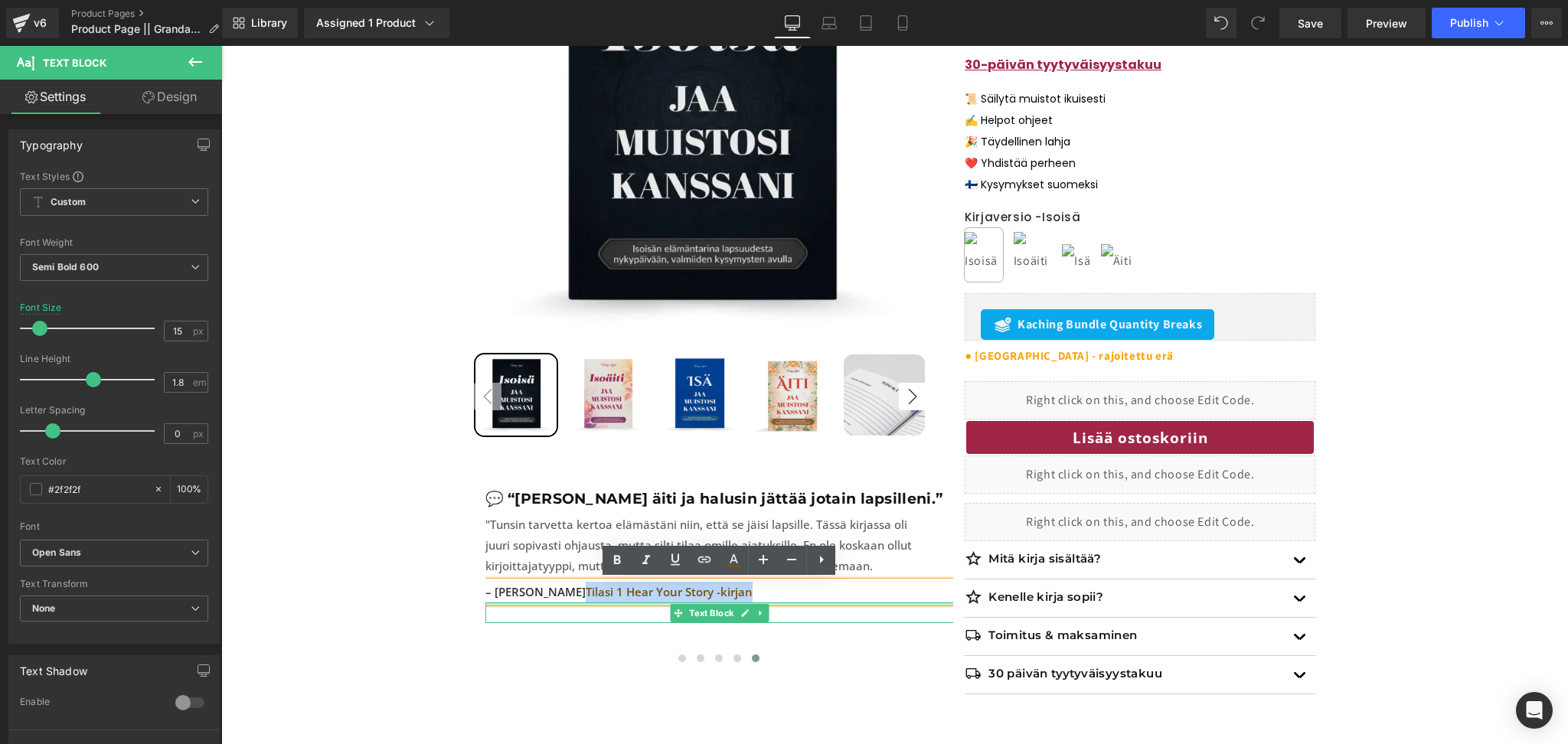
drag, startPoint x: 718, startPoint y: 596, endPoint x: 537, endPoint y: 603, distance: 181.1
click at [537, 603] on div "– Elina R. Tilasi 1 Hear Your Story -kirjan Text Block Text Block" at bounding box center [719, 603] width 468 height 41
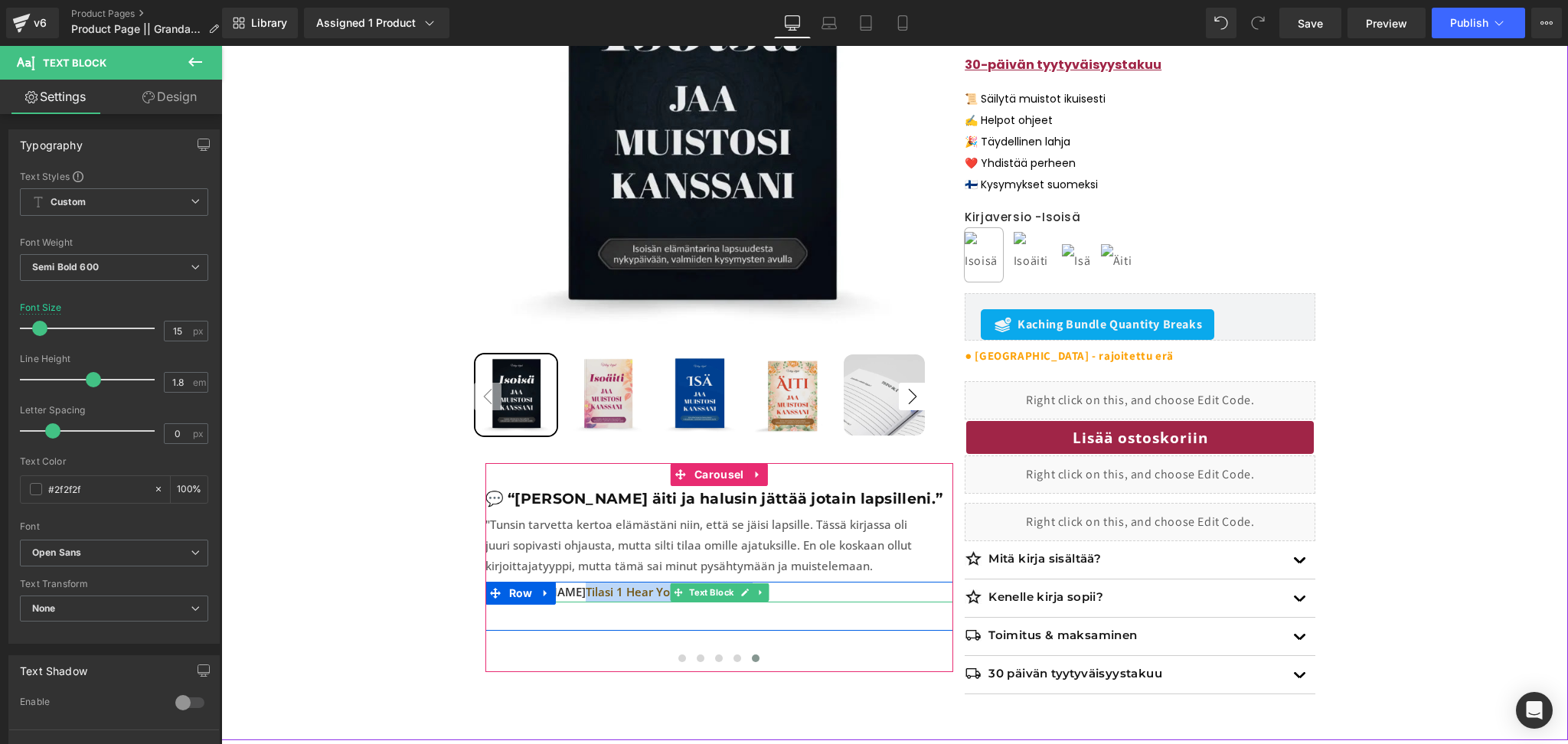
click at [654, 593] on span "Tilasi 1 Hear Your Story -kirjan" at bounding box center [669, 591] width 167 height 15
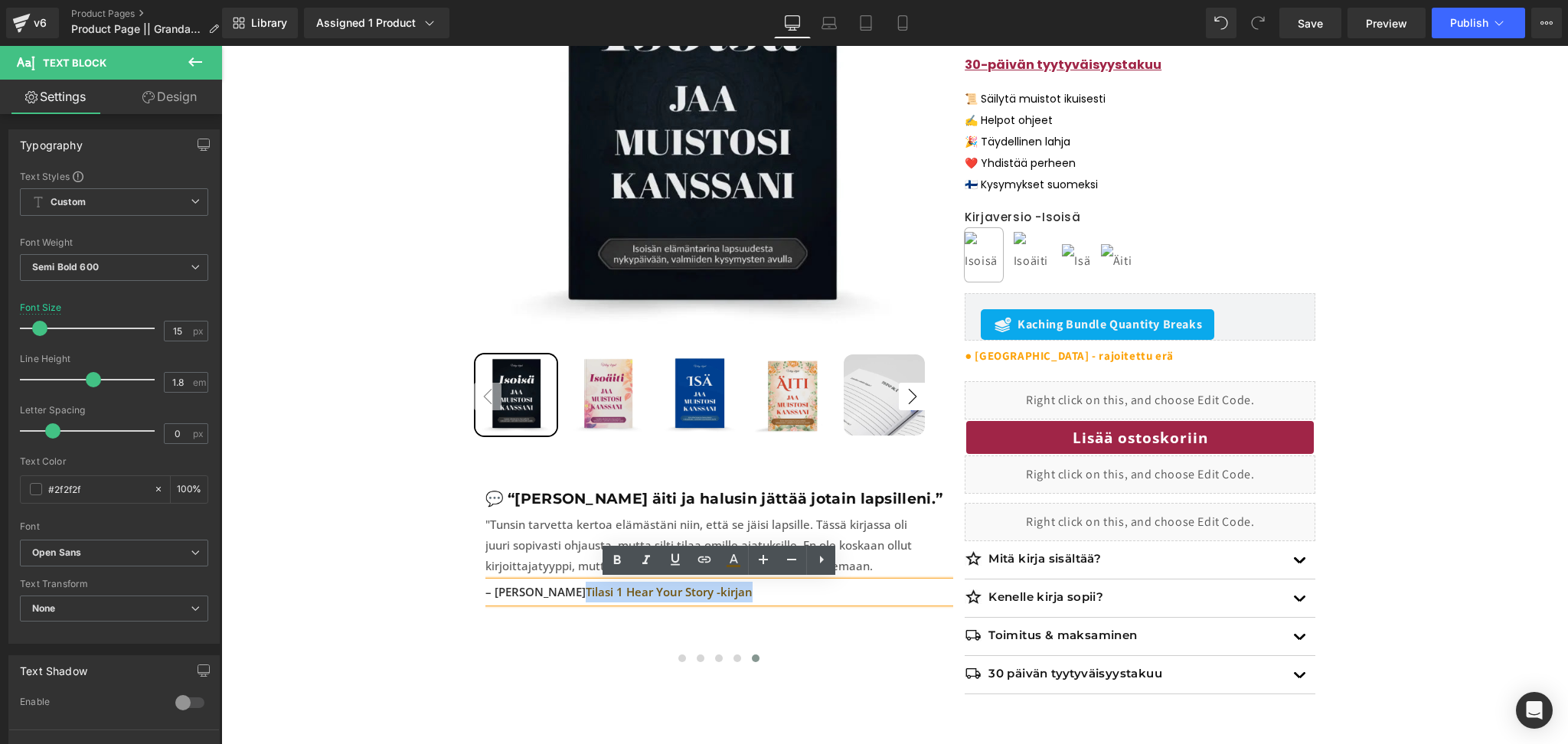
drag, startPoint x: 712, startPoint y: 593, endPoint x: 540, endPoint y: 597, distance: 172.0
click at [540, 597] on p "– Elina R. Tilasi 1 Hear Your Story -kirjan" at bounding box center [719, 592] width 468 height 21
click at [729, 557] on icon at bounding box center [733, 560] width 18 height 18
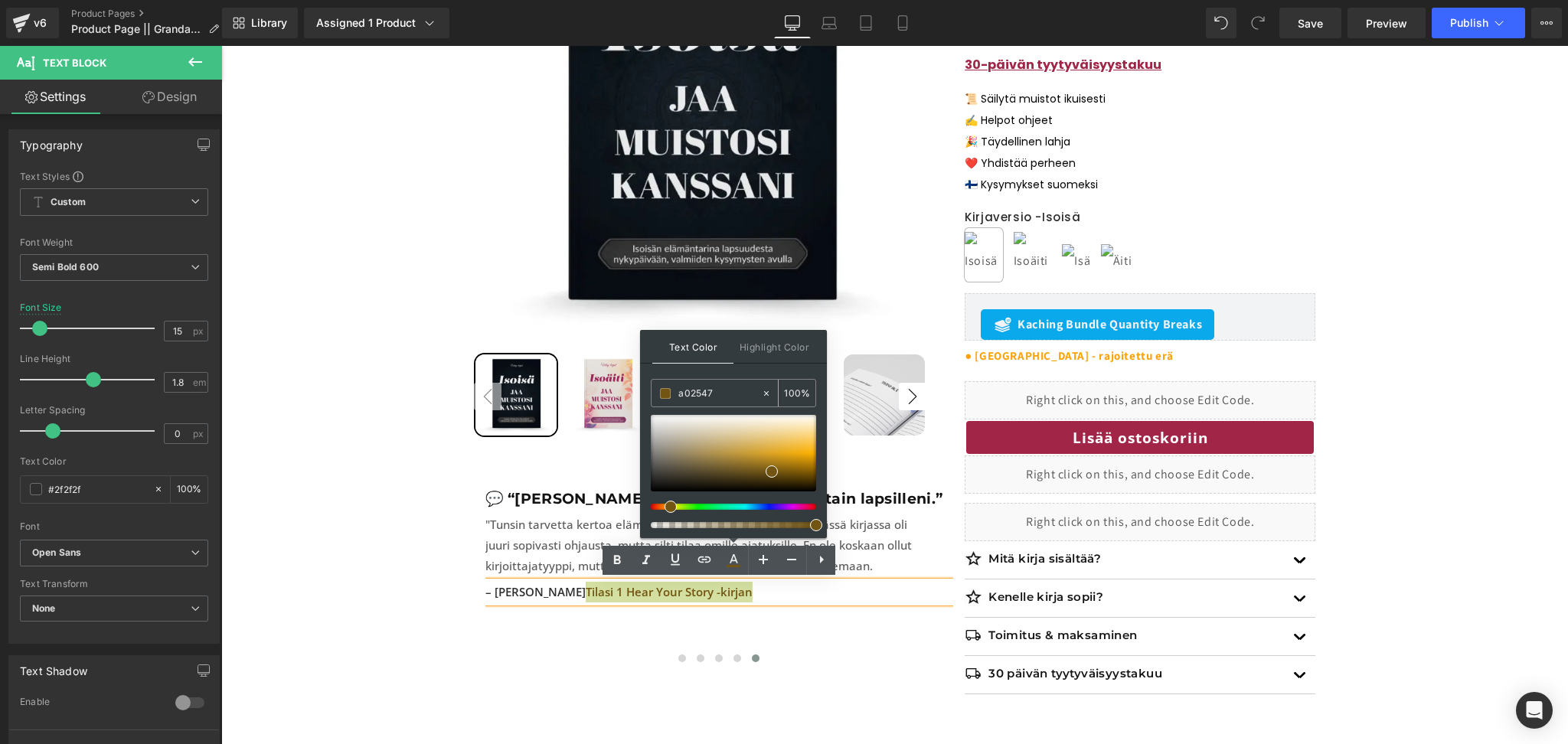
click at [695, 392] on input "a02547" at bounding box center [719, 393] width 82 height 17
paste input "a02547"
type input "a02547"
click at [758, 371] on div "Text Color Highlight Color #333333 a02547 100 % #000000 0 %" at bounding box center [733, 434] width 187 height 208
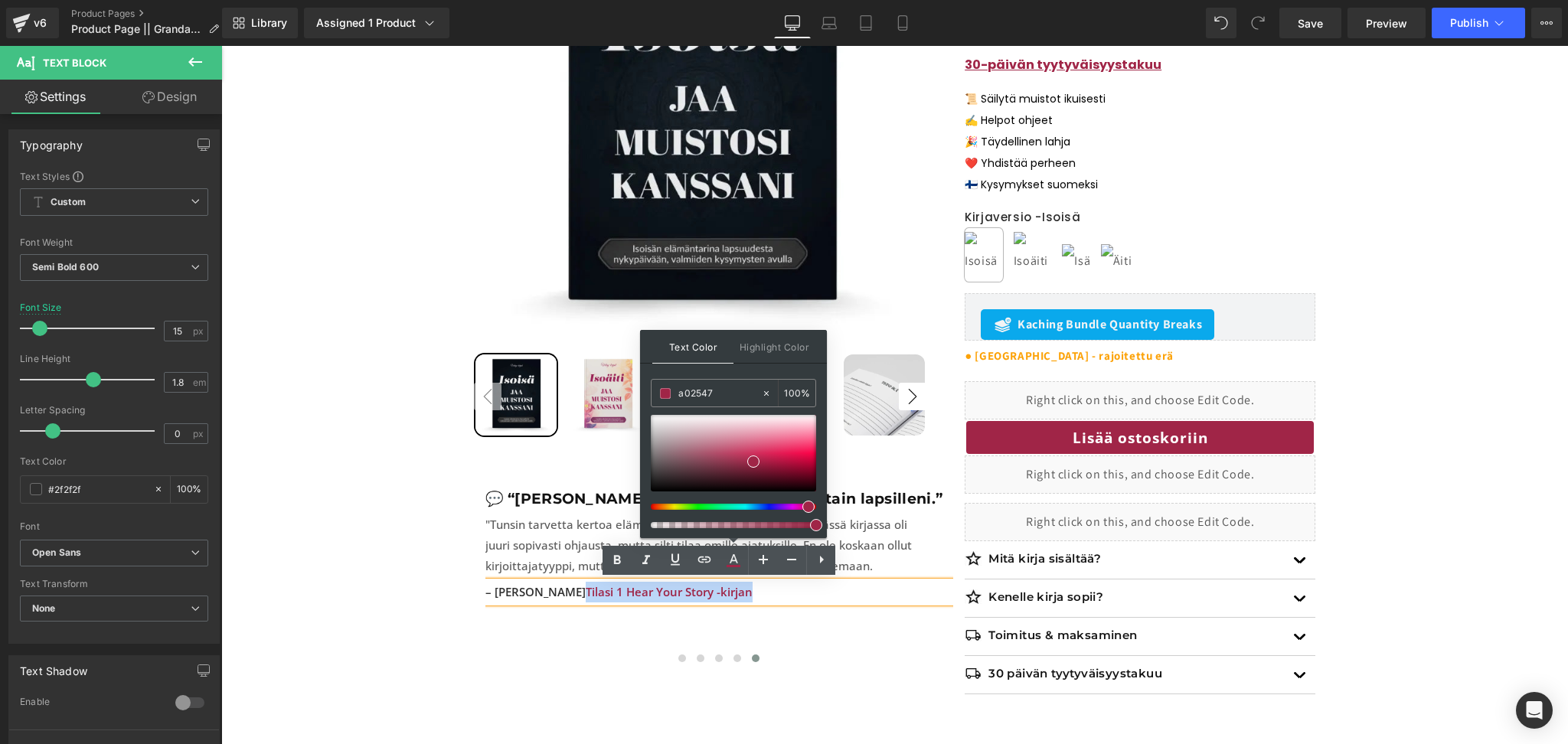
click at [669, 591] on span "Tilasi 1 Hear Your Story -kirjan" at bounding box center [669, 591] width 167 height 15
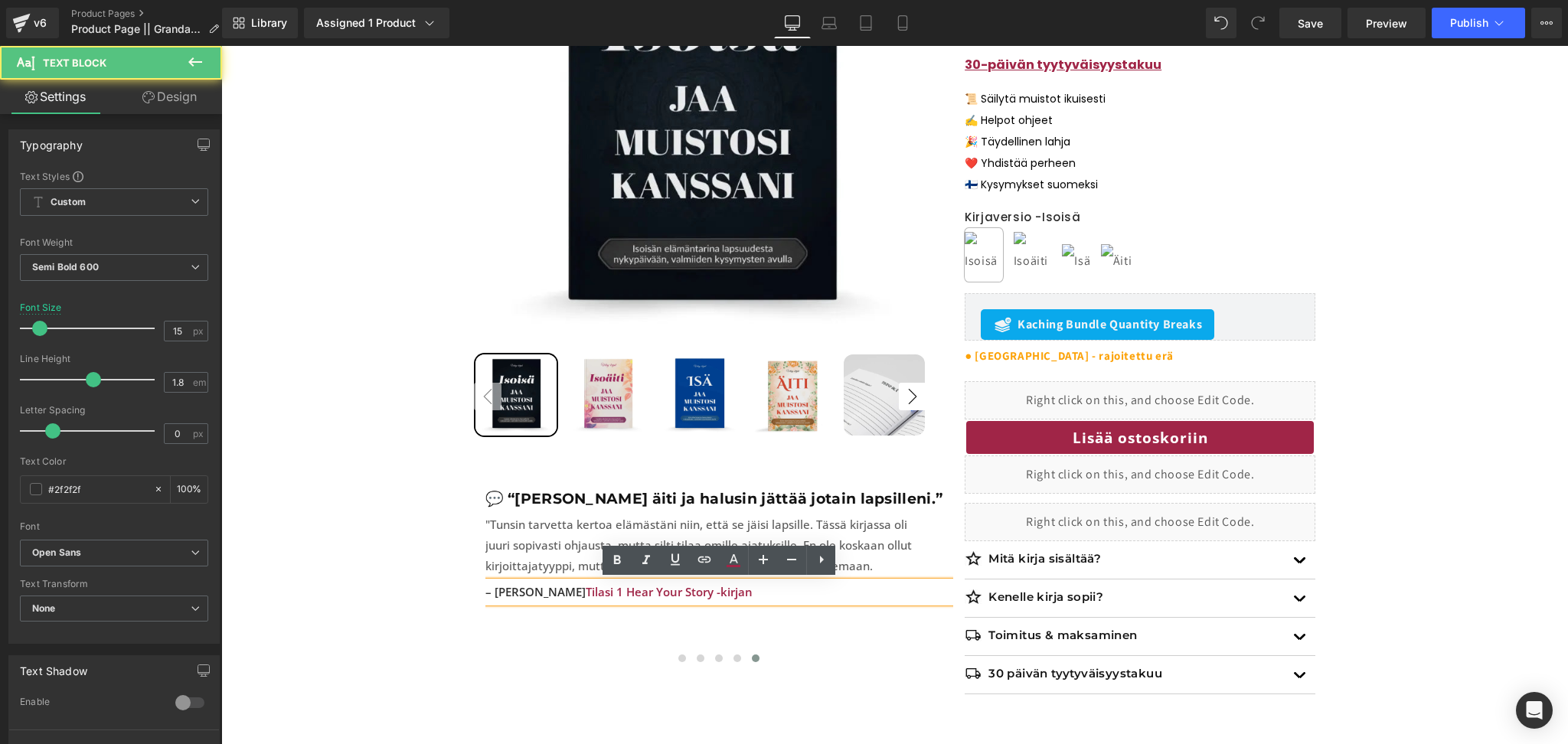
click at [664, 591] on span "Tilasi 1 Hear Your Story -kirjan" at bounding box center [669, 591] width 167 height 15
click at [586, 593] on span "Tilasi 1 Hear Your Story -kirjan" at bounding box center [669, 591] width 167 height 15
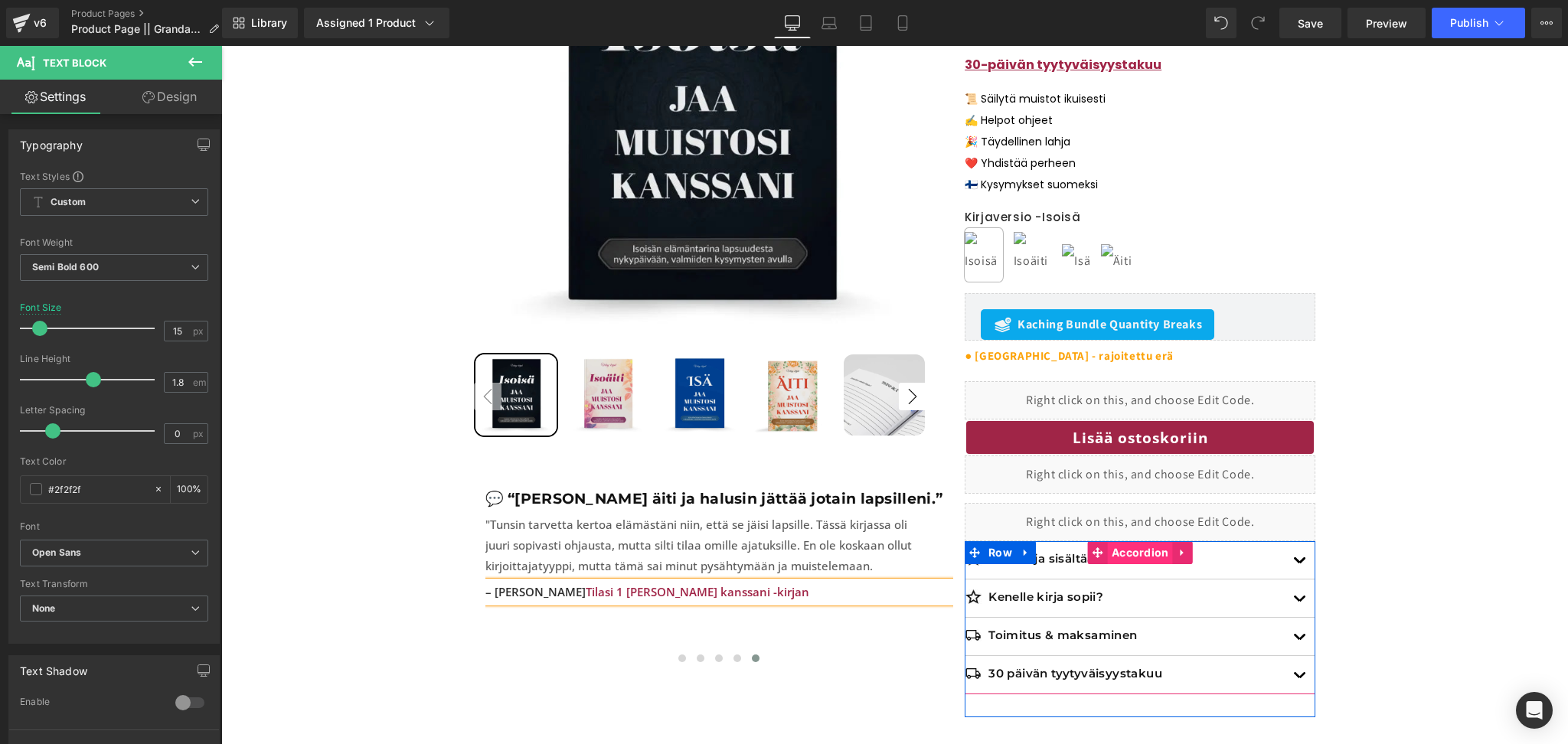
click at [1138, 556] on span "Accordion" at bounding box center [1140, 552] width 65 height 23
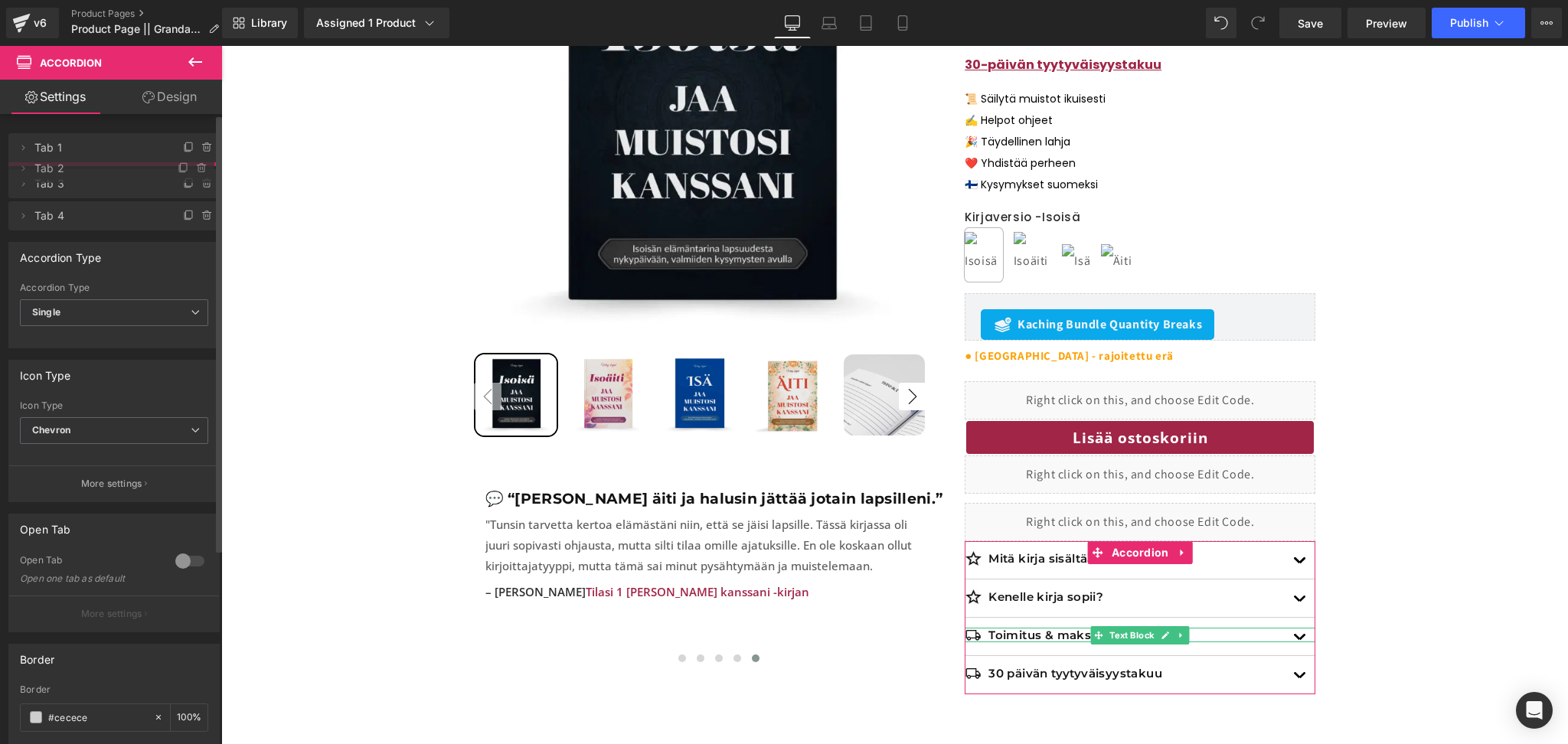
drag, startPoint x: 49, startPoint y: 213, endPoint x: 49, endPoint y: 169, distance: 44.0
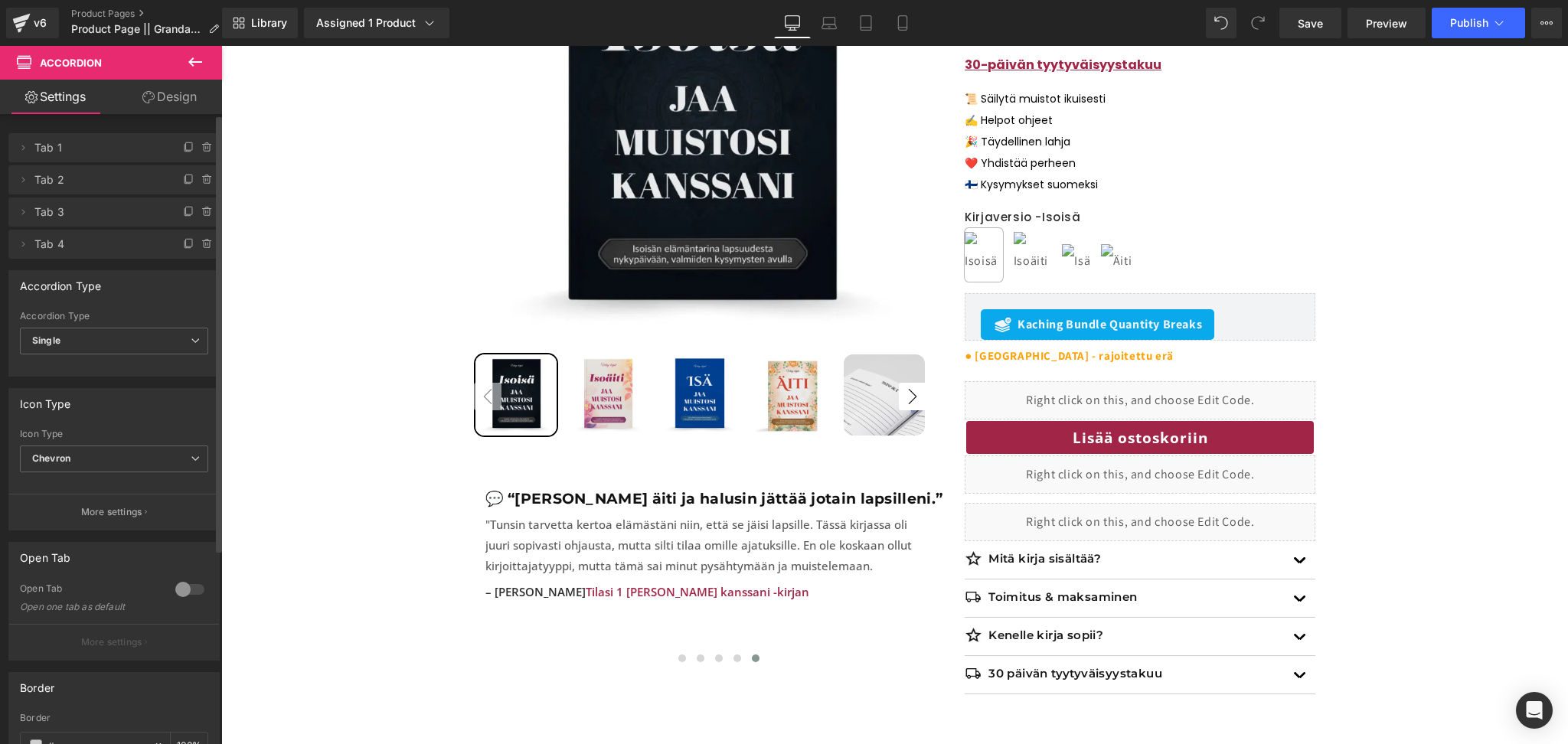
click at [186, 587] on div at bounding box center [189, 589] width 37 height 25
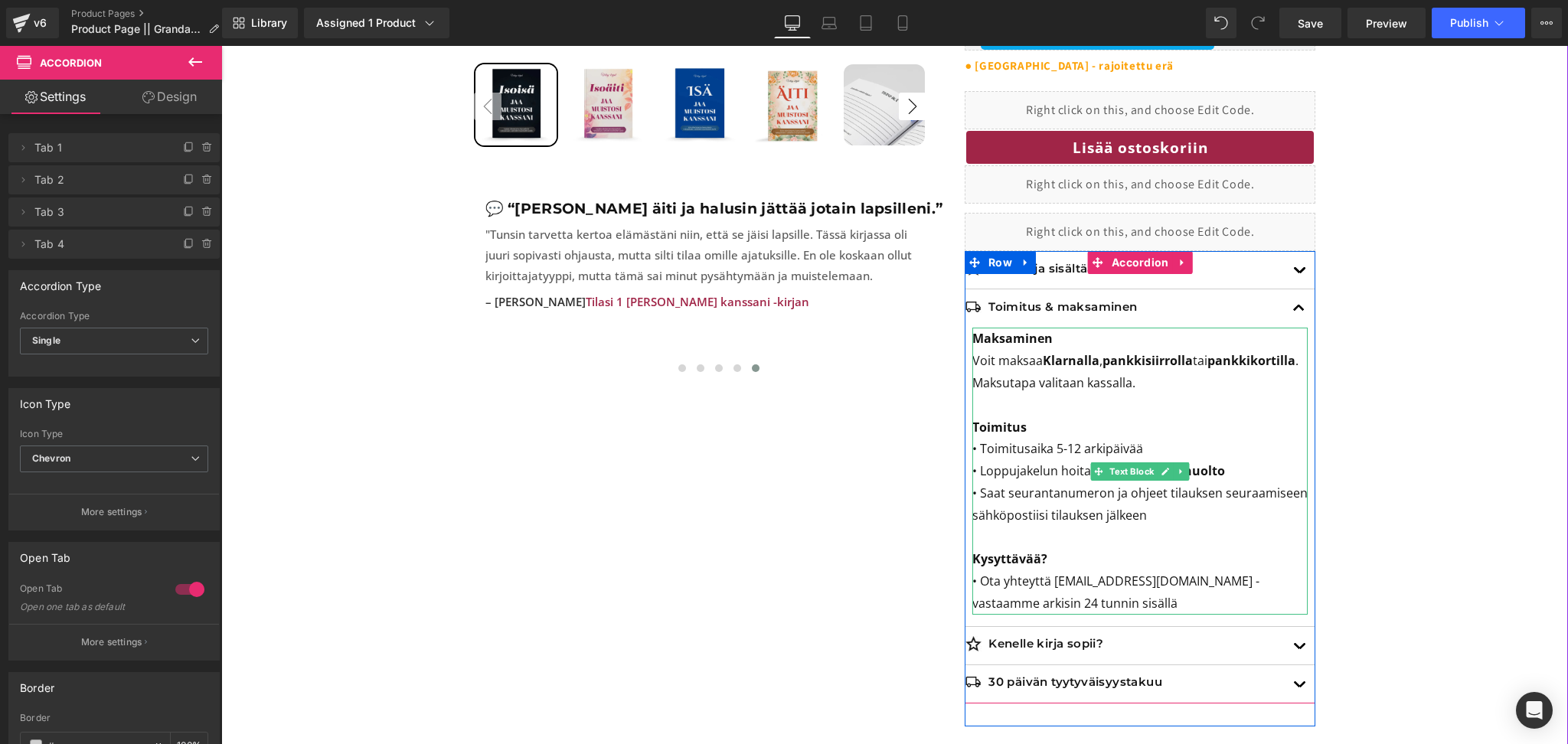
scroll to position [660, 0]
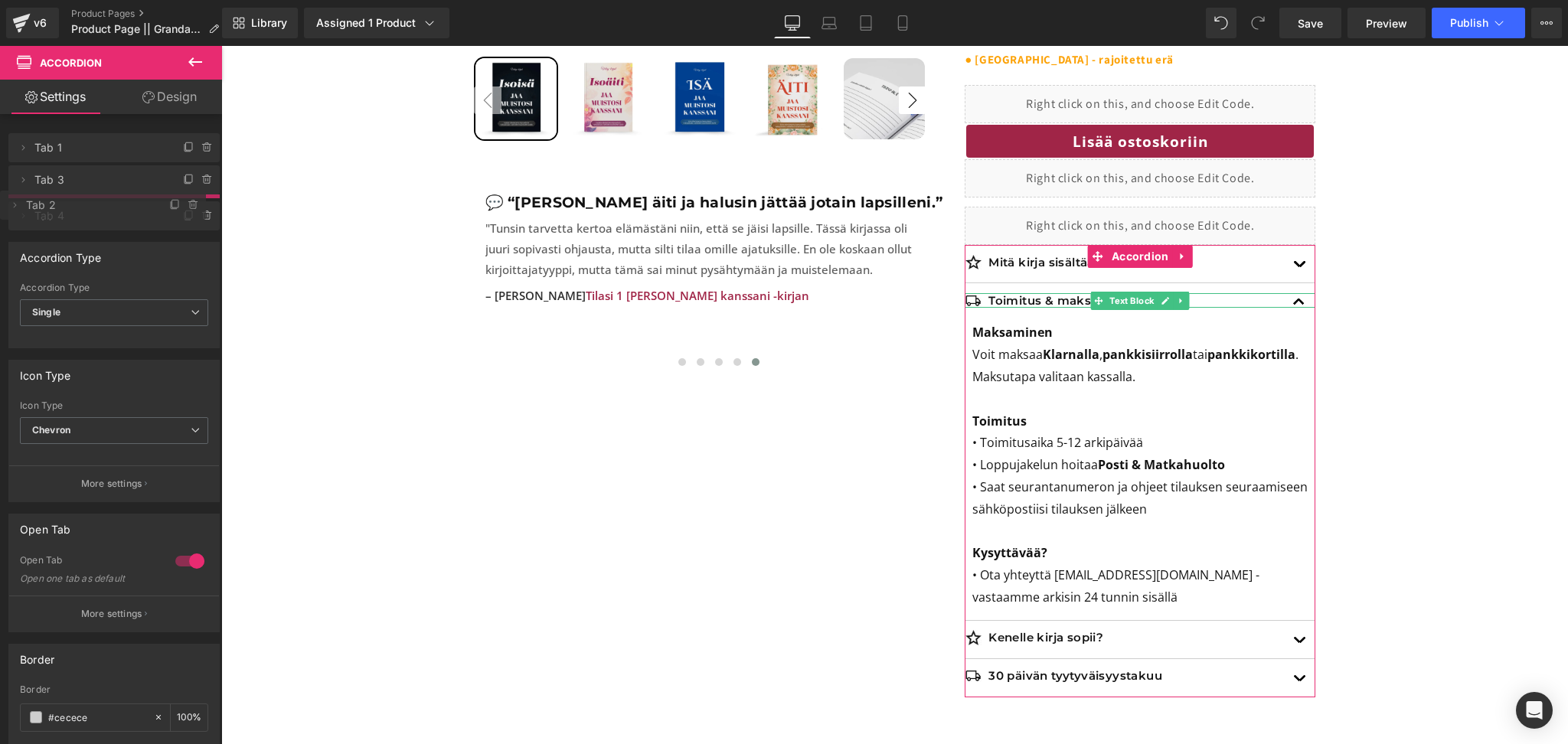
drag, startPoint x: 45, startPoint y: 178, endPoint x: 62, endPoint y: 204, distance: 31.1
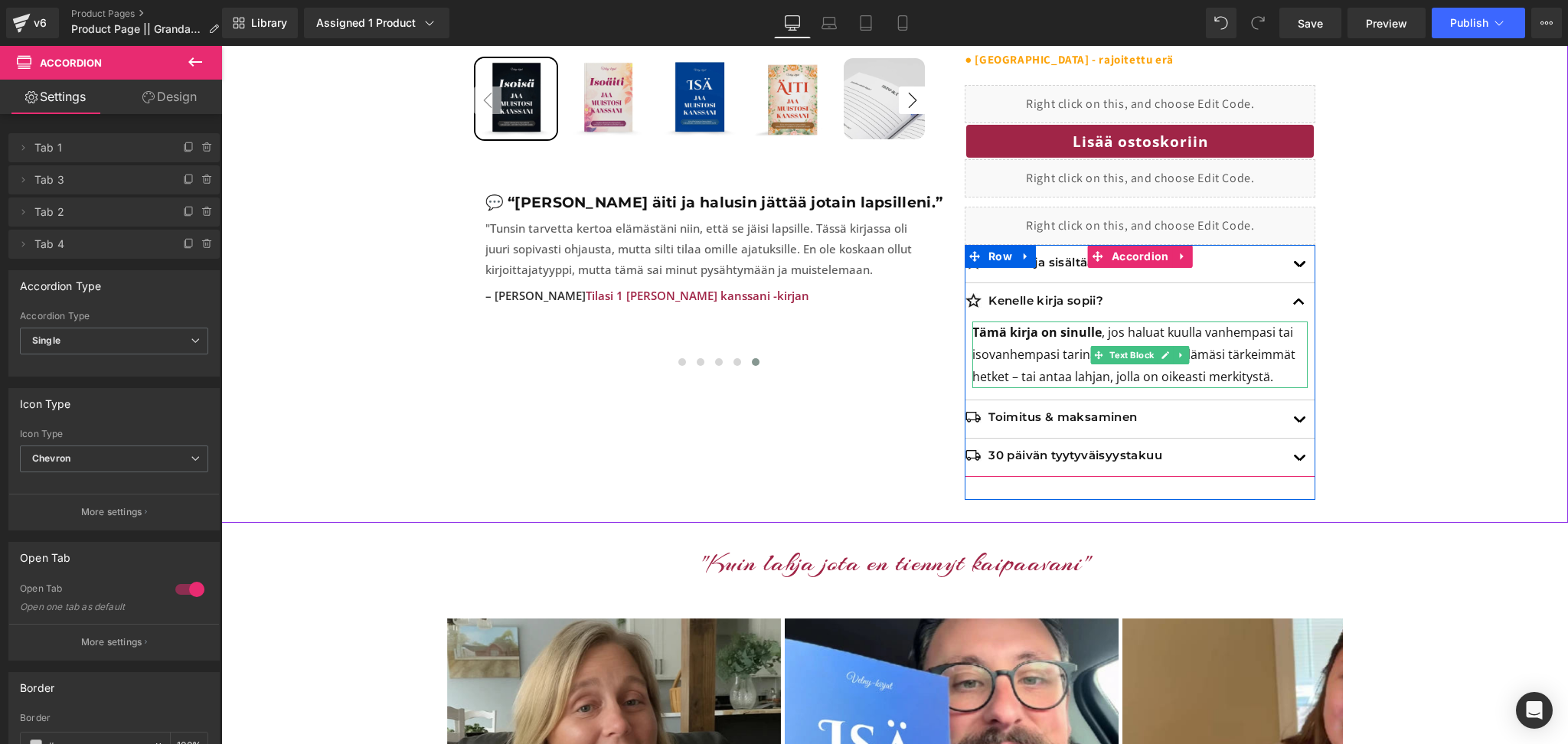
click at [1018, 377] on p "Tämä kirja on sinulle , jos haluat kuulla vanhempasi tai isovanhempasi tarinan,…" at bounding box center [1139, 354] width 335 height 66
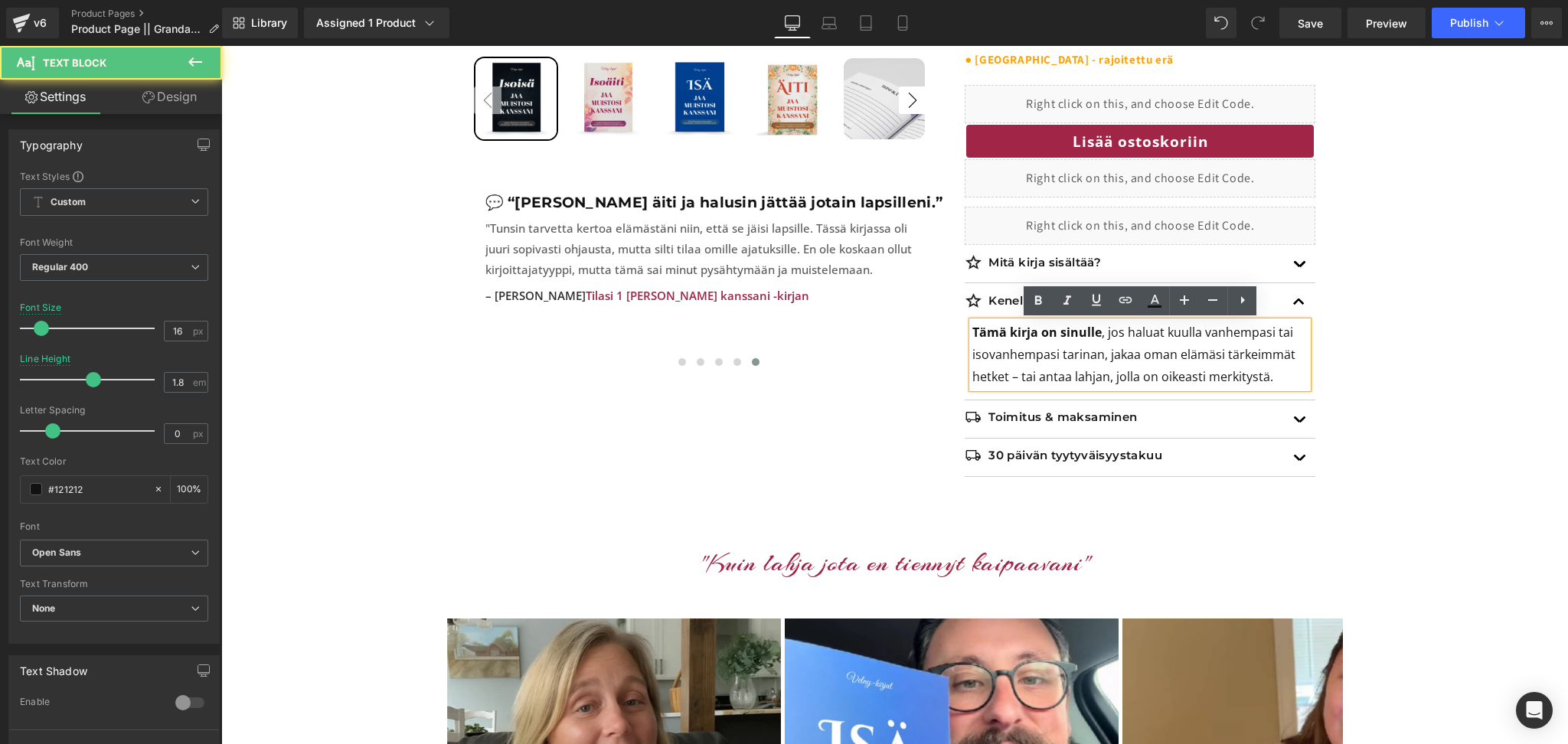
click at [1023, 382] on p "Tämä kirja on sinulle , jos haluat kuulla vanhempasi tai isovanhempasi tarinan,…" at bounding box center [1139, 354] width 335 height 66
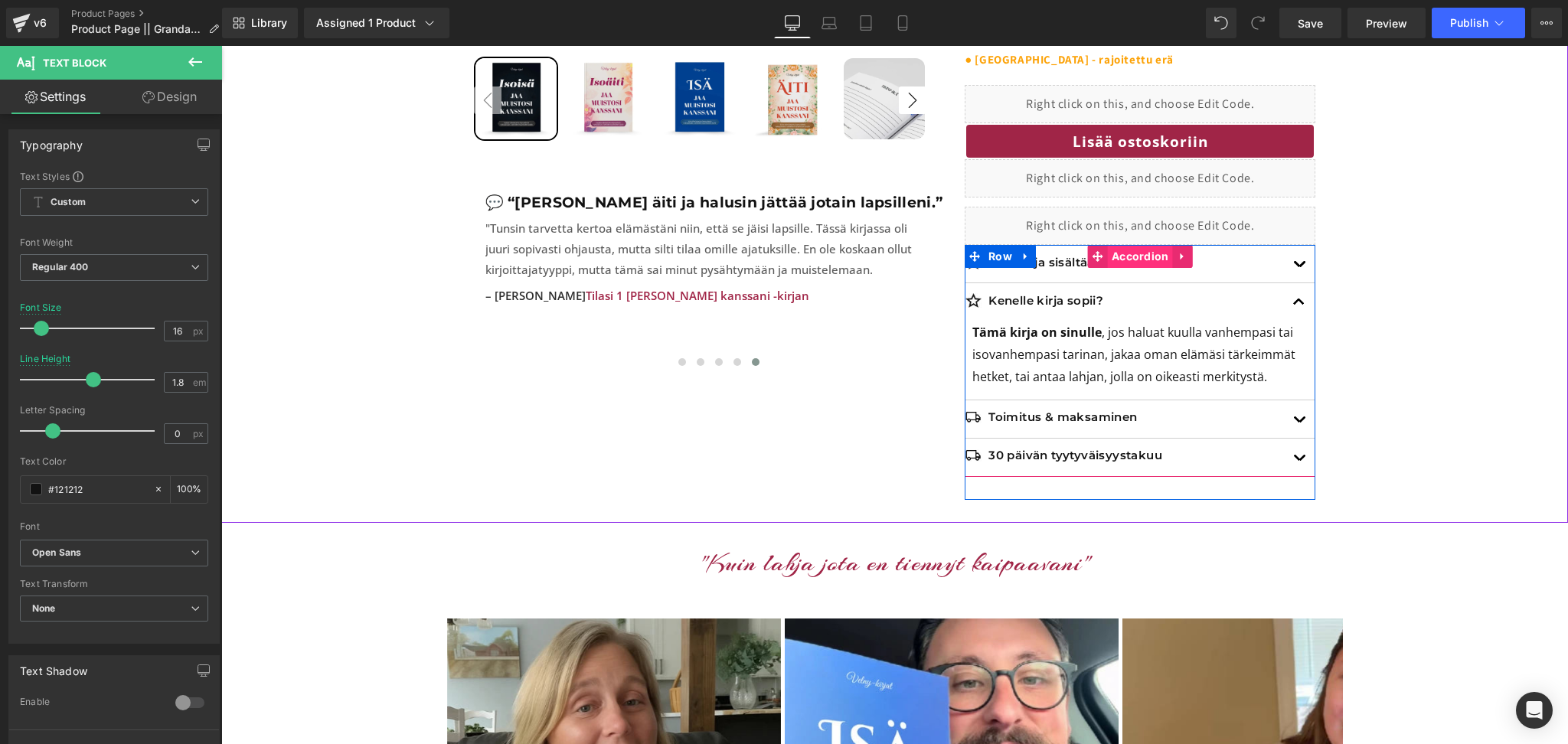
click at [1122, 259] on span "Accordion" at bounding box center [1140, 256] width 65 height 23
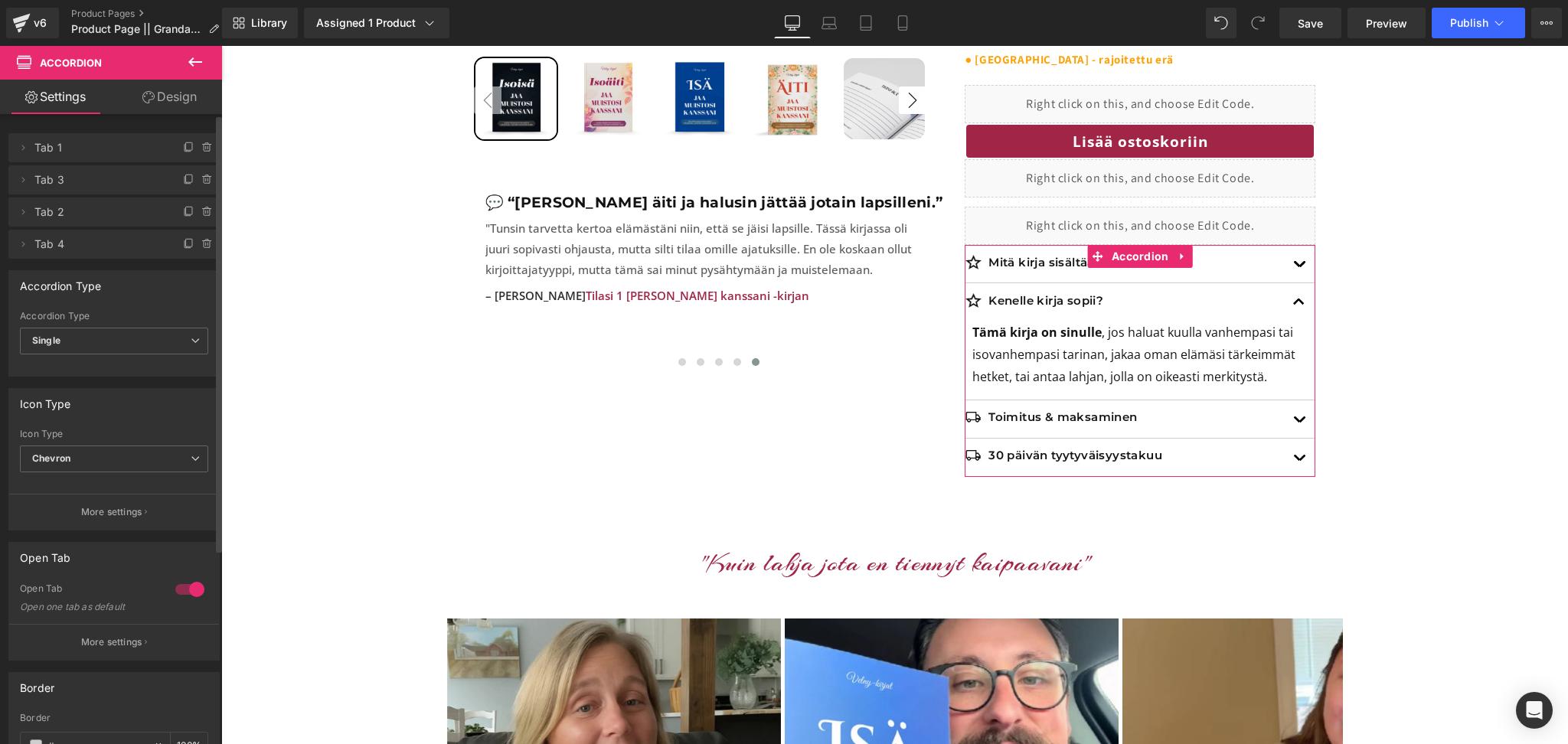
click at [180, 591] on div at bounding box center [189, 589] width 37 height 25
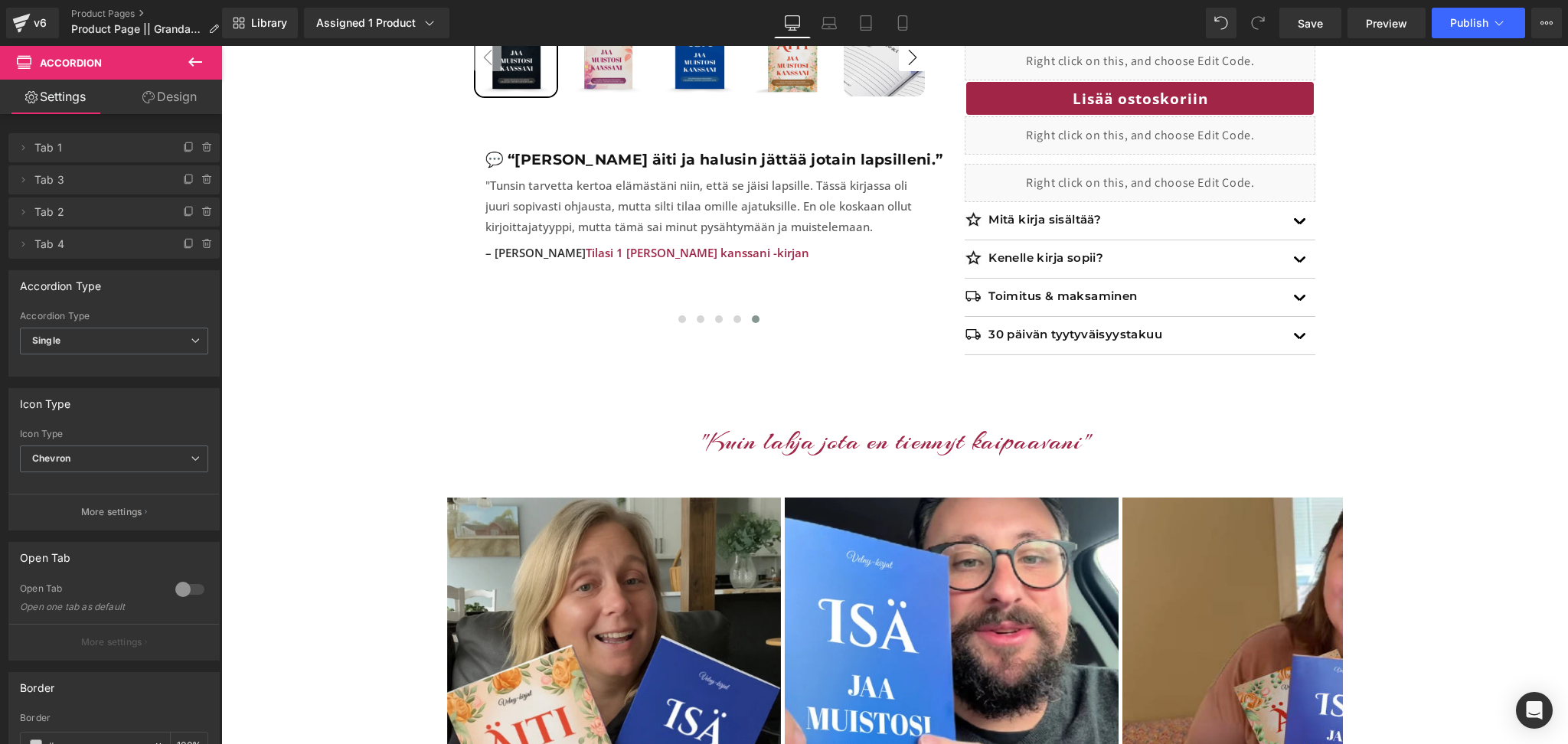
scroll to position [606, 0]
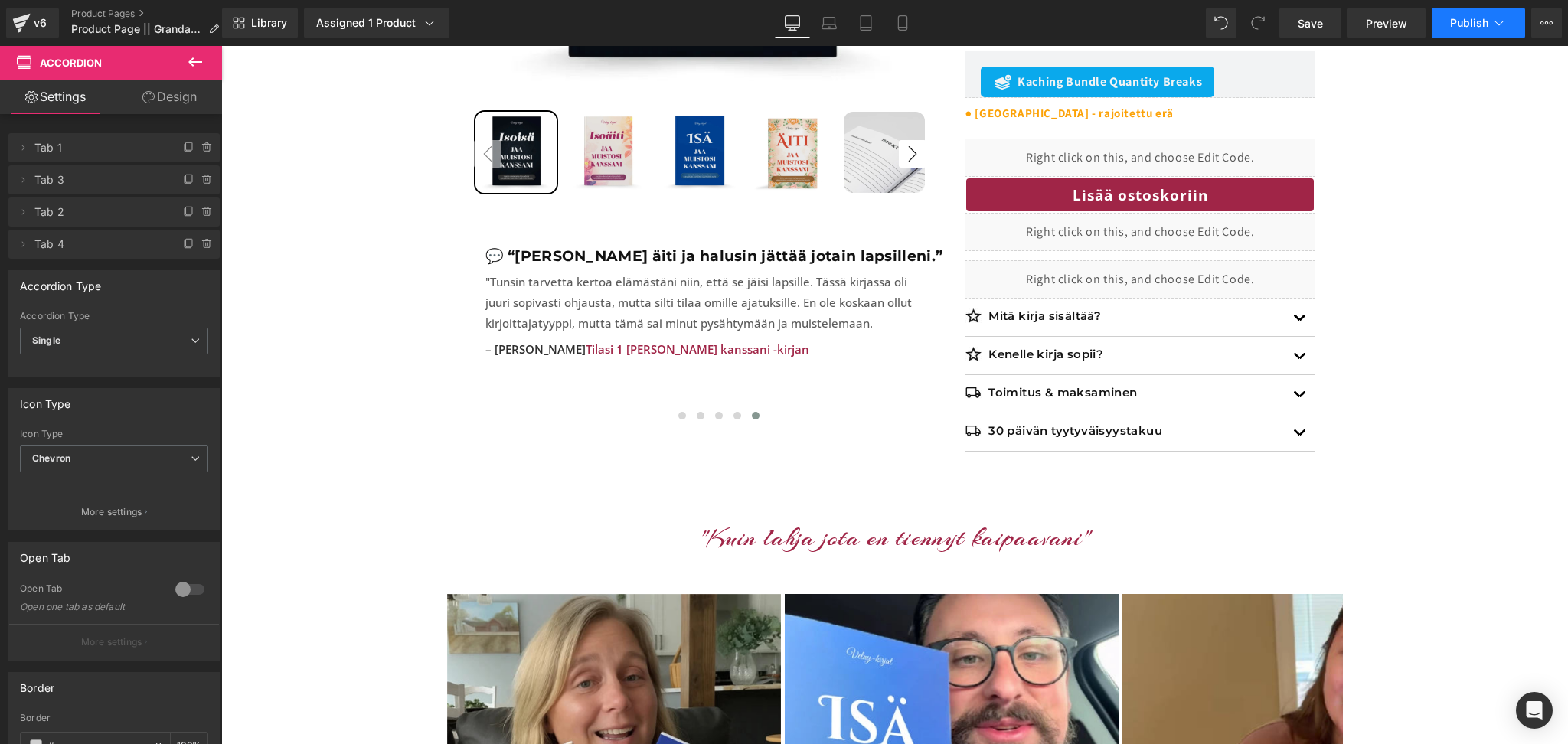
click at [1478, 34] on button "Publish" at bounding box center [1478, 23] width 93 height 31
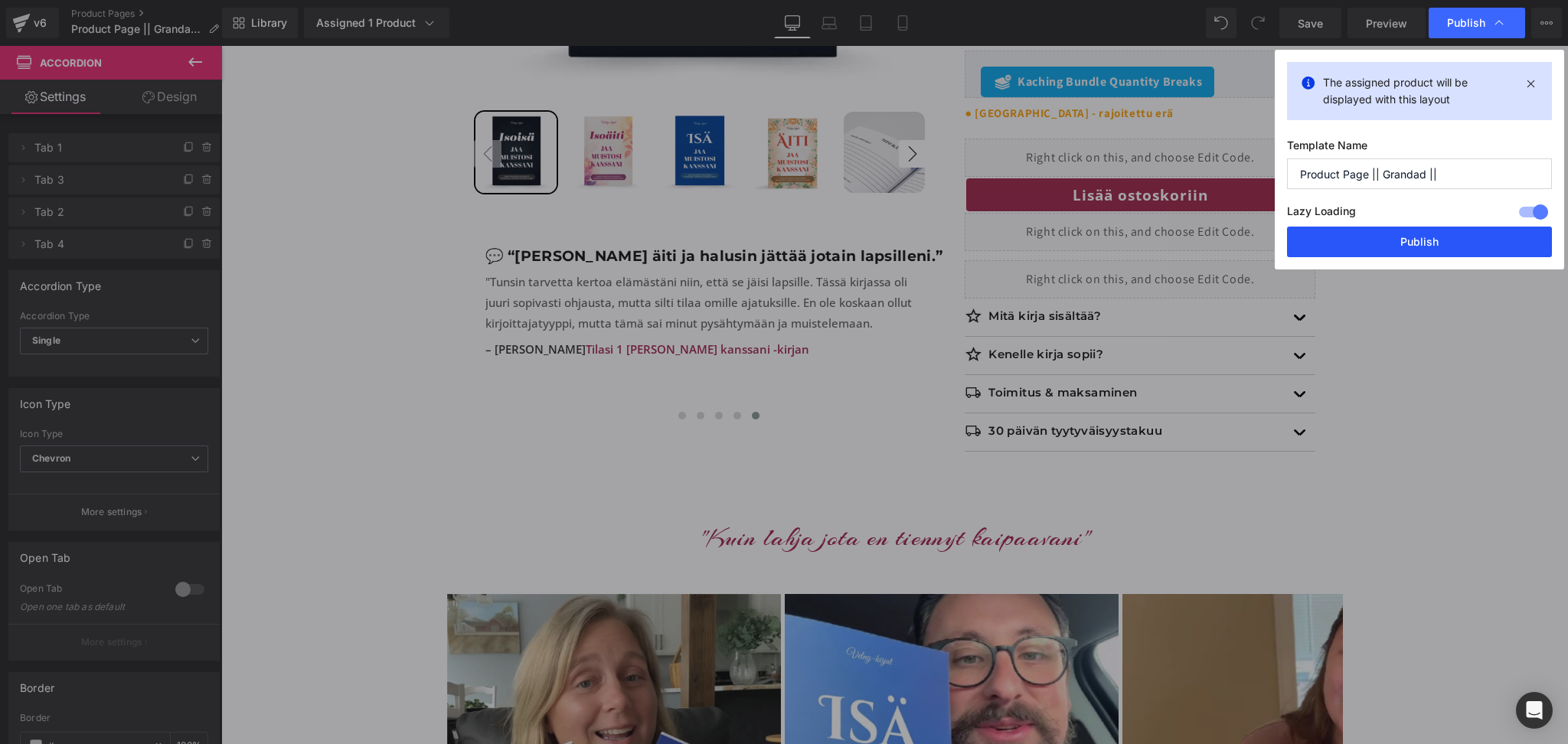
click at [1392, 253] on button "Publish" at bounding box center [1419, 242] width 265 height 31
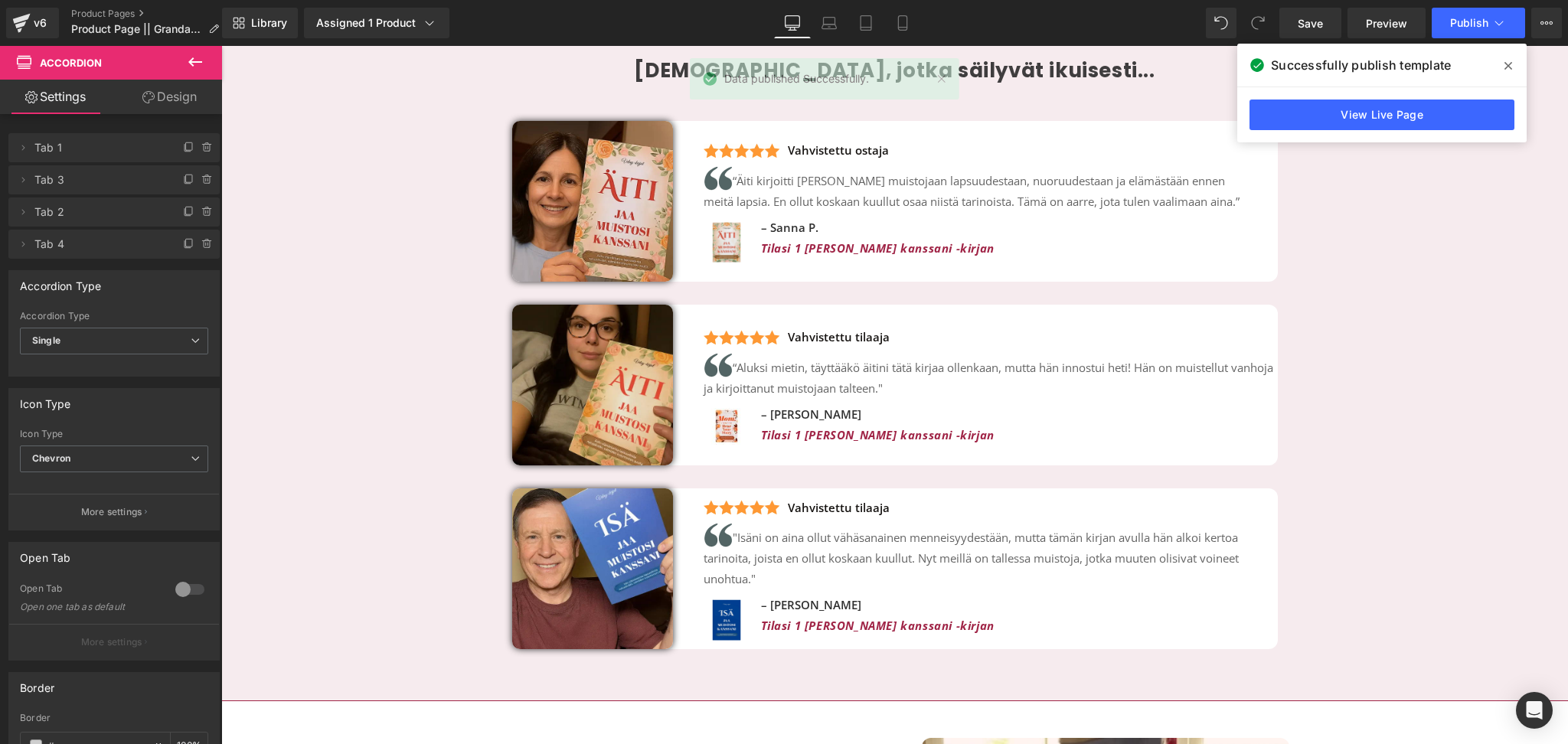
scroll to position [3546, 0]
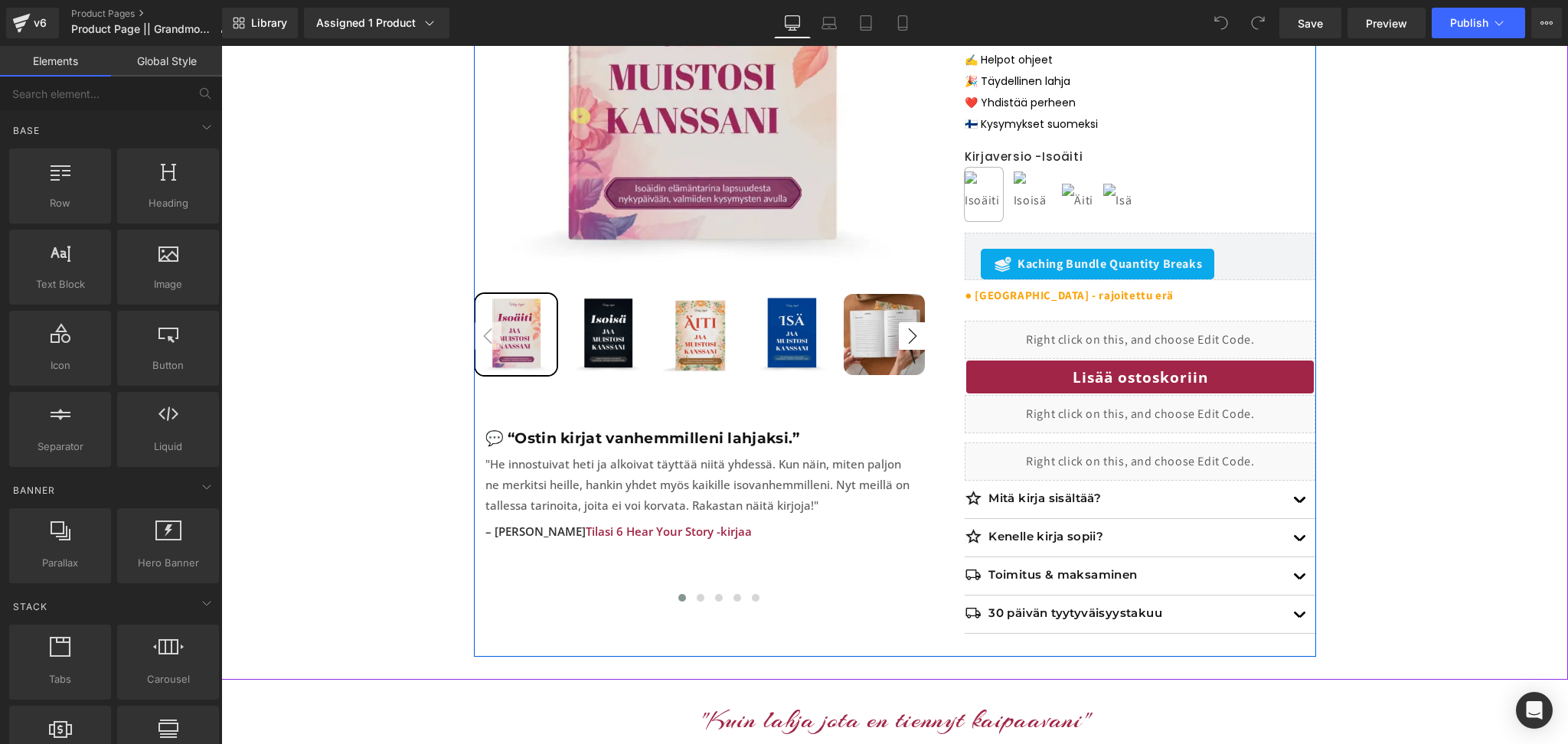
scroll to position [425, 0]
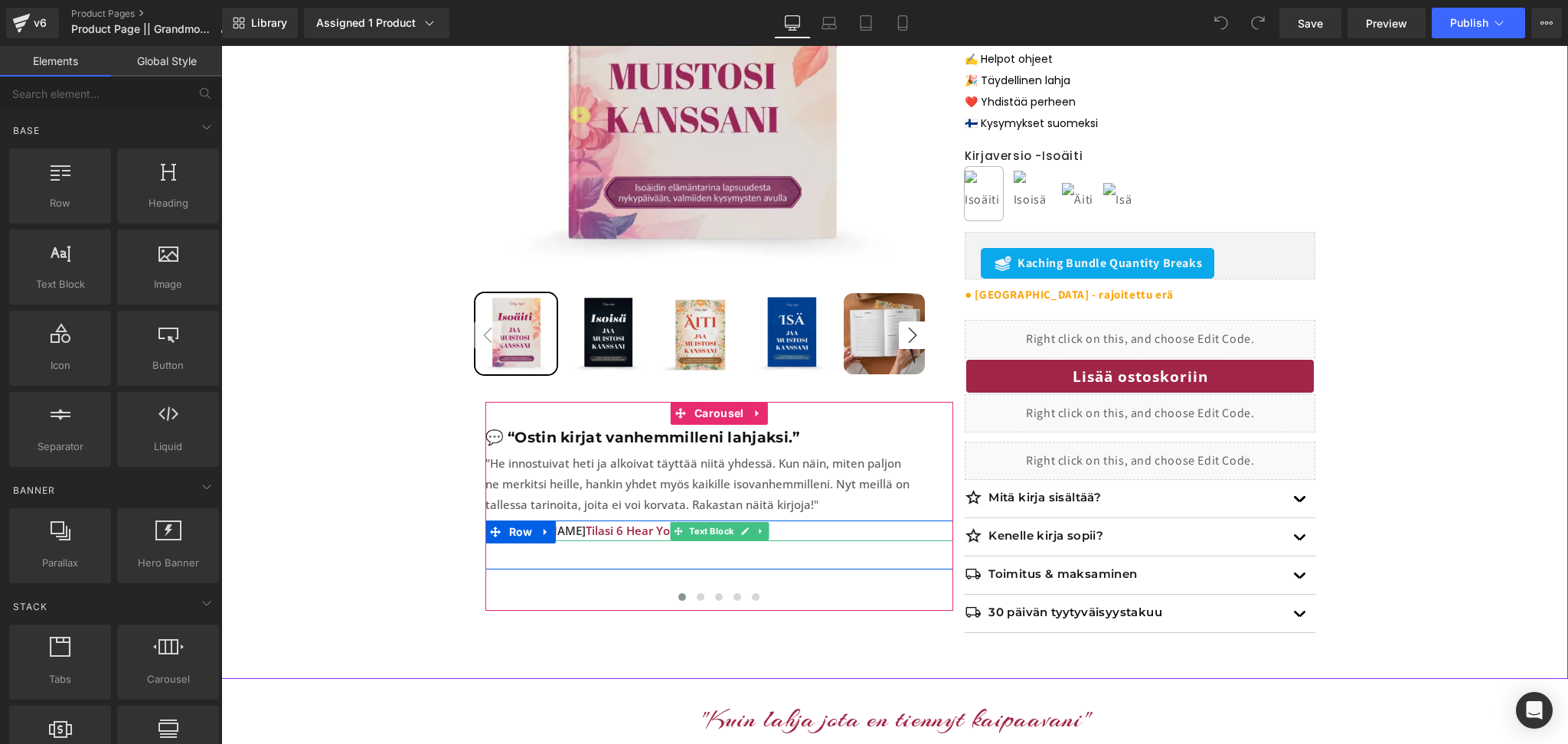
click at [663, 528] on span "Tilasi 6 Hear Your Story -kirjaa" at bounding box center [669, 531] width 166 height 15
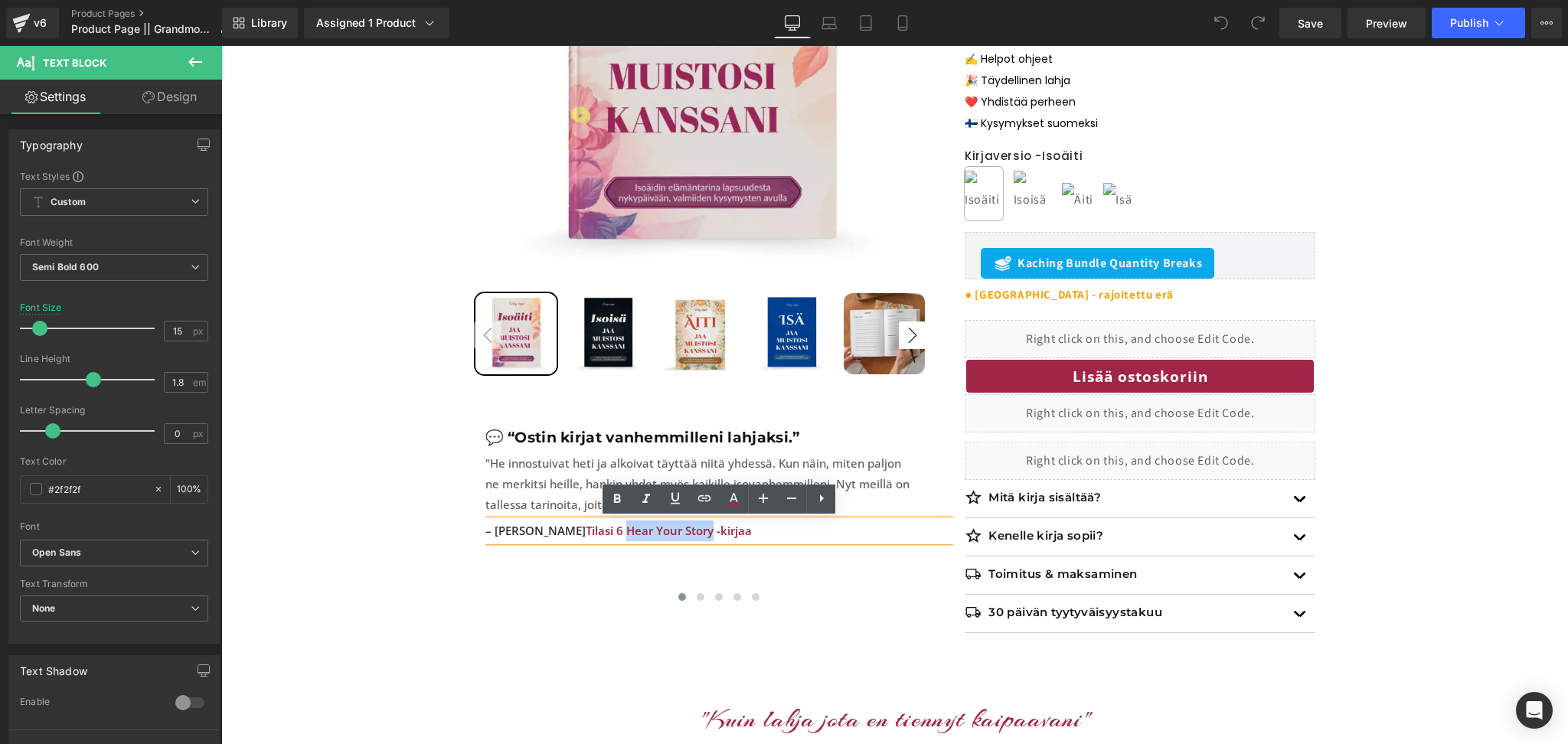
drag, startPoint x: 675, startPoint y: 531, endPoint x: 586, endPoint y: 531, distance: 89.0
click at [586, 531] on span "Tilasi 6 Hear Your Story -kirjaa" at bounding box center [669, 531] width 166 height 15
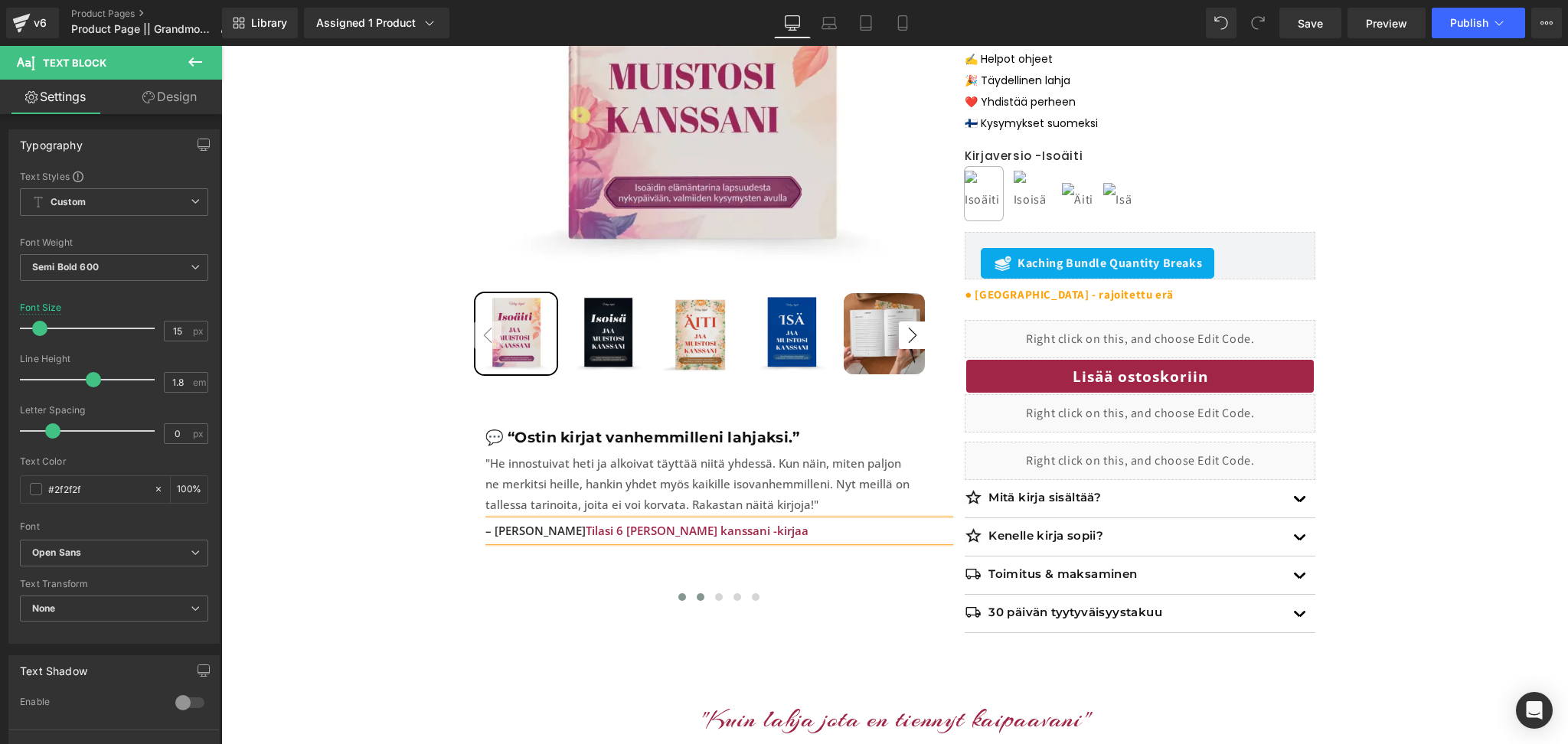
click at [700, 593] on span at bounding box center [700, 597] width 8 height 8
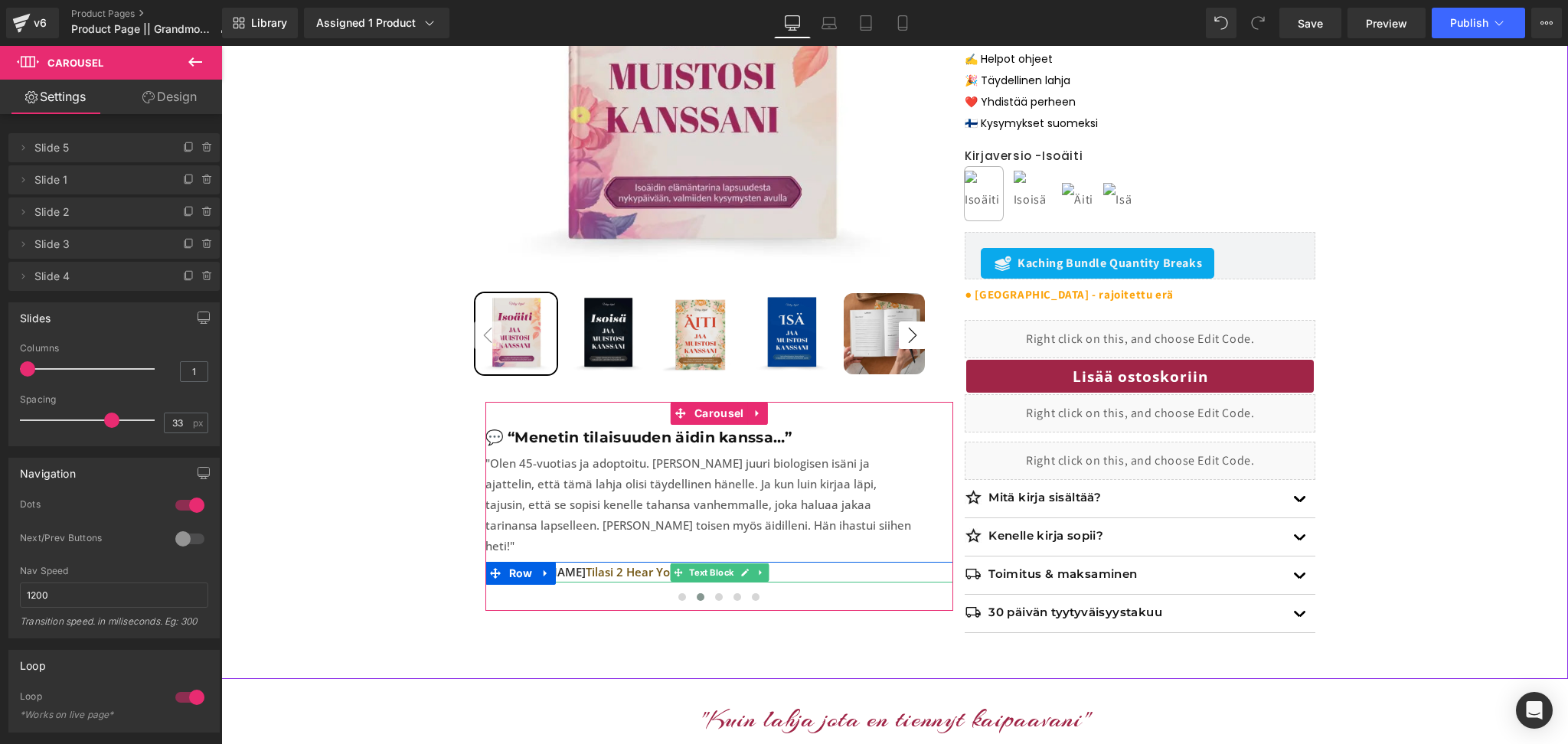
click at [654, 564] on span "Tilasi 2 Hear Your Story -kirjaa" at bounding box center [669, 572] width 166 height 15
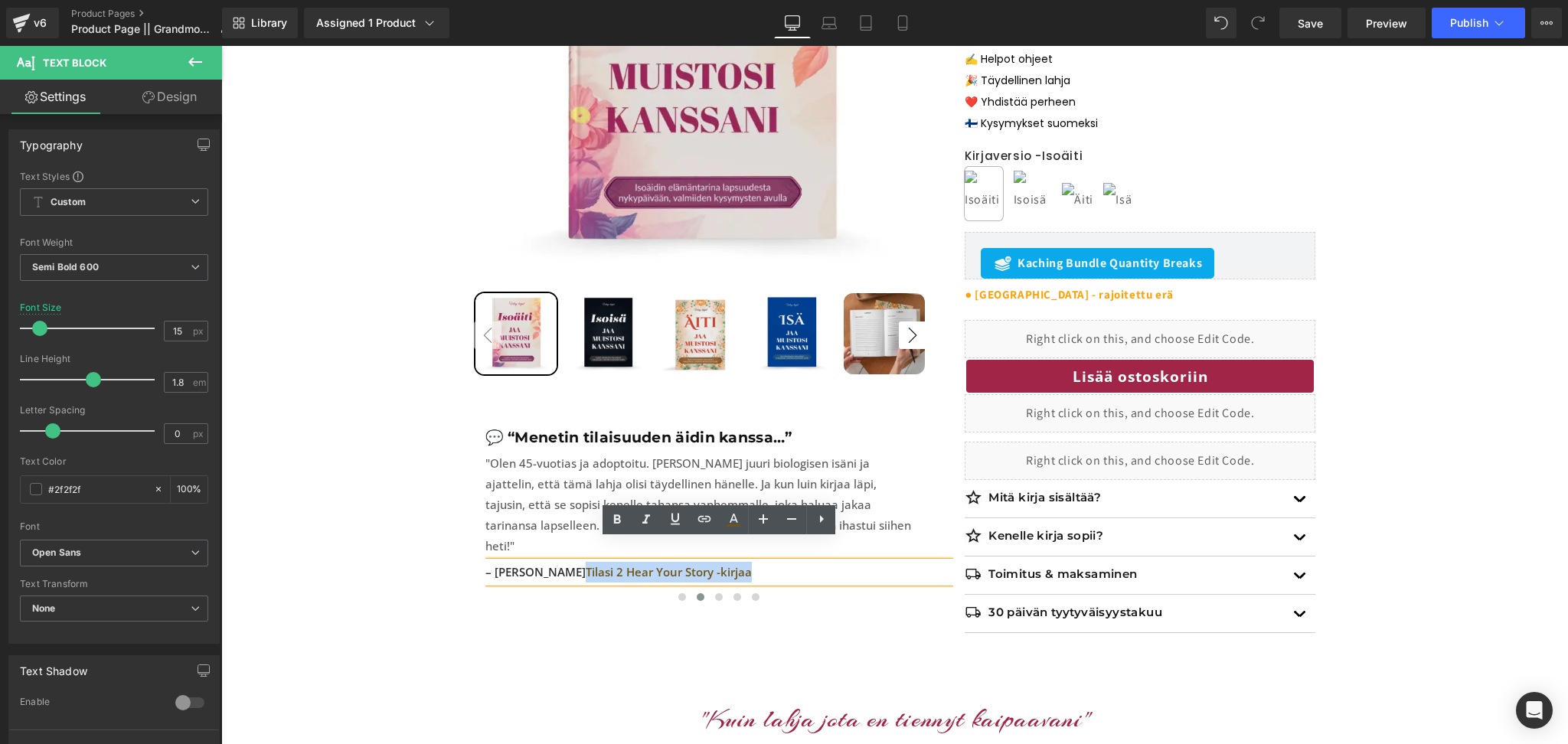
drag, startPoint x: 775, startPoint y: 550, endPoint x: 565, endPoint y: 558, distance: 210.2
click at [565, 561] on p "– [PERSON_NAME] Tilasi 2 Hear Your Story -kirjaa" at bounding box center [719, 572] width 468 height 21
click at [732, 519] on icon at bounding box center [734, 518] width 9 height 9
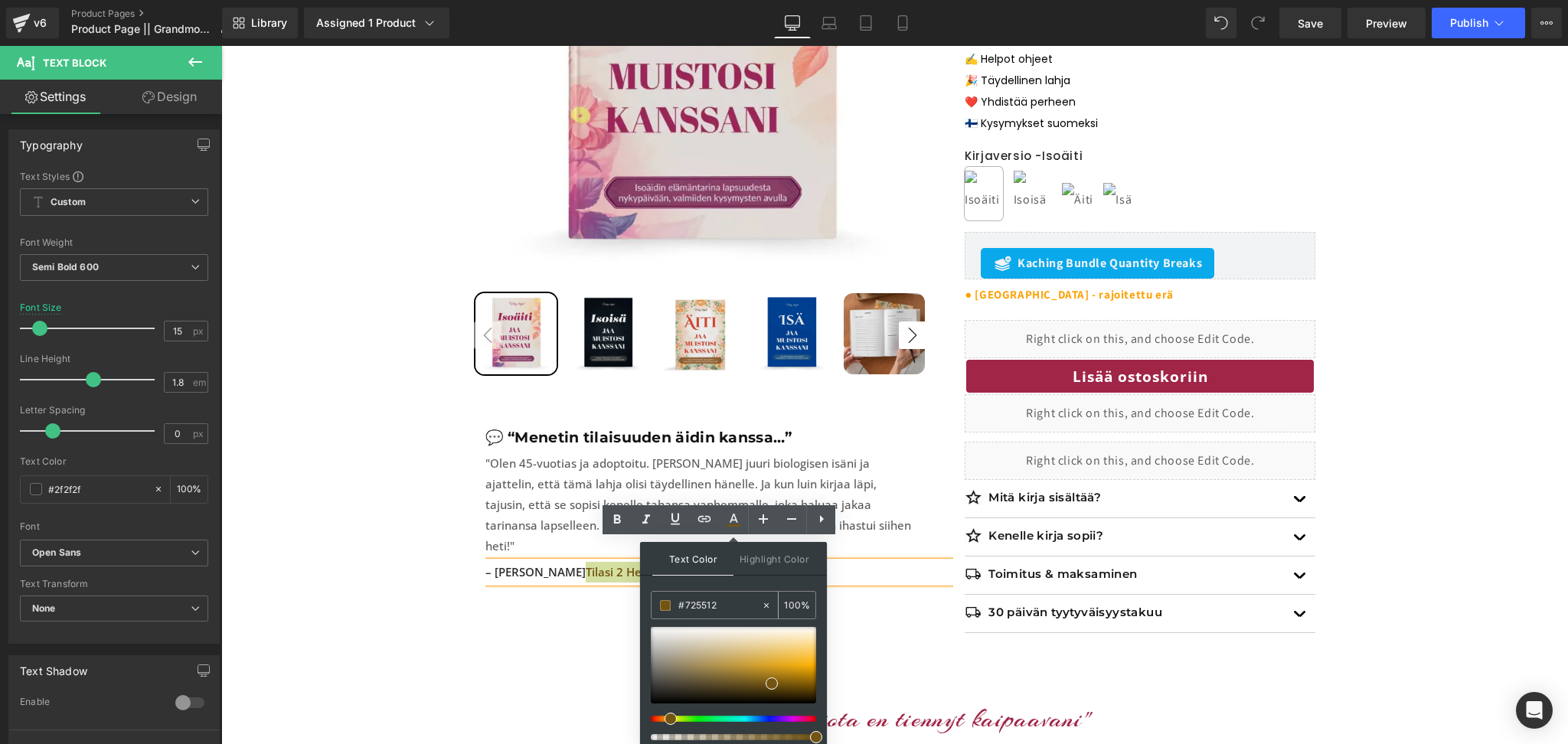
click at [712, 603] on input "#725512" at bounding box center [719, 605] width 82 height 17
paste input "a02547"
type input "a02547"
click at [778, 581] on div "Text Color Highlight Color #333333 a02547 100 % #000000 0 %" at bounding box center [733, 645] width 187 height 208
click at [626, 599] on div "Sale Off 17 % (P) Image" at bounding box center [895, 241] width 842 height 829
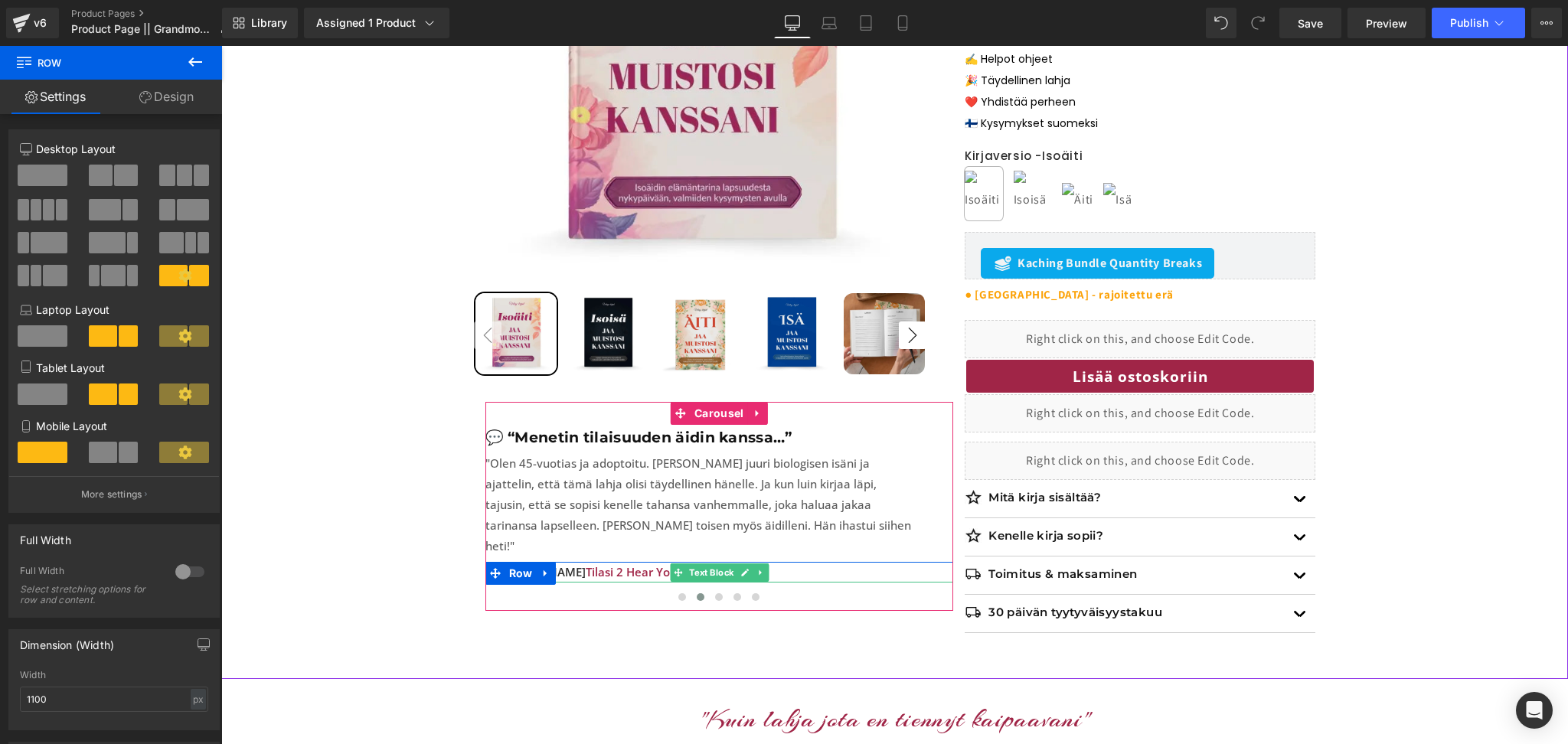
click at [657, 564] on span "Tilasi 2 Hear Your Story -kirjaa" at bounding box center [669, 572] width 166 height 15
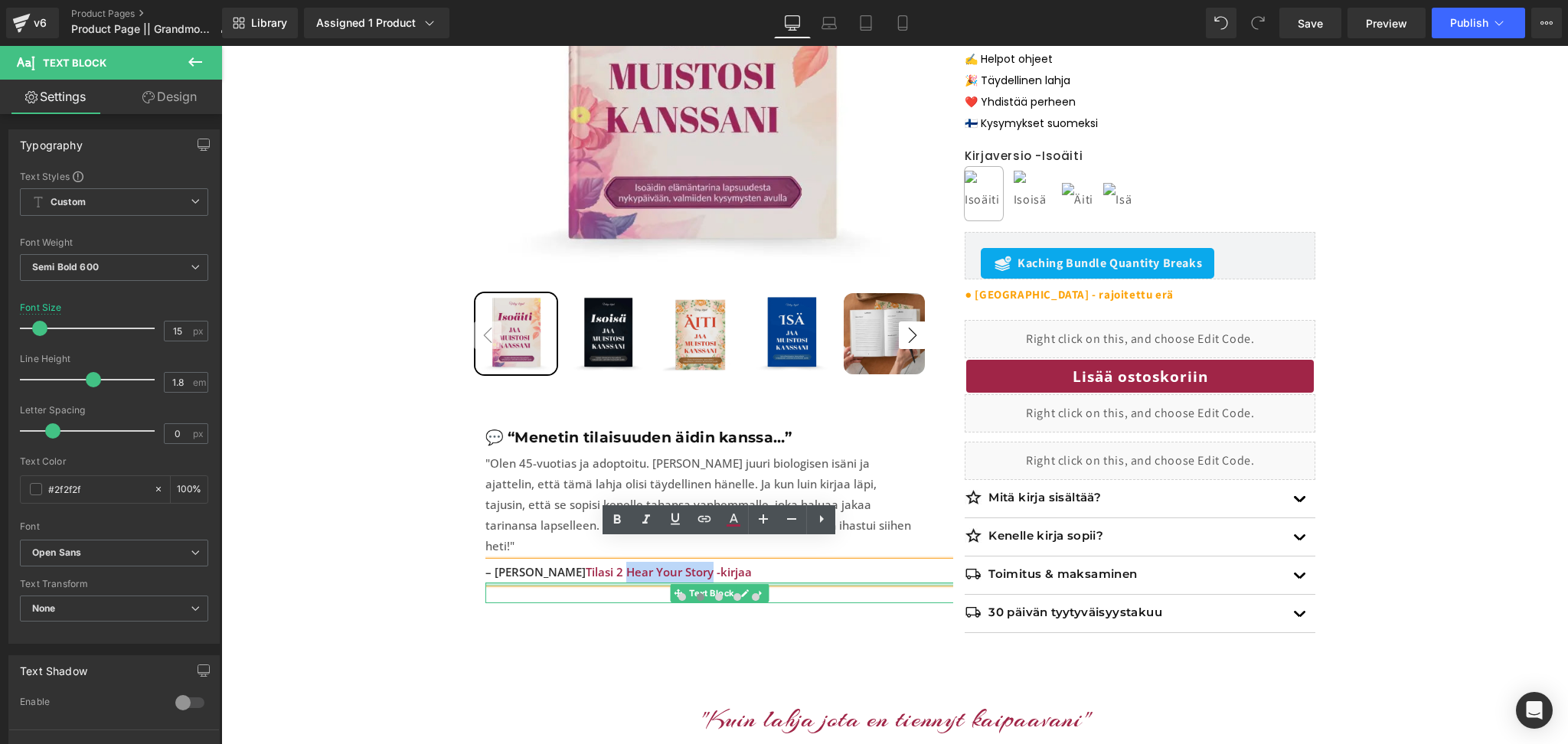
drag, startPoint x: 694, startPoint y: 551, endPoint x: 607, endPoint y: 561, distance: 87.6
click at [607, 561] on div "– Henriikka A. Tilasi 2 Hear Your Story -kirjaa Text Block Text Block" at bounding box center [719, 582] width 468 height 41
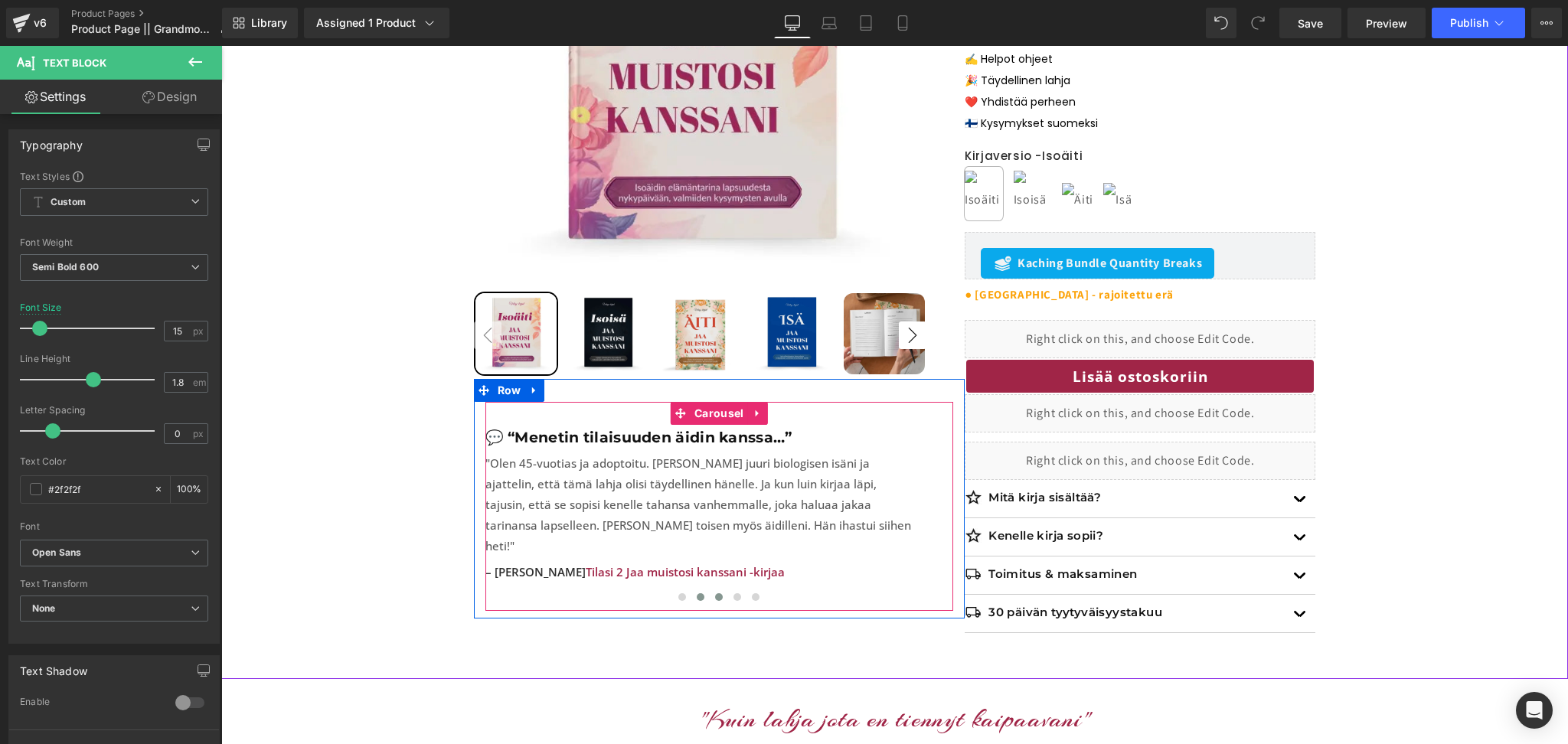
click at [718, 593] on span at bounding box center [718, 597] width 8 height 8
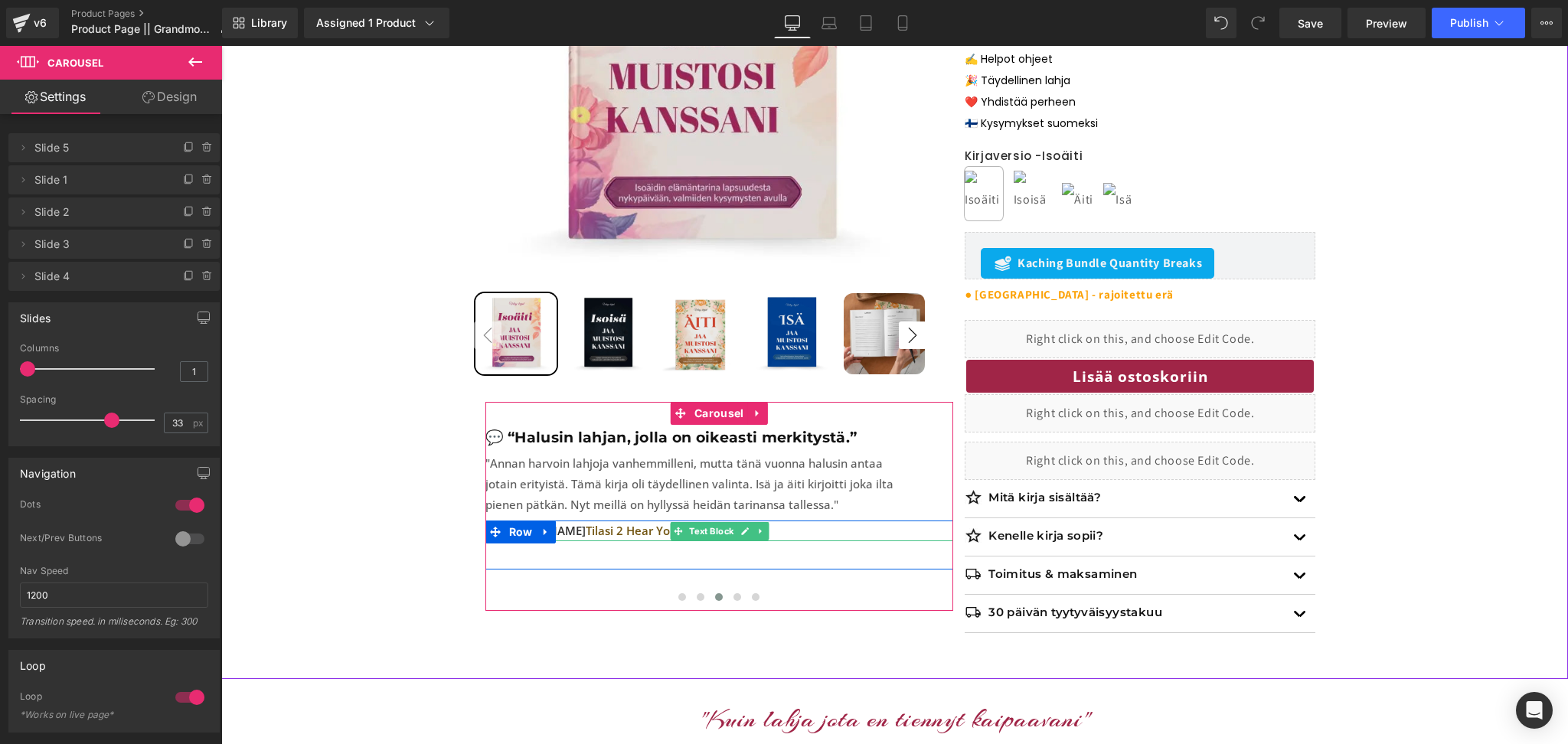
click at [642, 531] on span "Tilasi 2 Hear Your Story -kirjaa" at bounding box center [669, 531] width 166 height 15
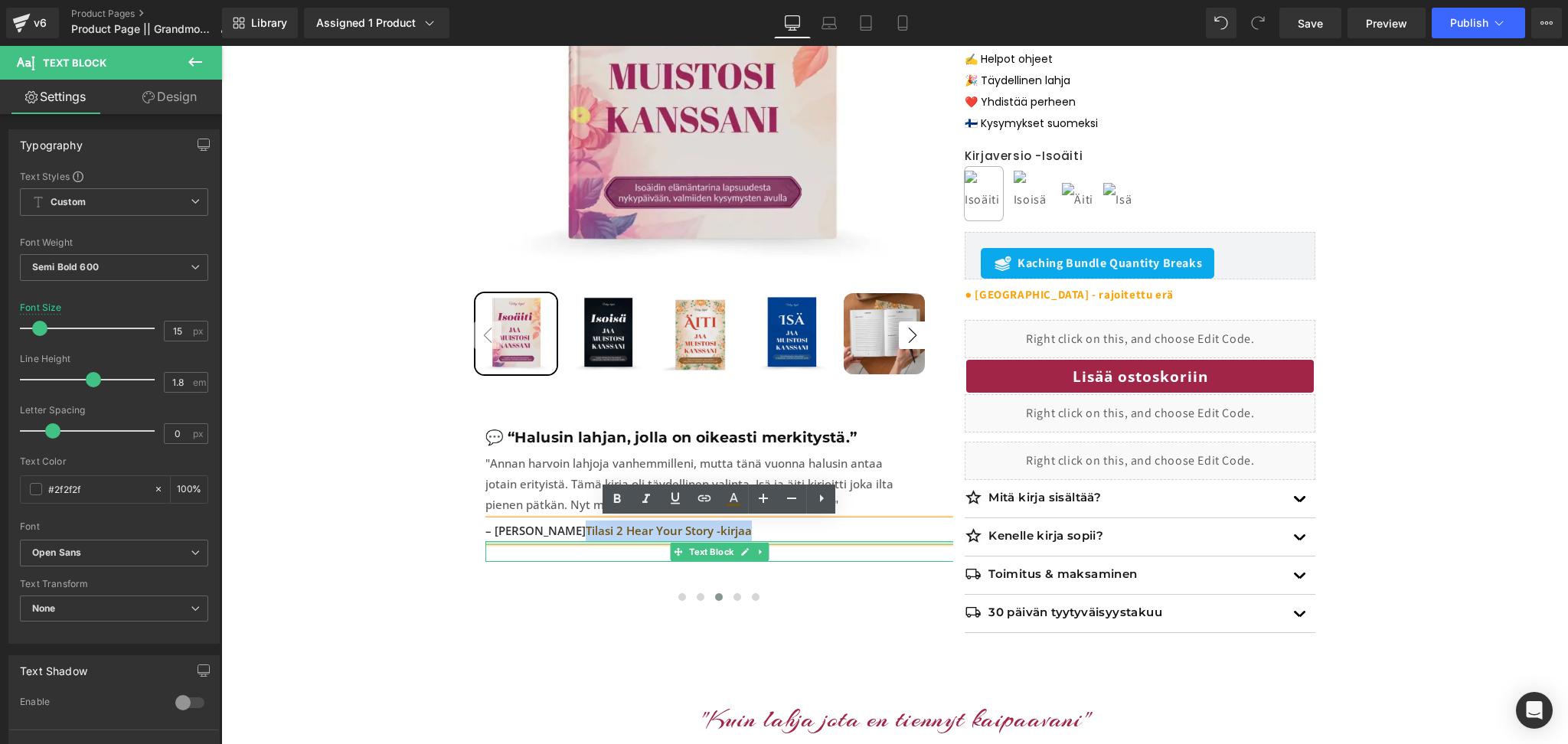
drag, startPoint x: 701, startPoint y: 534, endPoint x: 532, endPoint y: 543, distance: 169.2
click at [532, 543] on div "– Jussi J. Tilasi 2 Hear Your Story -kirjaa Text Block Text Block" at bounding box center [719, 541] width 468 height 41
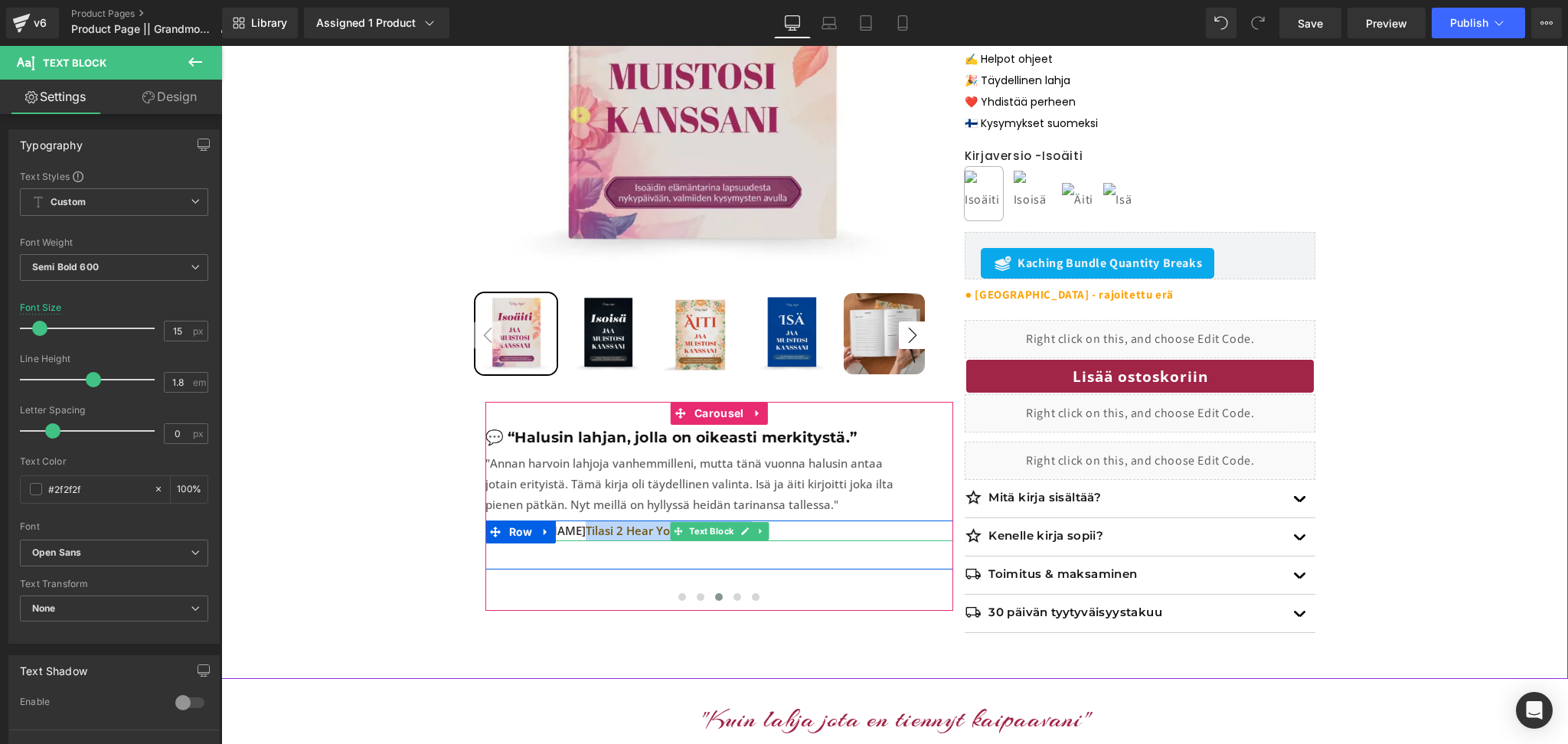
click at [618, 527] on span "Tilasi 2 Hear Your Story -kirjaa" at bounding box center [669, 531] width 166 height 15
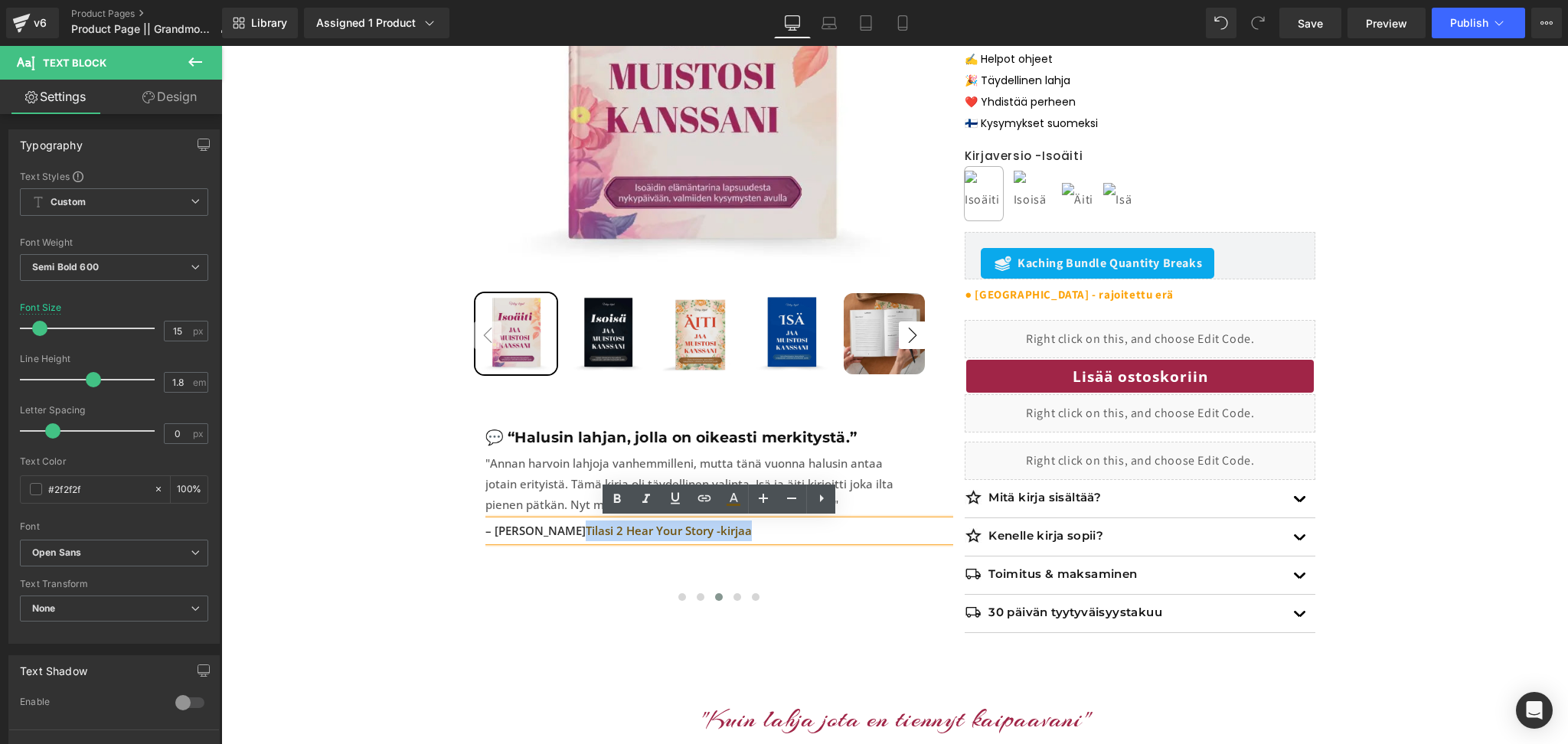
drag, startPoint x: 718, startPoint y: 531, endPoint x: 533, endPoint y: 529, distance: 185.0
click at [533, 529] on p "– [PERSON_NAME] Tilasi 2 Hear Your Story -kirjaa" at bounding box center [719, 531] width 468 height 21
click at [728, 503] on icon at bounding box center [733, 498] width 18 height 18
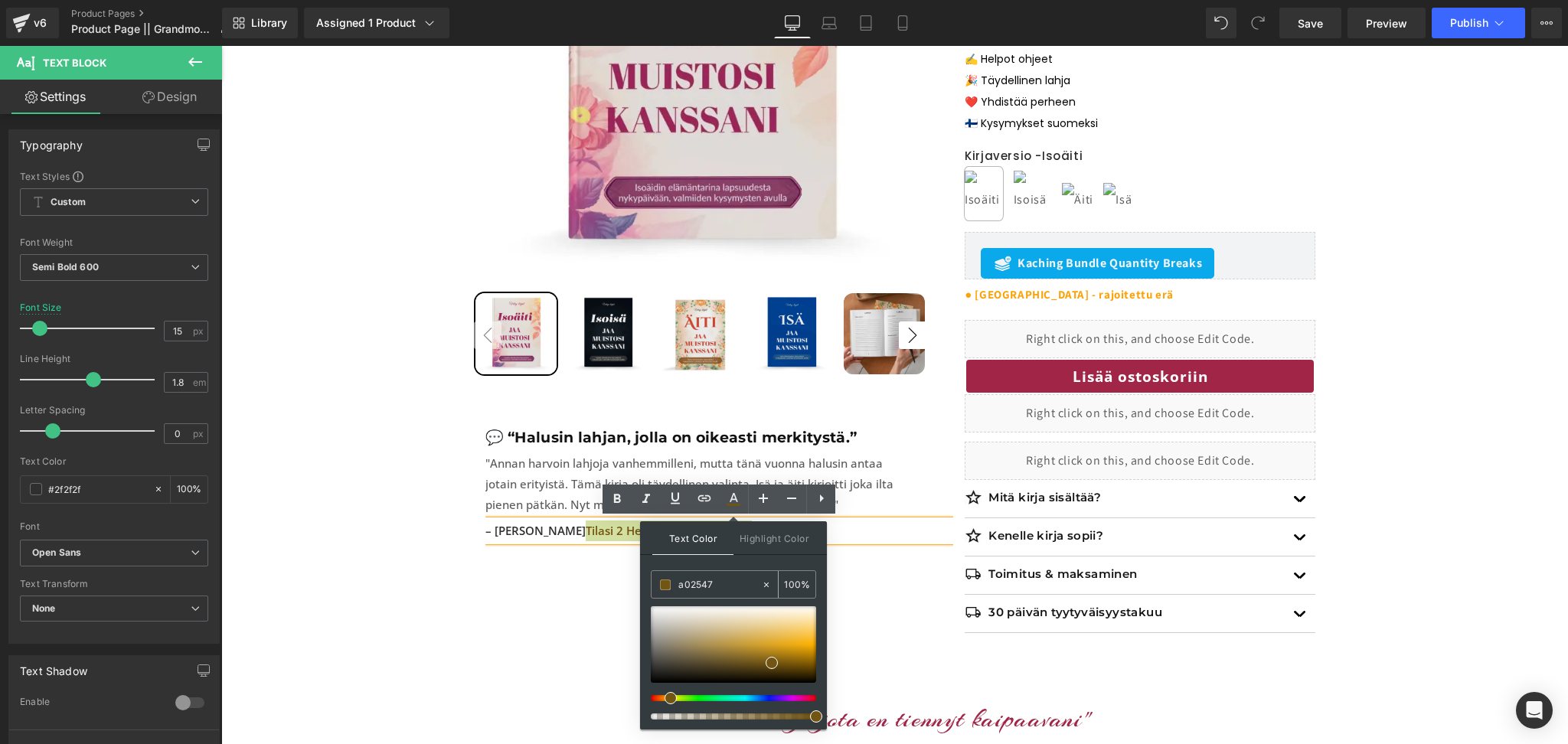
click at [714, 582] on input "a02547" at bounding box center [719, 585] width 82 height 17
paste input "a02547"
type input "a02547"
click at [754, 561] on div "Text Color Highlight Color #333333 a02547 100 % #000000 0 %" at bounding box center [733, 625] width 187 height 208
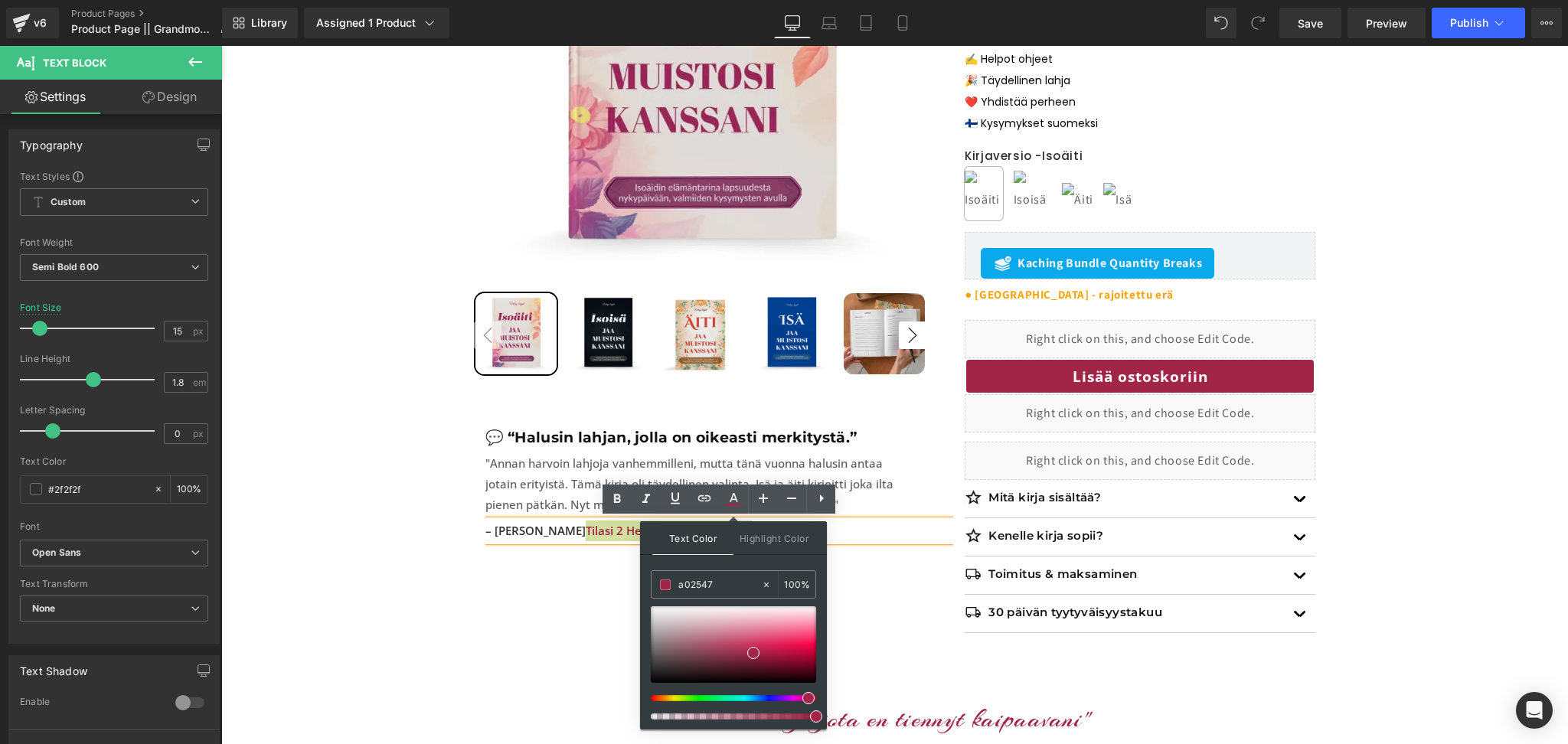
click at [754, 561] on div "Text Color Highlight Color #333333 a02547 100 % #000000 0 %" at bounding box center [733, 625] width 187 height 208
click at [604, 528] on span "Tilasi 2 Hear Your Story -kirjaa" at bounding box center [669, 531] width 166 height 15
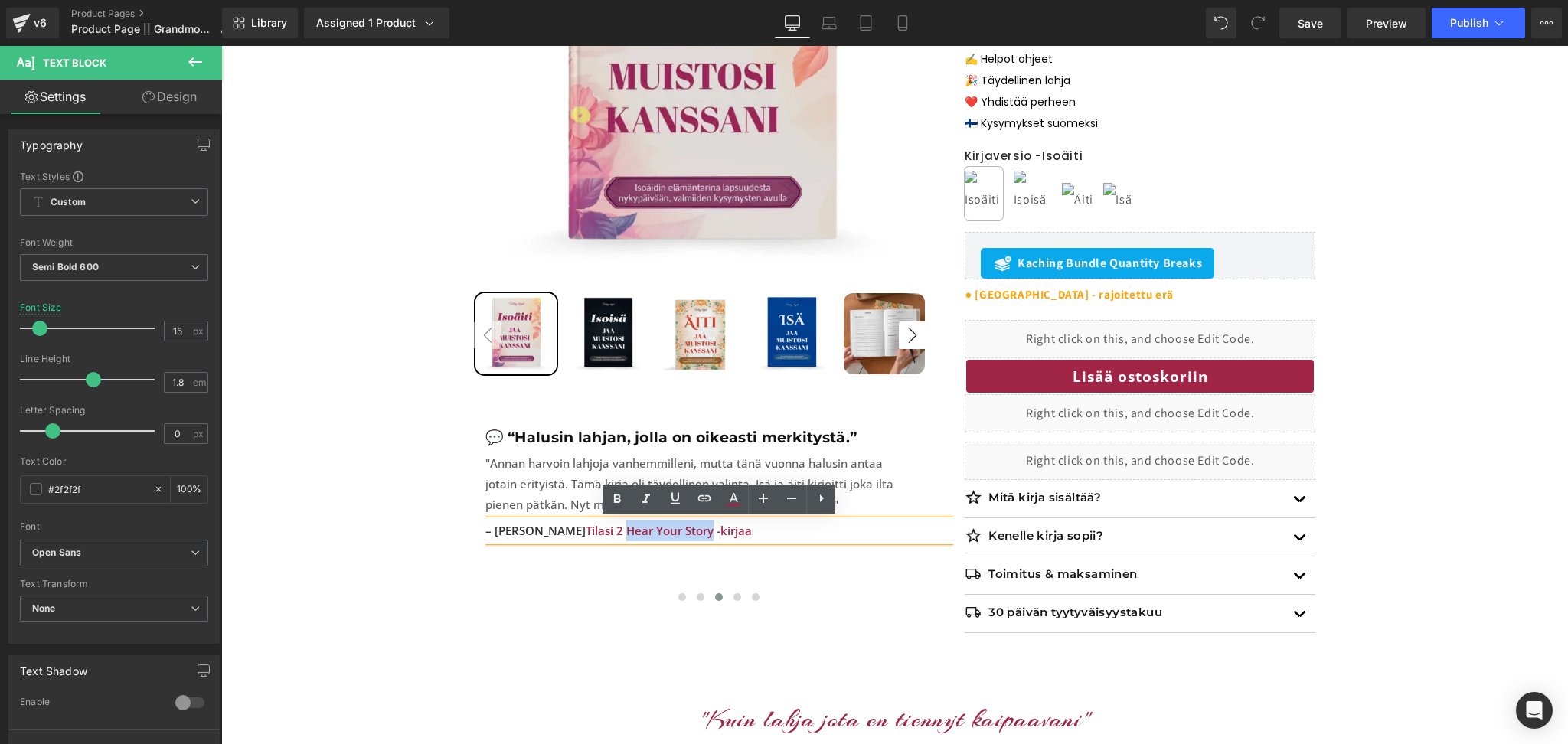
drag, startPoint x: 658, startPoint y: 532, endPoint x: 574, endPoint y: 537, distance: 84.1
click at [586, 537] on span "Tilasi 2 Hear Your Story -kirjaa" at bounding box center [669, 531] width 166 height 15
click at [738, 593] on span at bounding box center [736, 597] width 8 height 8
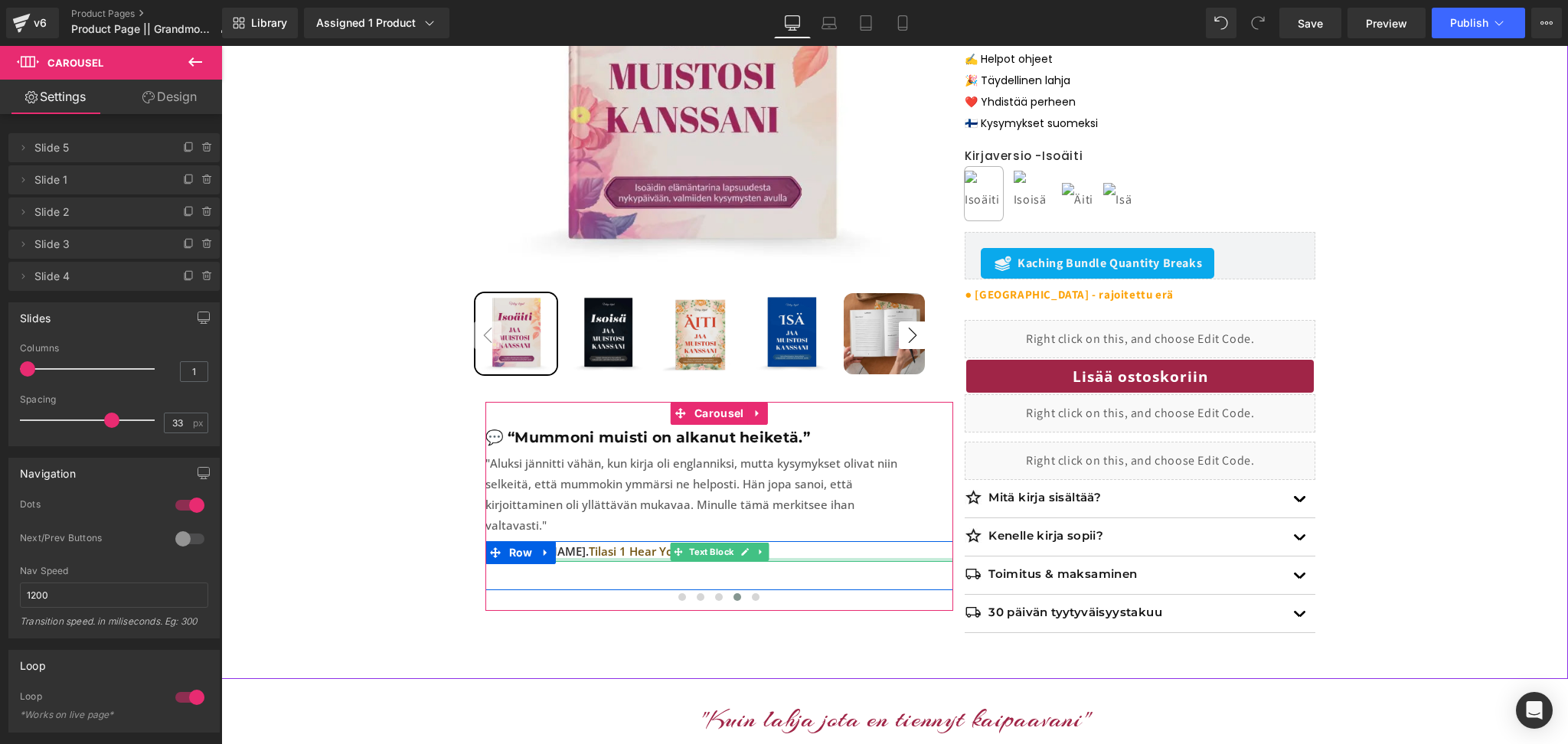
click at [658, 543] on span "Tilasi 1 Hear Your Story -kirjan" at bounding box center [672, 551] width 167 height 15
click at [662, 543] on span "Tilasi 1 Hear Your Story -kirjan" at bounding box center [672, 551] width 167 height 15
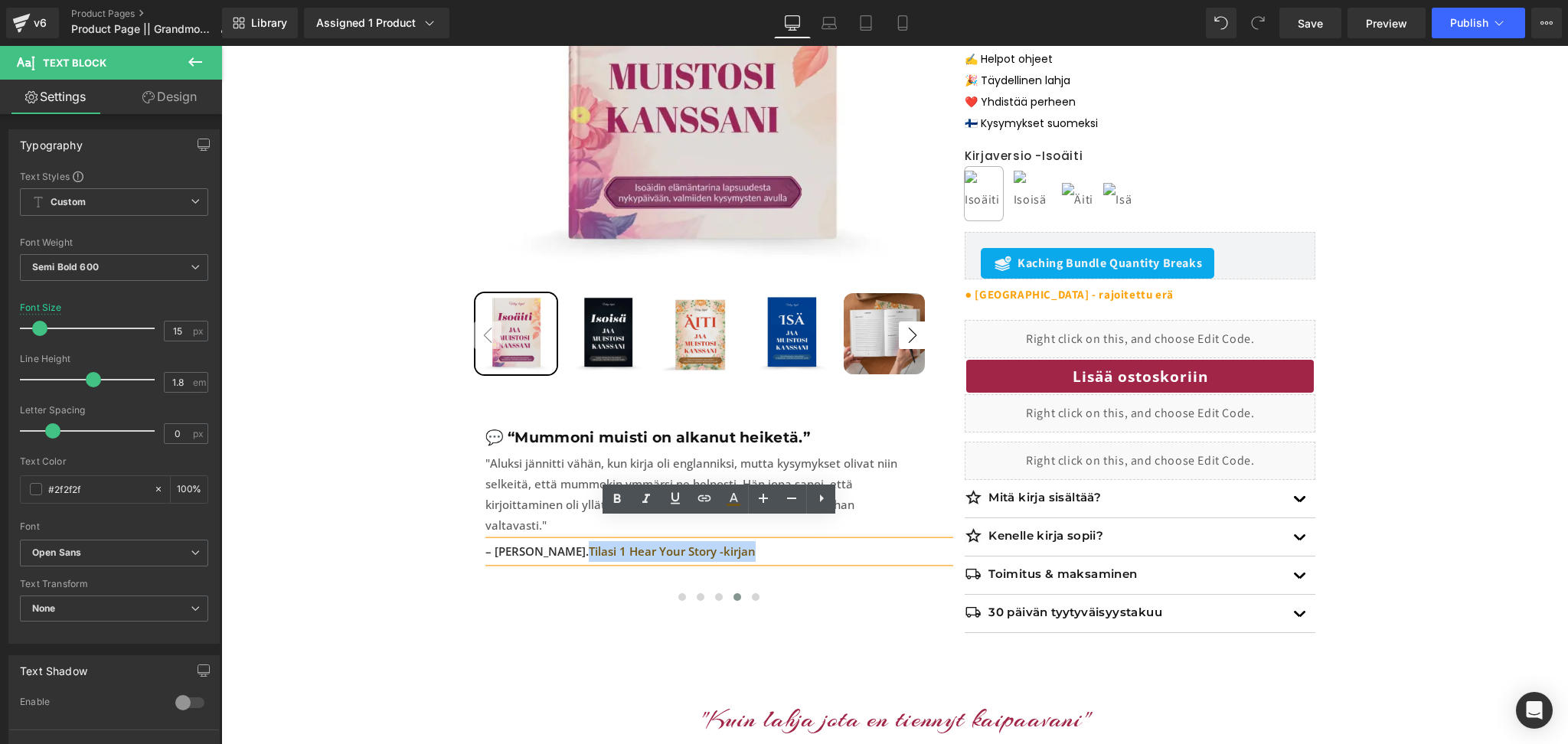
drag, startPoint x: 621, startPoint y: 533, endPoint x: 958, endPoint y: 542, distance: 337.1
click at [532, 541] on p "– [PERSON_NAME]. Tilasi 1 Hear Your Story -kirjan" at bounding box center [719, 551] width 468 height 21
click at [733, 496] on icon at bounding box center [734, 497] width 9 height 9
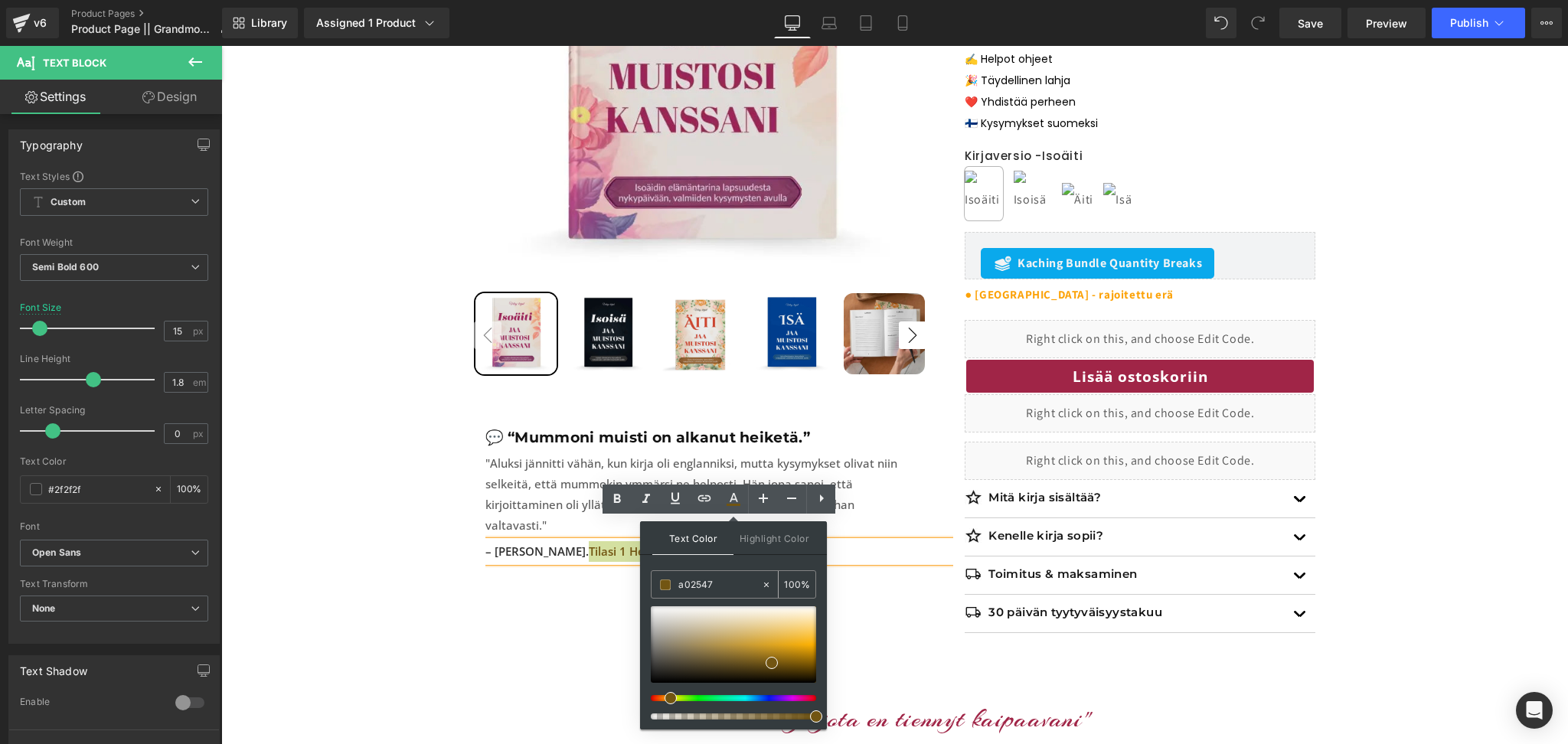
click at [711, 586] on input "a02547" at bounding box center [719, 585] width 82 height 17
paste input "a02547"
type input "a02547"
click at [758, 562] on div "Text Color Highlight Color #333333 a02547 100 % #000000 0 %" at bounding box center [733, 625] width 187 height 208
click at [560, 590] on div at bounding box center [719, 601] width 468 height 23
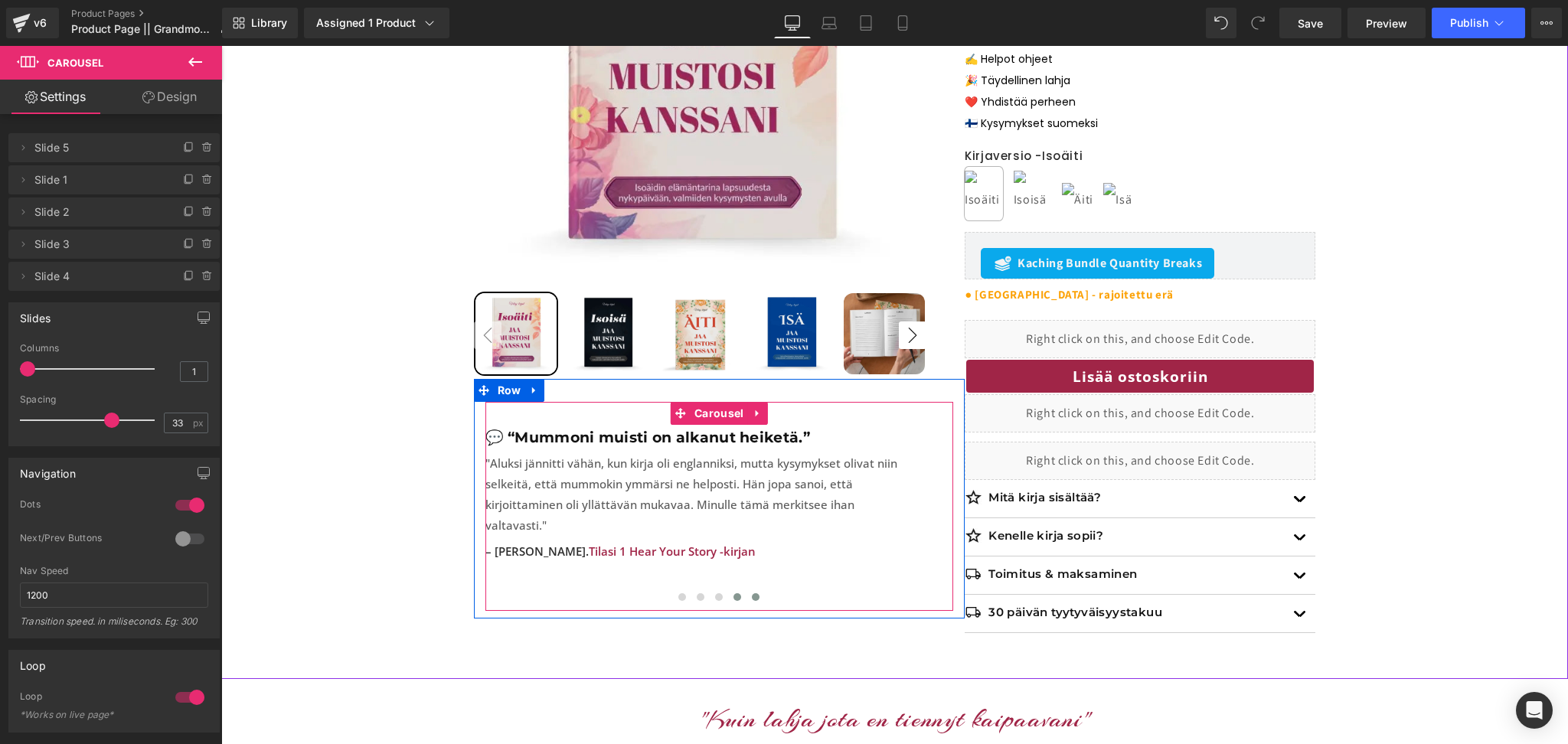
click at [752, 593] on span at bounding box center [755, 597] width 8 height 8
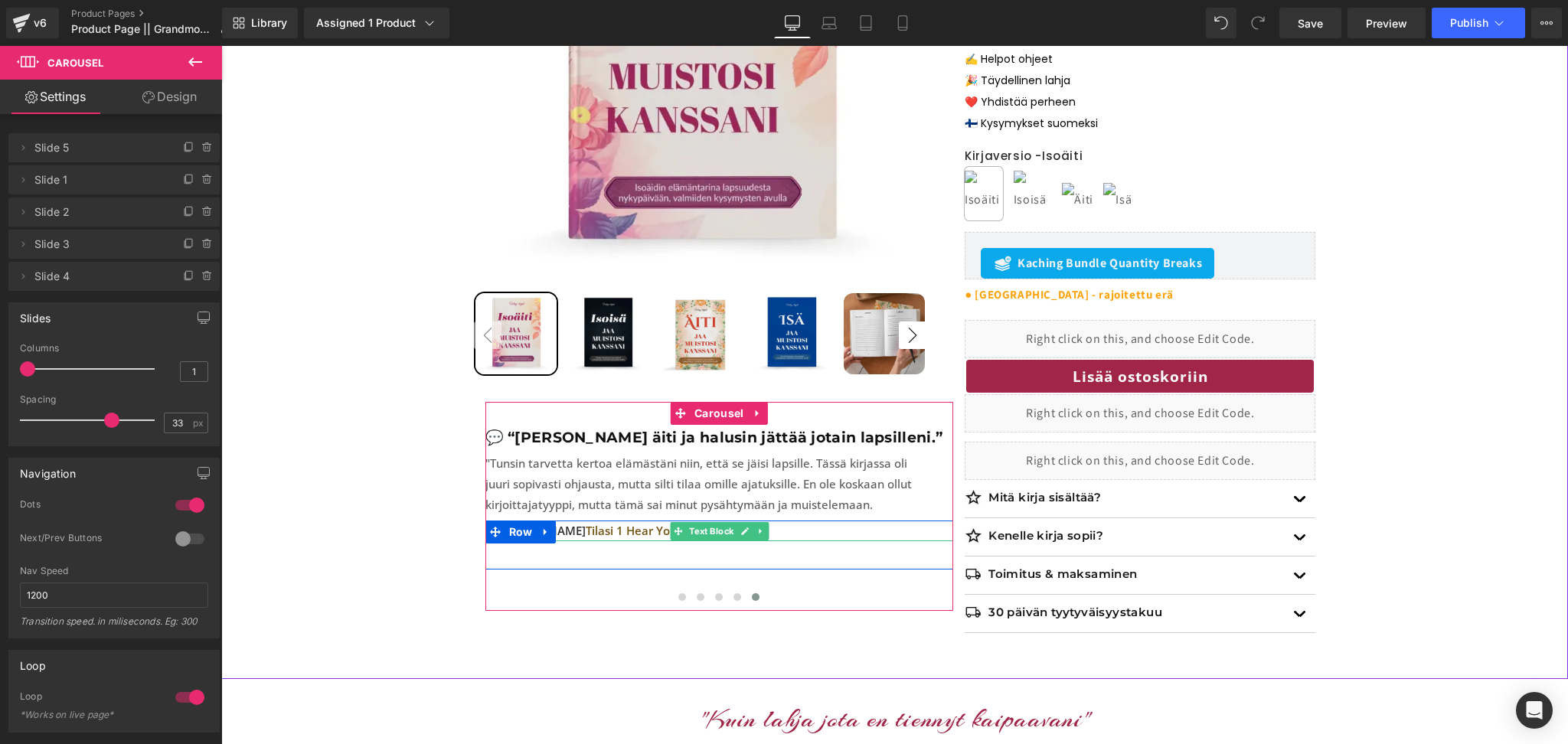
click at [643, 533] on span "Tilasi 1 Hear Your Story -kirjan" at bounding box center [669, 531] width 167 height 15
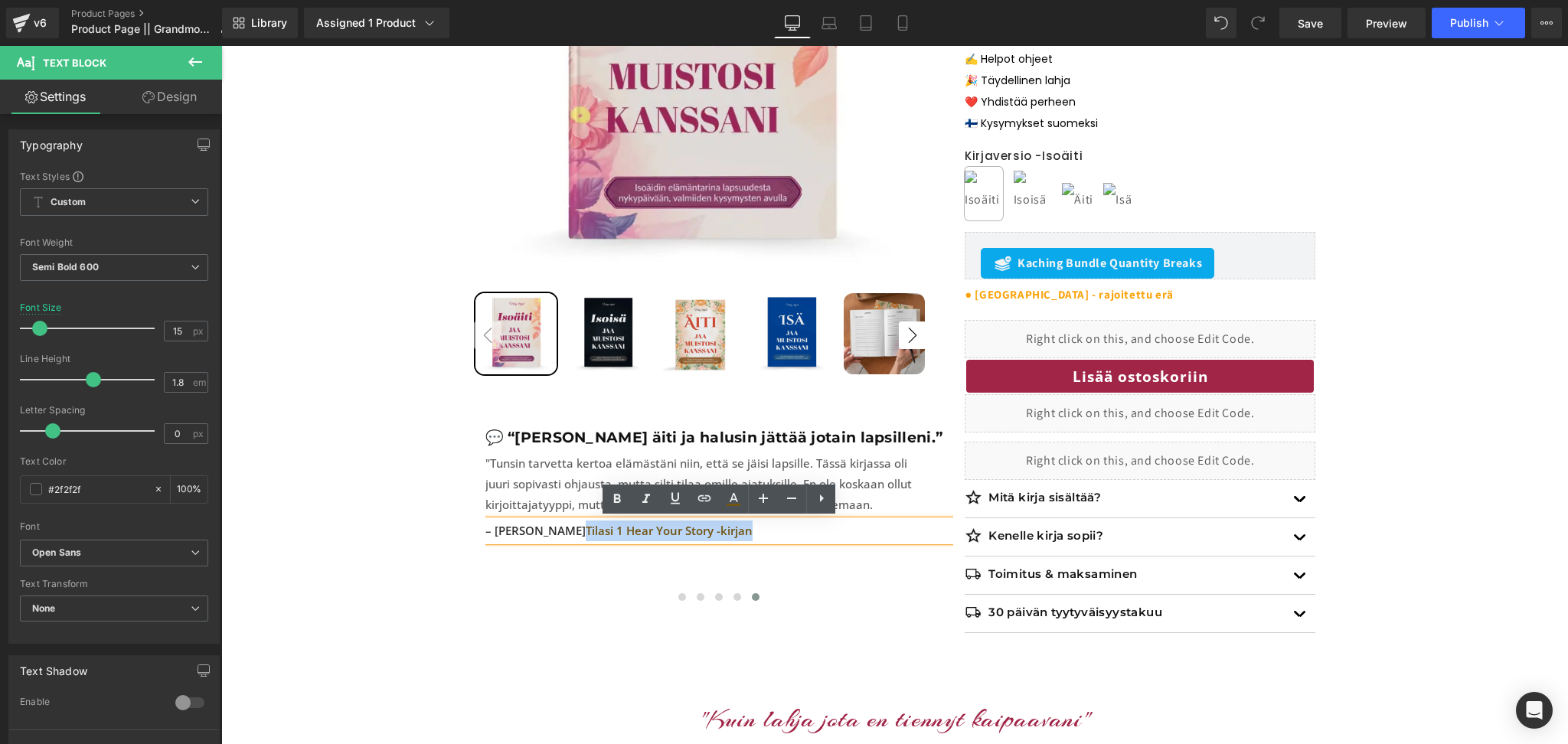
drag, startPoint x: 717, startPoint y: 530, endPoint x: 538, endPoint y: 537, distance: 179.1
click at [538, 537] on p "– [PERSON_NAME] Tilasi 1 Hear Your Story -kirjan" at bounding box center [719, 531] width 468 height 21
click at [724, 497] on icon at bounding box center [733, 498] width 18 height 18
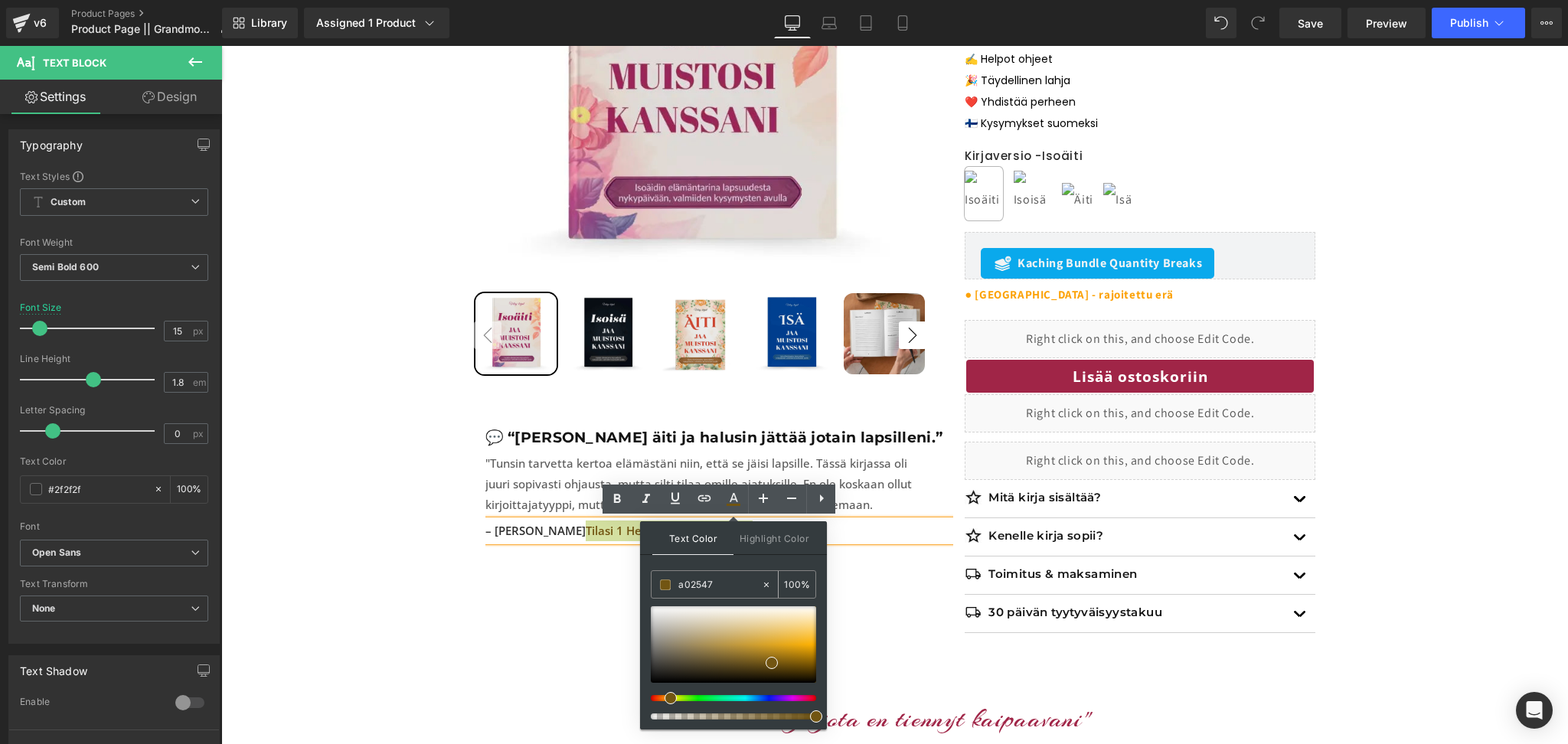
click at [718, 588] on input "a02547" at bounding box center [719, 585] width 82 height 17
paste input "a02547"
type input "a02547"
click at [748, 563] on div "Text Color Highlight Color #333333 a02547 100 % #000000 0 %" at bounding box center [733, 625] width 187 height 208
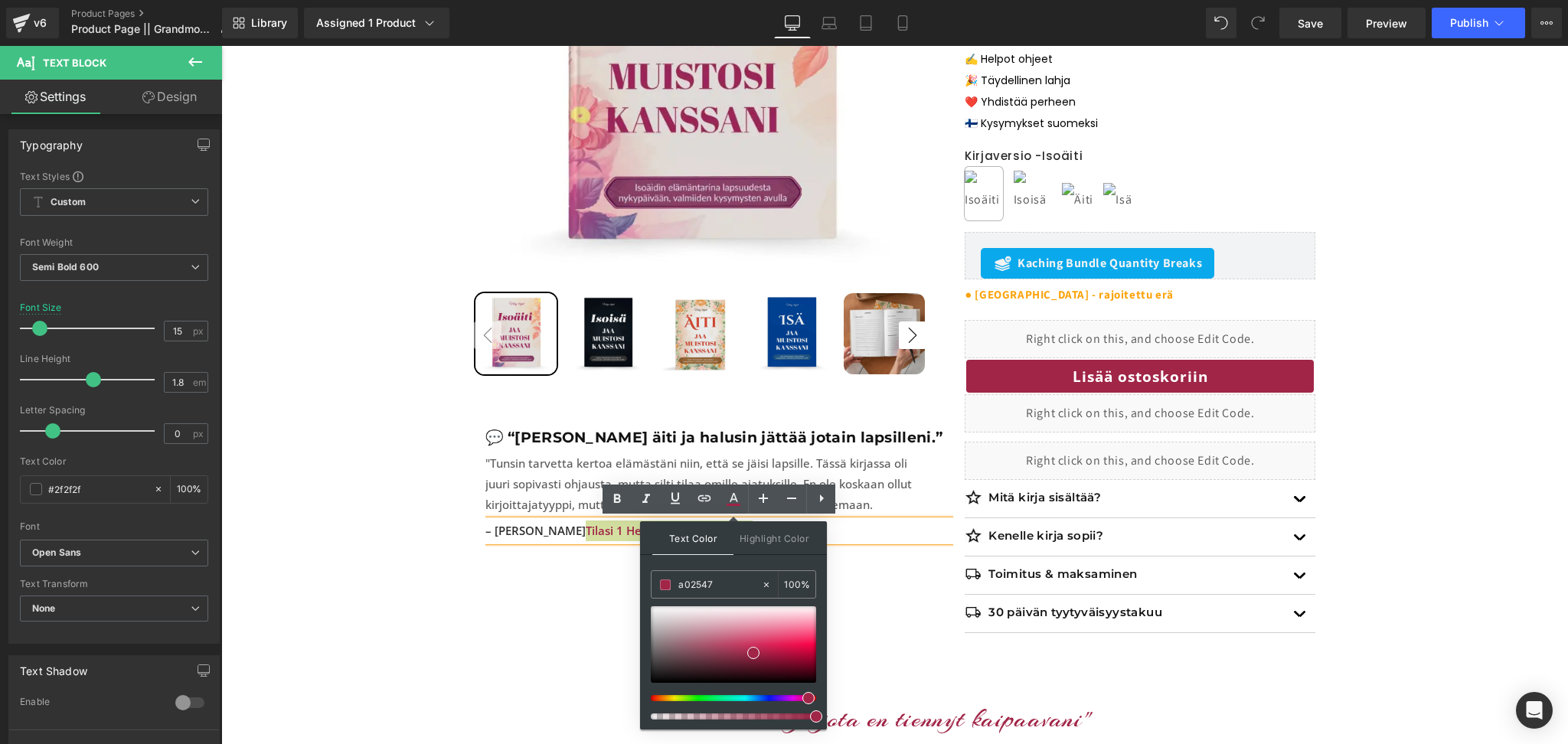
click at [748, 563] on div "Text Color Highlight Color #333333 a02547 100 % #000000 0 %" at bounding box center [733, 625] width 187 height 208
click at [604, 590] on div at bounding box center [719, 601] width 468 height 23
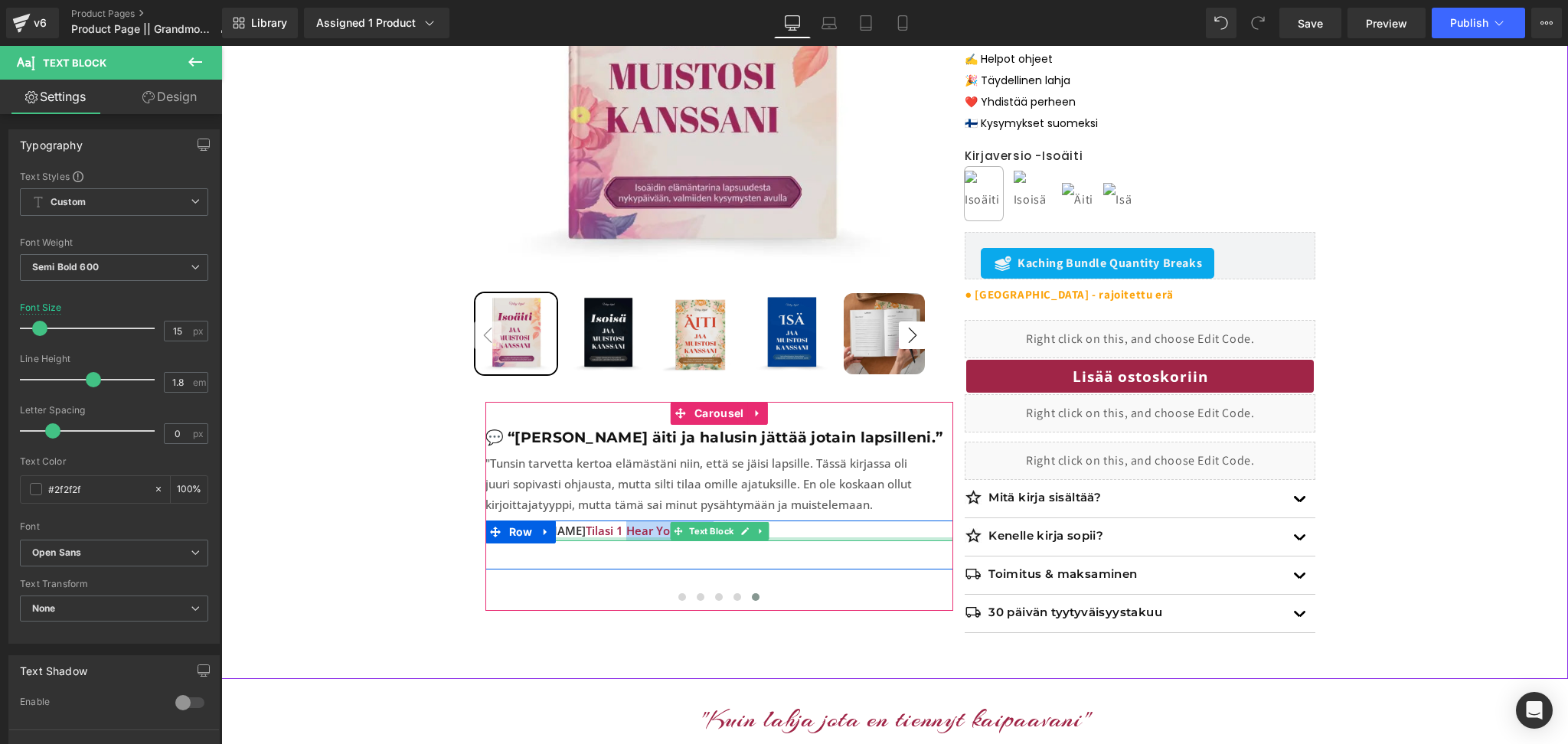
drag, startPoint x: 664, startPoint y: 532, endPoint x: 580, endPoint y: 539, distance: 84.3
click at [580, 539] on div "– Elina R. Tilasi 1 Hear Your Story -kirjan Text Block" at bounding box center [719, 531] width 468 height 21
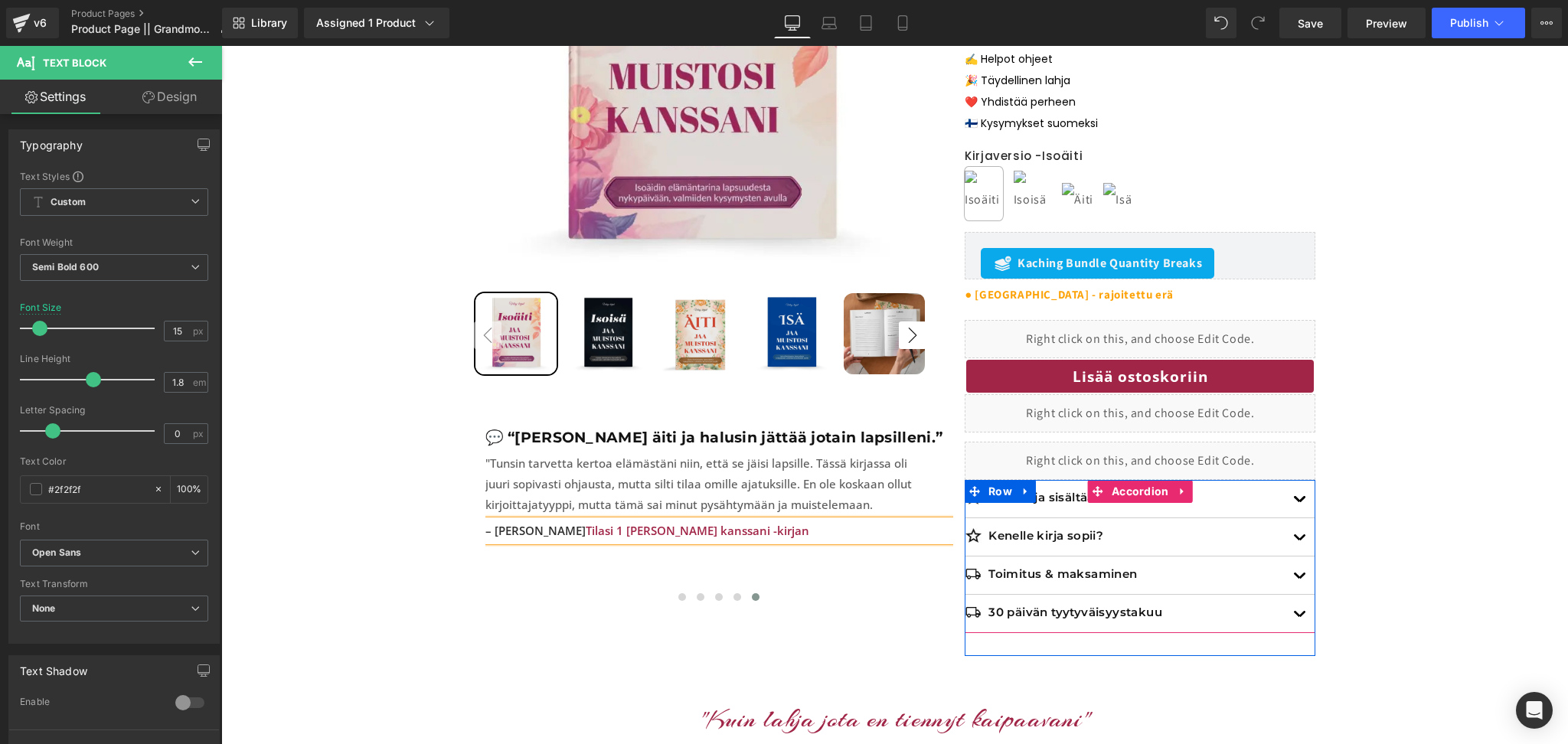
click at [1124, 490] on span "Accordion" at bounding box center [1140, 491] width 65 height 23
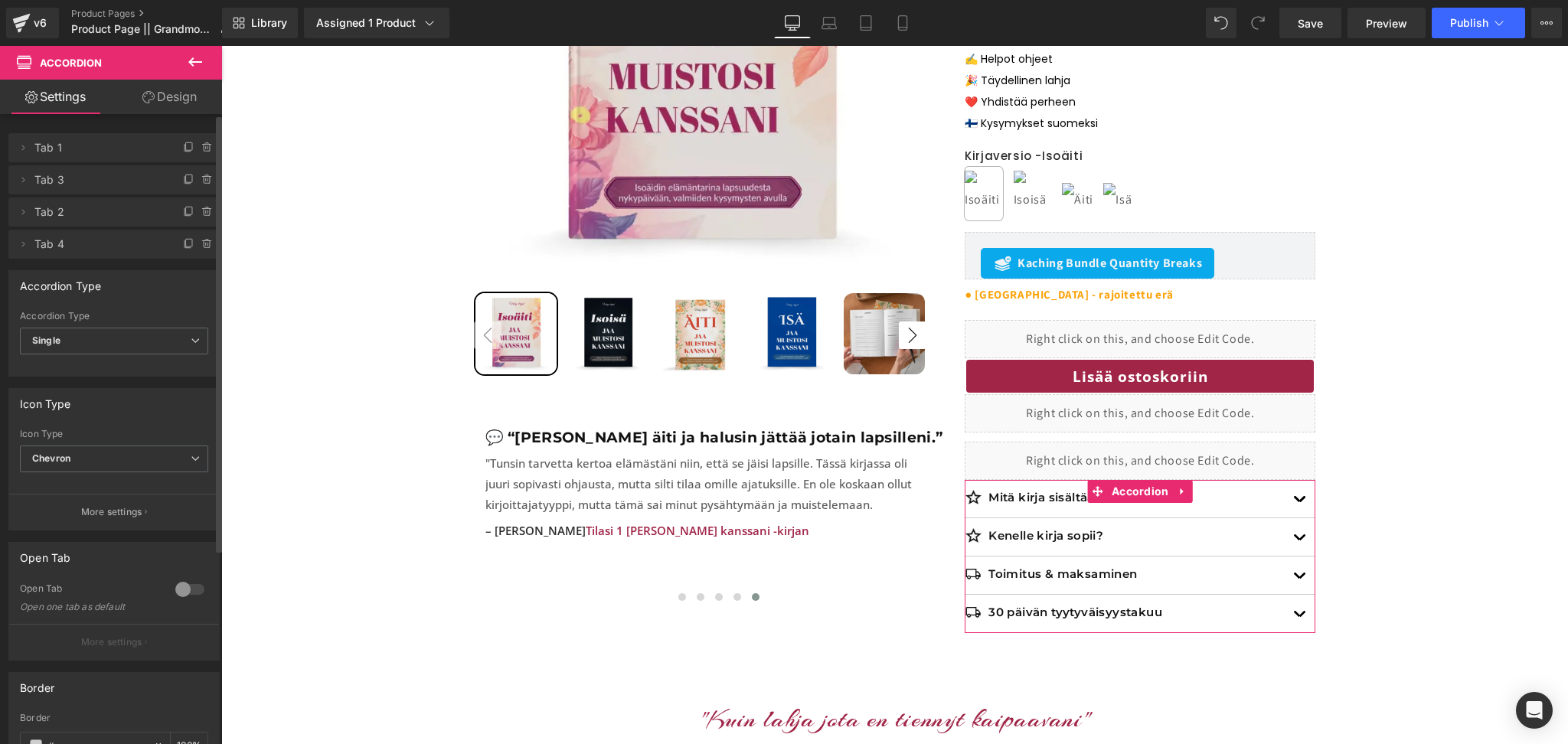
click at [196, 591] on div at bounding box center [189, 589] width 37 height 25
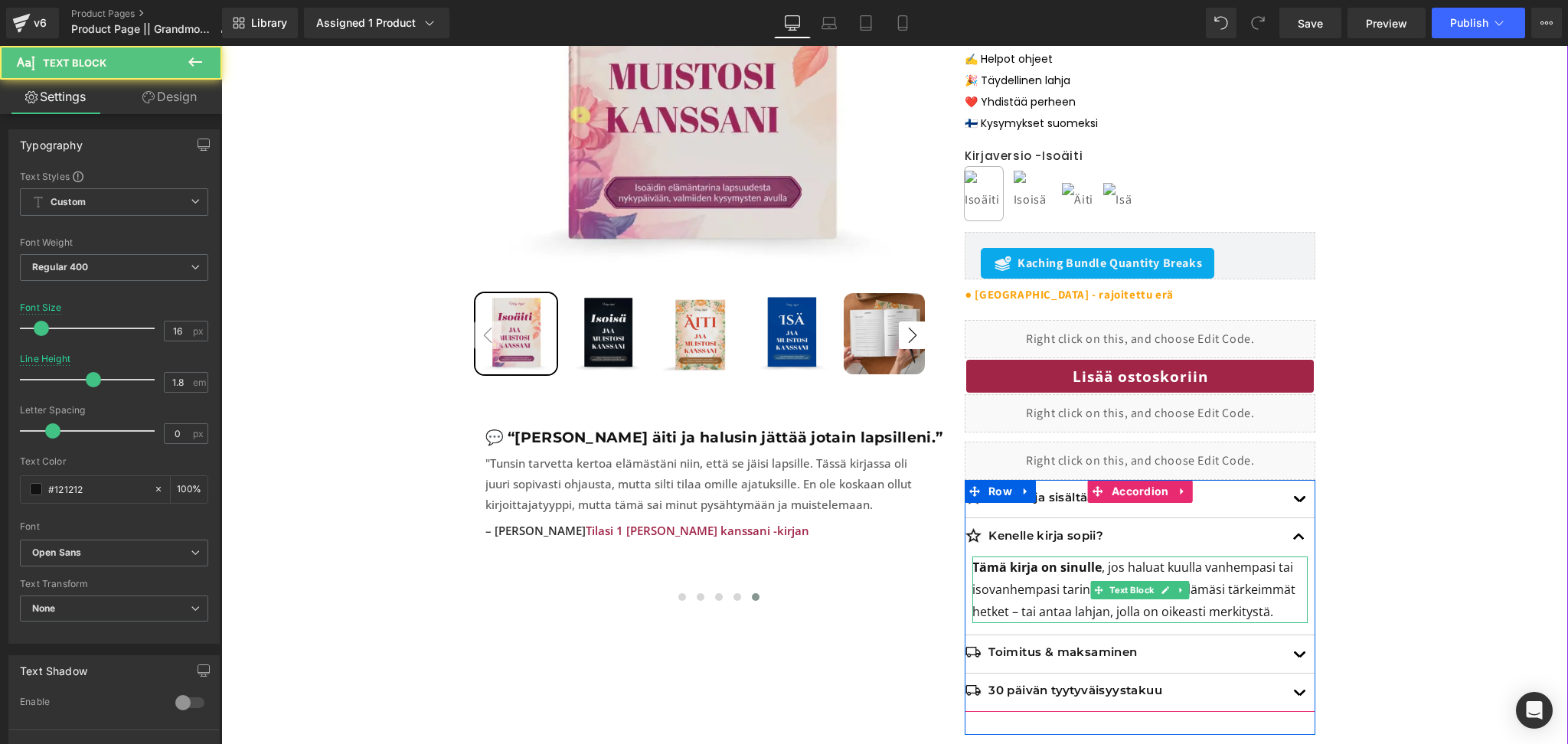
click at [1020, 615] on p "Tämä kirja on sinulle , jos haluat kuulla vanhempasi tai isovanhempasi tarinan,…" at bounding box center [1139, 589] width 335 height 66
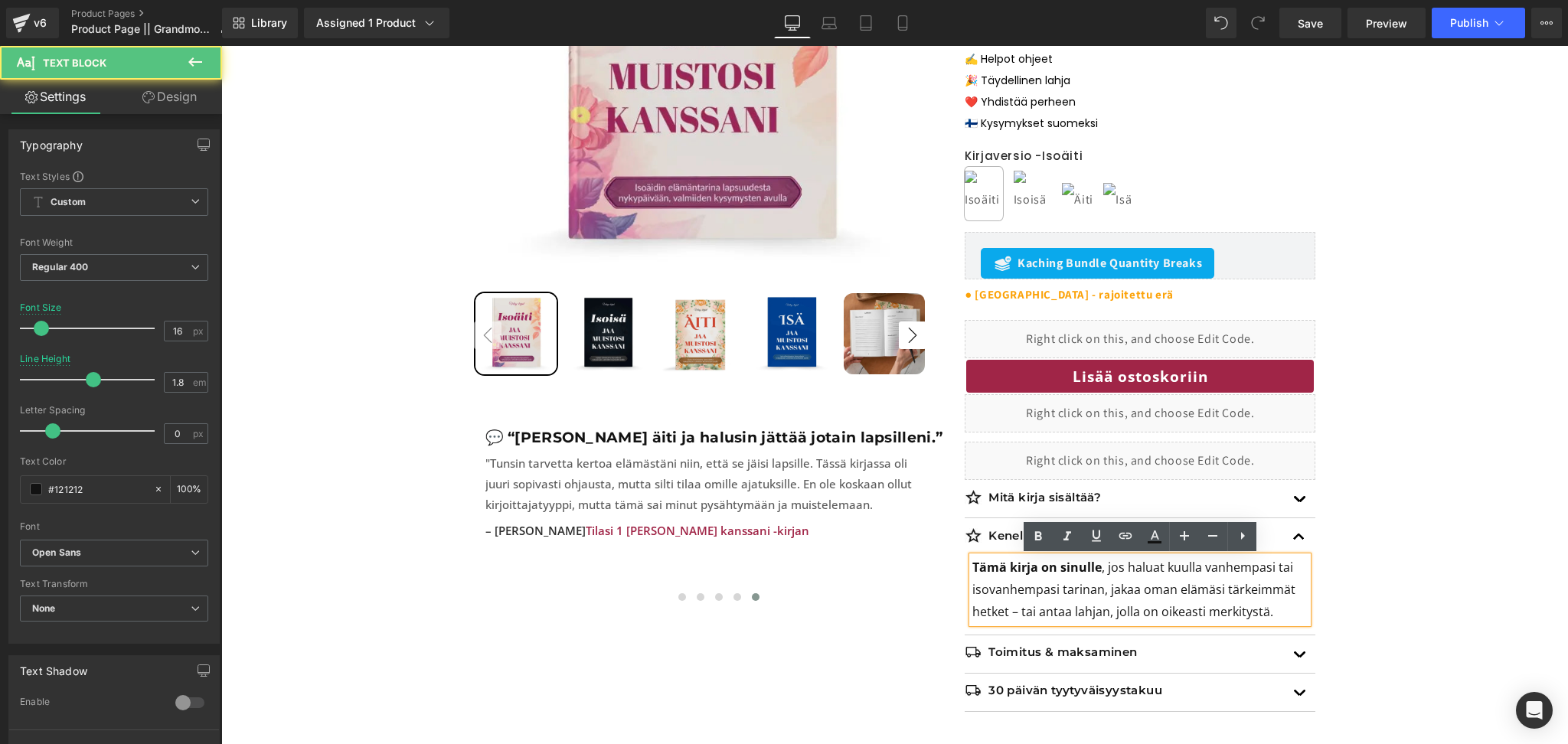
click at [1024, 616] on p "Tämä kirja on sinulle , jos haluat kuulla vanhempasi tai isovanhempasi tarinan,…" at bounding box center [1139, 589] width 335 height 66
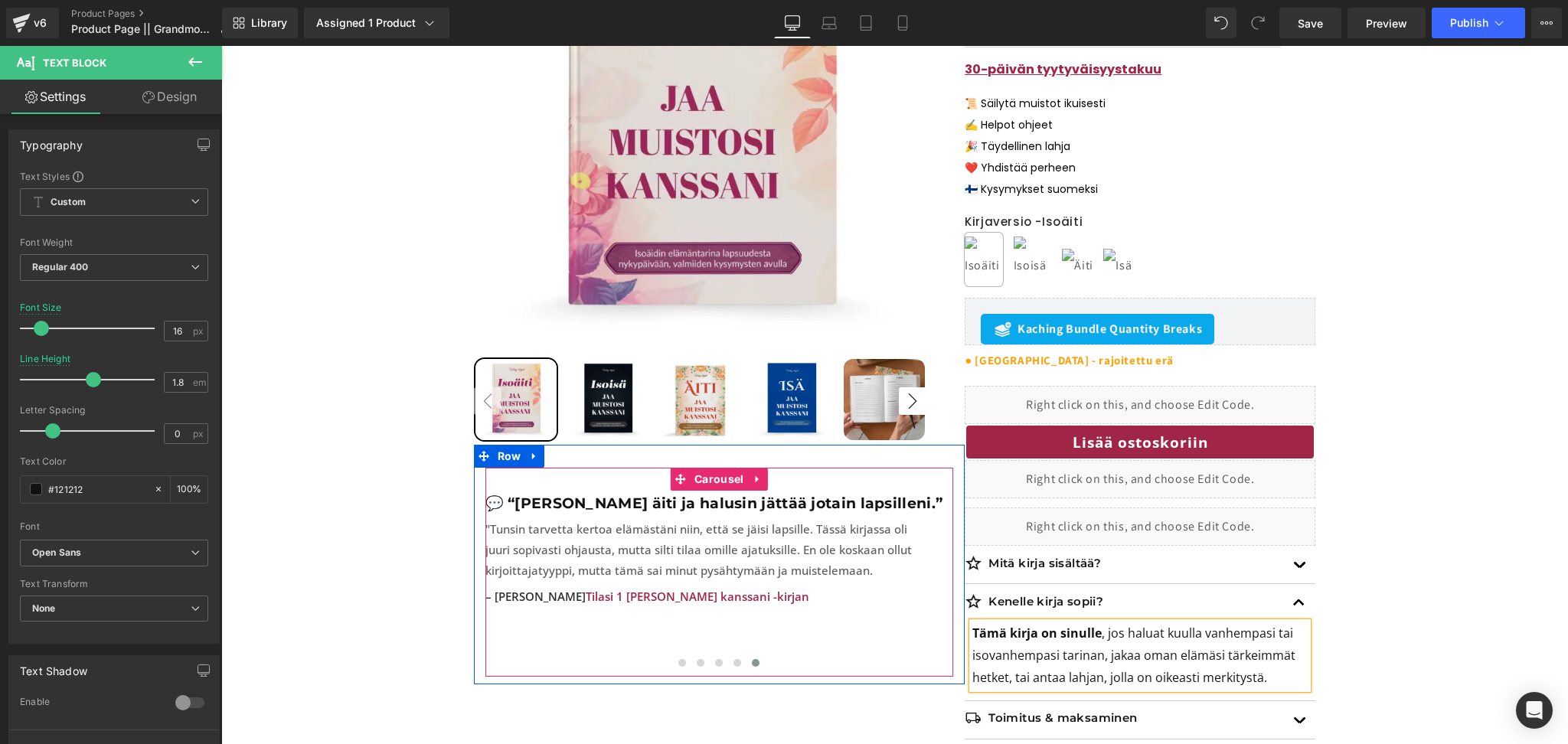
scroll to position [369, 0]
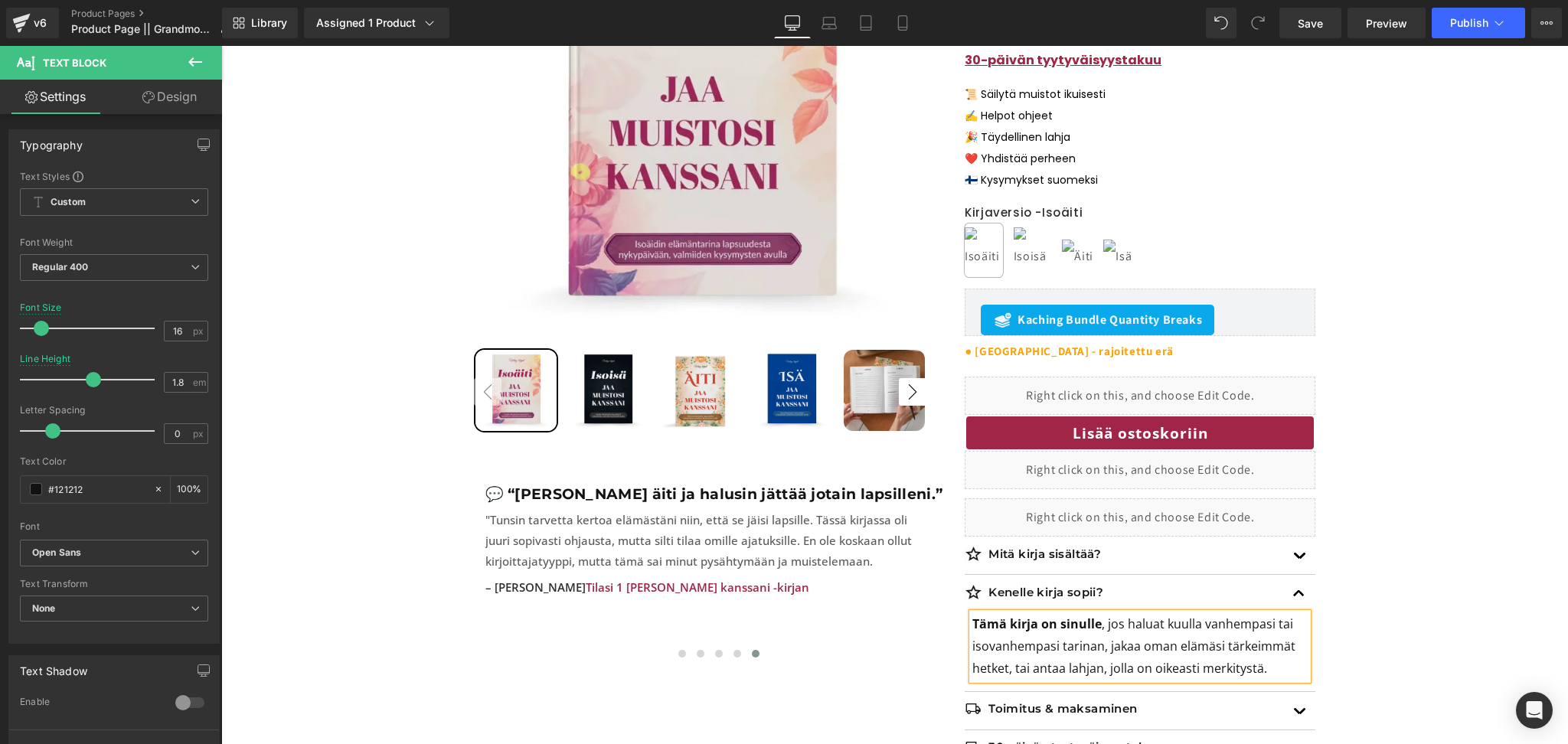
click at [1132, 579] on div "Kenelle kirja sopii? Text Block" at bounding box center [1139, 594] width 351 height 39
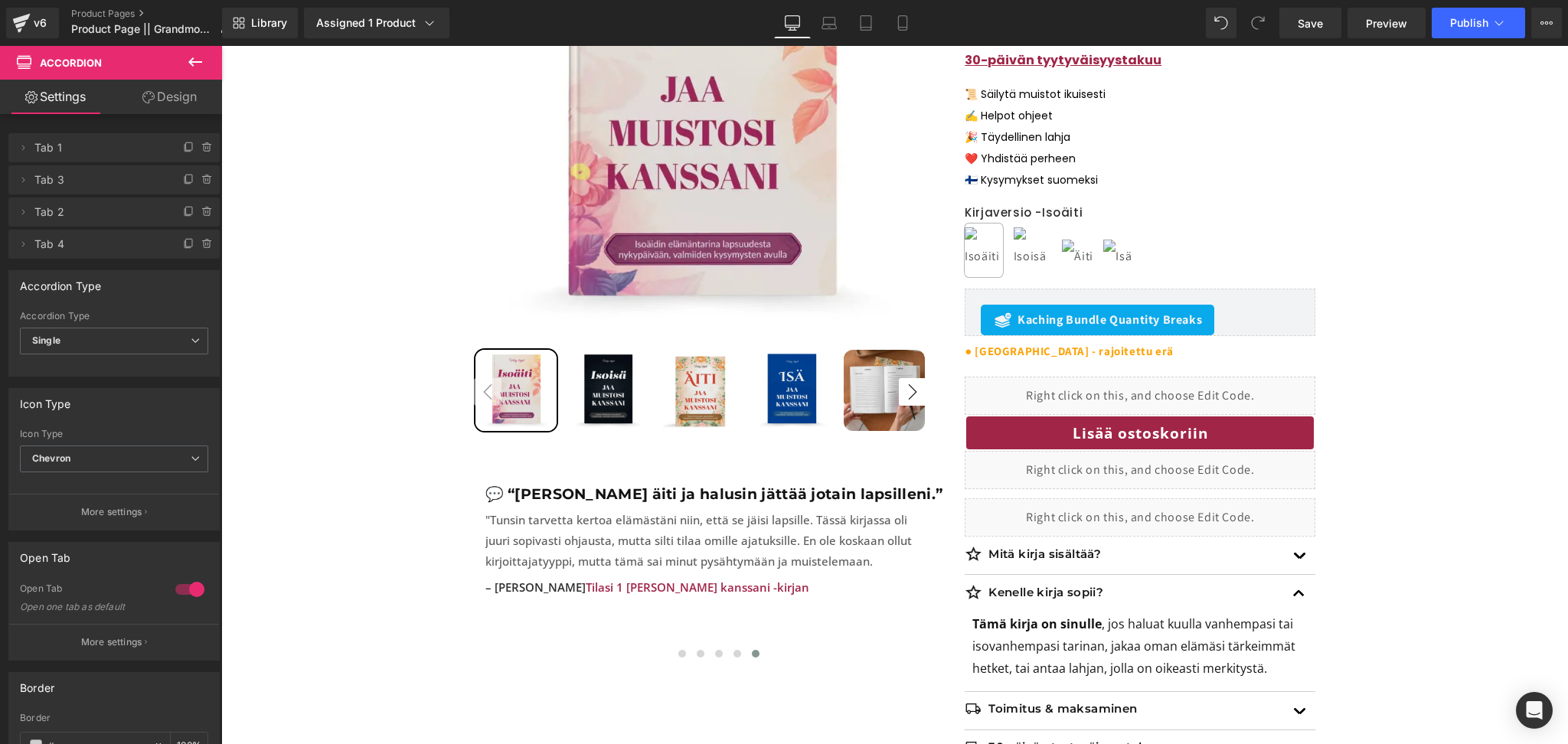
scroll to position [551, 0]
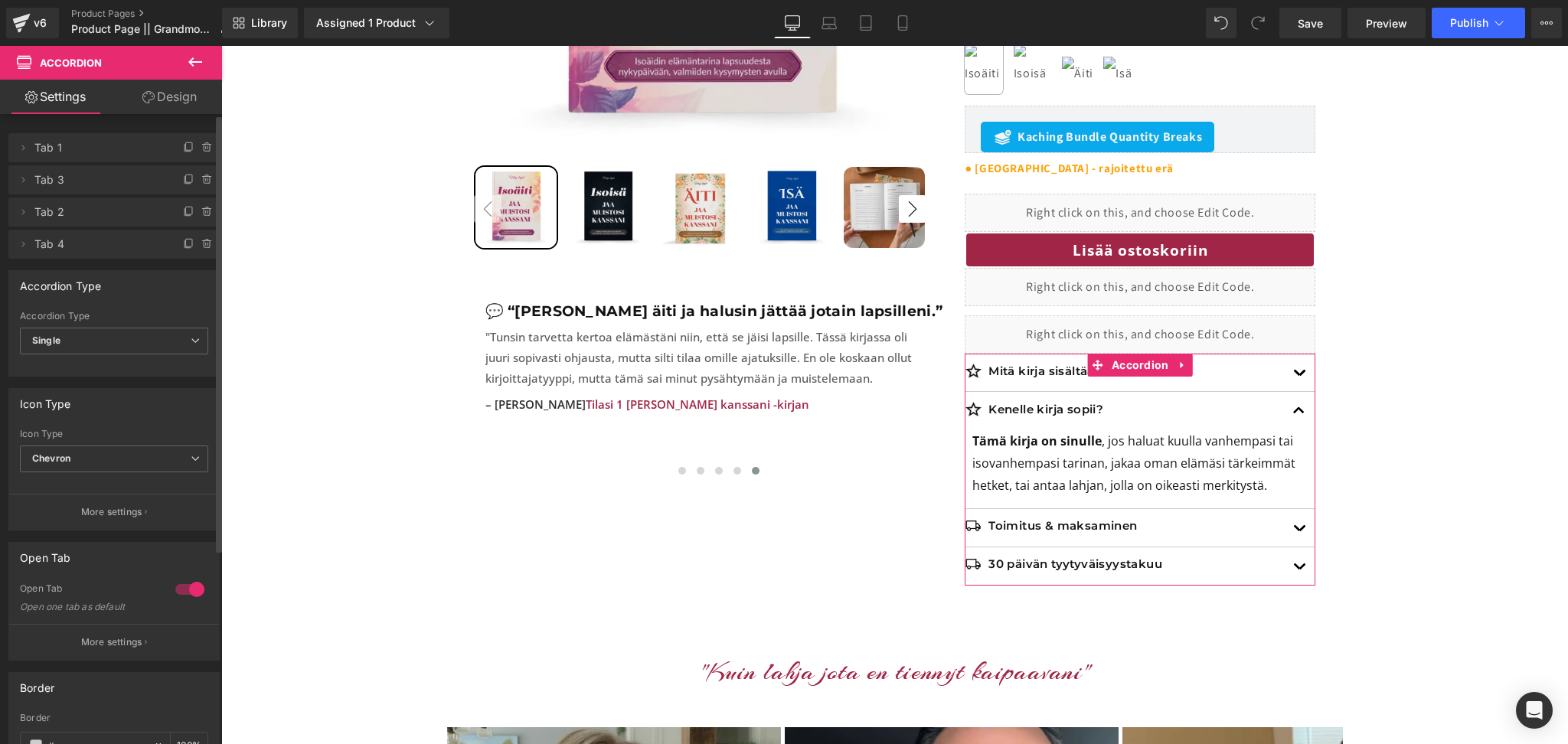
click at [185, 593] on div at bounding box center [189, 589] width 37 height 25
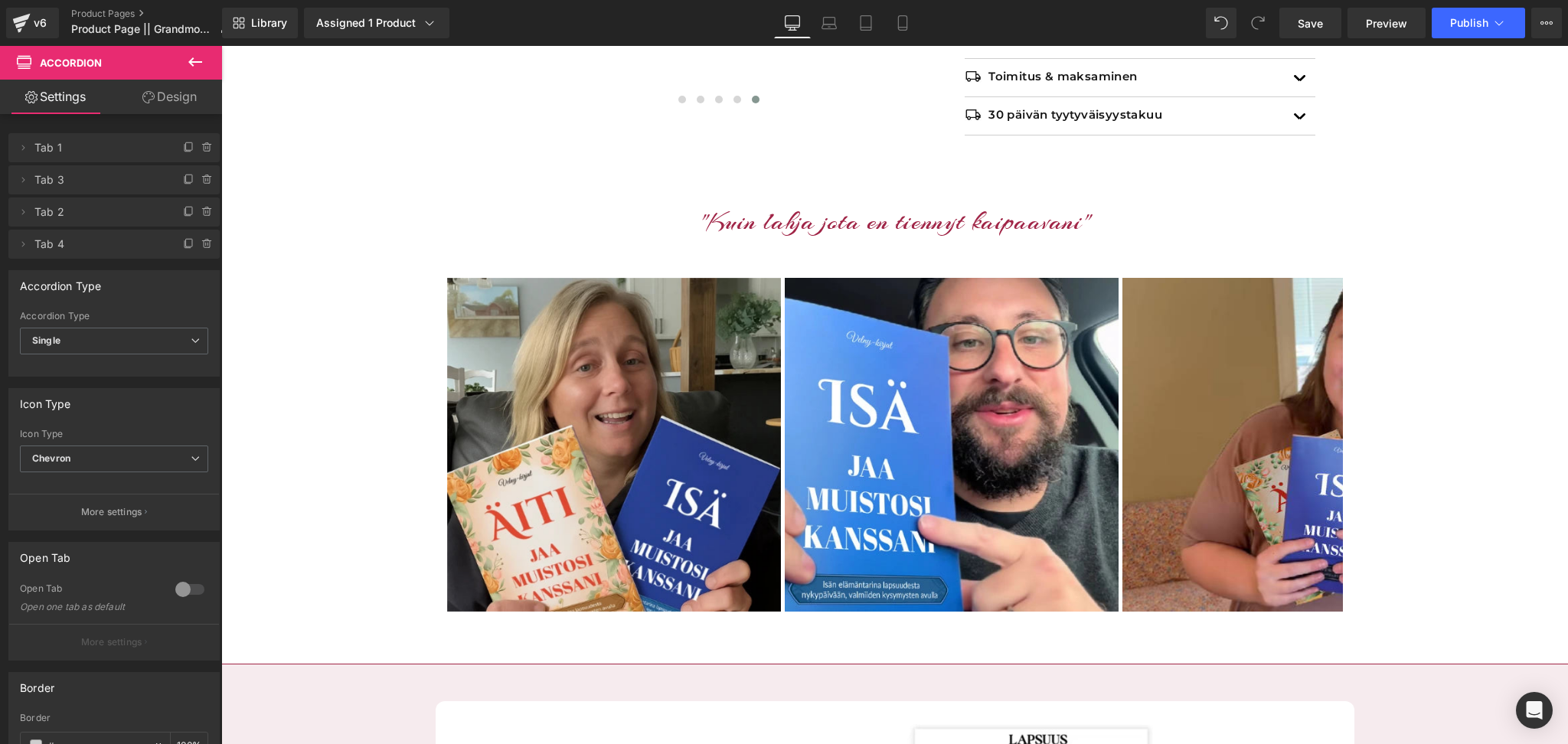
scroll to position [921, 0]
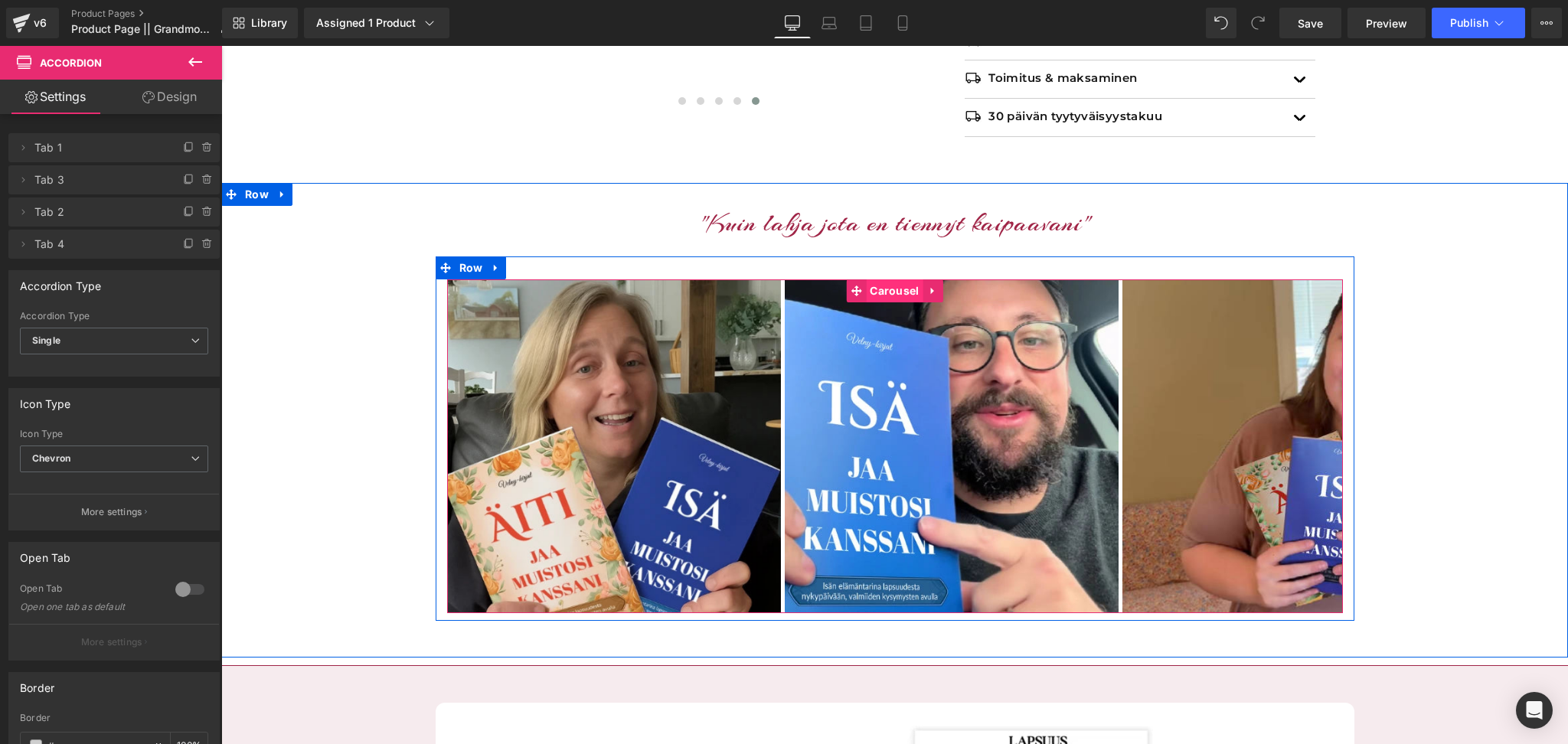
click at [890, 297] on span "Carousel" at bounding box center [894, 291] width 57 height 23
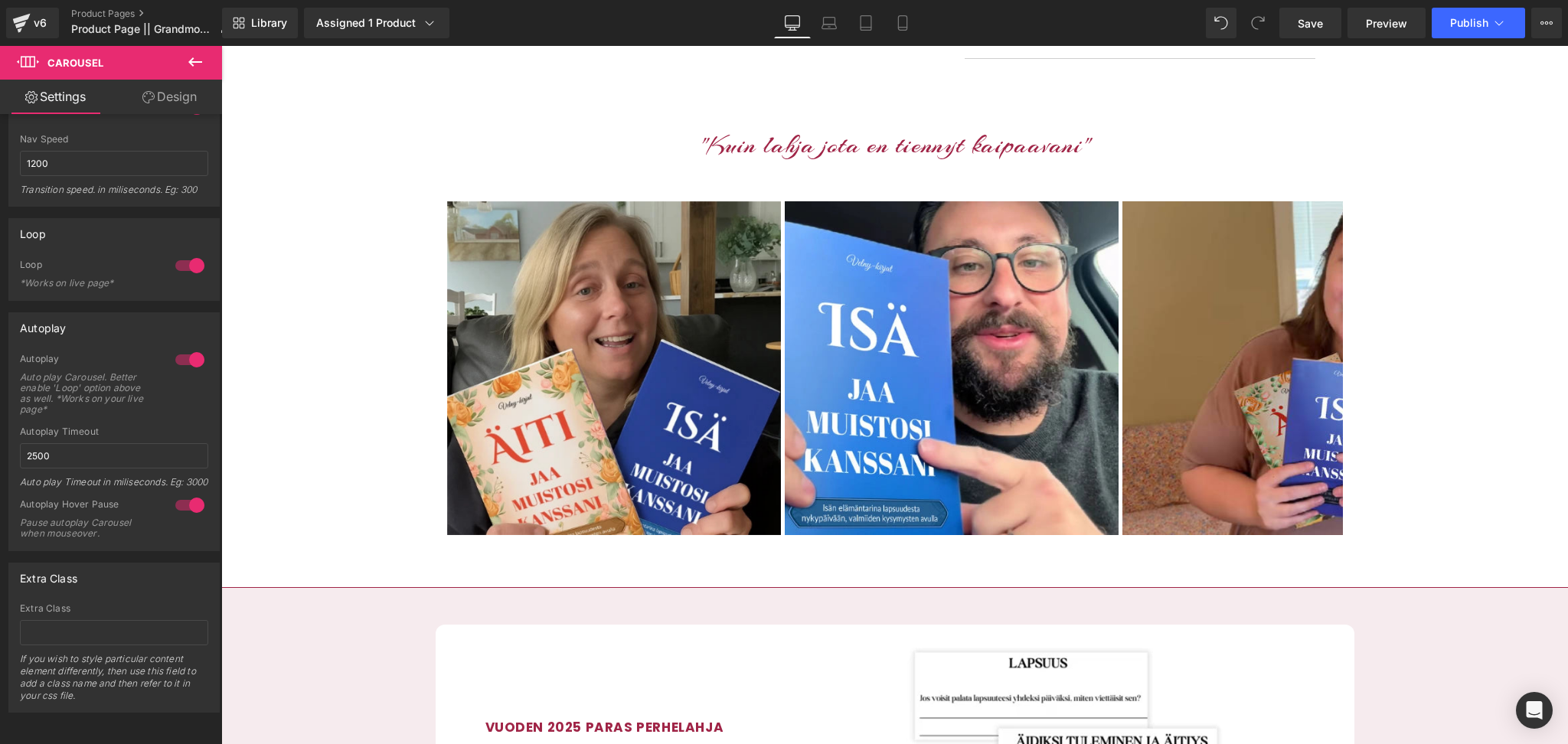
scroll to position [998, 0]
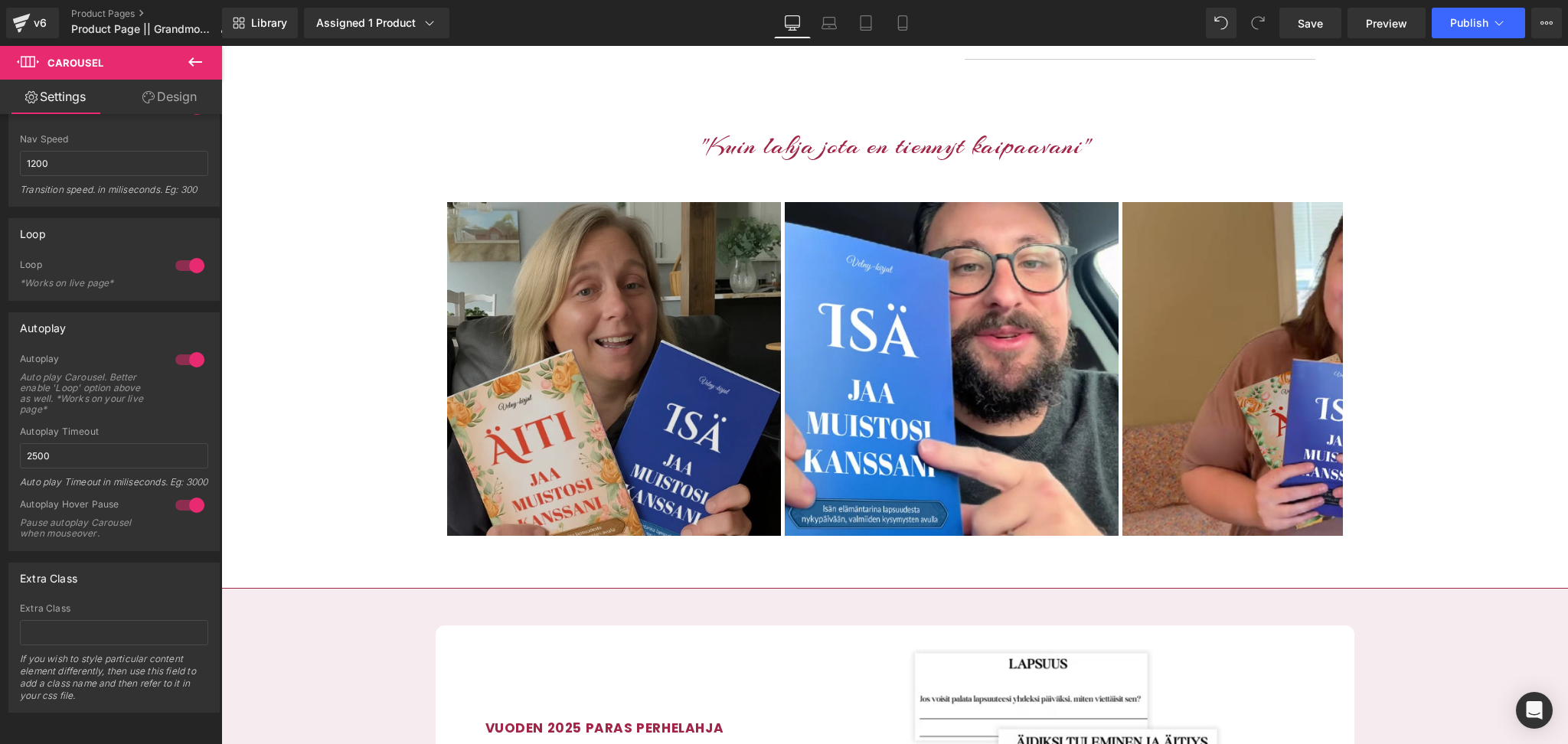
click at [568, 342] on img at bounding box center [613, 369] width 333 height 333
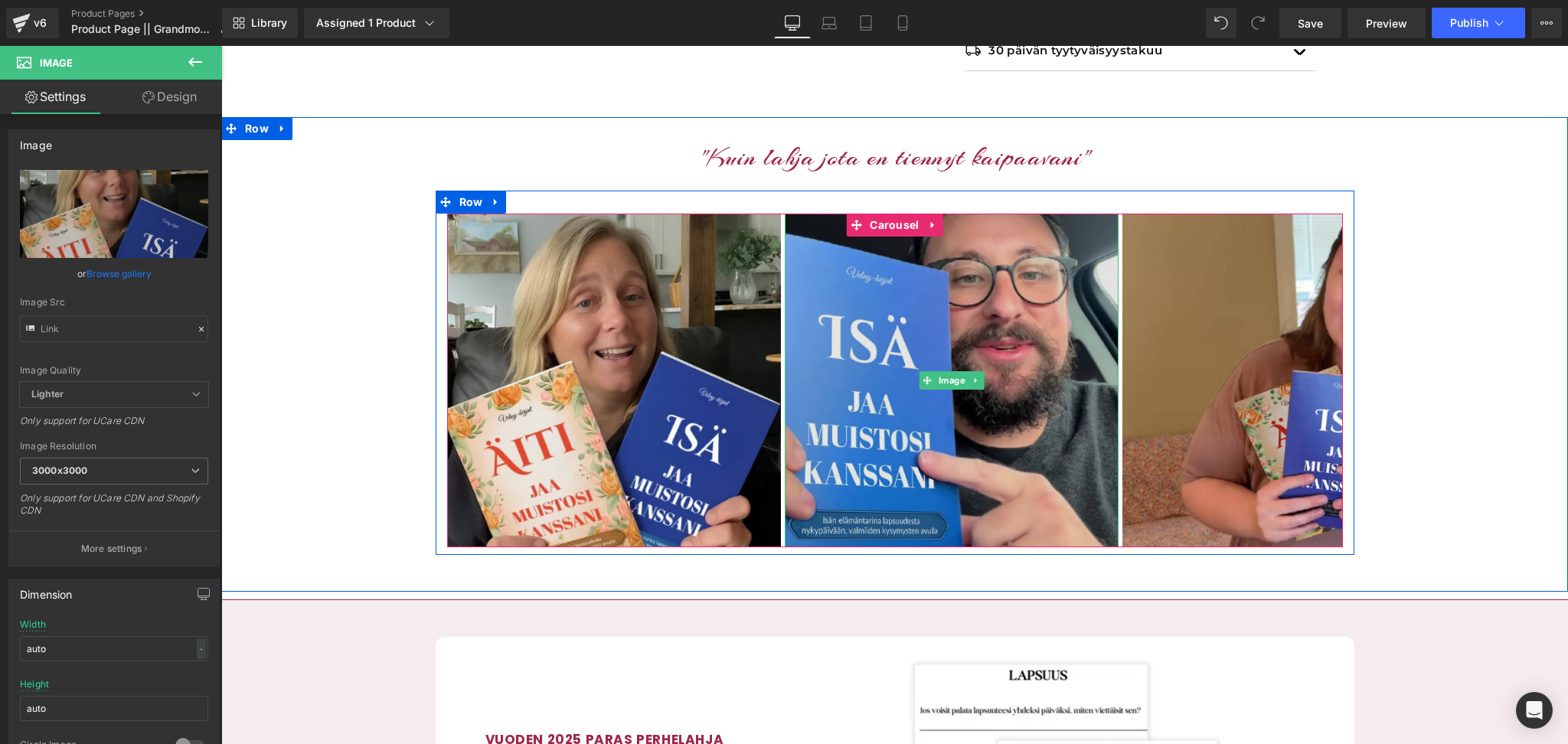
scroll to position [987, 0]
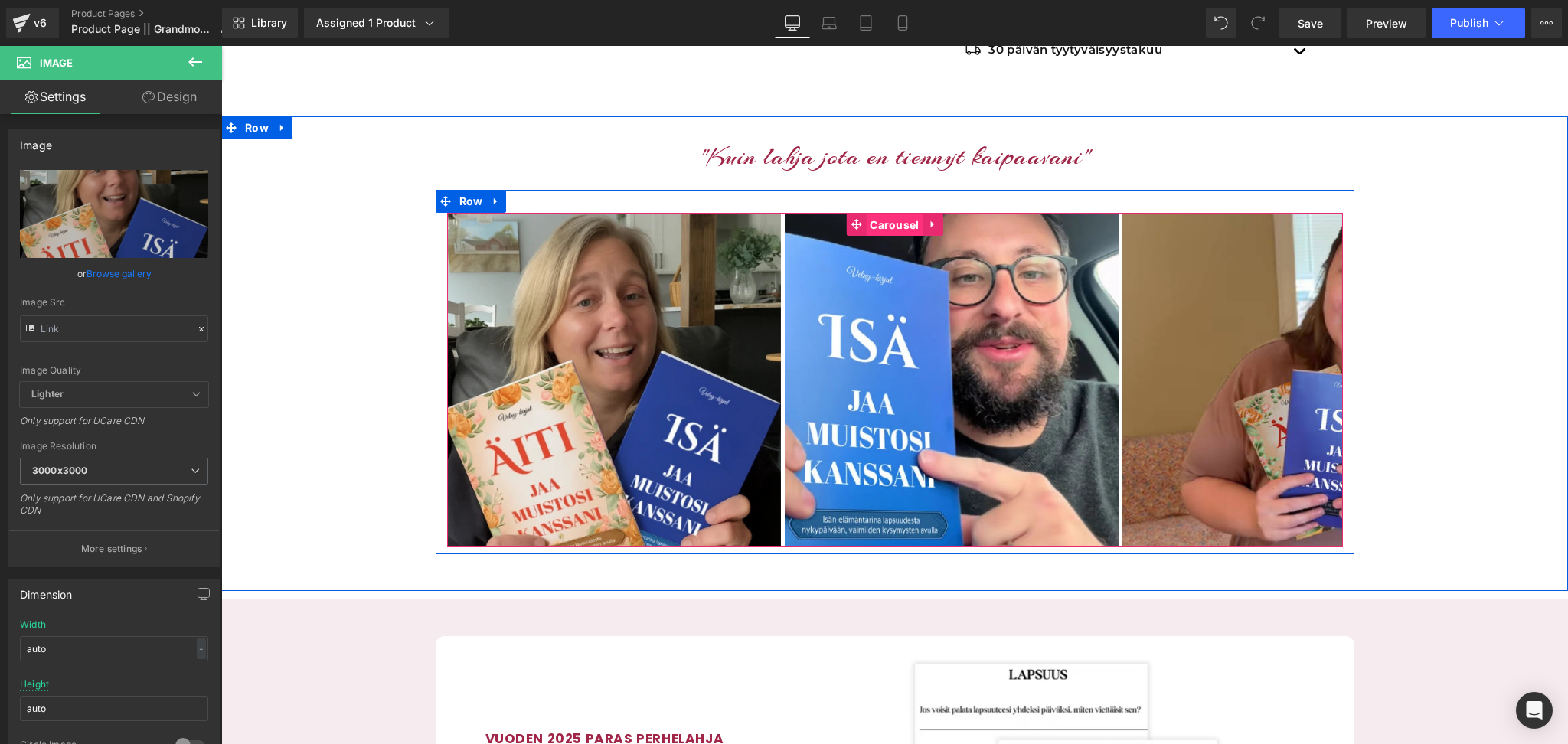
click at [878, 231] on span "Carousel" at bounding box center [894, 225] width 57 height 23
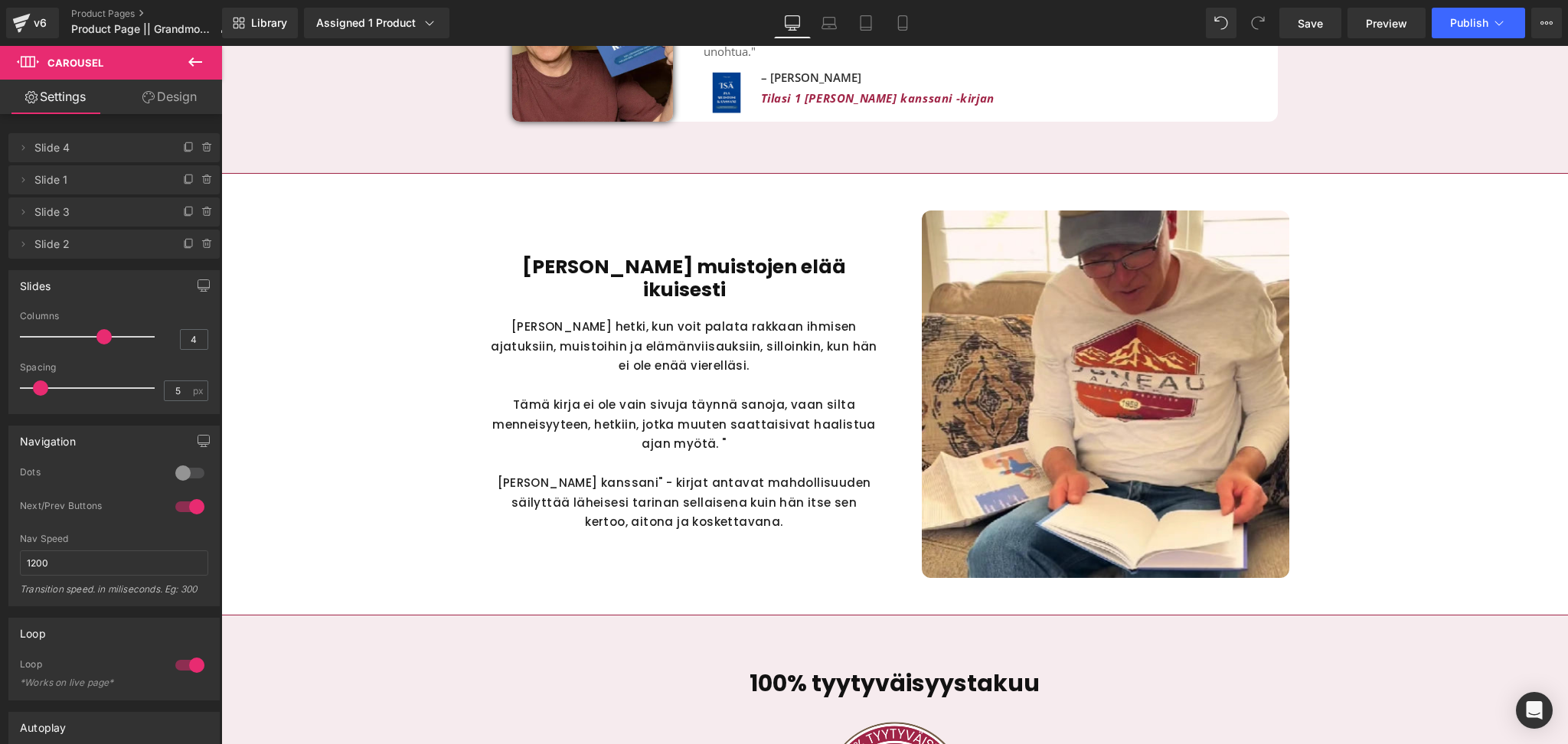
scroll to position [4031, 0]
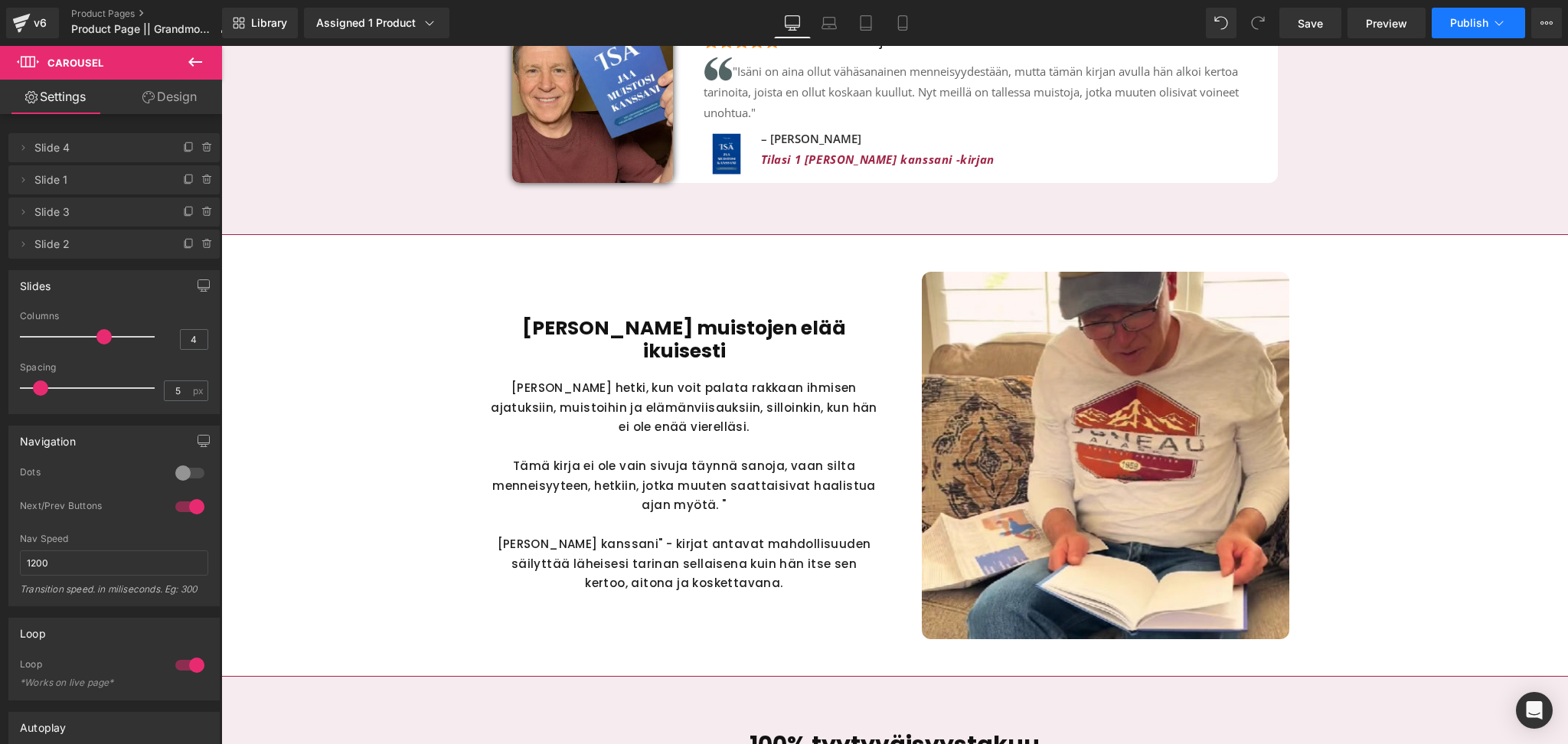
click at [1462, 27] on span "Publish" at bounding box center [1469, 23] width 39 height 12
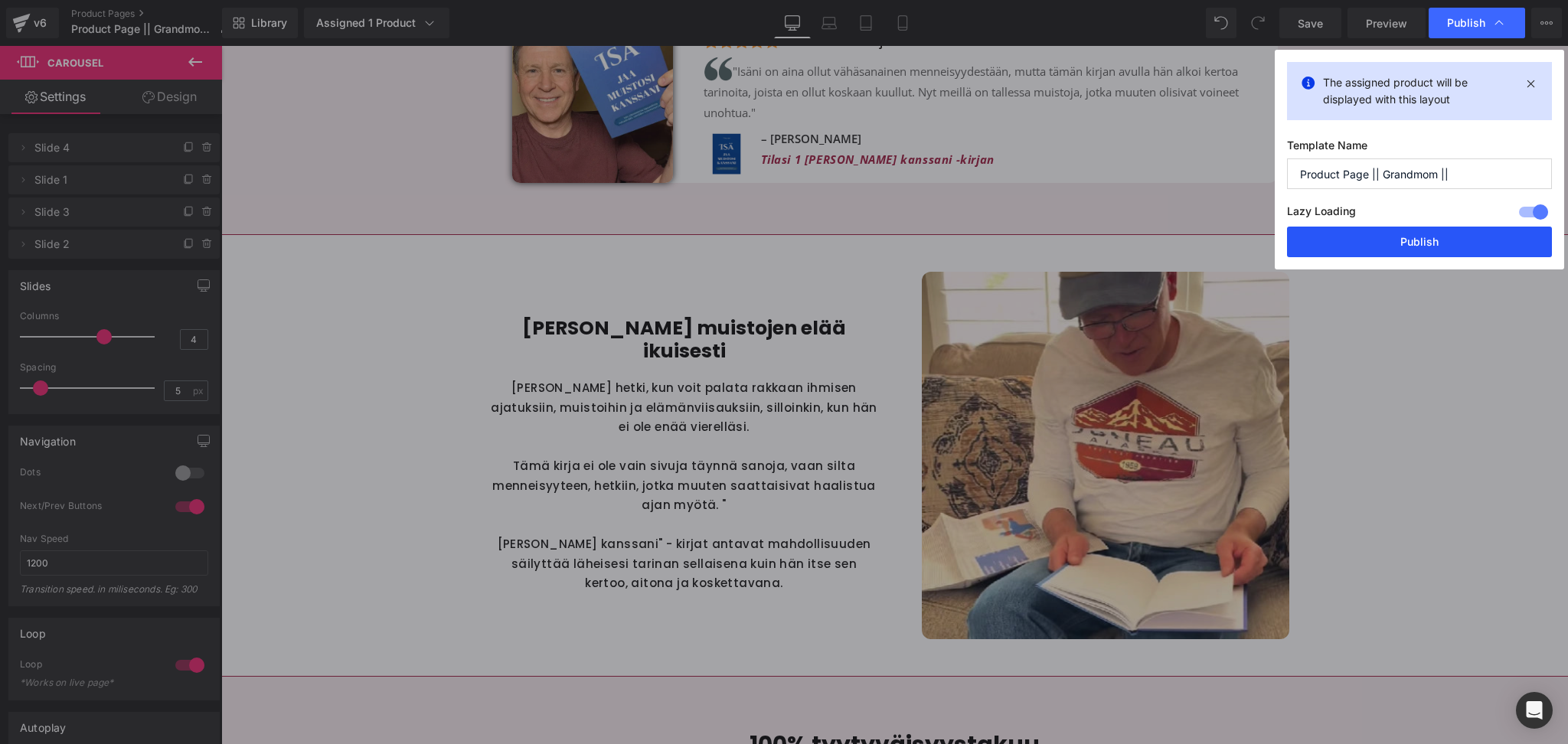
click at [1400, 247] on button "Publish" at bounding box center [1419, 242] width 265 height 31
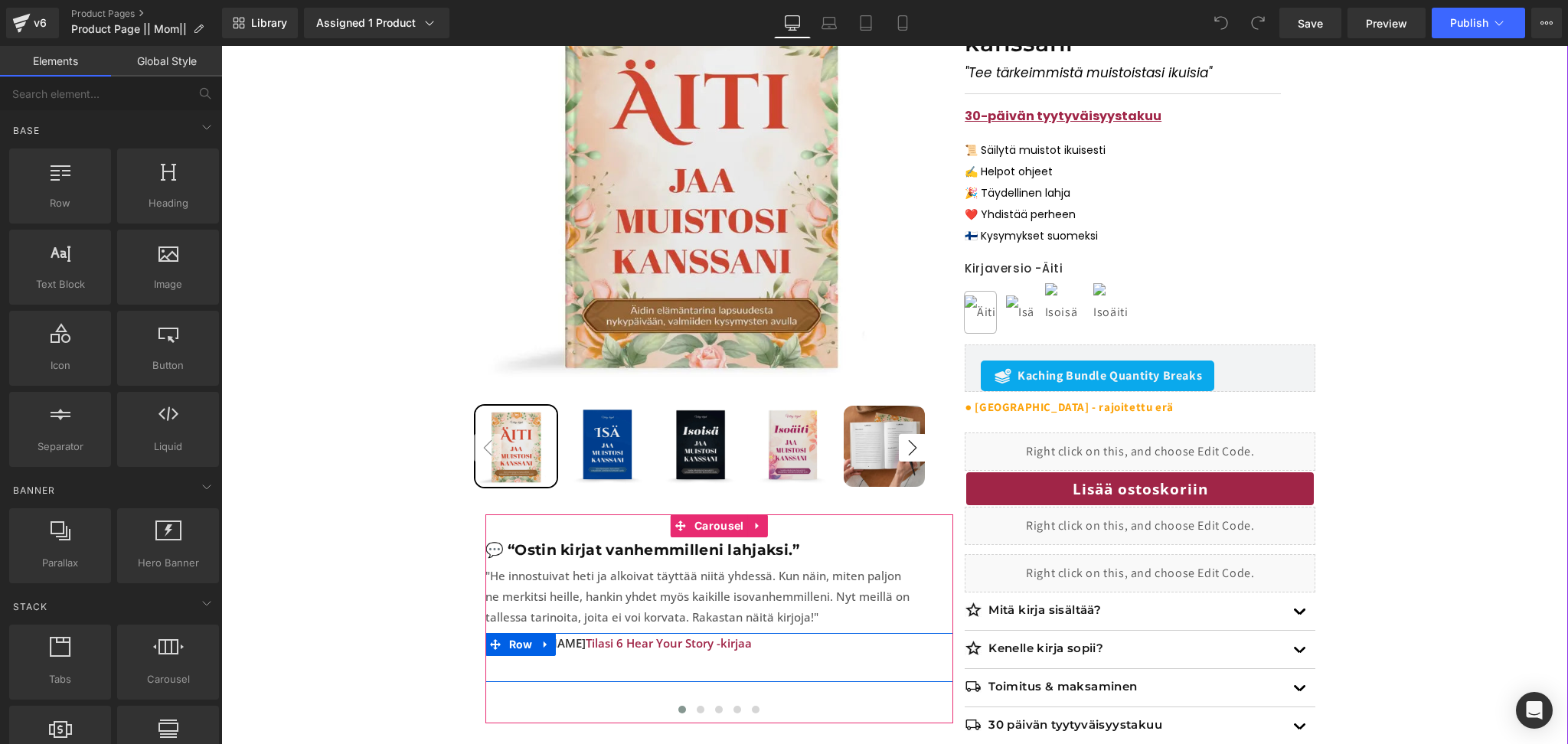
click at [649, 645] on span "Tilasi 6 Hear Your Story -kirjaa" at bounding box center [669, 643] width 166 height 15
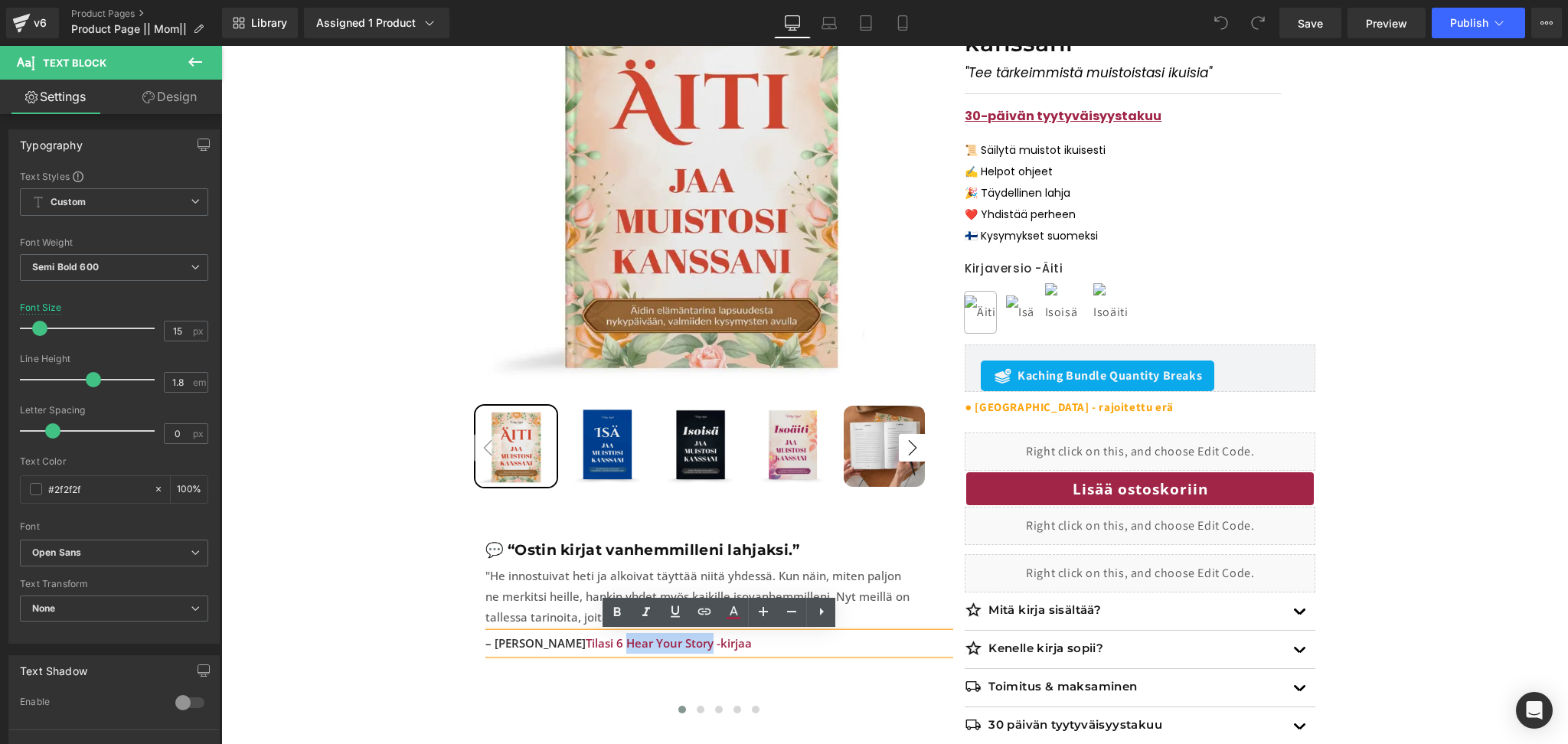
drag, startPoint x: 674, startPoint y: 643, endPoint x: 586, endPoint y: 646, distance: 88.1
click at [586, 646] on span "Tilasi 6 Hear Your Story -kirjaa" at bounding box center [669, 643] width 166 height 15
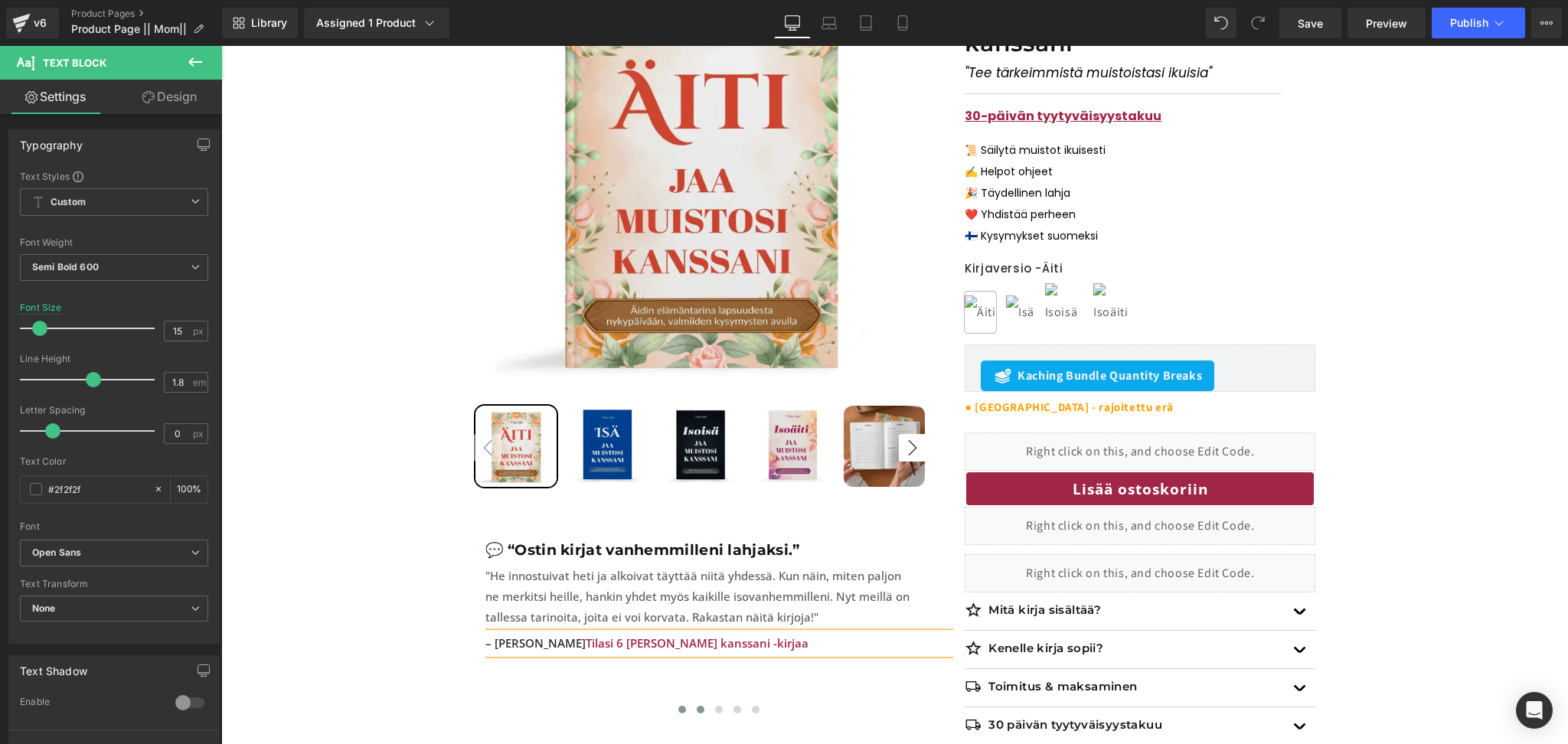
click at [700, 705] on span at bounding box center [700, 709] width 8 height 8
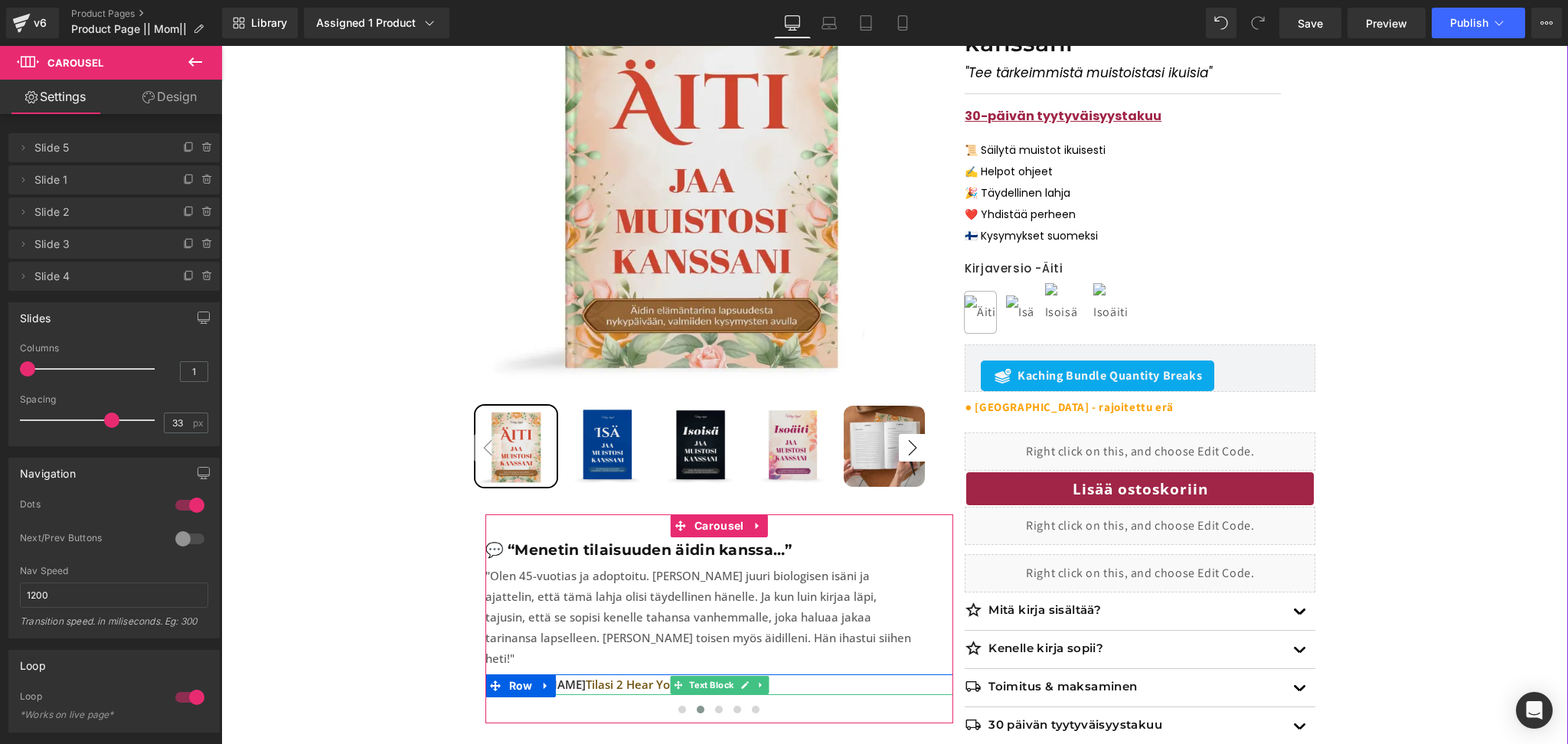
click at [654, 676] on span "Tilasi 2 Hear Your Story -kirjaa" at bounding box center [669, 684] width 166 height 15
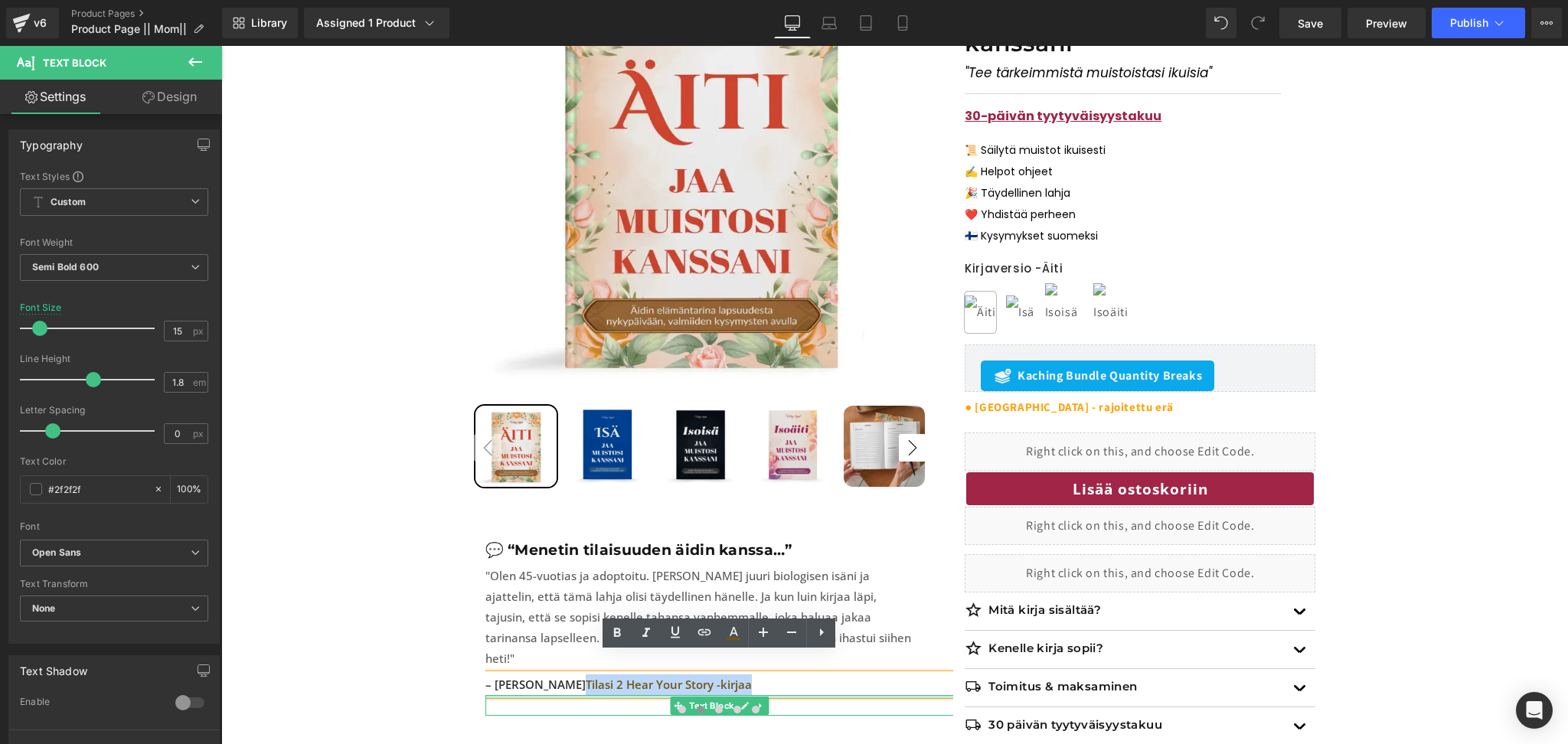
drag, startPoint x: 745, startPoint y: 666, endPoint x: 565, endPoint y: 675, distance: 180.2
click at [565, 675] on div "– [PERSON_NAME] Tilasi 2 Hear Your Story -kirjaa Text Block Text Block" at bounding box center [719, 695] width 468 height 41
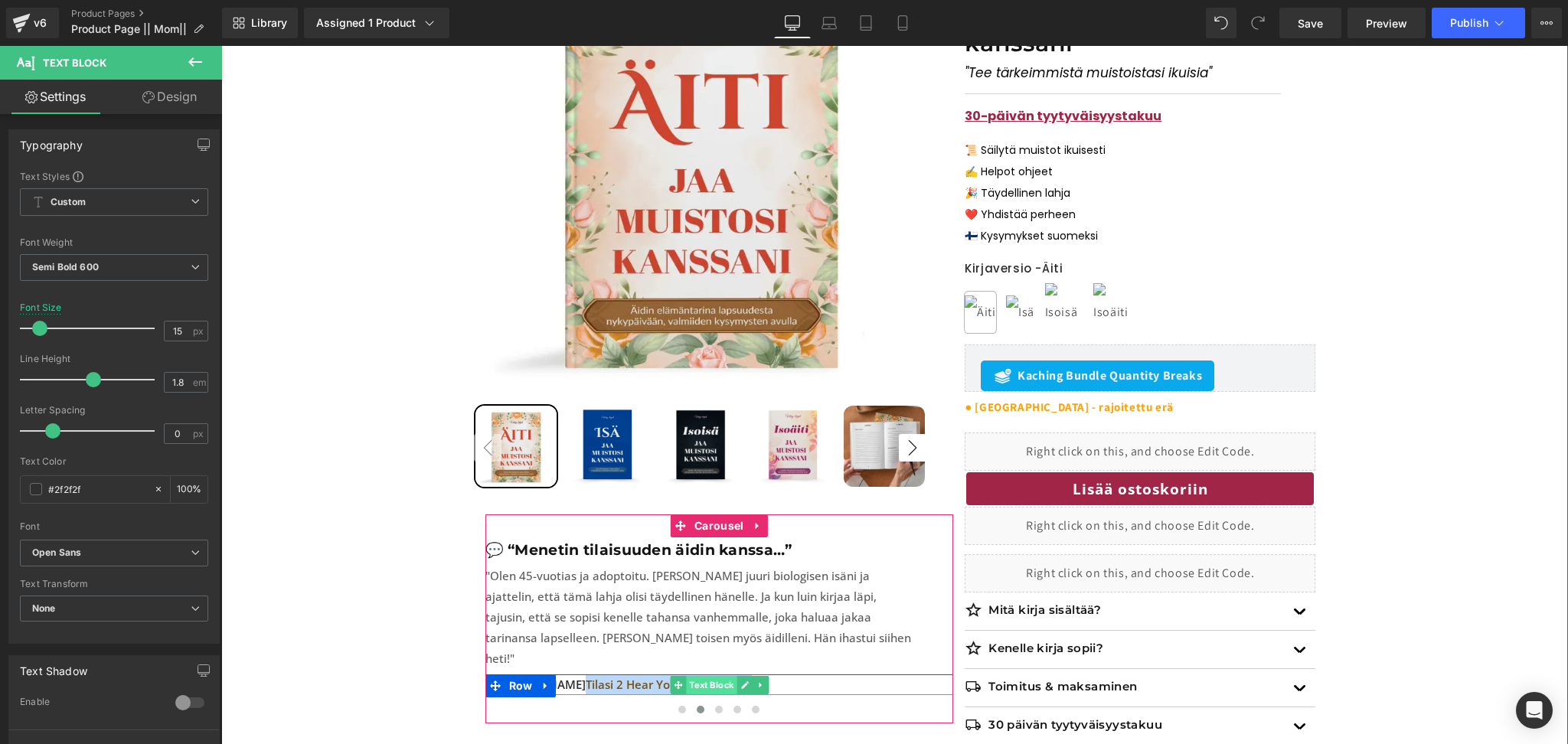
click at [703, 675] on span "Text Block" at bounding box center [711, 684] width 51 height 18
click at [586, 676] on span "Tilasi 2 Hear Your Story -kirjaa" at bounding box center [669, 684] width 166 height 15
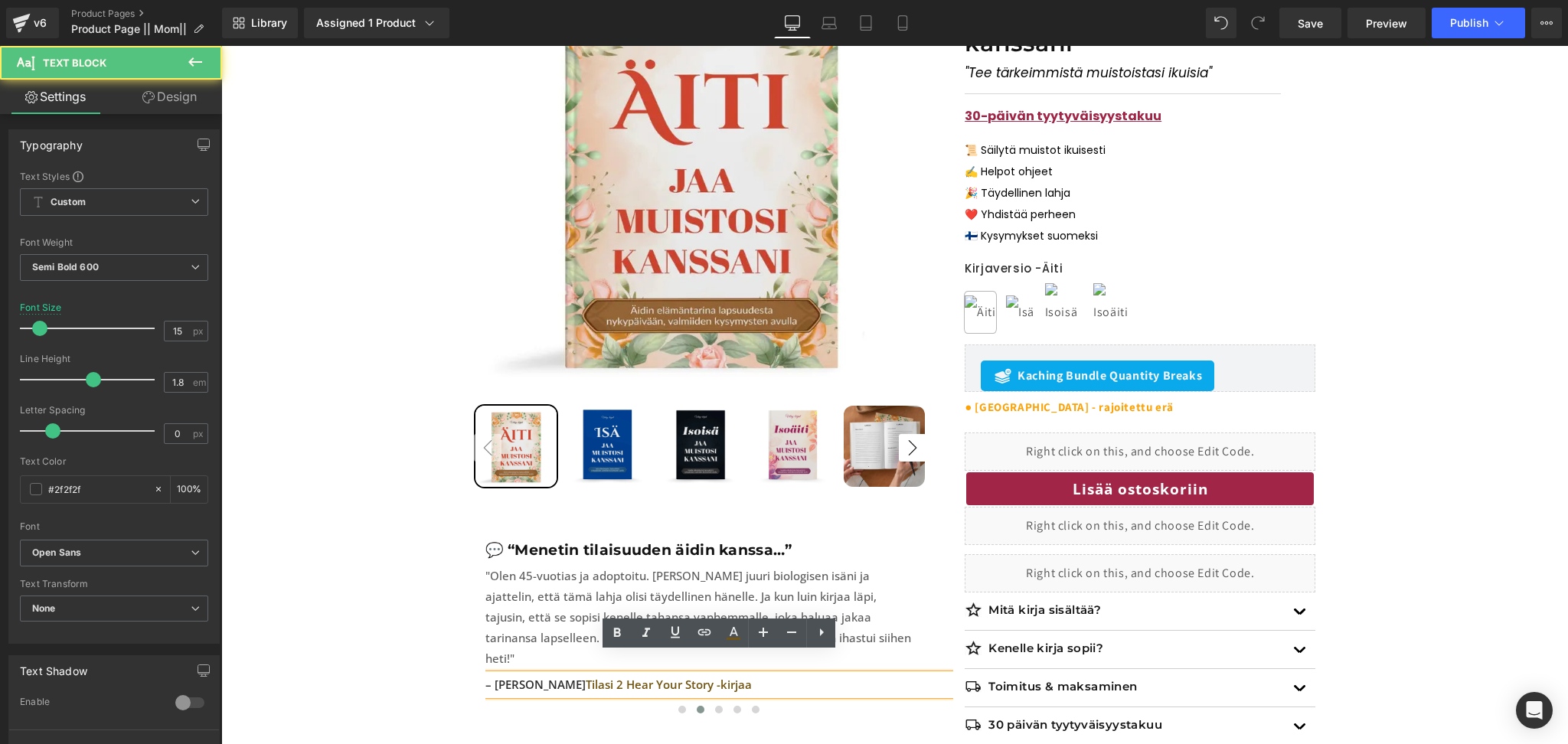
click at [586, 676] on span "Tilasi 2 Hear Your Story -kirjaa" at bounding box center [669, 684] width 166 height 15
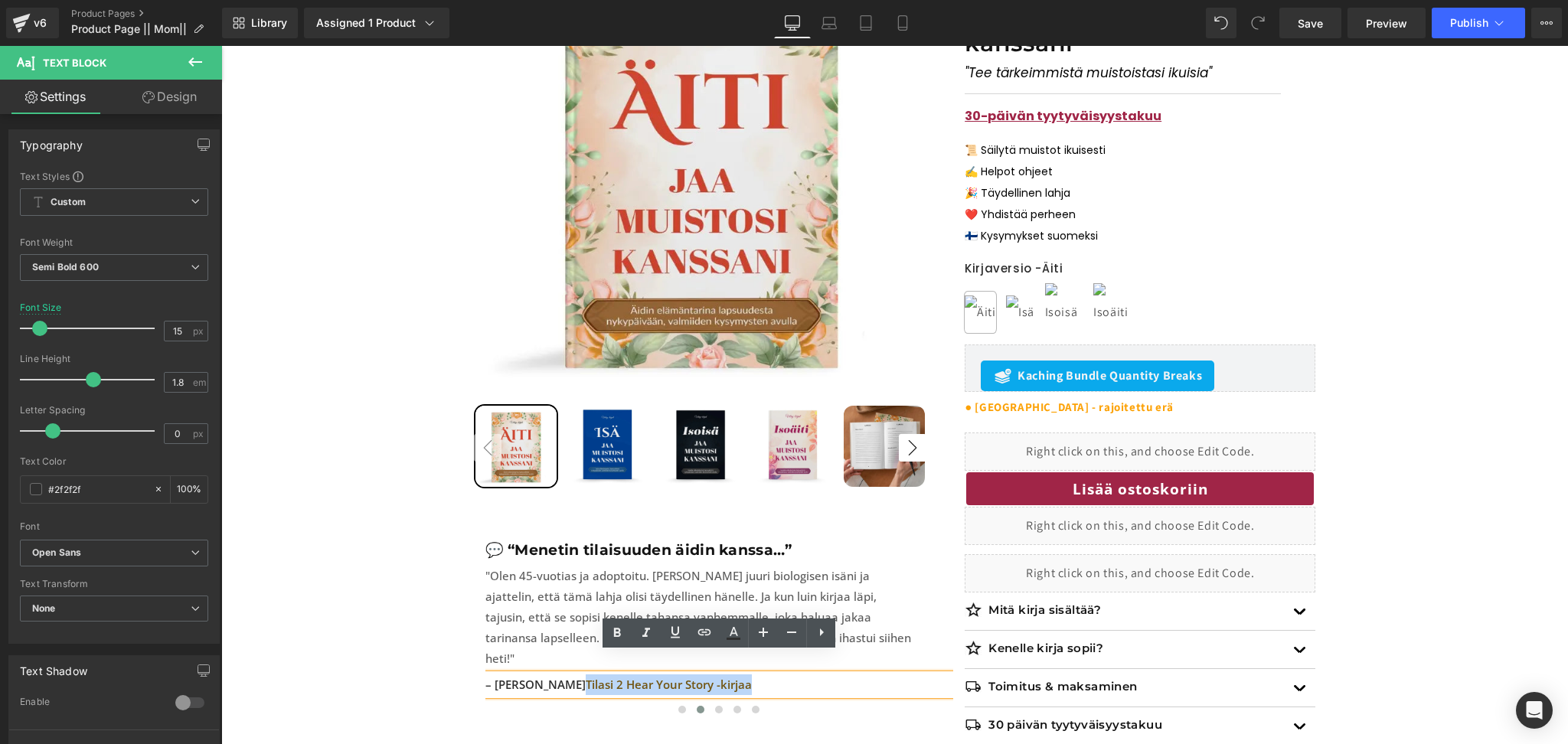
drag, startPoint x: 567, startPoint y: 662, endPoint x: 730, endPoint y: 656, distance: 163.1
click at [730, 676] on span "Tilasi 2 Hear Your Story -kirjaa" at bounding box center [669, 684] width 166 height 15
click at [729, 622] on link at bounding box center [733, 633] width 29 height 29
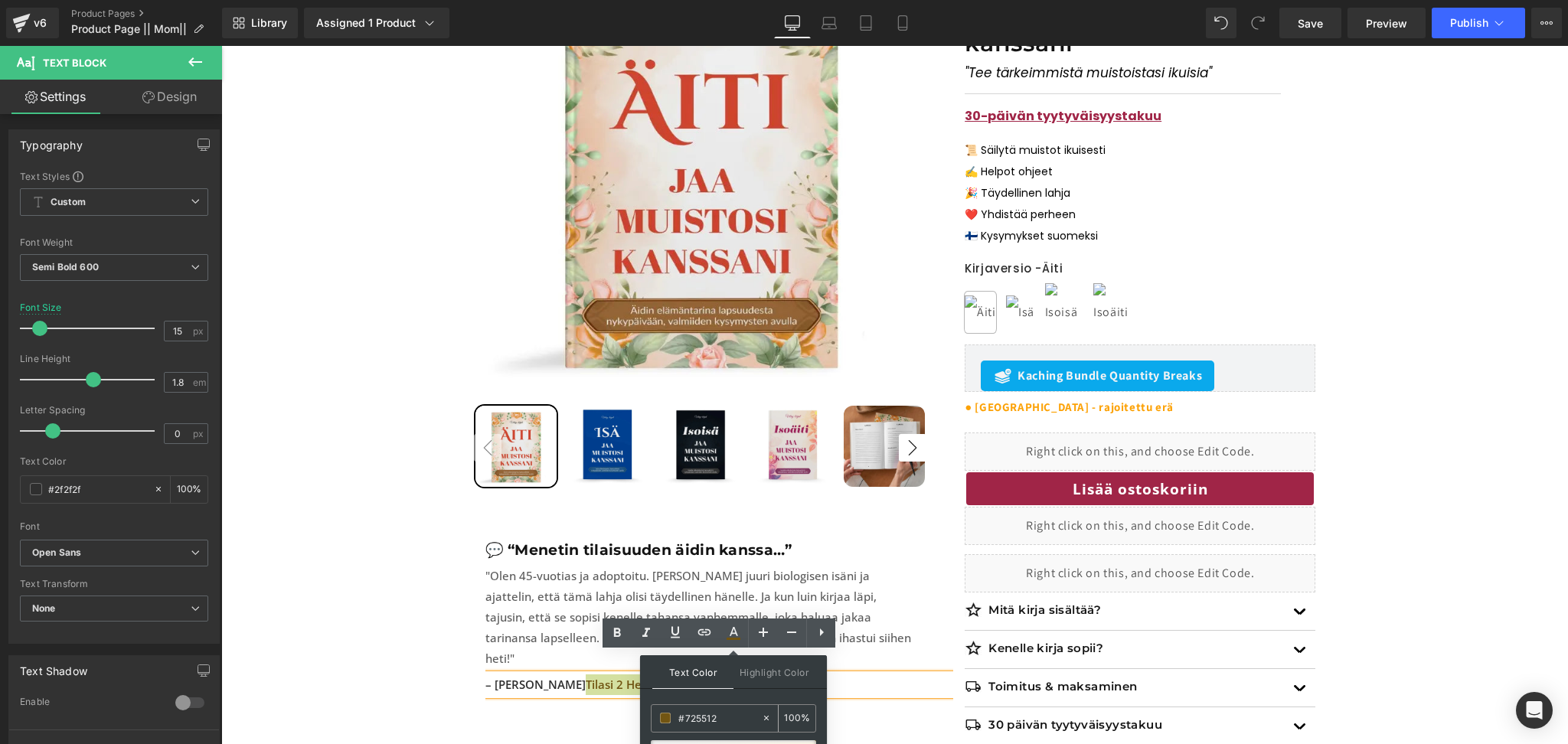
click at [705, 714] on input "#725512" at bounding box center [719, 718] width 82 height 17
paste input "appwiz.cpl"
type input "appwiz.cpl"
type input "0"
type input "#725512"
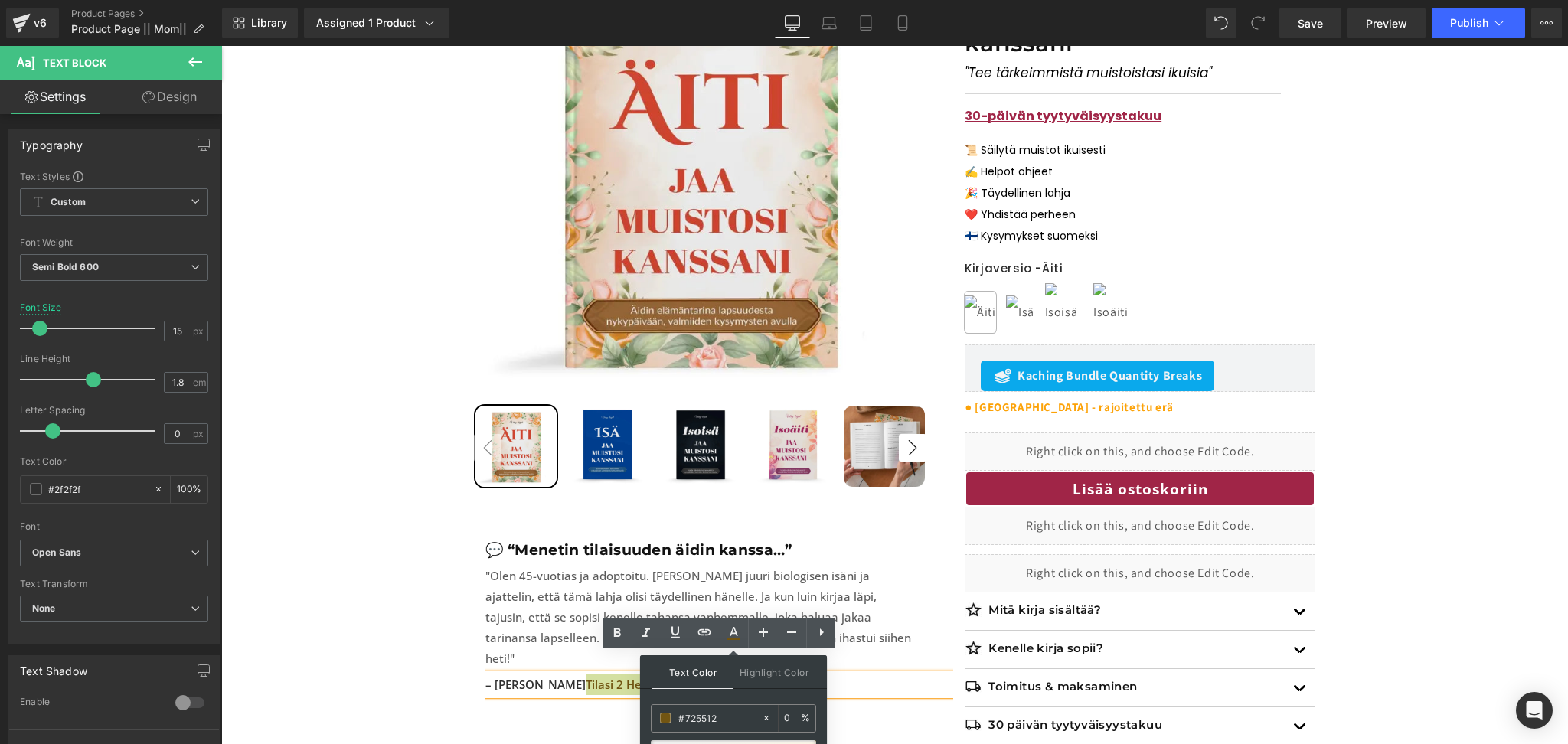
type input "100"
click at [705, 715] on input "#725512" at bounding box center [719, 718] width 82 height 17
paste input "a02547"
type input "#a02547"
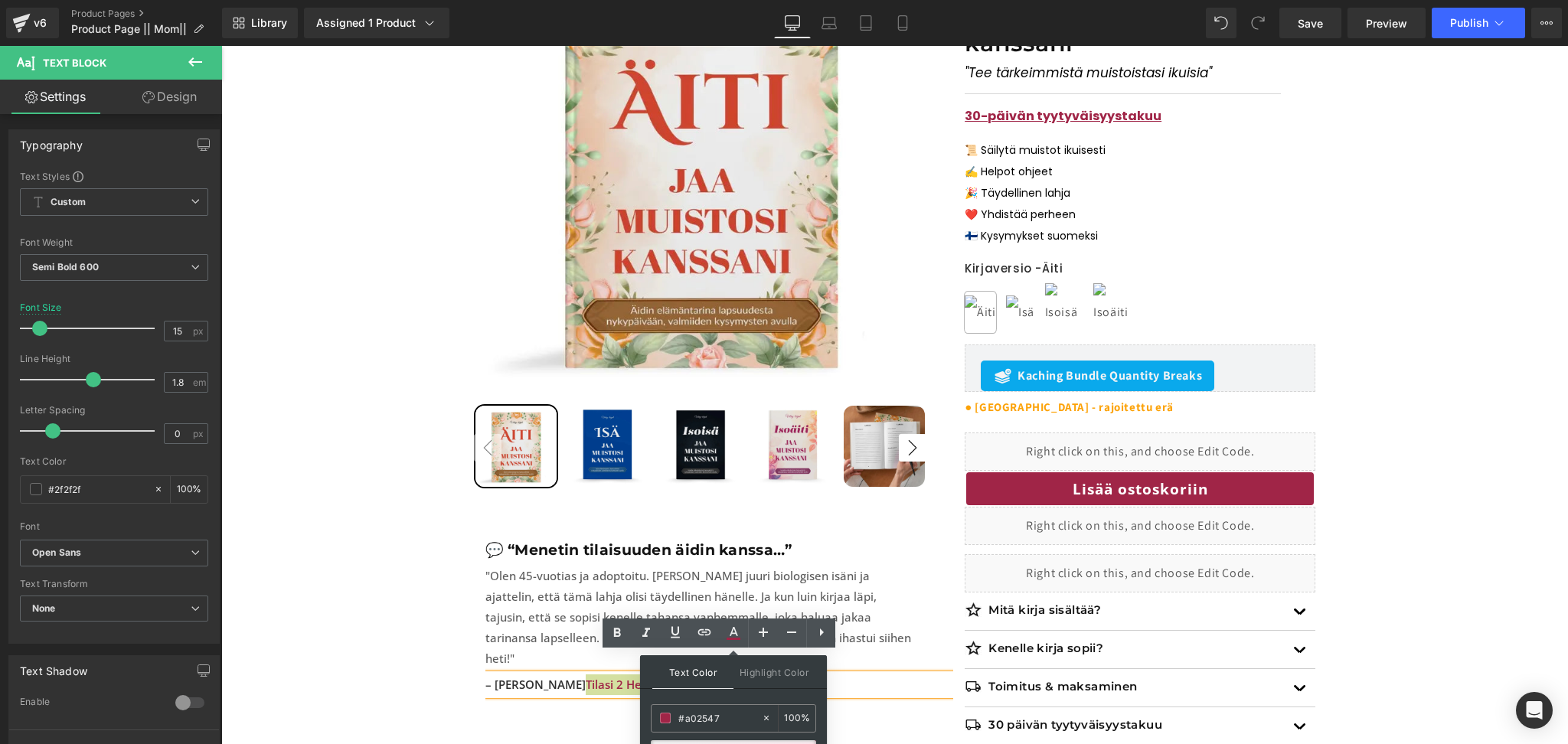
click at [583, 712] on div "Sale Off 17 % (P) Image" at bounding box center [895, 353] width 842 height 829
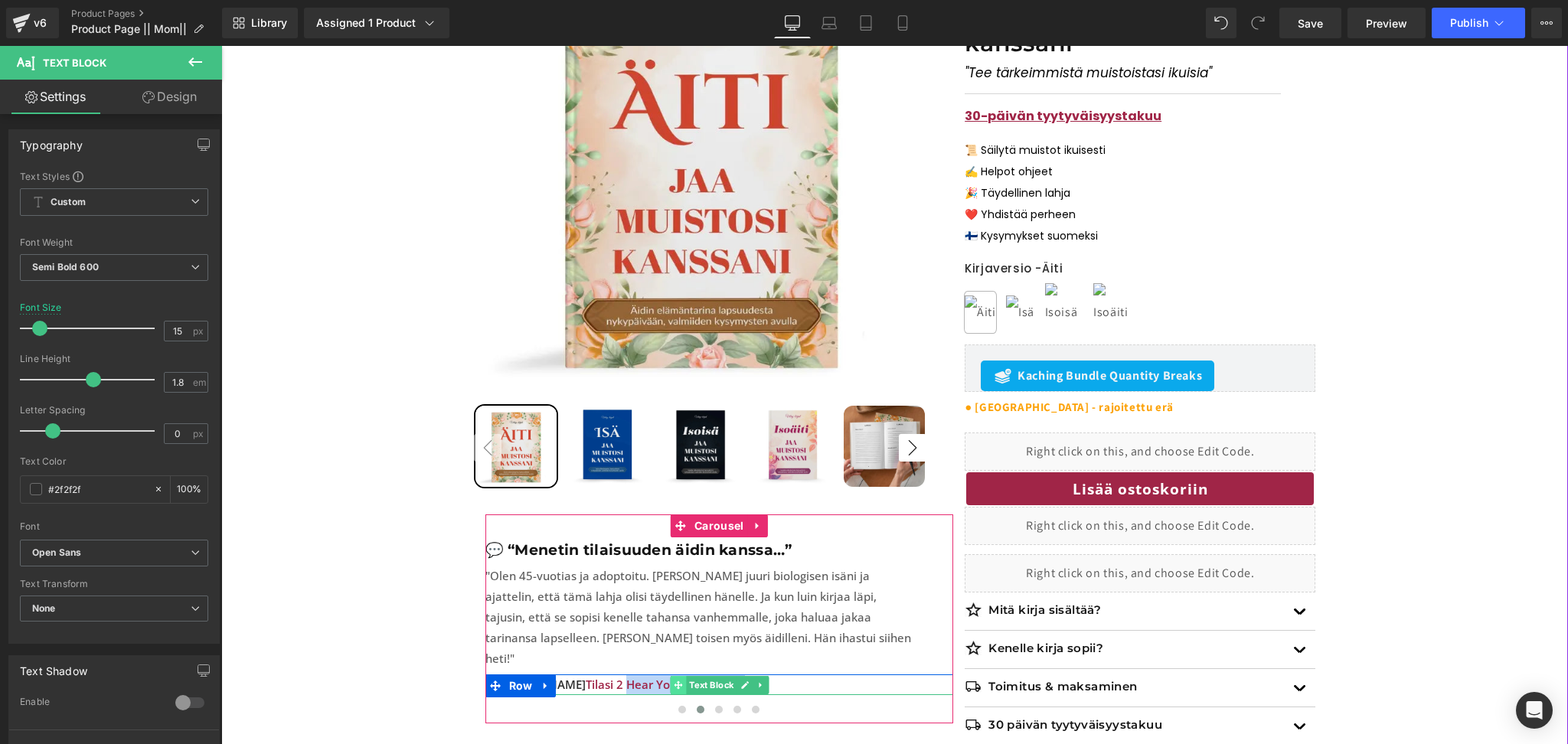
drag, startPoint x: 606, startPoint y: 666, endPoint x: 672, endPoint y: 663, distance: 66.1
click at [672, 675] on div "– [PERSON_NAME] Tilasi 2 Hear Your Story -kirjaa Text Block" at bounding box center [719, 685] width 468 height 21
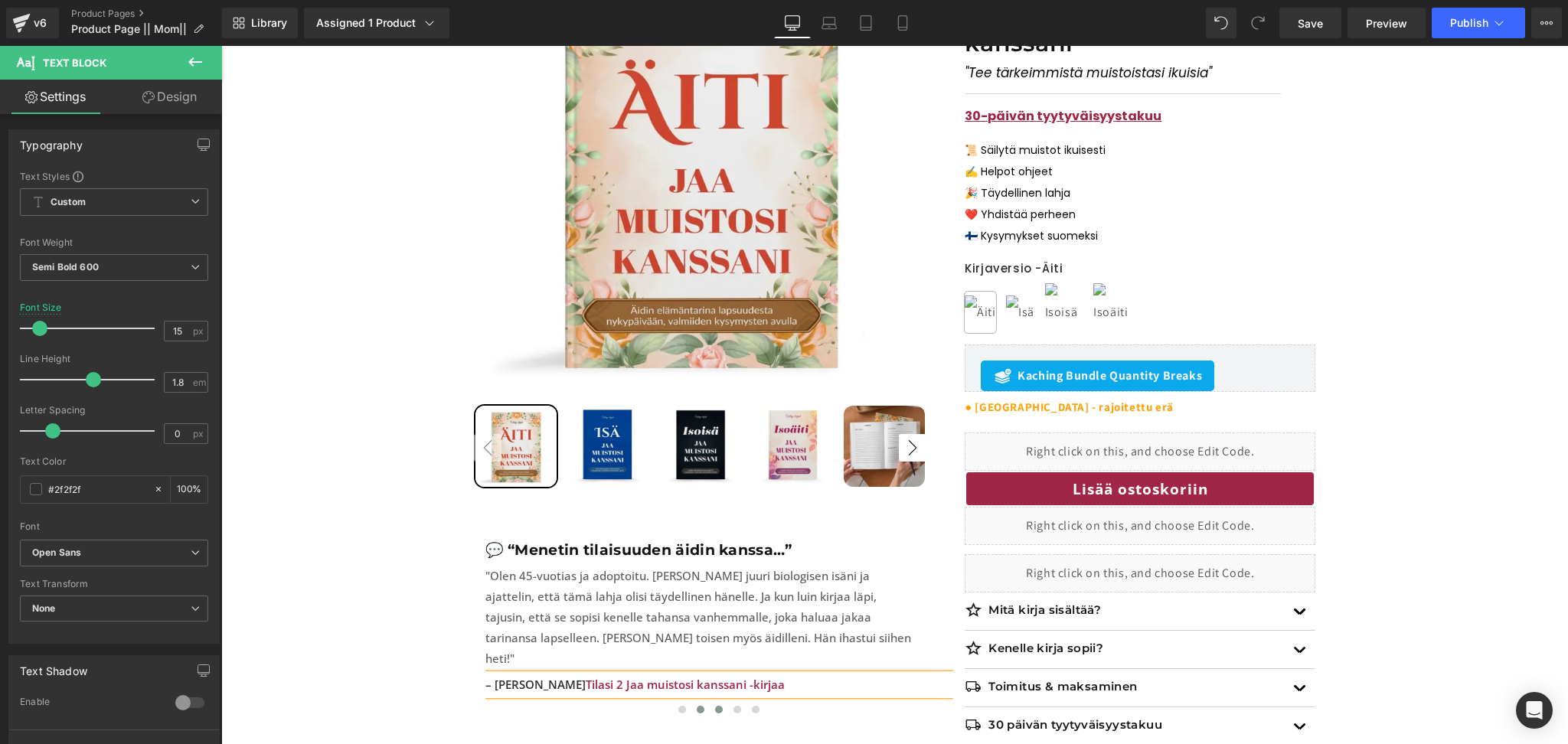
click at [719, 702] on button at bounding box center [718, 710] width 18 height 15
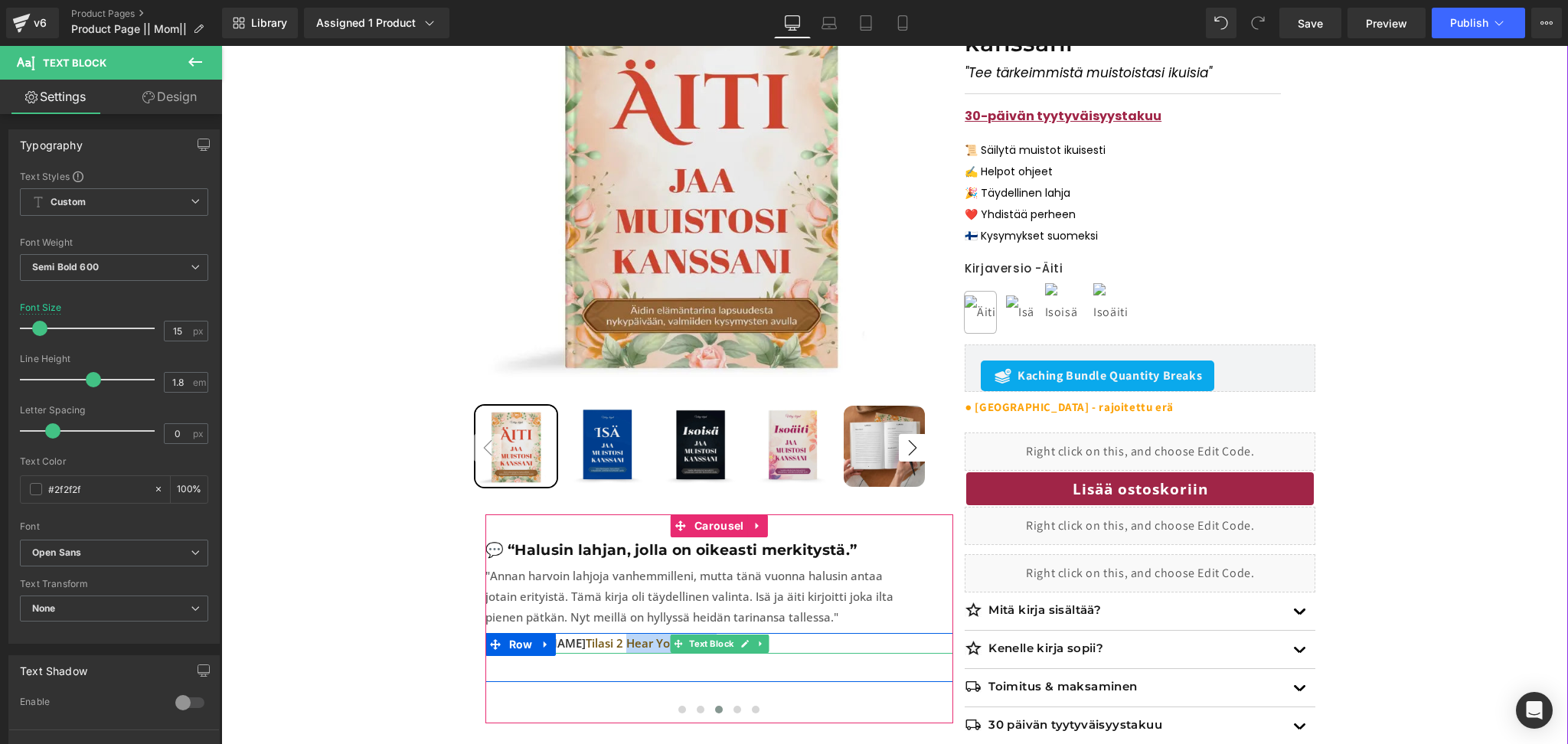
drag, startPoint x: 583, startPoint y: 646, endPoint x: 572, endPoint y: 646, distance: 11.0
click at [586, 646] on span "Tilasi 2 Hear Your Story -kirjaa" at bounding box center [669, 643] width 166 height 15
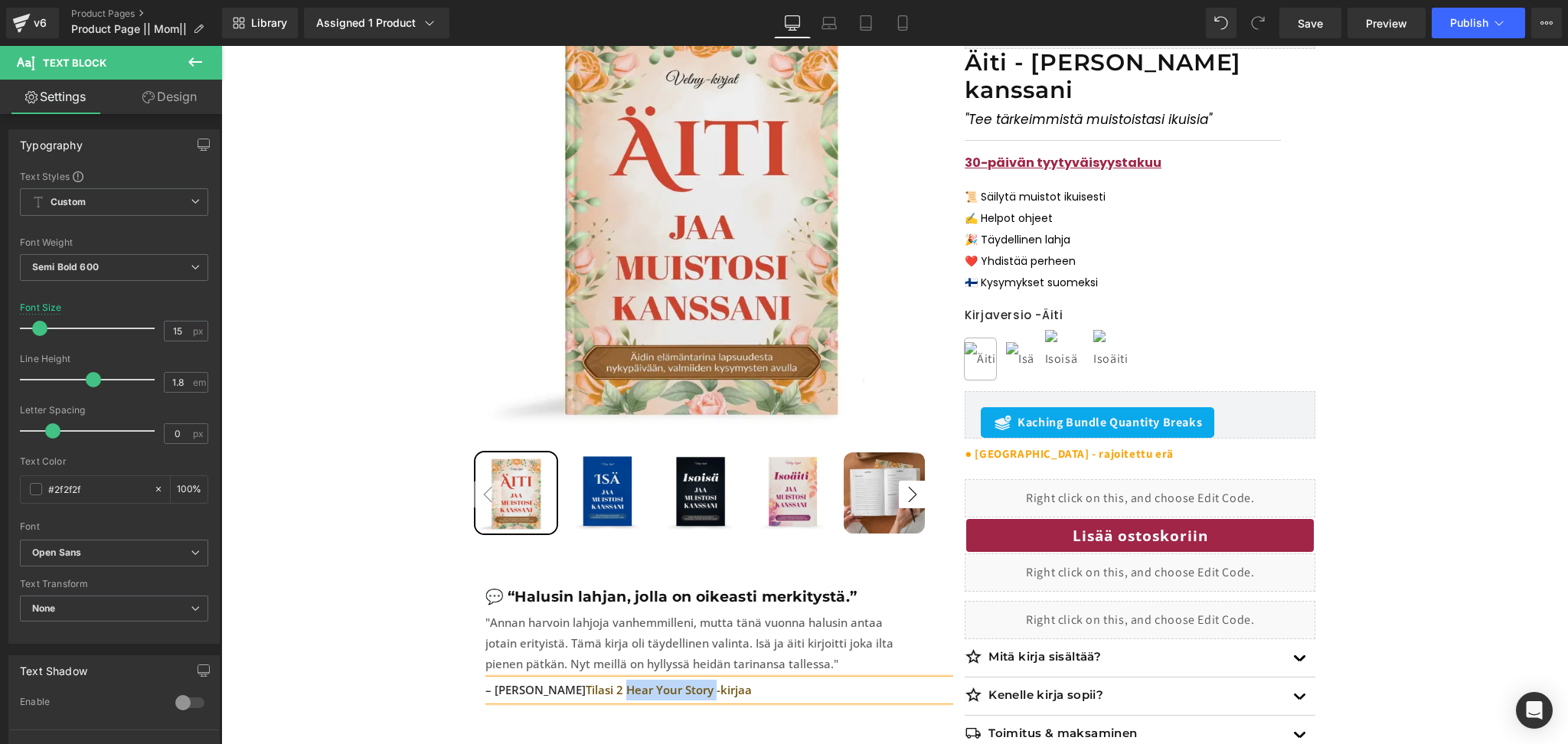
scroll to position [336, 0]
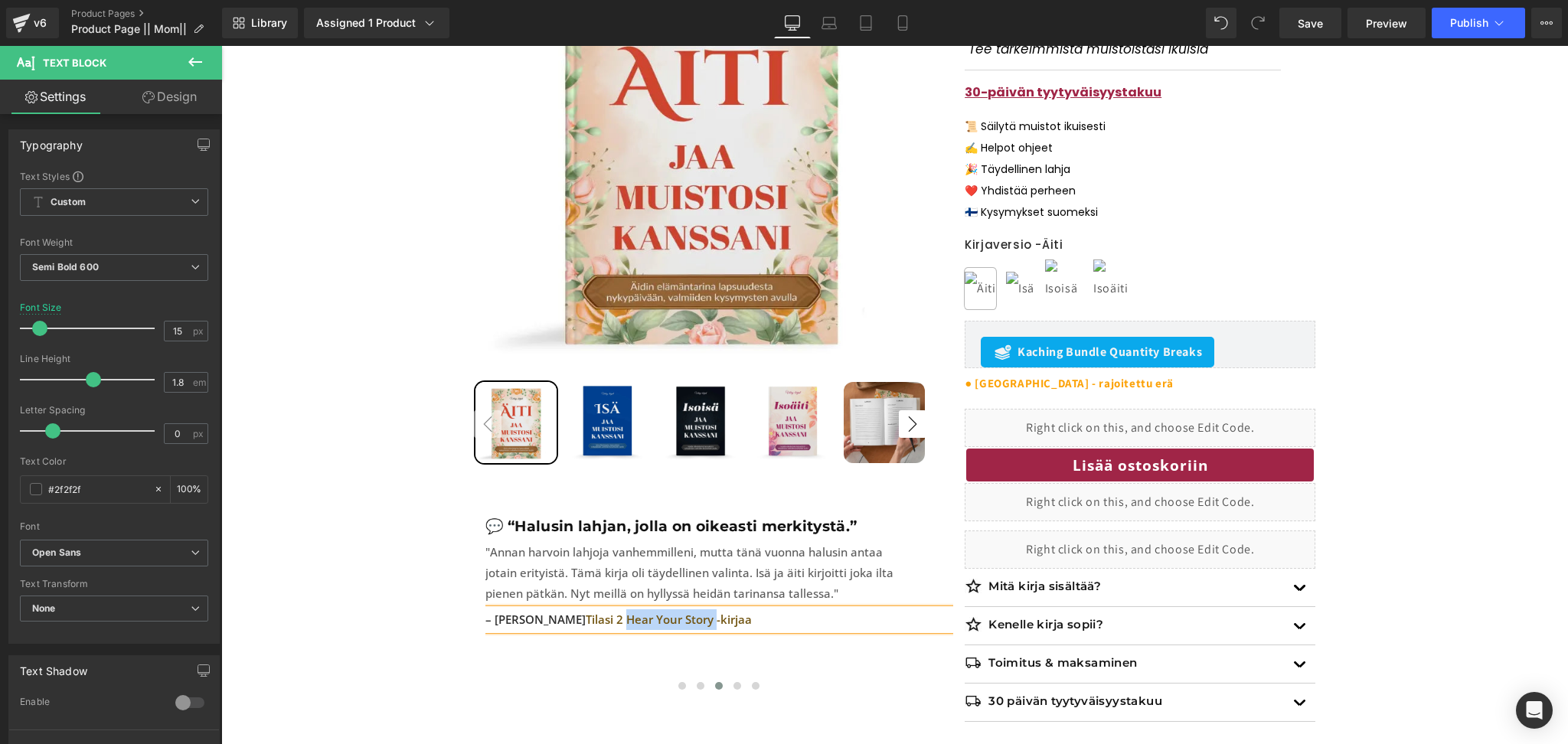
click at [662, 621] on span "Tilasi 2 Hear Your Story -kirjaa" at bounding box center [669, 619] width 166 height 15
drag, startPoint x: 749, startPoint y: 618, endPoint x: 532, endPoint y: 633, distance: 217.5
click at [532, 633] on div "– [PERSON_NAME] Tilasi 2 Jaa muistosi kanssani -kirjaa Text Block Text Block" at bounding box center [719, 630] width 468 height 41
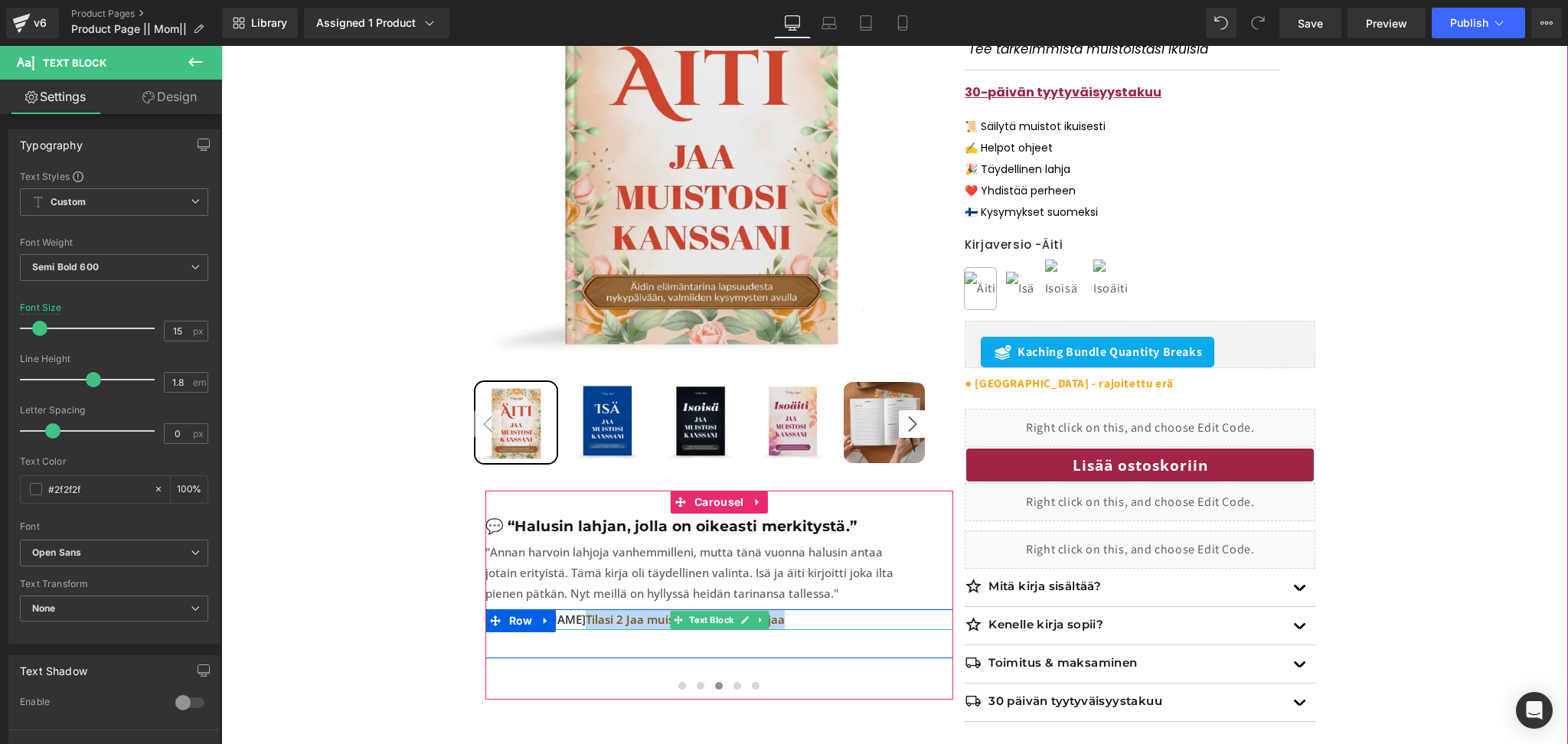
click at [640, 623] on span "Tilasi 2 Jaa muistosi kanssani -kirjaa" at bounding box center [685, 619] width 199 height 15
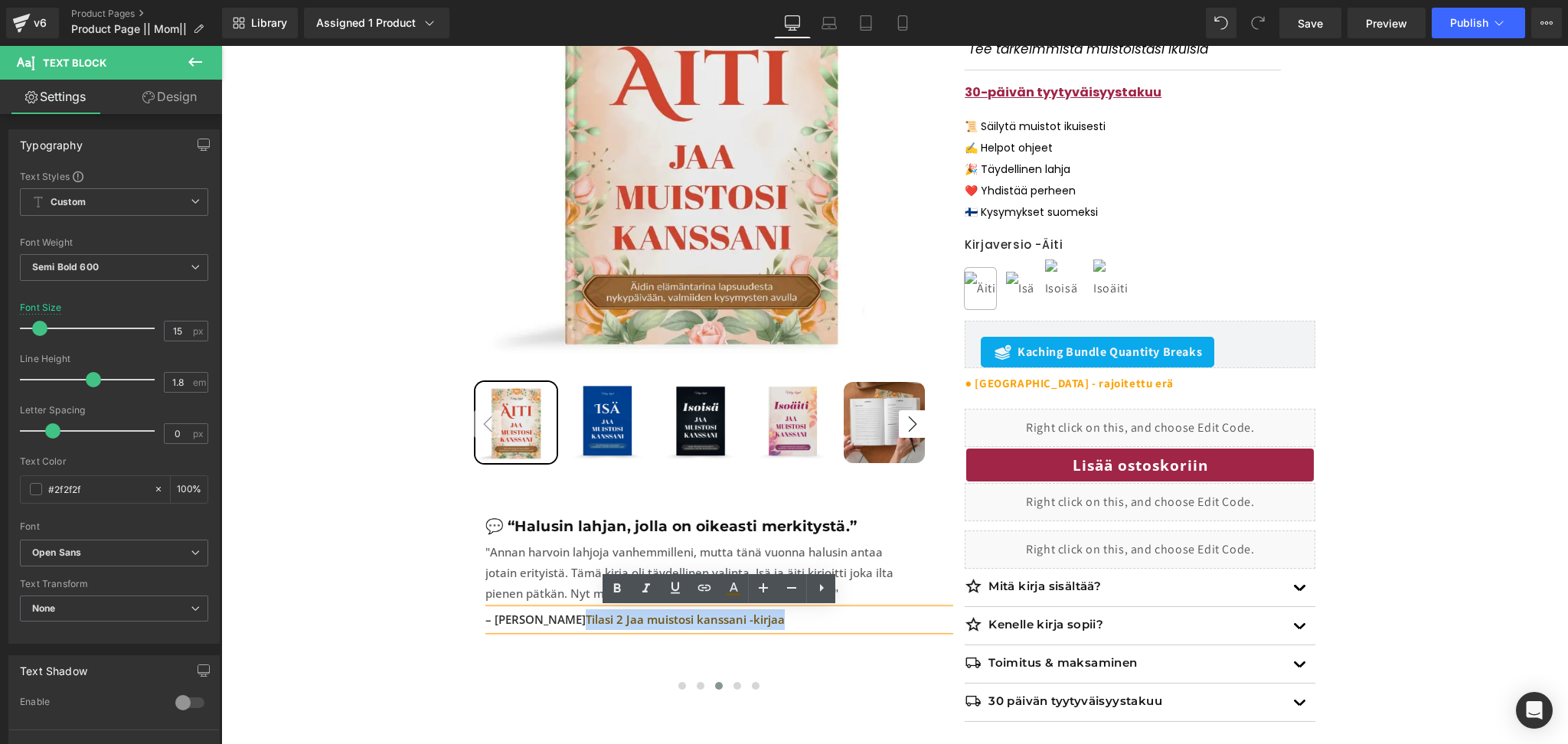
drag, startPoint x: 735, startPoint y: 622, endPoint x: 532, endPoint y: 620, distance: 203.0
click at [532, 620] on p "– [PERSON_NAME] Tilasi 2 Jaa muistosi kanssani -kirjaa" at bounding box center [719, 620] width 468 height 21
click at [726, 583] on icon at bounding box center [733, 588] width 18 height 18
type input "#725512"
type input "100"
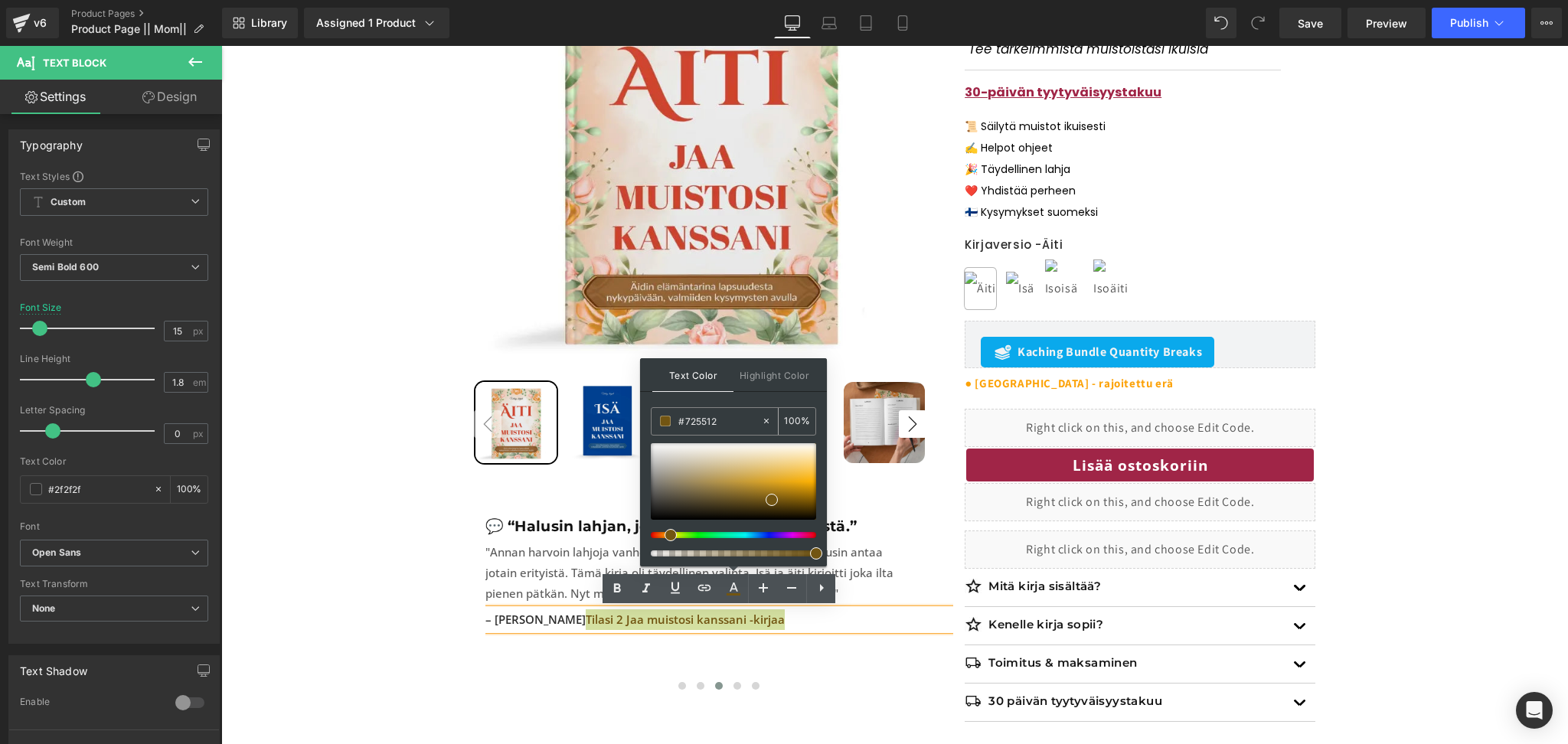
click at [699, 415] on input "#725512" at bounding box center [719, 421] width 82 height 17
paste input "a02547"
click at [770, 401] on div "Text Color Highlight Color rgba(160, 37, 71, 1) #a02547 100 % transparent #0000…" at bounding box center [733, 462] width 187 height 208
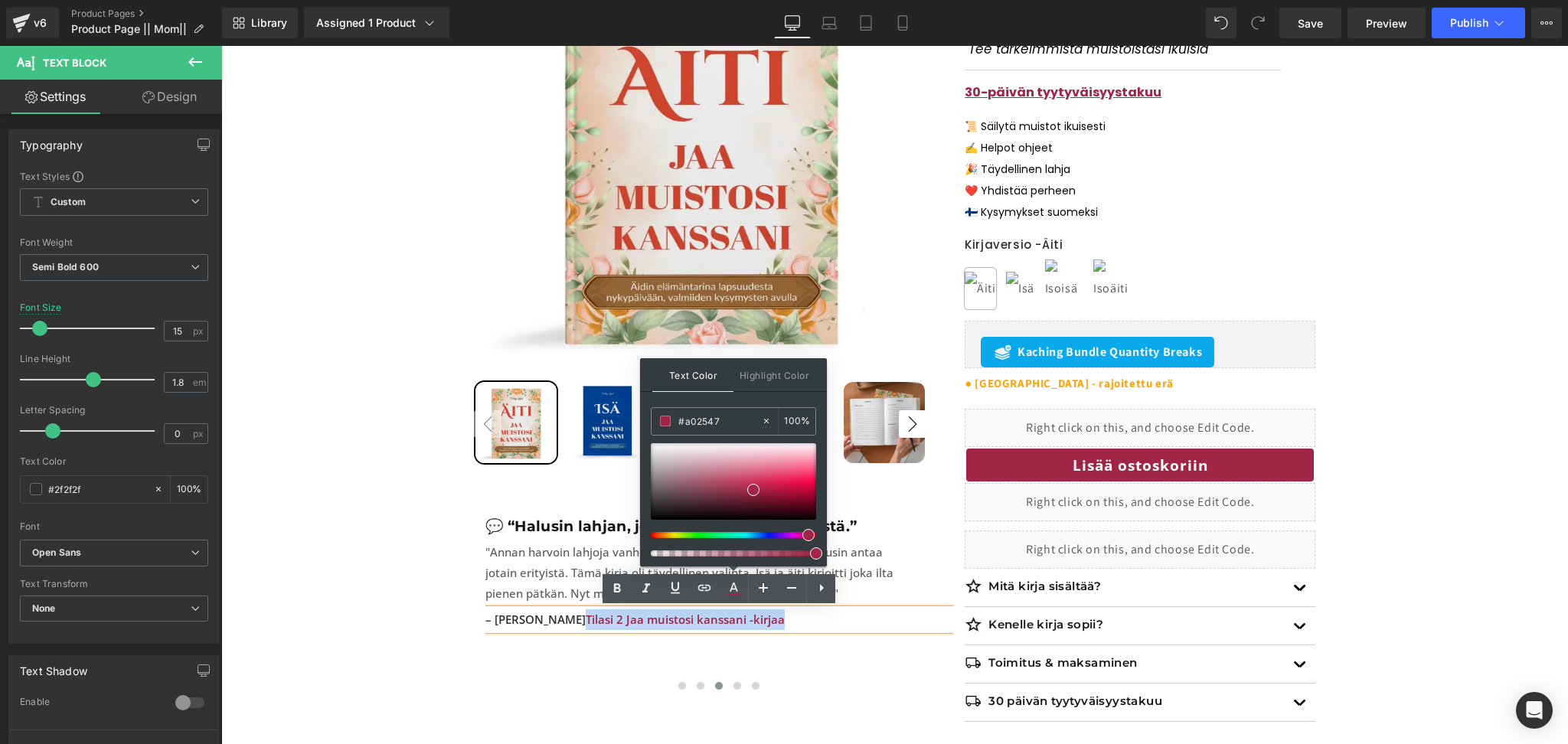
click at [617, 680] on div "💬 “Ostin kirjat vanhemmilleni lahjaksi.” Heading "He innostuivat heti ja alkoiv…" at bounding box center [719, 587] width 491 height 239
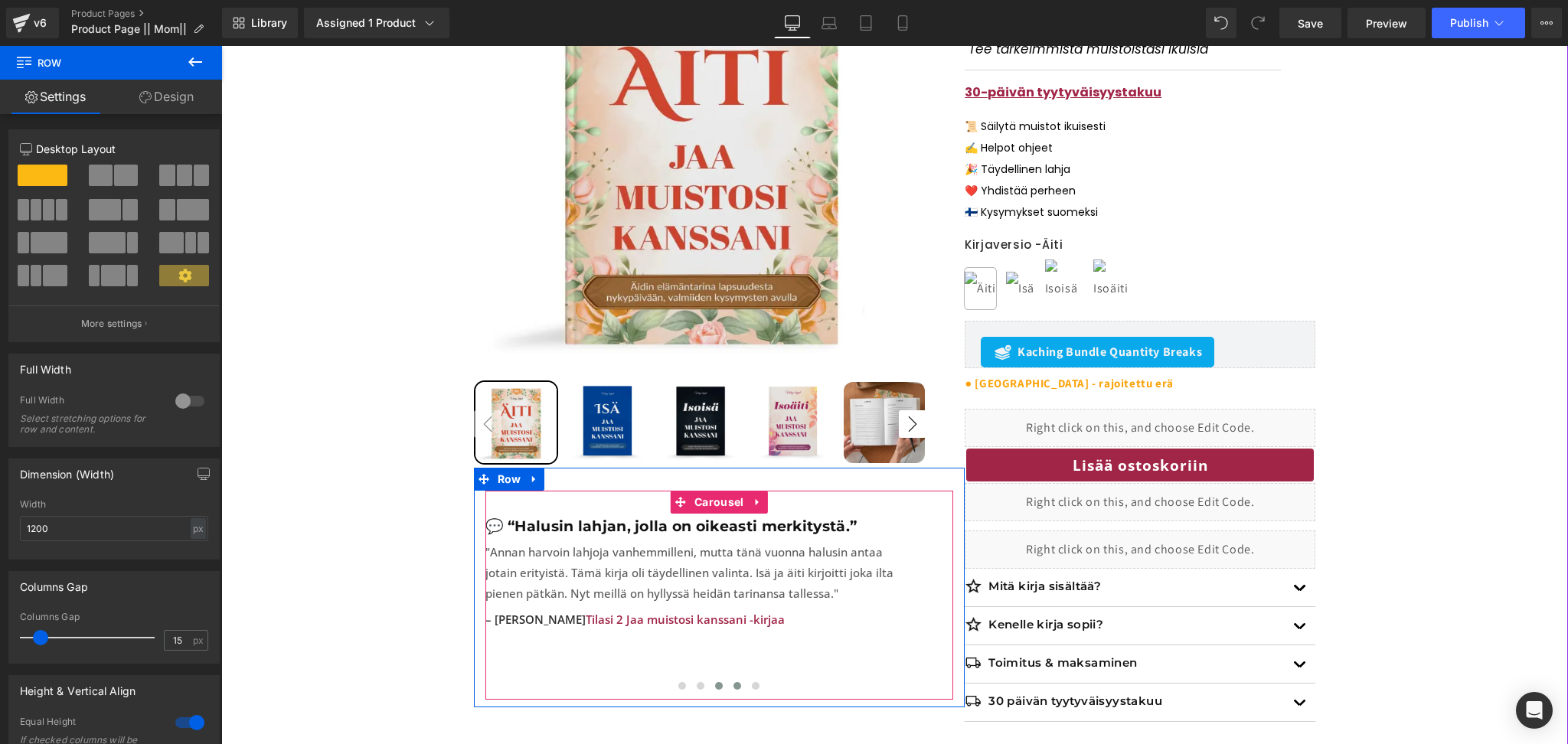
click at [737, 682] on span at bounding box center [736, 686] width 8 height 8
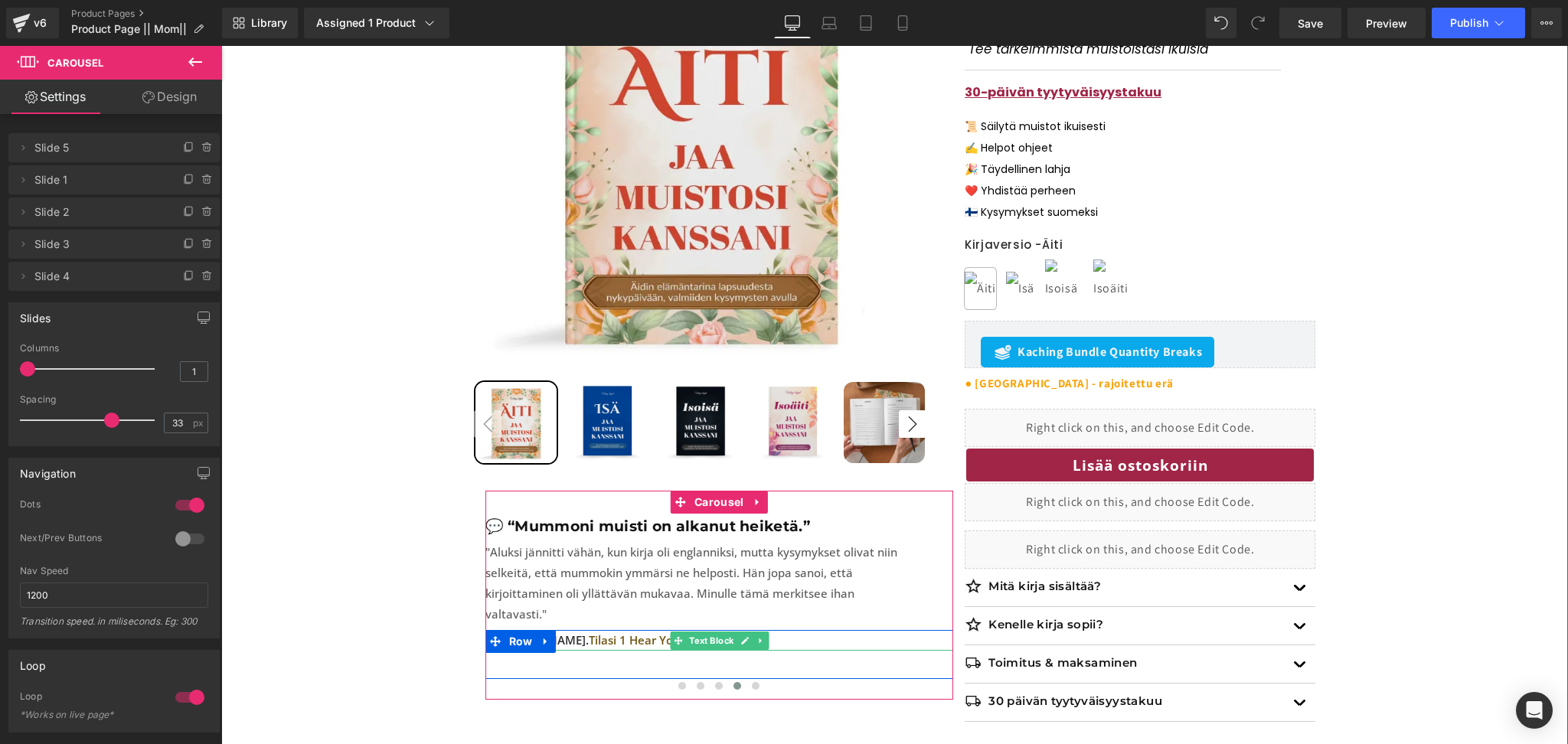
click at [656, 633] on span "Tilasi 1 Hear Your Story -kirjan" at bounding box center [672, 640] width 167 height 15
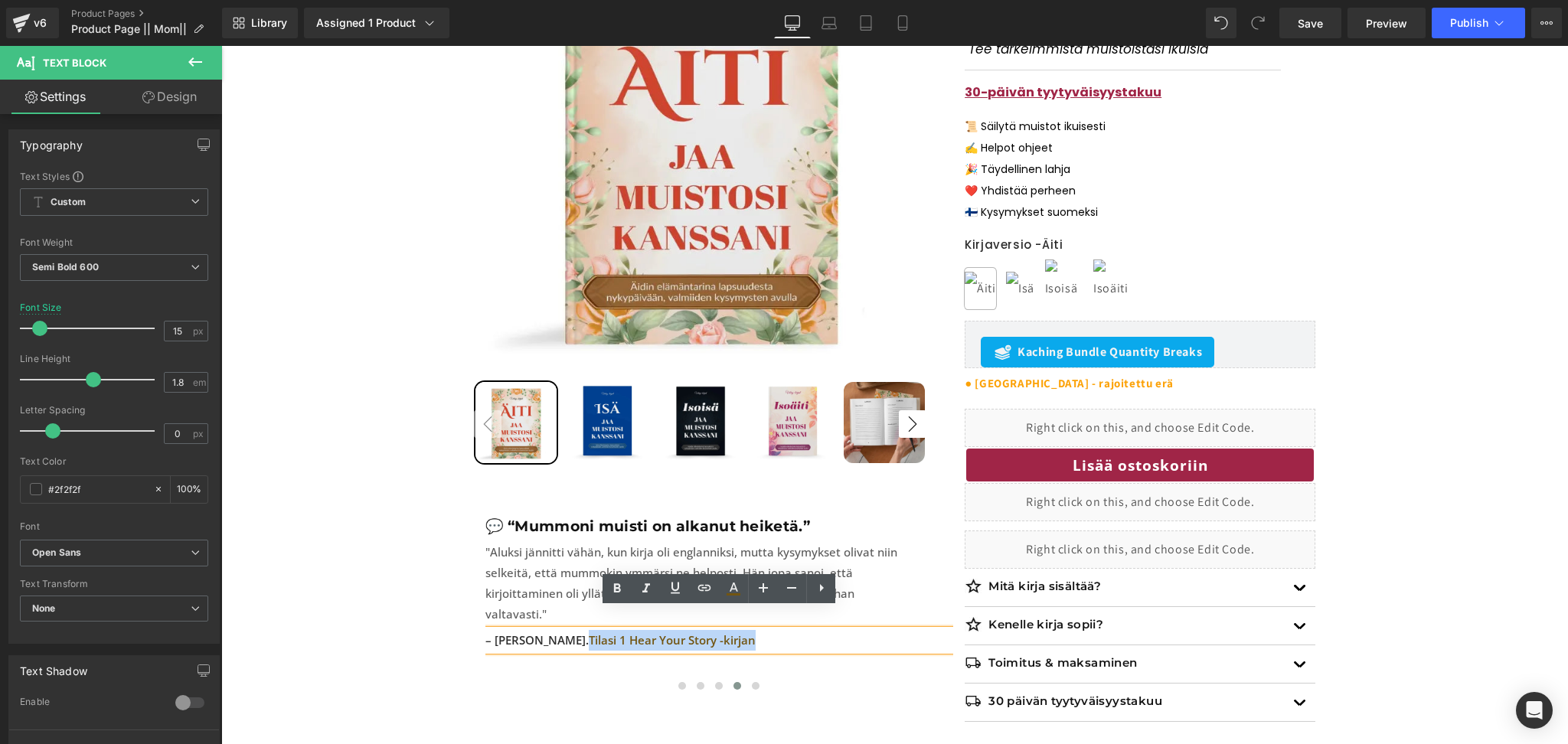
drag, startPoint x: 724, startPoint y: 617, endPoint x: 532, endPoint y: 625, distance: 192.2
click at [532, 630] on p "– [PERSON_NAME]. Tilasi 1 Hear Your Story -kirjan" at bounding box center [719, 640] width 468 height 21
click at [731, 586] on icon at bounding box center [733, 588] width 18 height 18
type input "#725512"
type input "100"
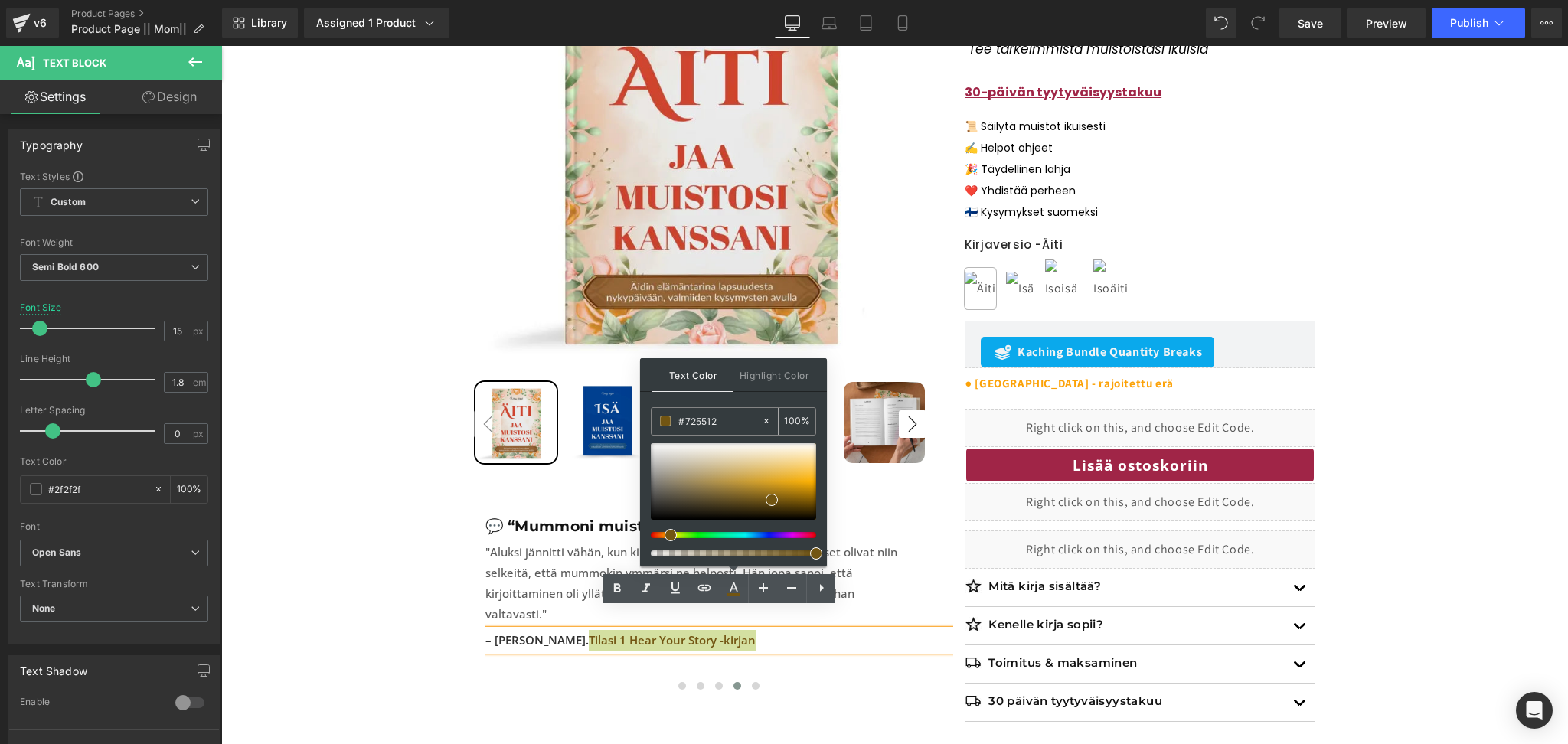
click at [689, 417] on input "#725512" at bounding box center [719, 421] width 82 height 17
paste input "a02547"
type input "#a02547"
click at [744, 395] on div "Text Color Highlight Color rgba(160, 37, 71, 1) #a02547 100 % transparent #0000…" at bounding box center [733, 462] width 187 height 208
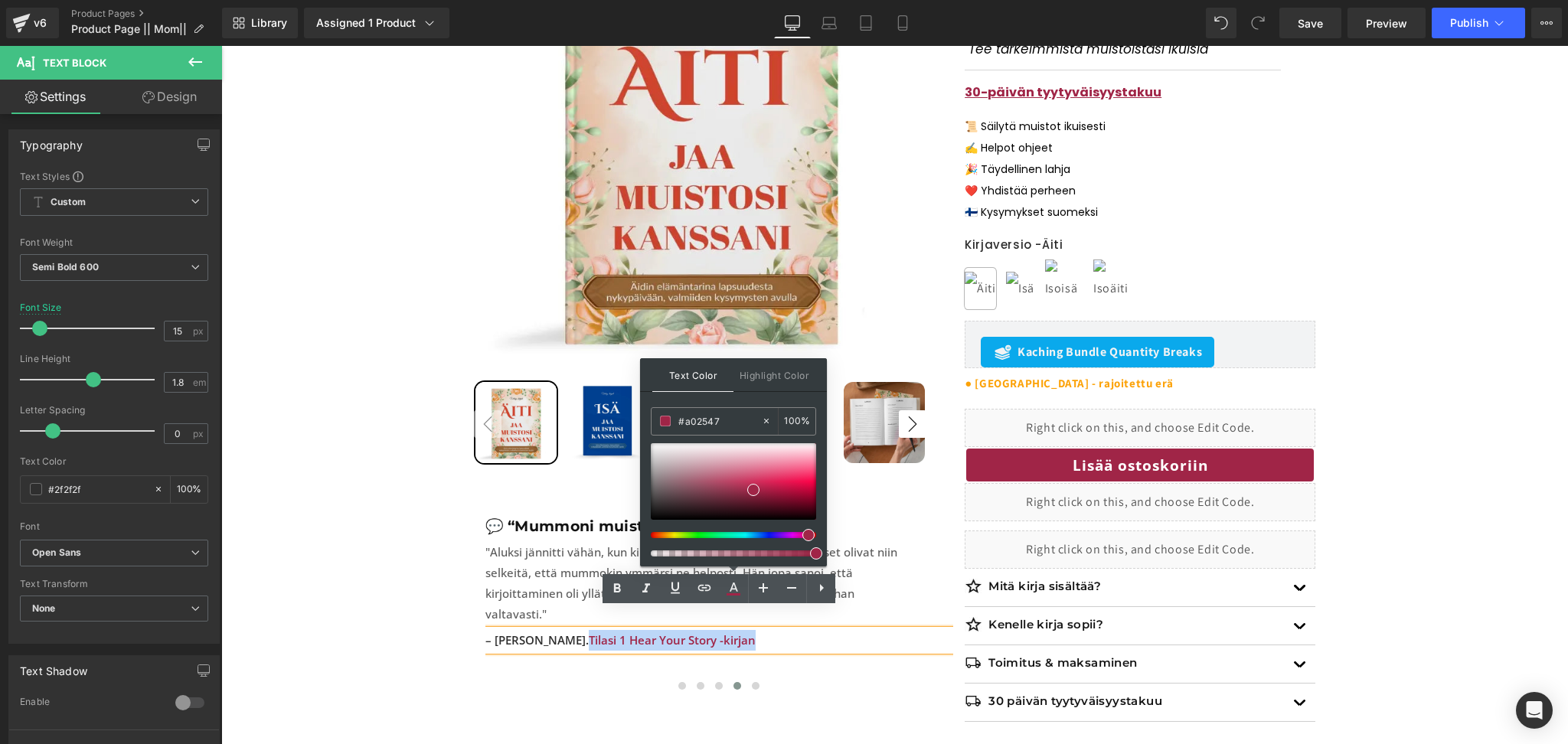
click at [659, 633] on span "Tilasi 1 Hear Your Story -kirjan" at bounding box center [672, 640] width 167 height 15
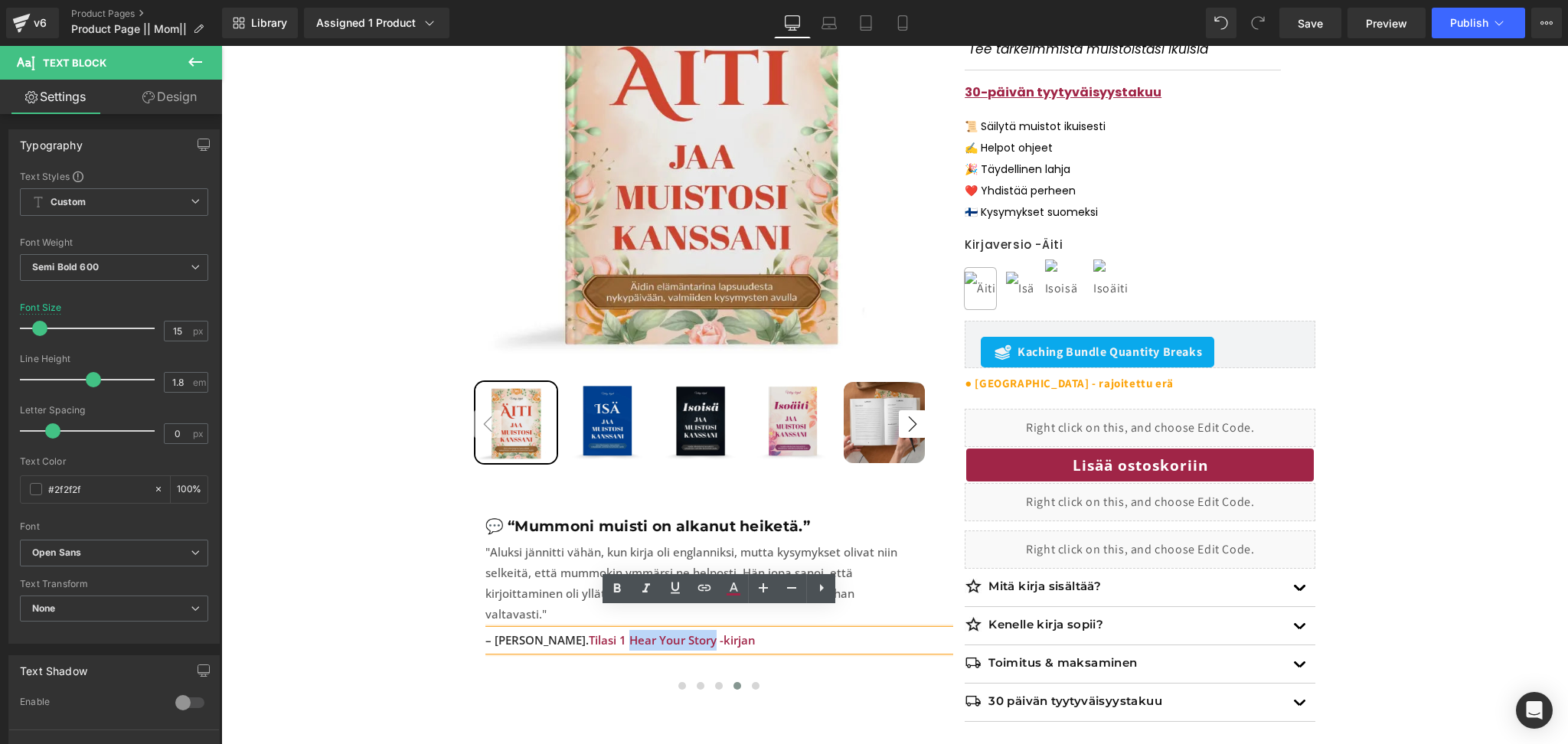
drag, startPoint x: 659, startPoint y: 620, endPoint x: 574, endPoint y: 618, distance: 85.0
click at [589, 633] on span "Tilasi 1 Hear Your Story -kirjan" at bounding box center [672, 640] width 167 height 15
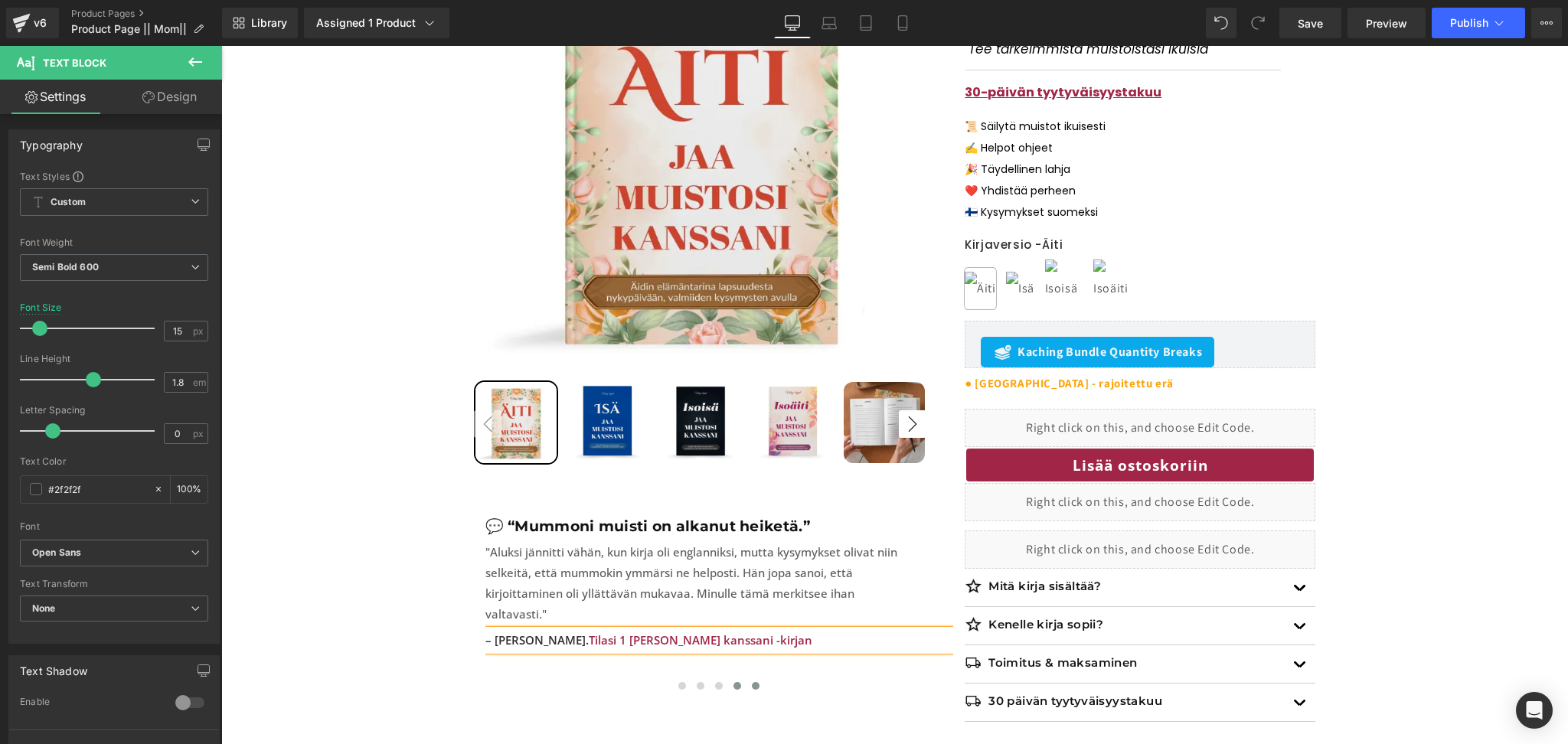
click at [754, 682] on span at bounding box center [755, 686] width 8 height 8
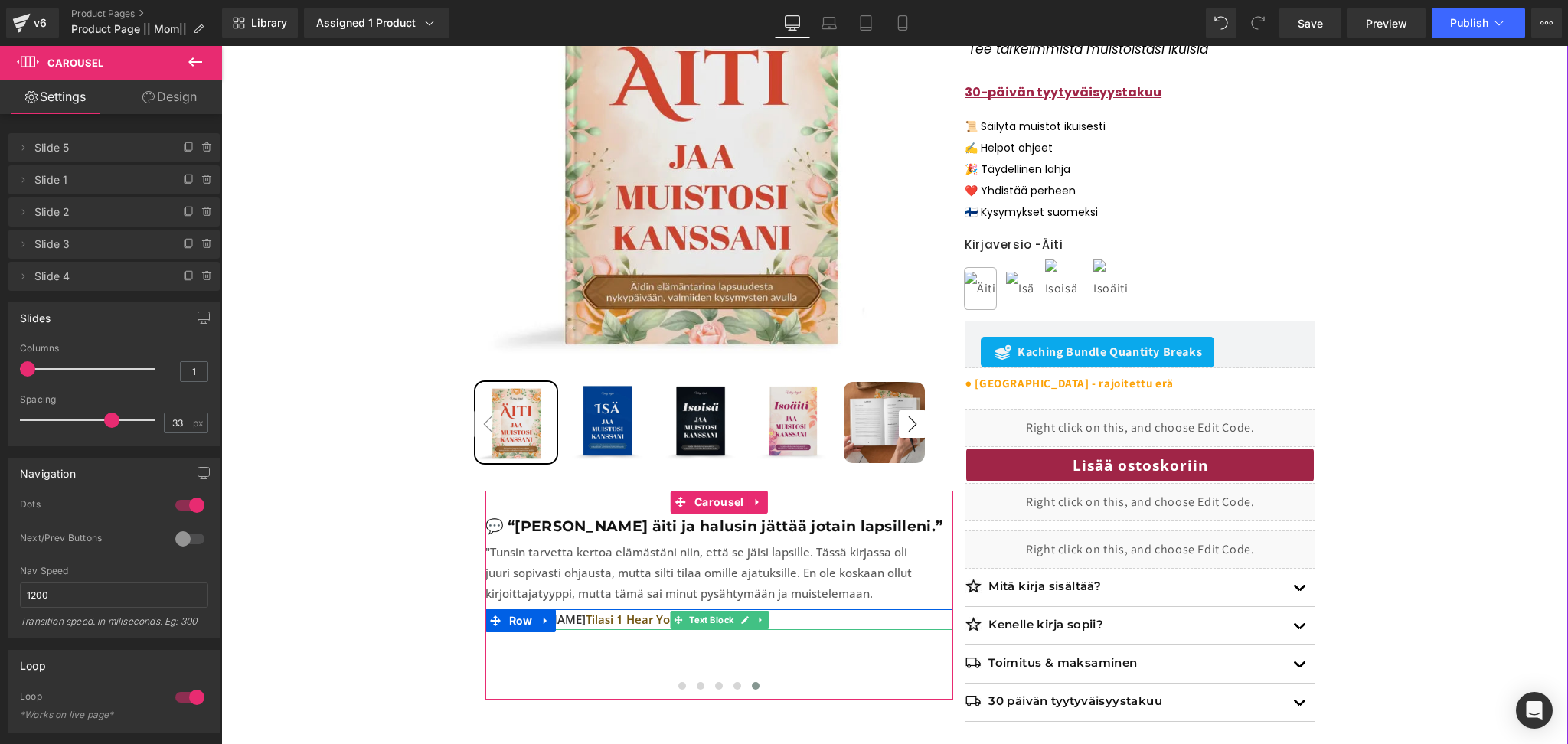
click at [637, 620] on span "Tilasi 1 Hear Your Story -kirjan" at bounding box center [669, 619] width 167 height 15
click at [629, 624] on span "Tilasi 1 Hear Your Story -kirjan" at bounding box center [669, 619] width 167 height 15
click at [786, 623] on p "– [PERSON_NAME] Tilasi 1 Hear Your Story -kirjan" at bounding box center [719, 620] width 468 height 21
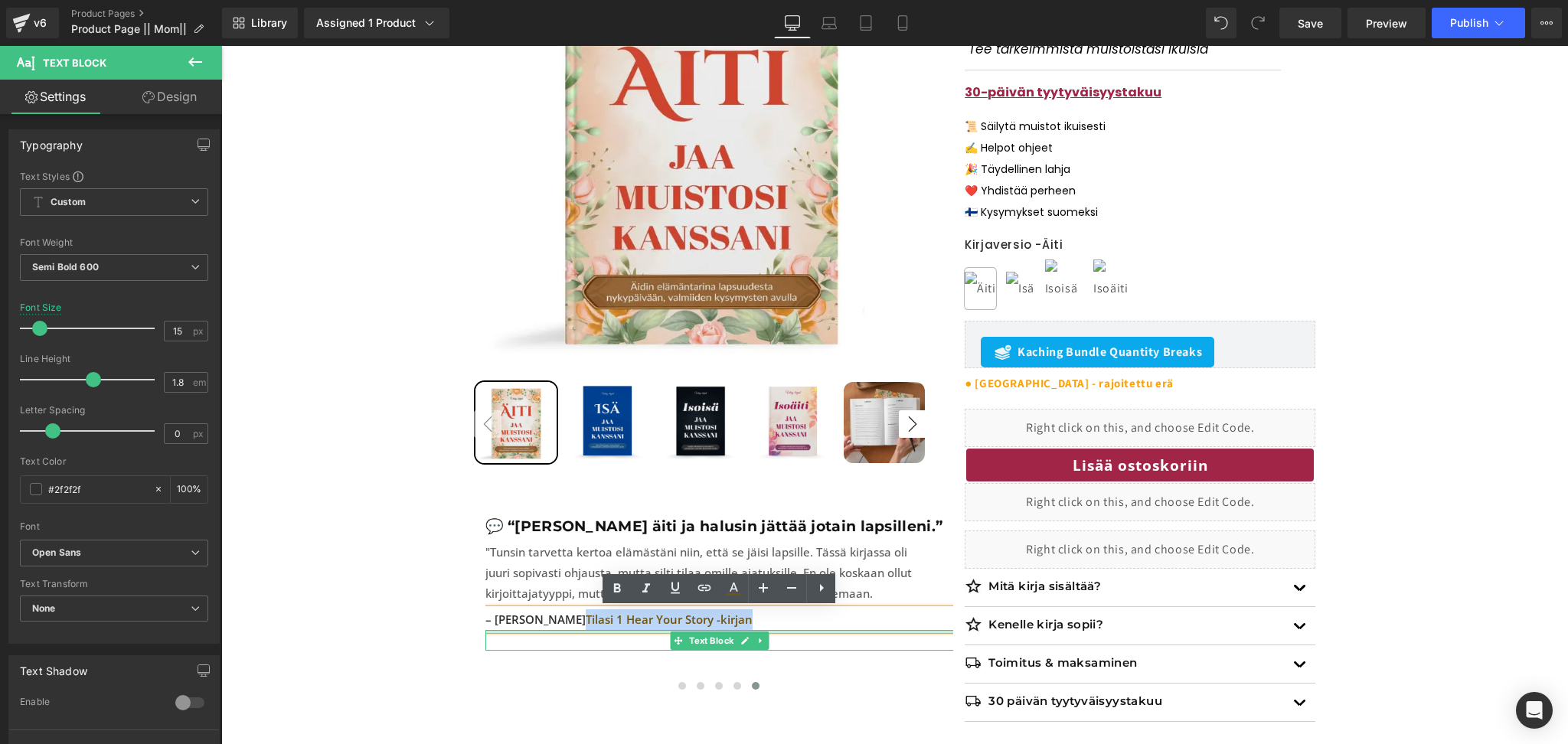
drag, startPoint x: 786, startPoint y: 623, endPoint x: 540, endPoint y: 632, distance: 246.2
click at [540, 632] on div "– [PERSON_NAME] Tilasi 1 Hear Your Story -kirjan Text Block Text Block" at bounding box center [719, 630] width 468 height 41
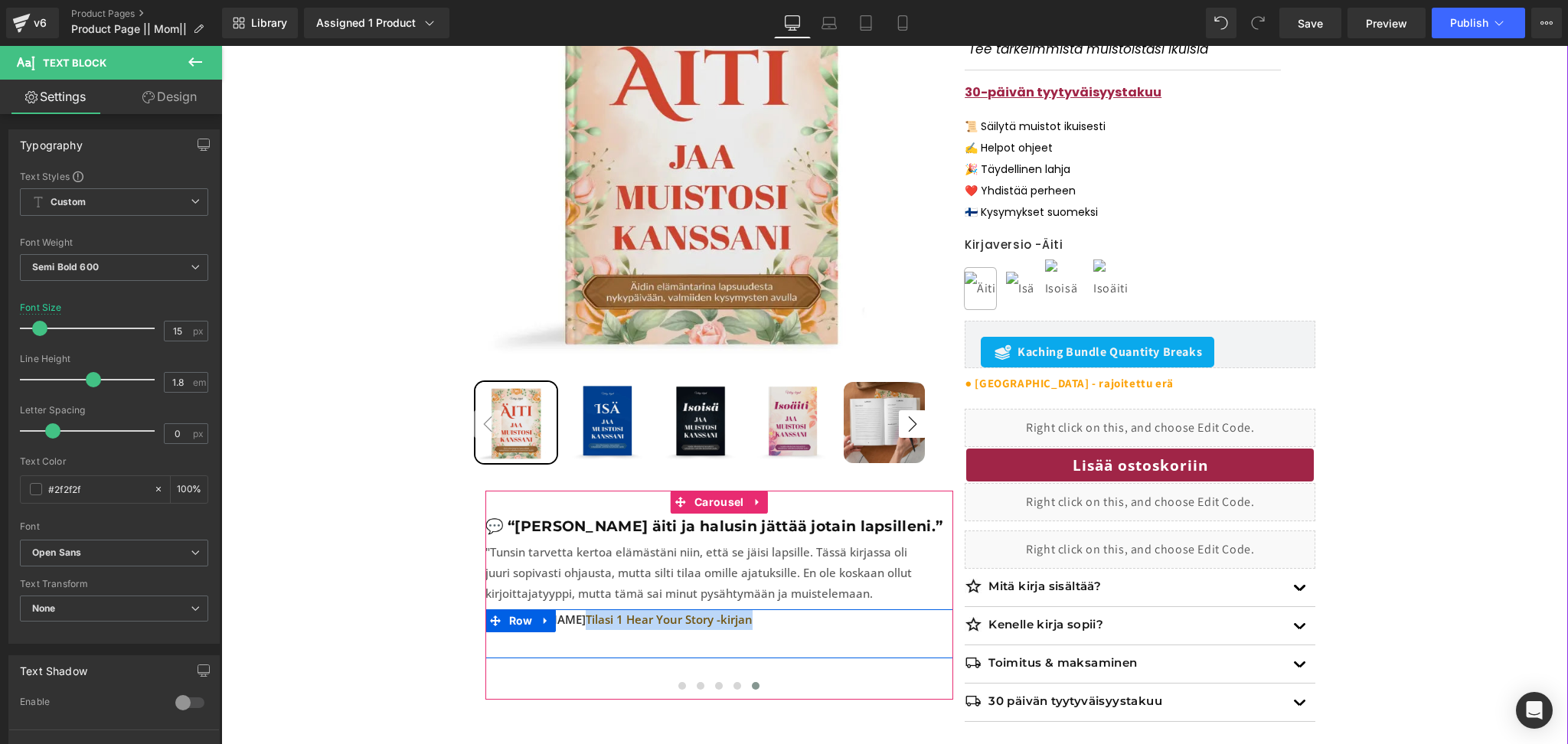
click at [221, 46] on div at bounding box center [221, 46] width 0 height 0
click at [0, 0] on link at bounding box center [0, 0] width 0 height 0
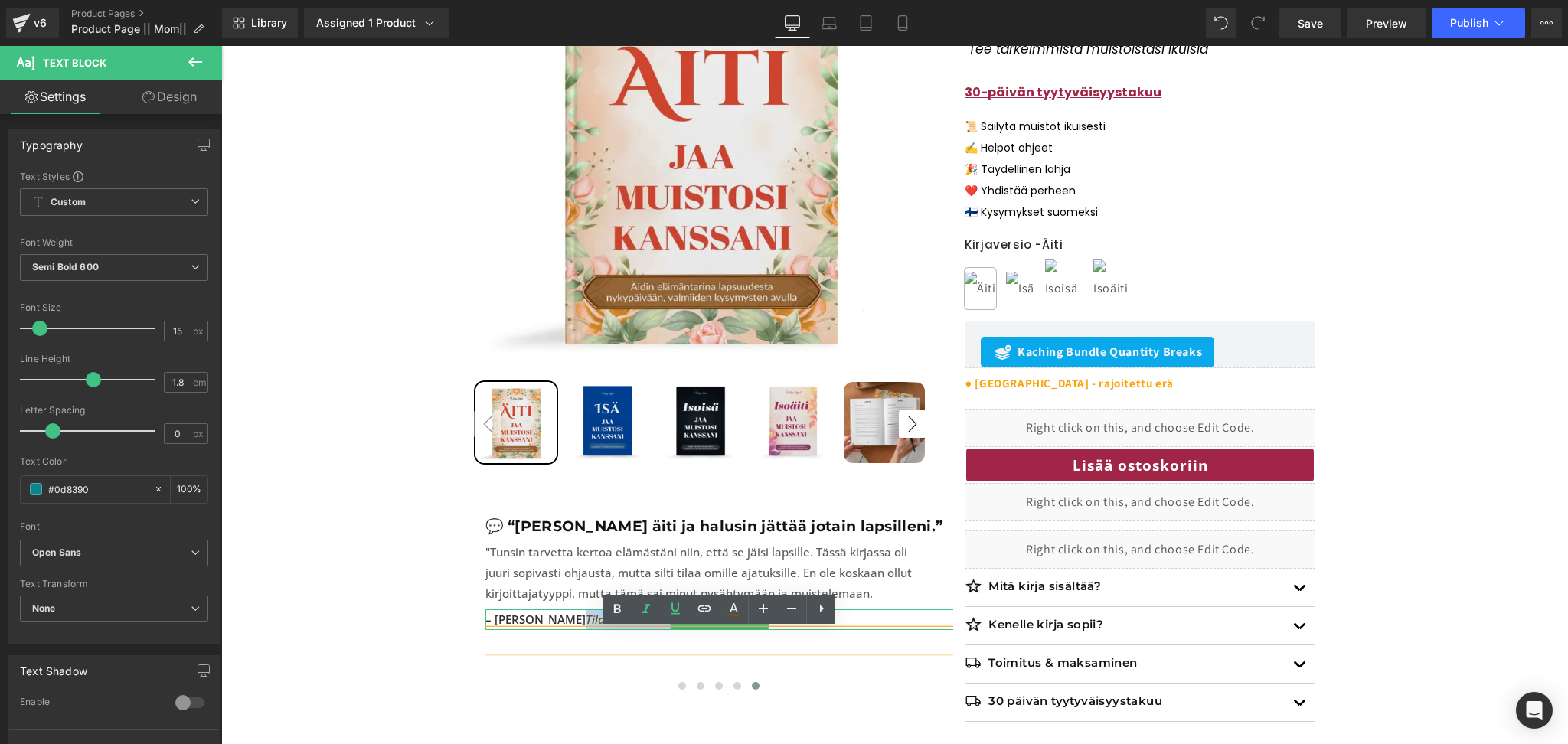
drag, startPoint x: 574, startPoint y: 621, endPoint x: 908, endPoint y: 425, distance: 387.3
click at [586, 621] on span "Tilasi 1 Hear Your Story -kirjan" at bounding box center [666, 619] width 161 height 15
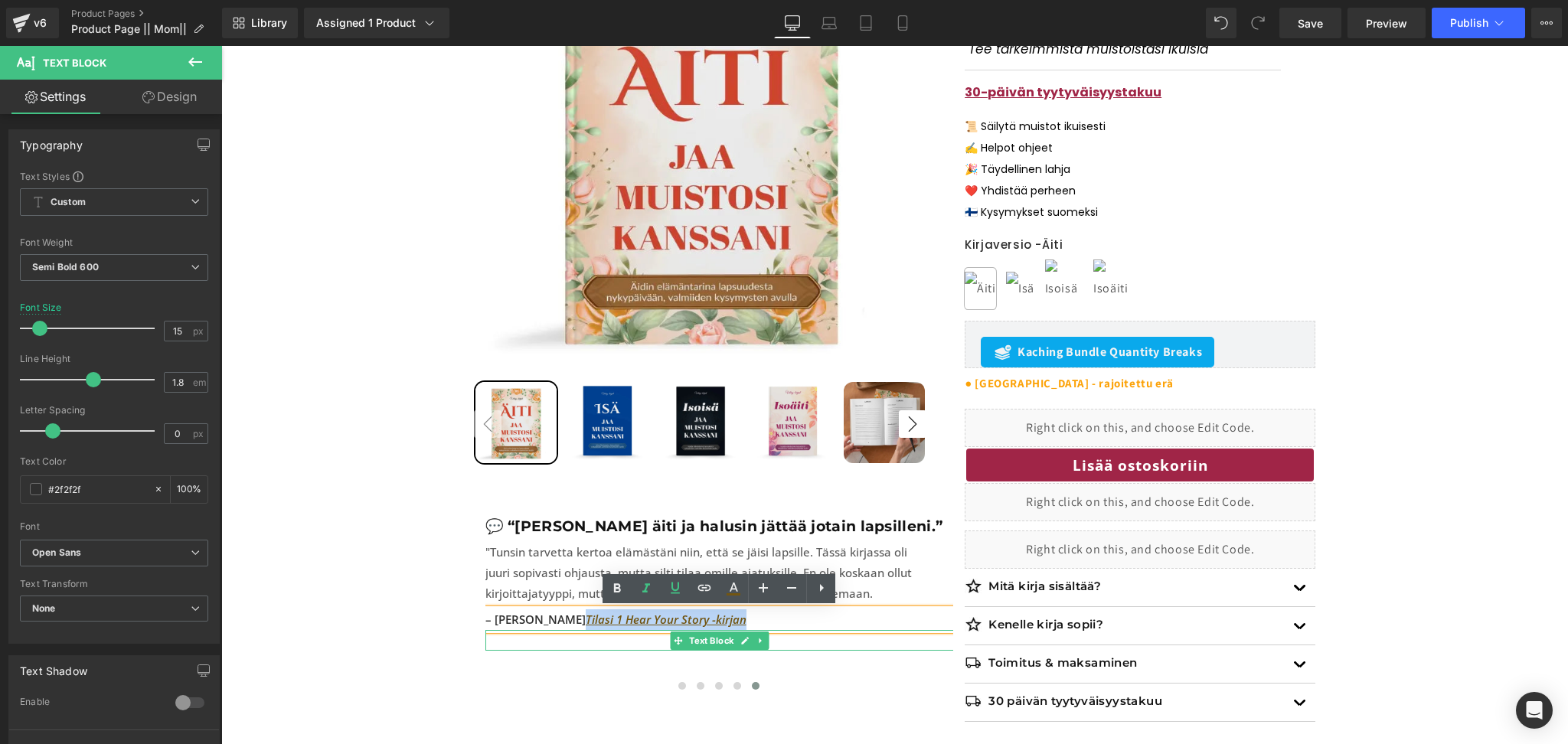
drag, startPoint x: 718, startPoint y: 627, endPoint x: 540, endPoint y: 633, distance: 178.1
click at [540, 633] on div "– [PERSON_NAME] Tilasi 1 Hear Your Story -kirjan Text Block Text Block" at bounding box center [719, 630] width 468 height 41
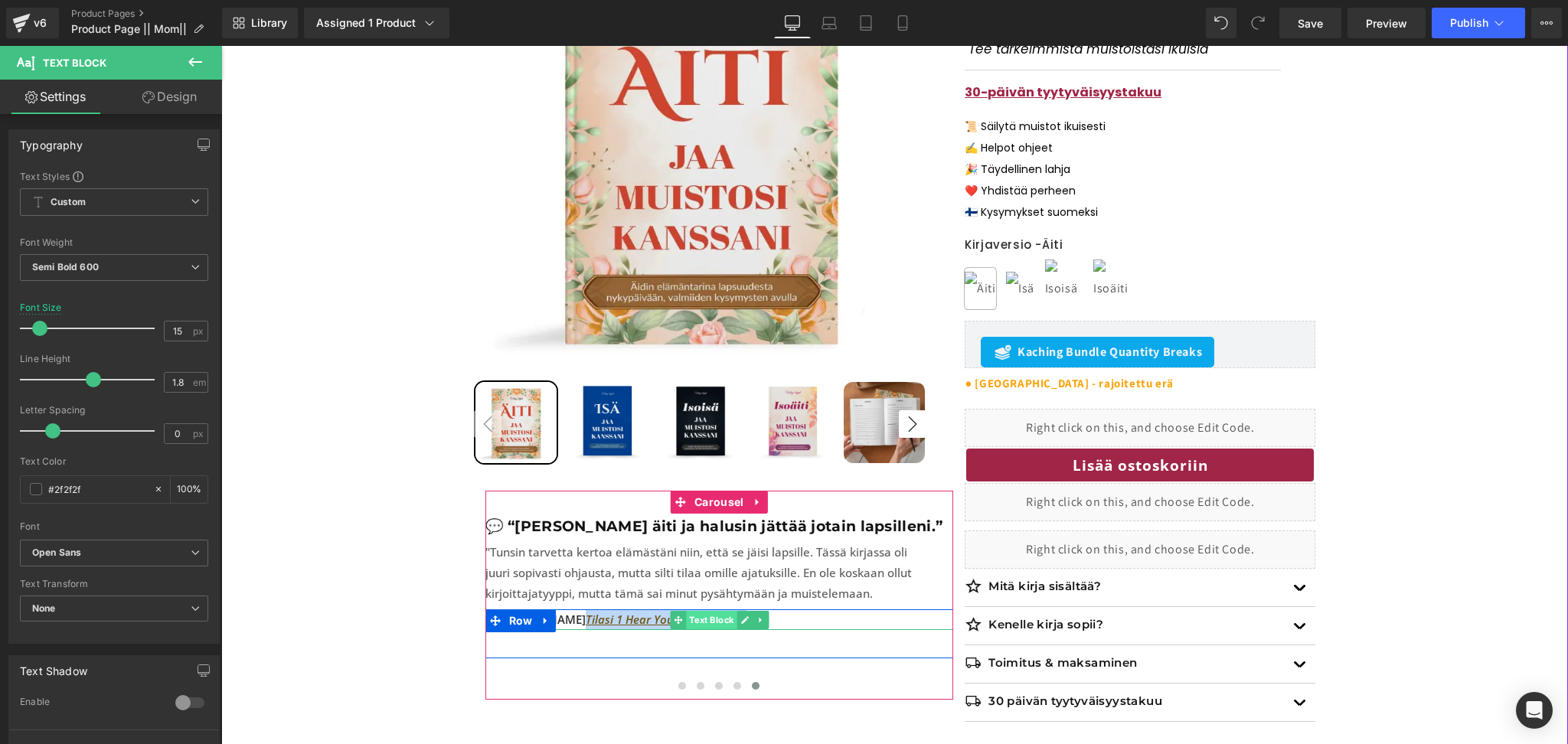
click at [701, 624] on span "Text Block" at bounding box center [711, 620] width 51 height 18
click at [633, 623] on span "Tilasi 1 Hear Your Story -kirjan" at bounding box center [666, 619] width 161 height 15
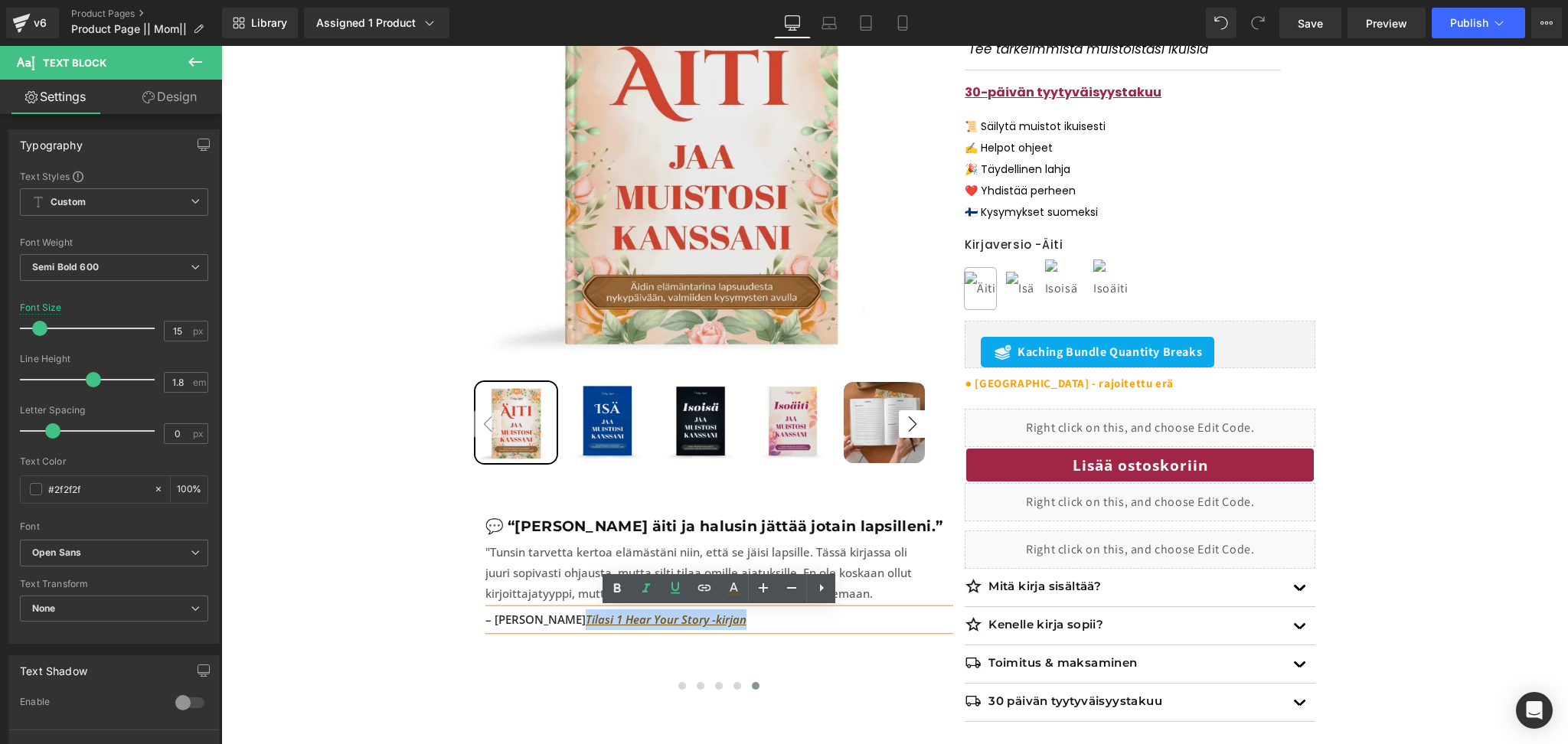
drag, startPoint x: 706, startPoint y: 621, endPoint x: 539, endPoint y: 624, distance: 167.0
click at [539, 624] on p "– [PERSON_NAME] Tilasi 1 Hear Your Story -kirjan" at bounding box center [719, 620] width 468 height 21
click at [669, 583] on icon at bounding box center [675, 587] width 18 height 18
click at [649, 585] on icon at bounding box center [646, 588] width 18 height 18
click at [738, 682] on span at bounding box center [736, 686] width 8 height 8
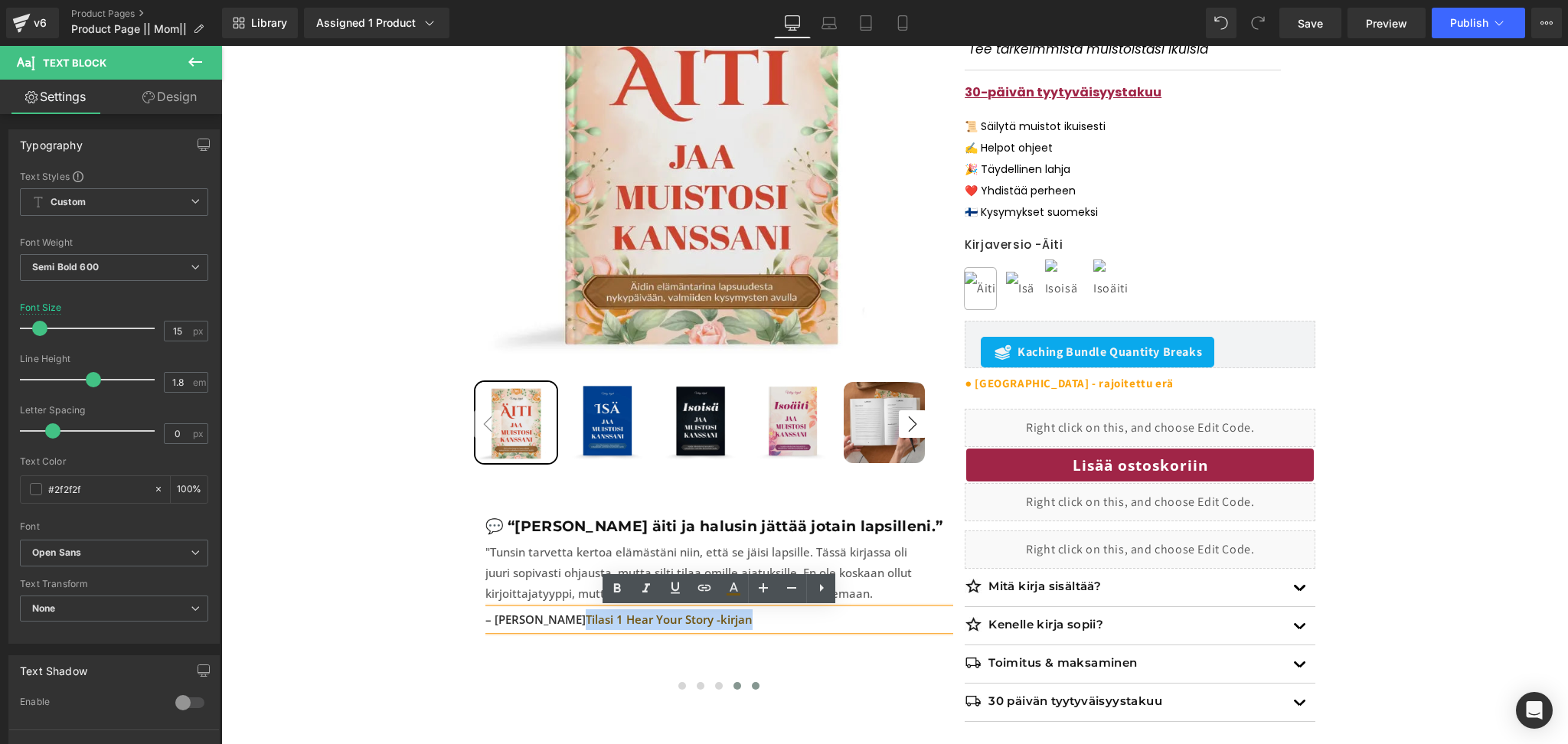
click at [738, 682] on span at bounding box center [736, 686] width 8 height 8
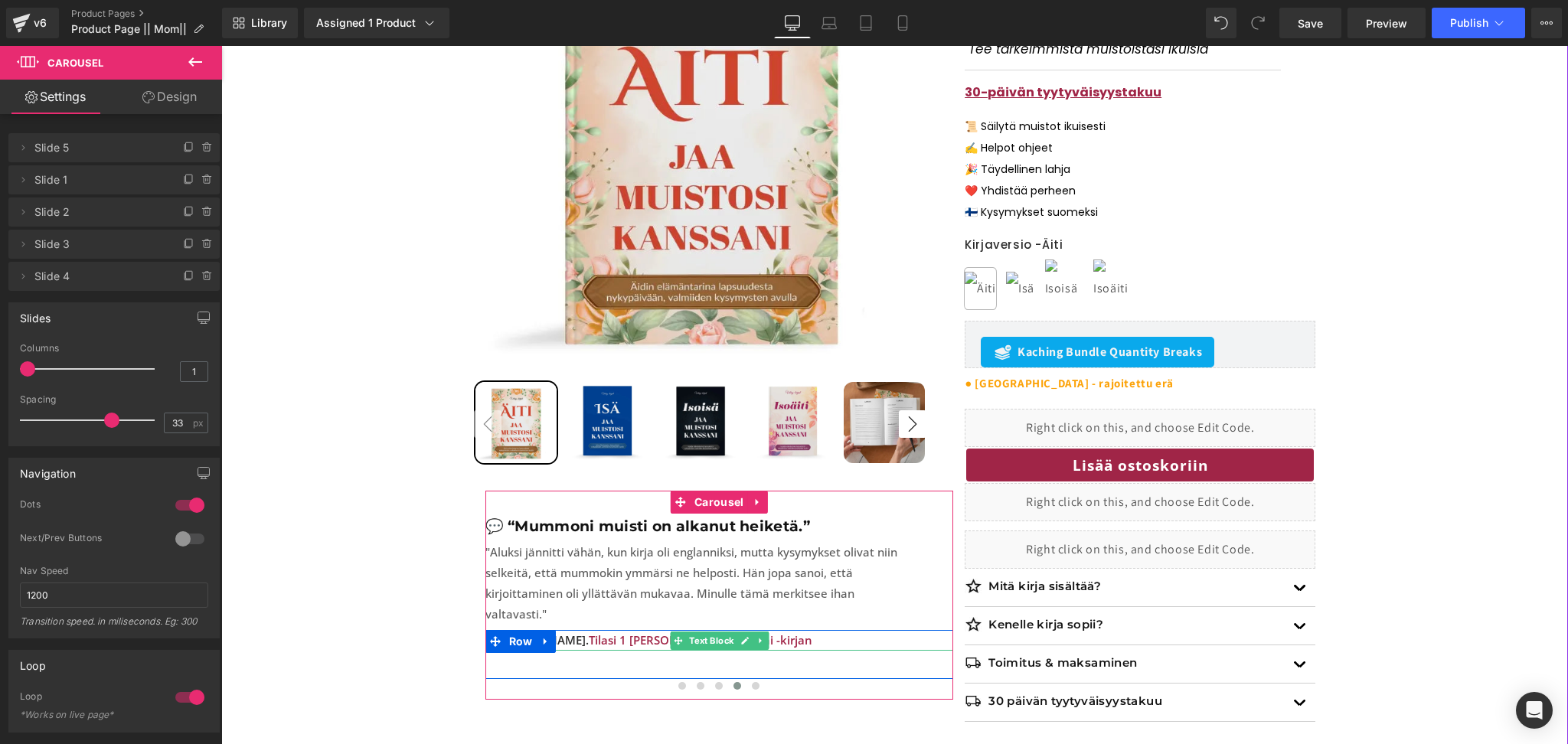
click at [653, 633] on span "Tilasi 1 [PERSON_NAME] kanssani -kirjan" at bounding box center [700, 640] width 224 height 15
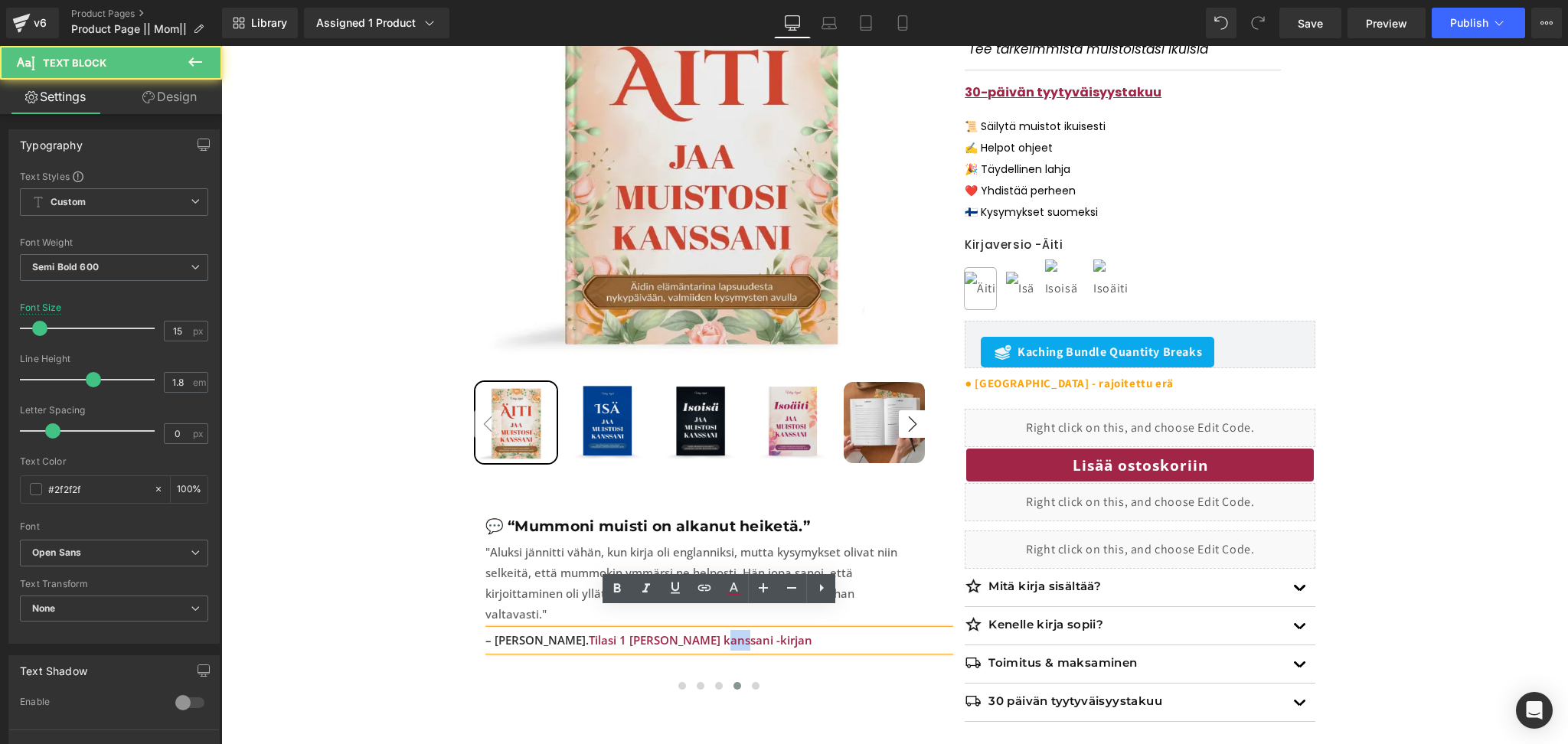
drag, startPoint x: 654, startPoint y: 618, endPoint x: 671, endPoint y: 623, distance: 17.7
click at [671, 633] on span "Tilasi 1 [PERSON_NAME] kanssani -kirjan" at bounding box center [700, 640] width 224 height 15
click at [754, 682] on span at bounding box center [755, 686] width 8 height 8
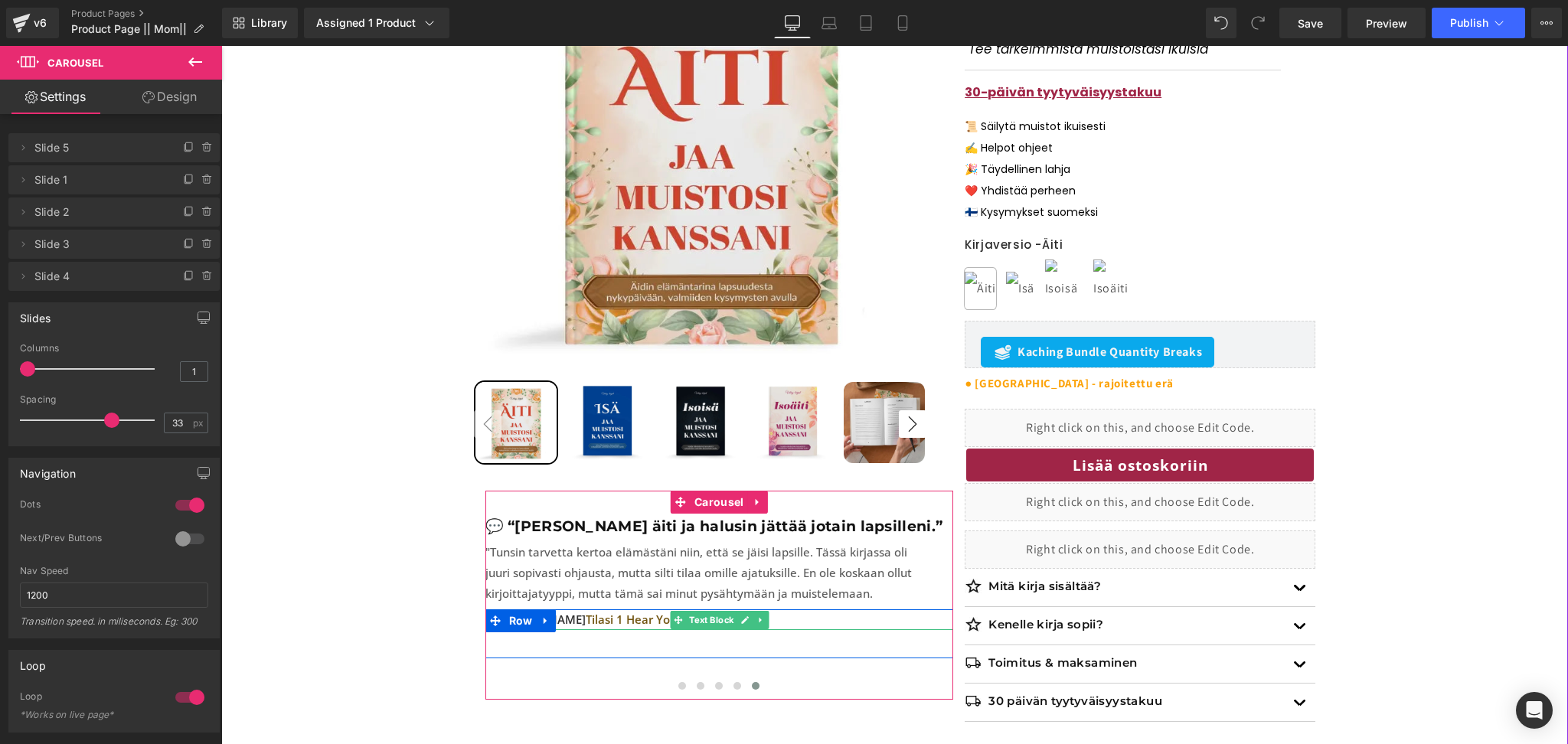
click at [586, 621] on span "Tilasi 1 Hear Your Story -kirjan" at bounding box center [669, 619] width 167 height 15
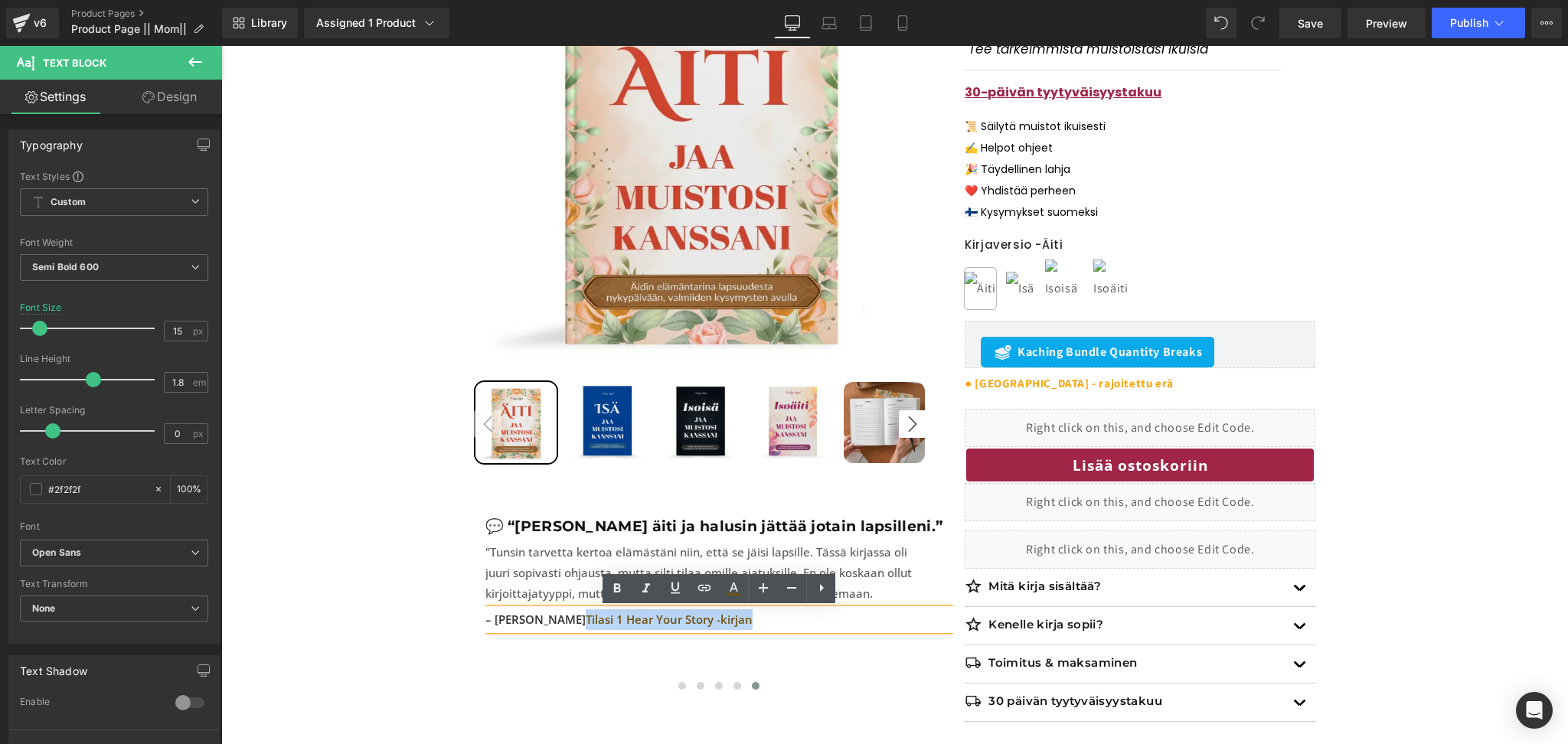
drag, startPoint x: 538, startPoint y: 618, endPoint x: 715, endPoint y: 621, distance: 177.0
click at [715, 621] on p "– [PERSON_NAME] Tilasi 1 Hear Your Story -kirjan" at bounding box center [719, 620] width 468 height 21
drag, startPoint x: 730, startPoint y: 594, endPoint x: 739, endPoint y: 583, distance: 14.2
click at [730, 594] on icon at bounding box center [733, 594] width 14 height 3
type input "#725512"
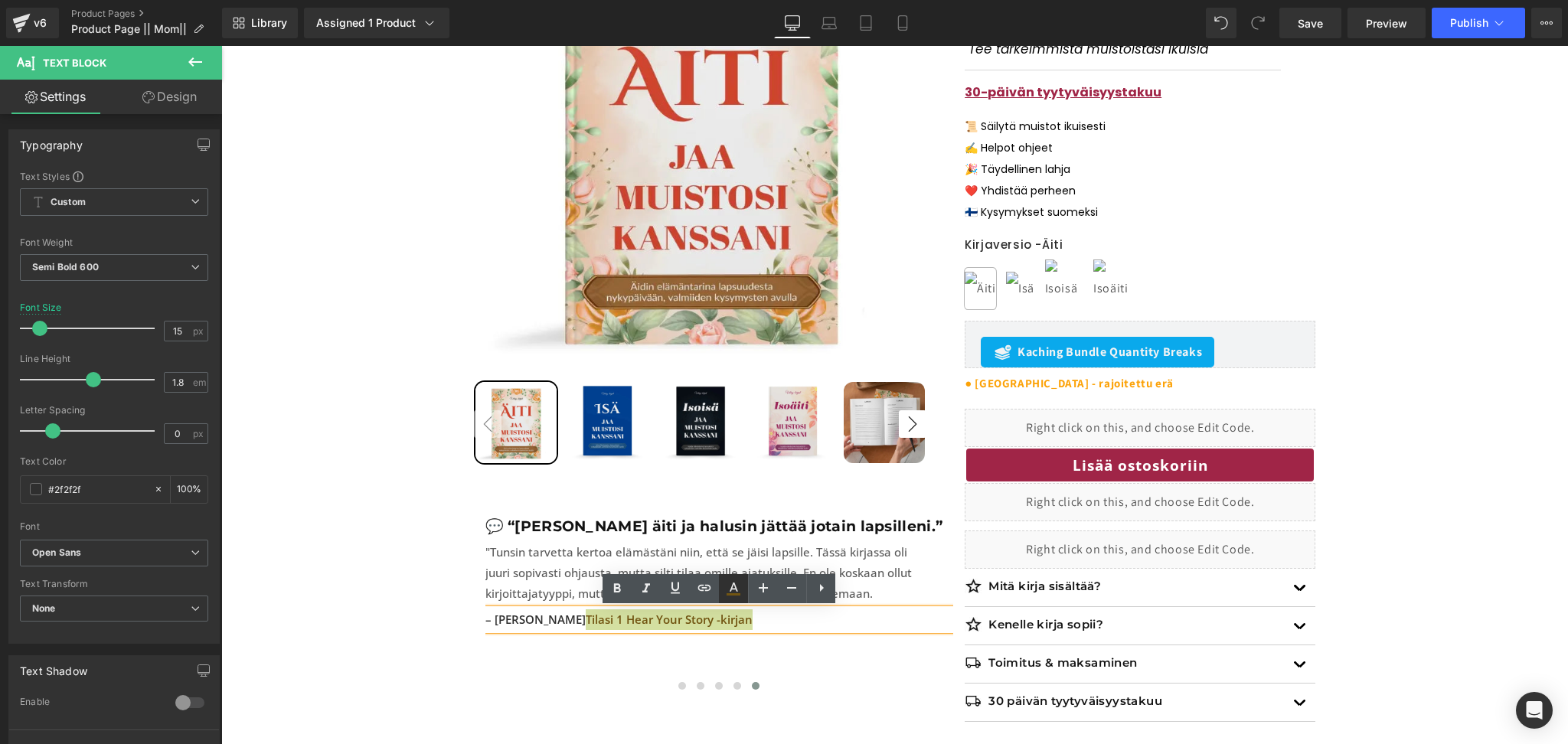
type input "100"
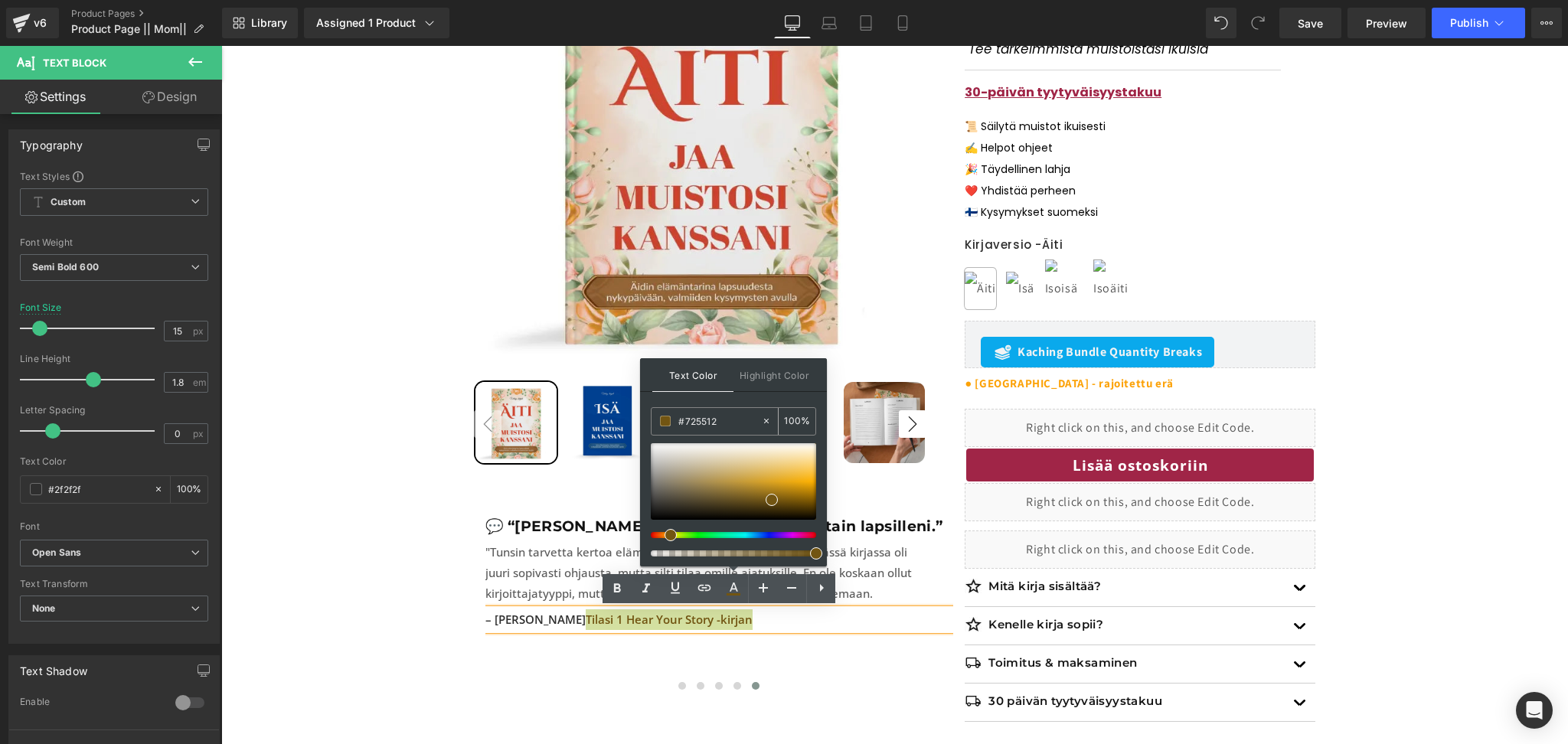
click at [706, 425] on input "#725512" at bounding box center [719, 421] width 82 height 17
paste input "a02547"
type input "#a02547"
click at [743, 404] on div "Text Color Highlight Color rgba(160, 37, 71, 1) #a02547 100 % transparent #0000…" at bounding box center [733, 462] width 187 height 208
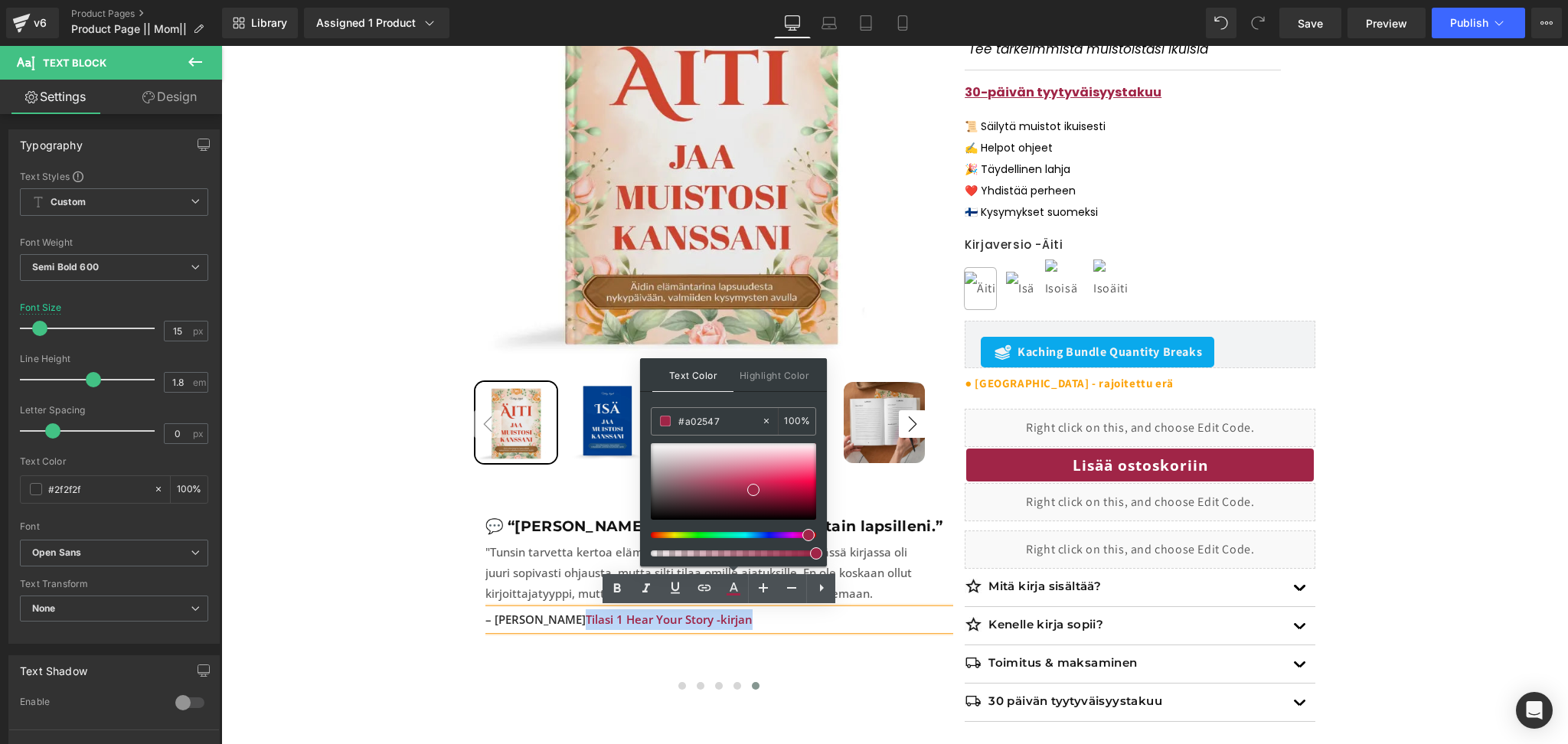
click at [602, 622] on span "Tilasi 1 Hear Your Story -kirjan" at bounding box center [669, 619] width 167 height 15
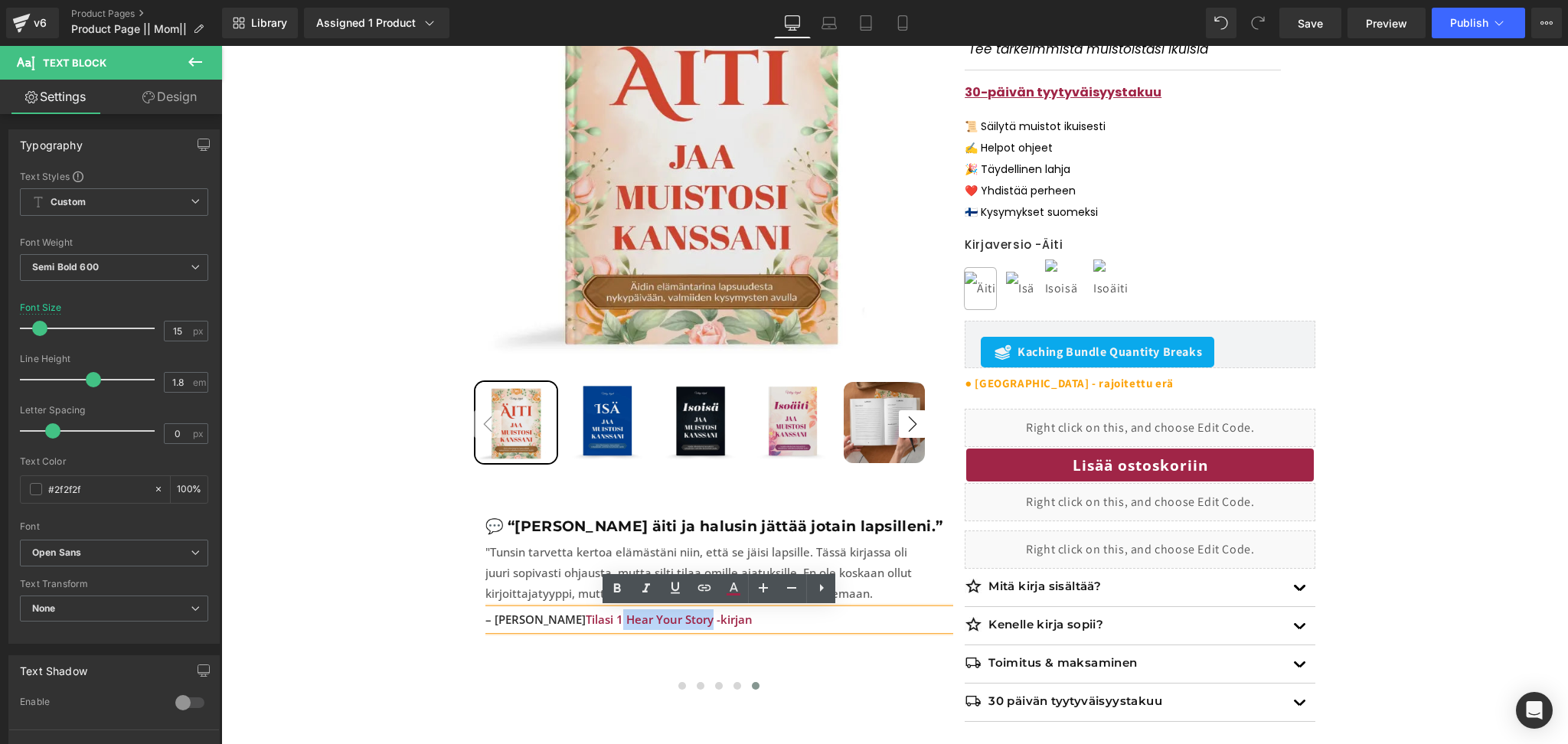
drag, startPoint x: 663, startPoint y: 623, endPoint x: 575, endPoint y: 624, distance: 88.0
click at [586, 624] on span "Tilasi 1 Hear Your Story -kirjan" at bounding box center [669, 619] width 167 height 15
click at [586, 623] on span "Tilasi 1Jaa muistosi kanssani -kirjan" at bounding box center [683, 619] width 196 height 15
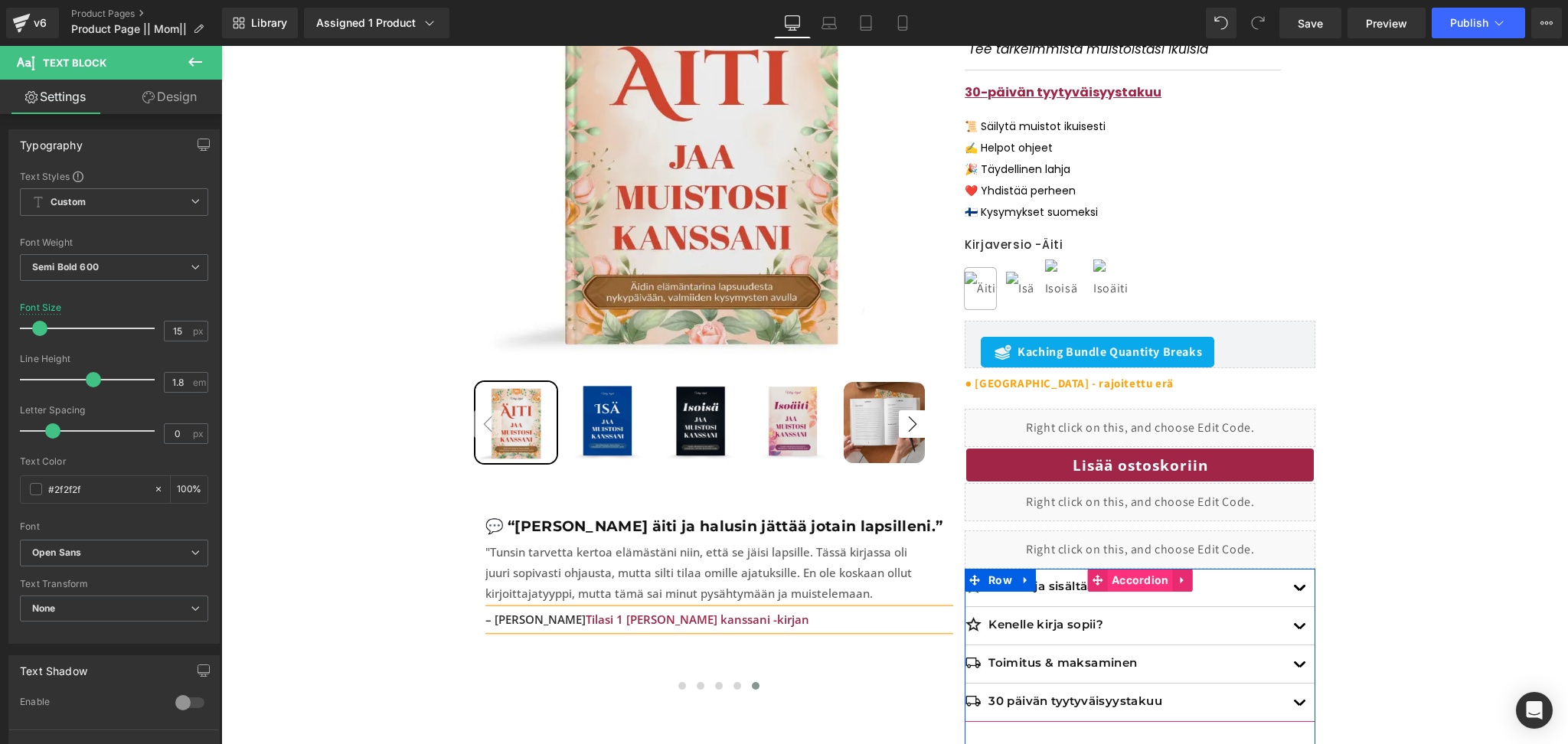
click at [1137, 568] on span "Accordion" at bounding box center [1140, 579] width 65 height 23
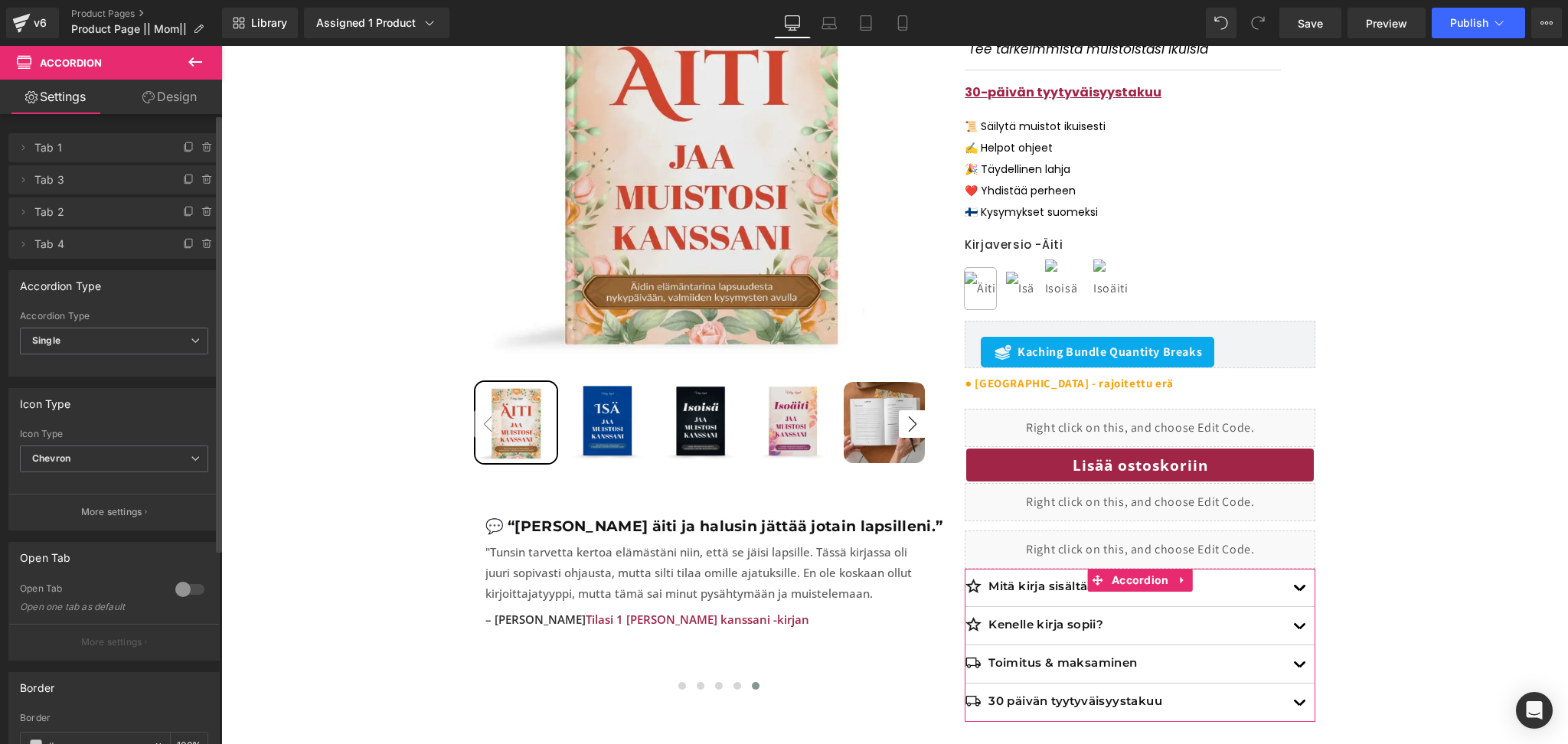
click at [189, 585] on div at bounding box center [189, 589] width 37 height 25
click at [176, 592] on div at bounding box center [189, 589] width 37 height 25
click at [183, 590] on div at bounding box center [189, 589] width 37 height 25
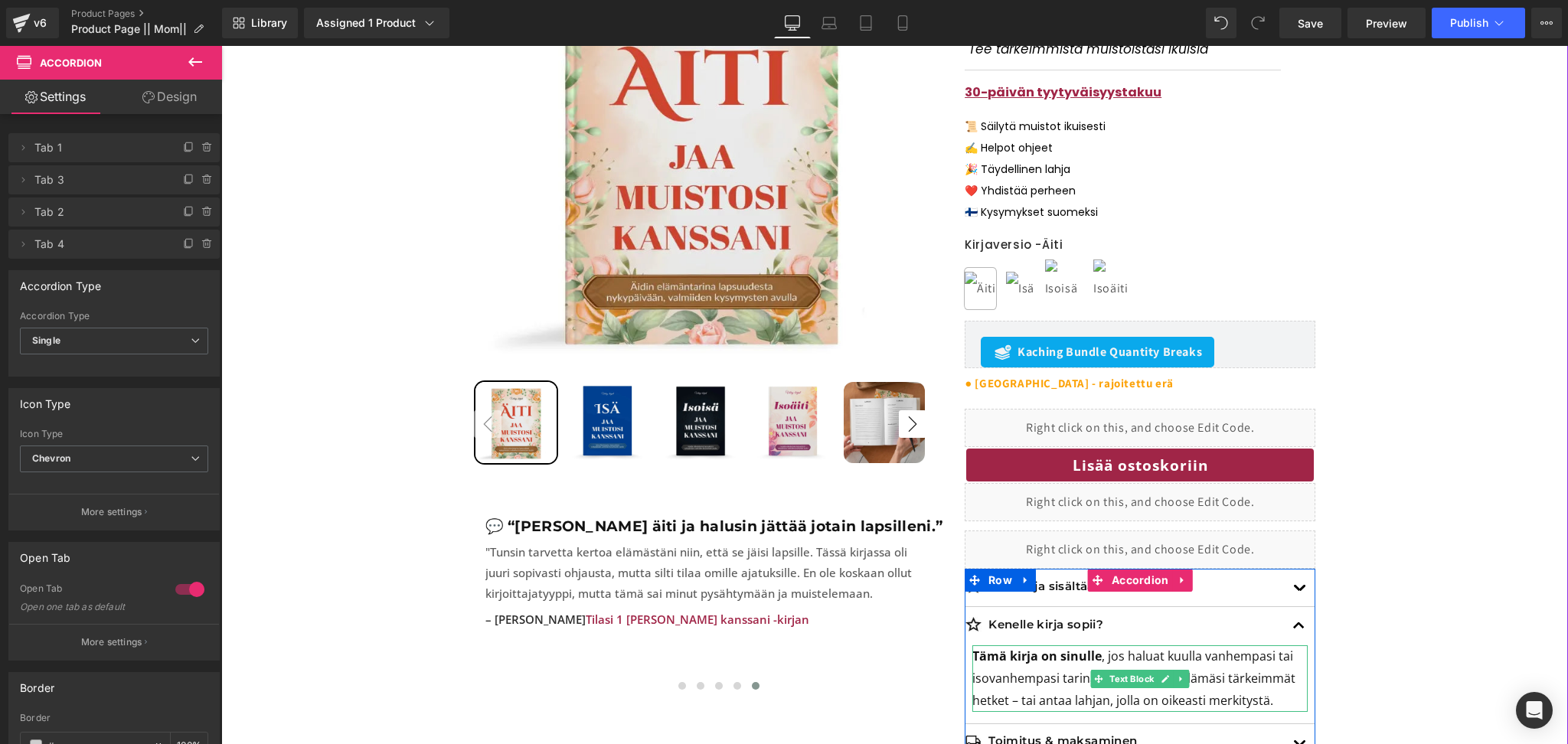
click at [1020, 677] on p "Tämä kirja on sinulle , jos haluat kuulla vanhempasi tai isovanhempasi tarinan,…" at bounding box center [1139, 678] width 335 height 66
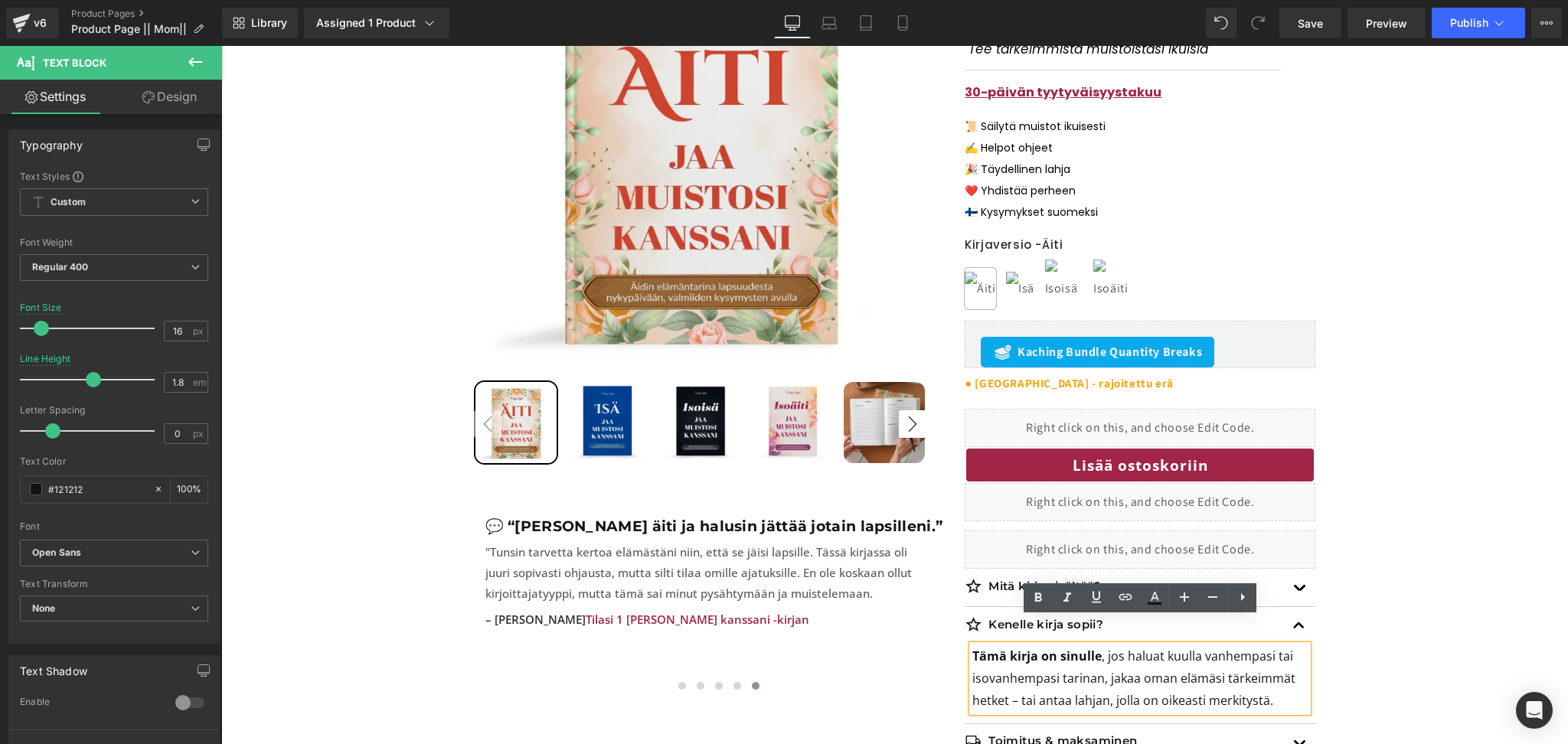
click at [1021, 676] on p "Tämä kirja on sinulle , jos haluat kuulla vanhempasi tai isovanhempasi tarinan,…" at bounding box center [1139, 678] width 335 height 66
drag, startPoint x: 1476, startPoint y: 340, endPoint x: 1132, endPoint y: 628, distance: 448.6
click at [1476, 340] on div "Sale Off 17 % (P) Image ‹ ›" at bounding box center [894, 369] width 1331 height 907
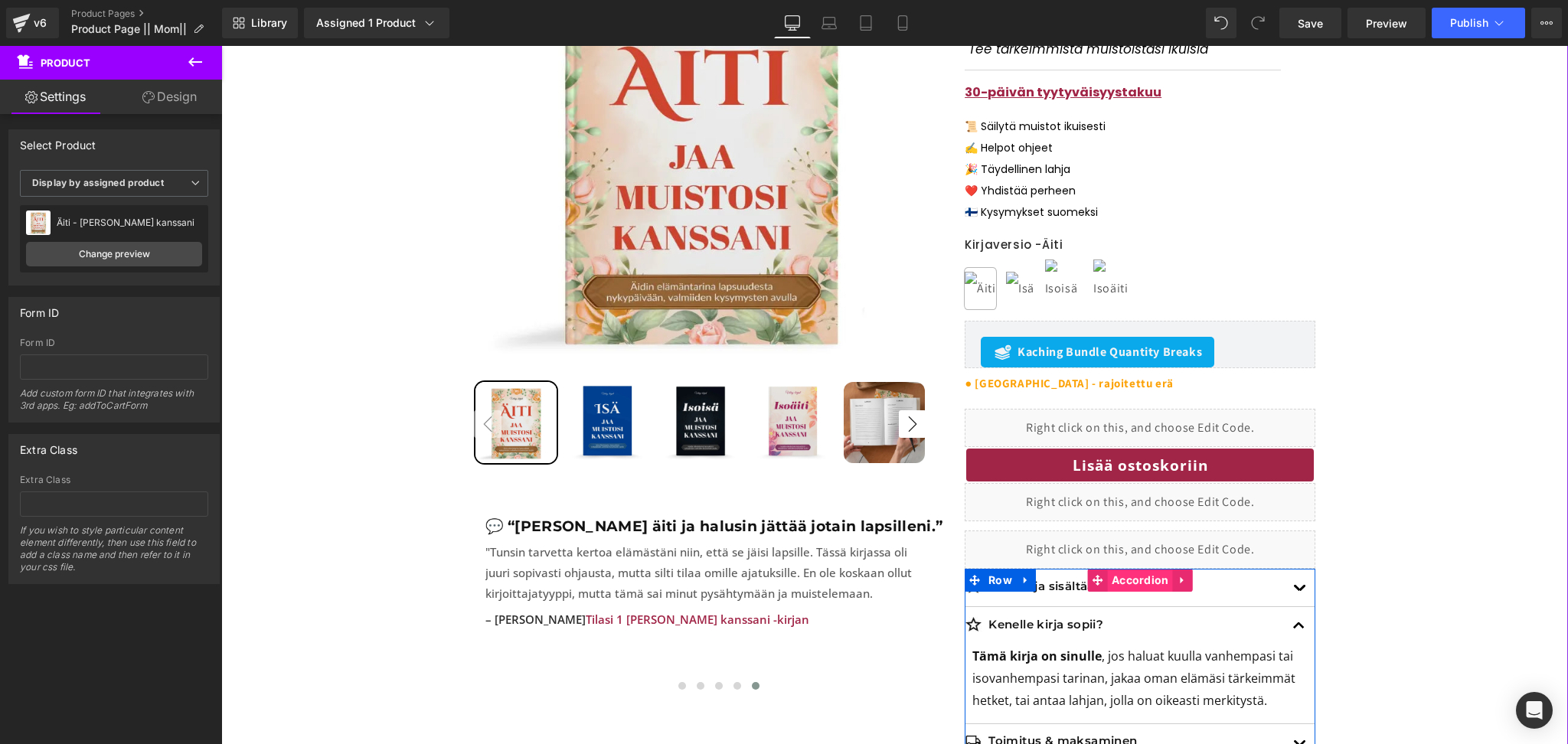
click at [1133, 568] on span "Accordion" at bounding box center [1140, 579] width 65 height 23
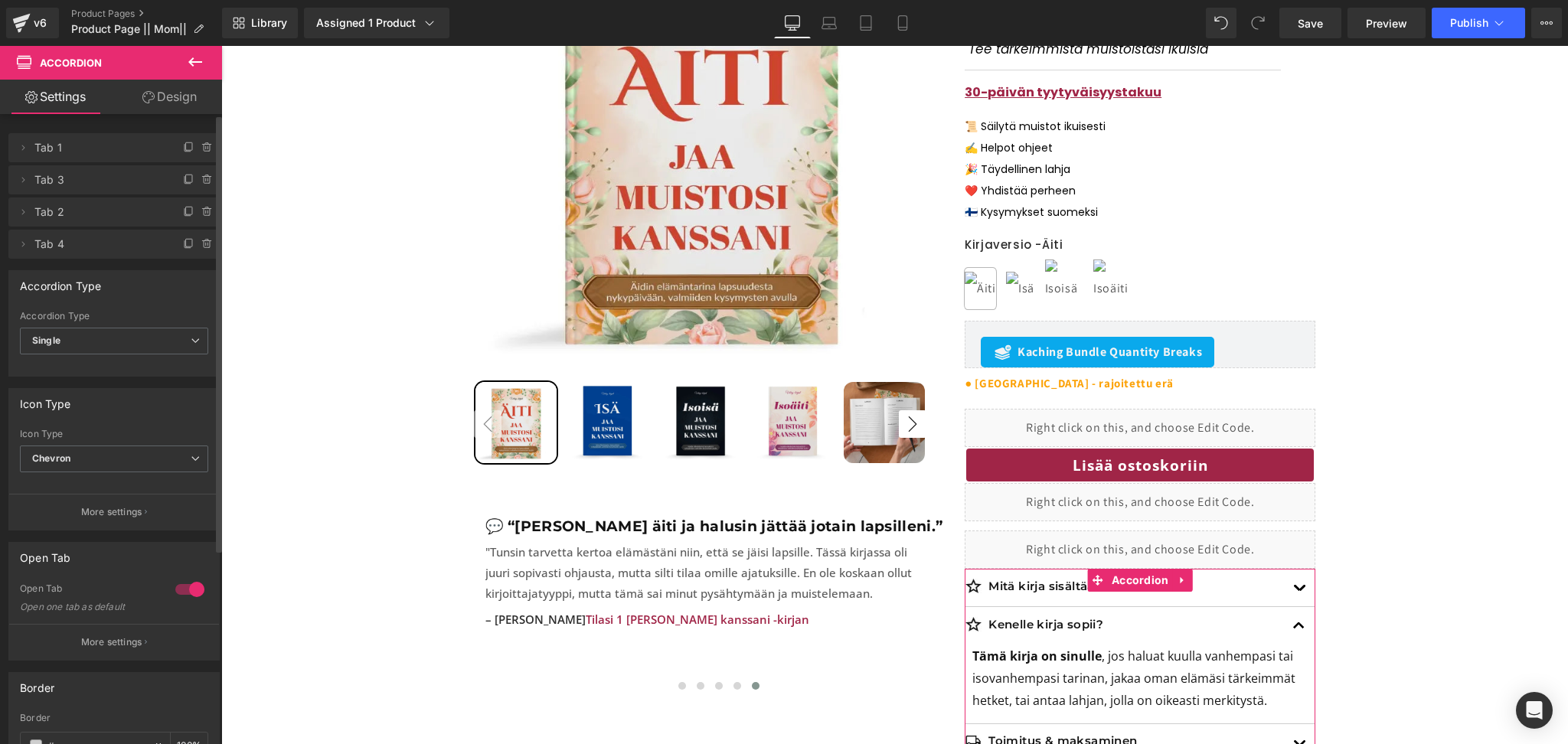
click at [185, 594] on div at bounding box center [189, 589] width 37 height 25
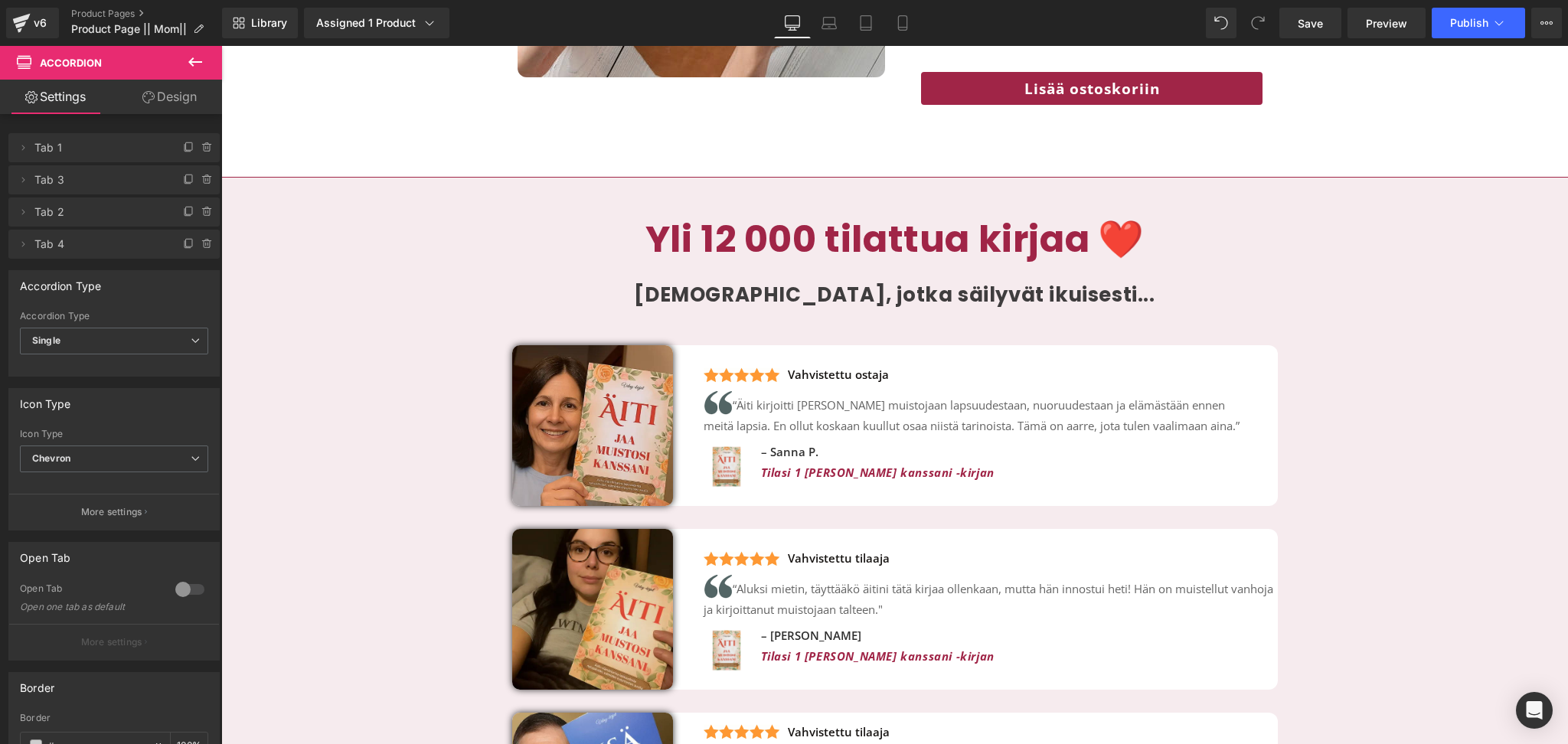
scroll to position [3274, 0]
